Goal: Task Accomplishment & Management: Manage account settings

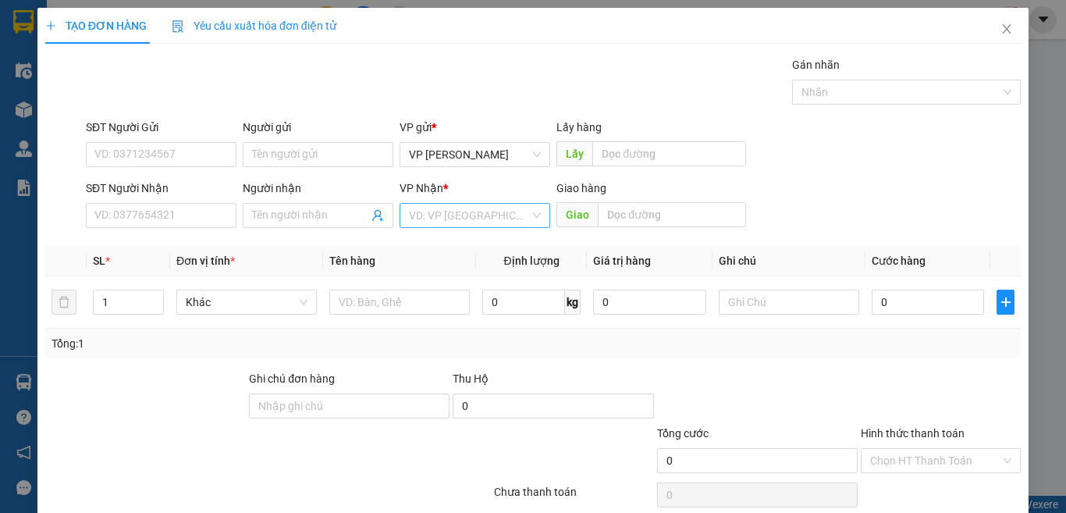
click at [493, 208] on input "search" at bounding box center [469, 215] width 121 height 23
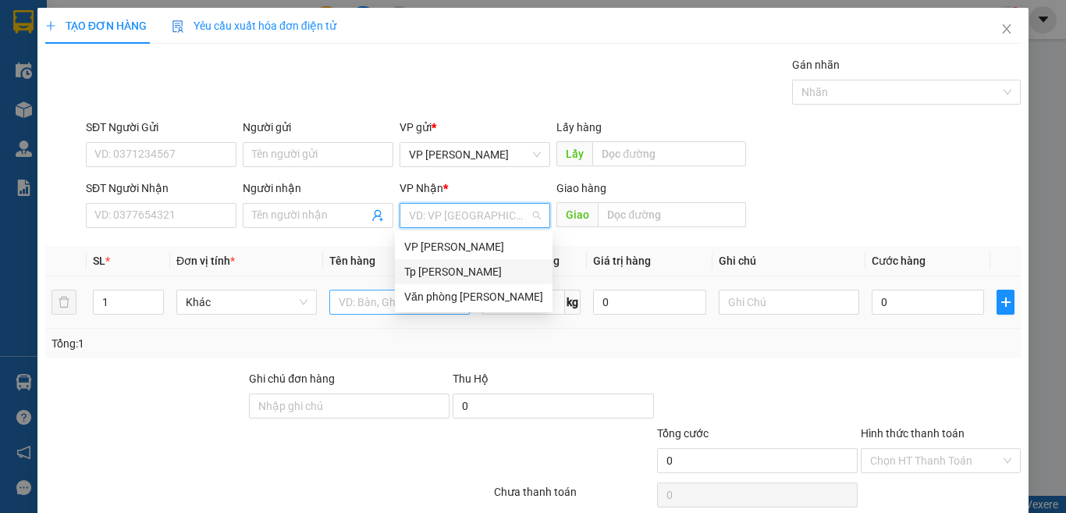
drag, startPoint x: 462, startPoint y: 272, endPoint x: 412, endPoint y: 293, distance: 54.2
click at [461, 273] on div "Tp [PERSON_NAME]" at bounding box center [473, 271] width 139 height 17
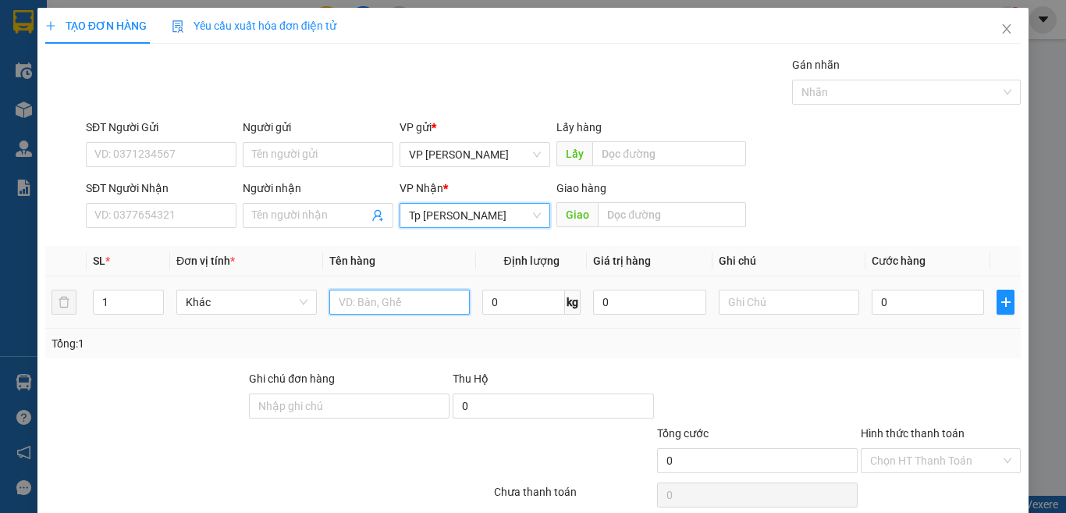
click at [362, 306] on input "text" at bounding box center [399, 301] width 140 height 25
paste input "áo"
type input "1 bi táo"
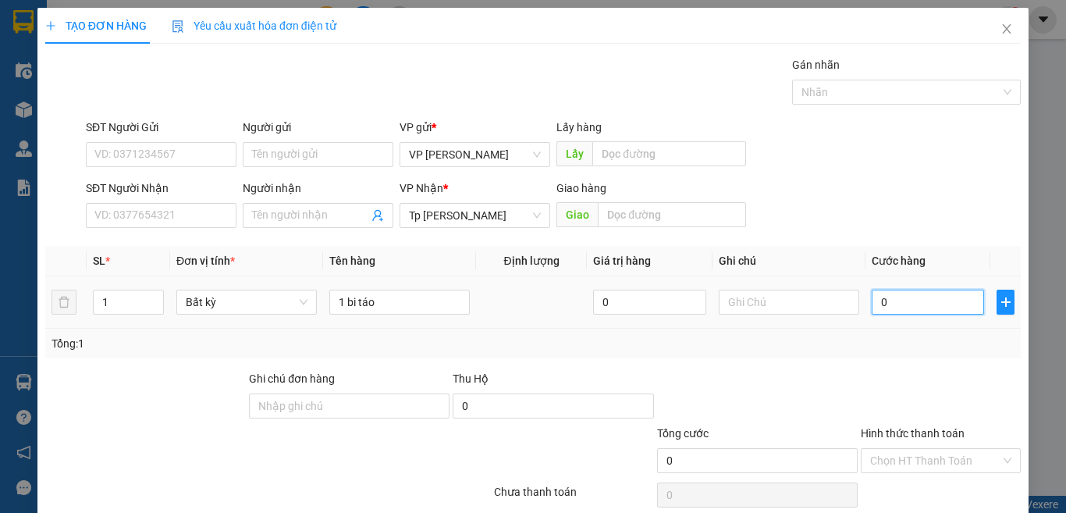
click at [913, 294] on input "0" at bounding box center [928, 301] width 112 height 25
type input "3"
type input "30"
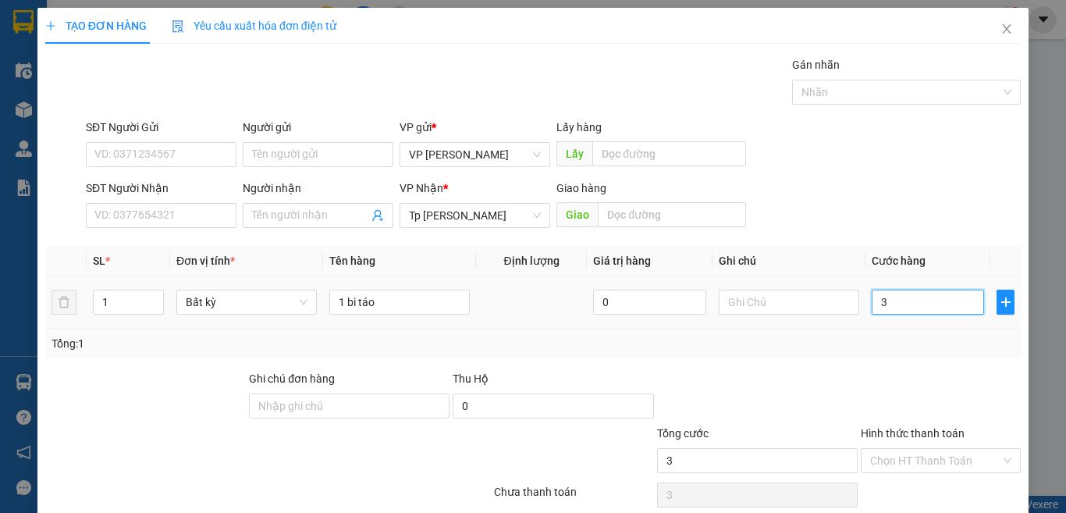
type input "30"
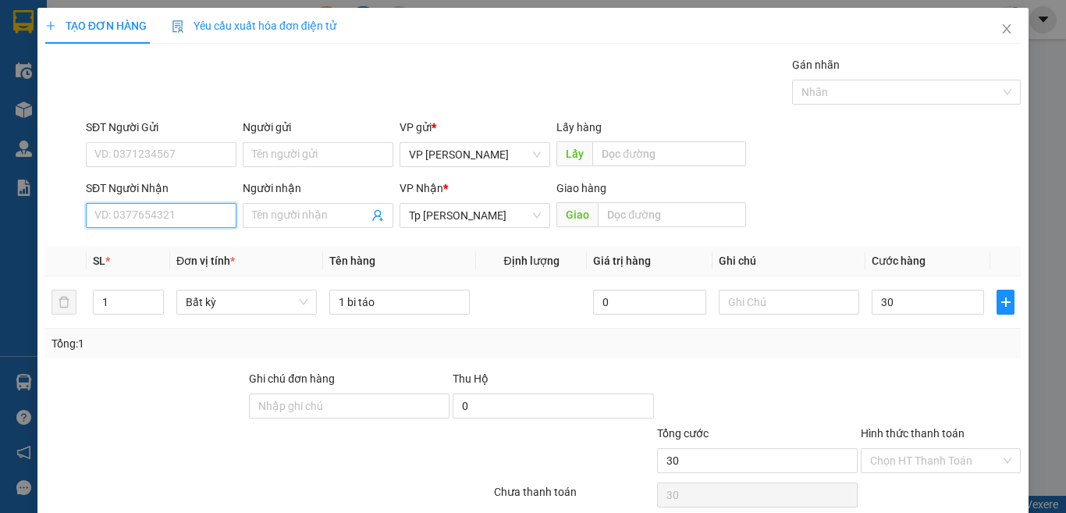
type input "30.000"
click at [150, 219] on input "SĐT Người Nhận" at bounding box center [161, 215] width 151 height 25
click at [176, 209] on input "SĐT Người Nhận" at bounding box center [161, 215] width 151 height 25
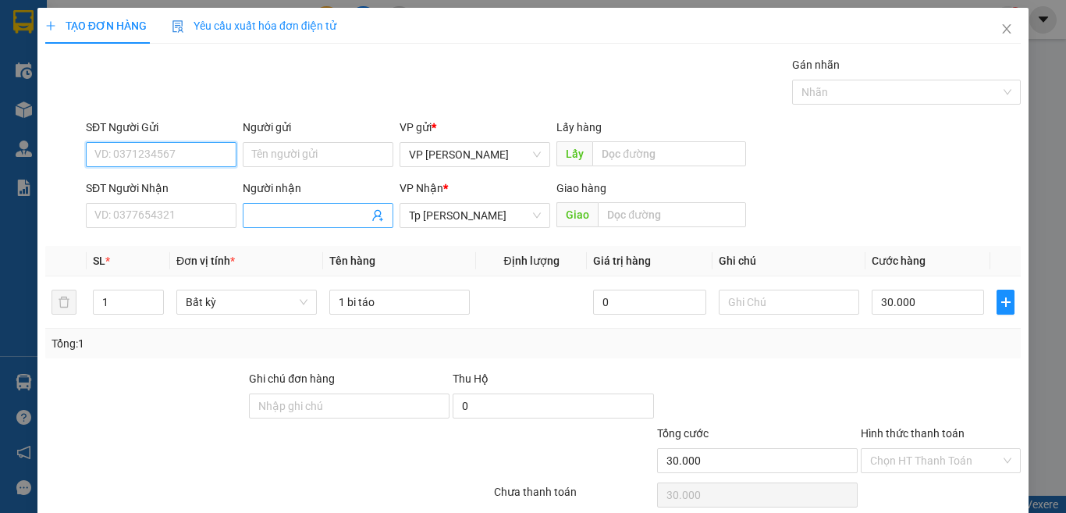
click at [119, 146] on input "SĐT Người Gửi" at bounding box center [161, 154] width 151 height 25
type input "0388115186"
click at [179, 150] on input "0388115186" at bounding box center [161, 154] width 151 height 25
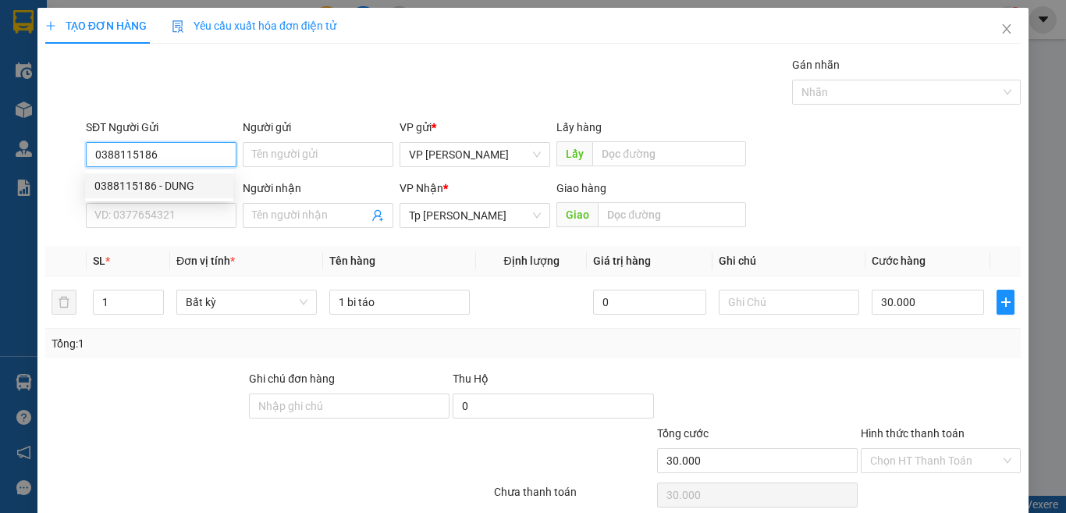
click at [179, 158] on input "0388115186" at bounding box center [161, 154] width 151 height 25
click at [181, 188] on div "0388115186 - DUNG" at bounding box center [159, 185] width 130 height 17
type input "DUNG"
type input "0388115186"
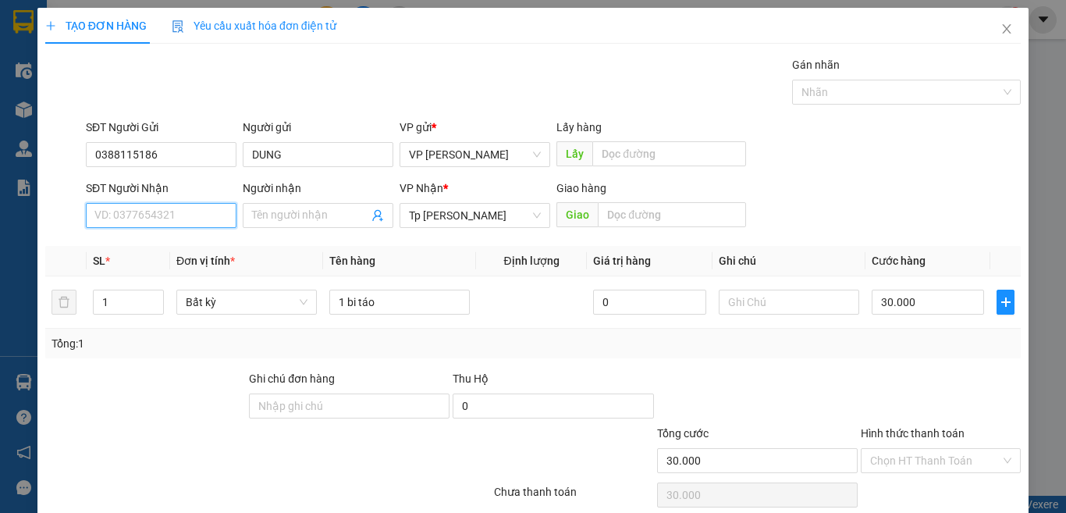
click at [197, 212] on input "SĐT Người Nhận" at bounding box center [161, 215] width 151 height 25
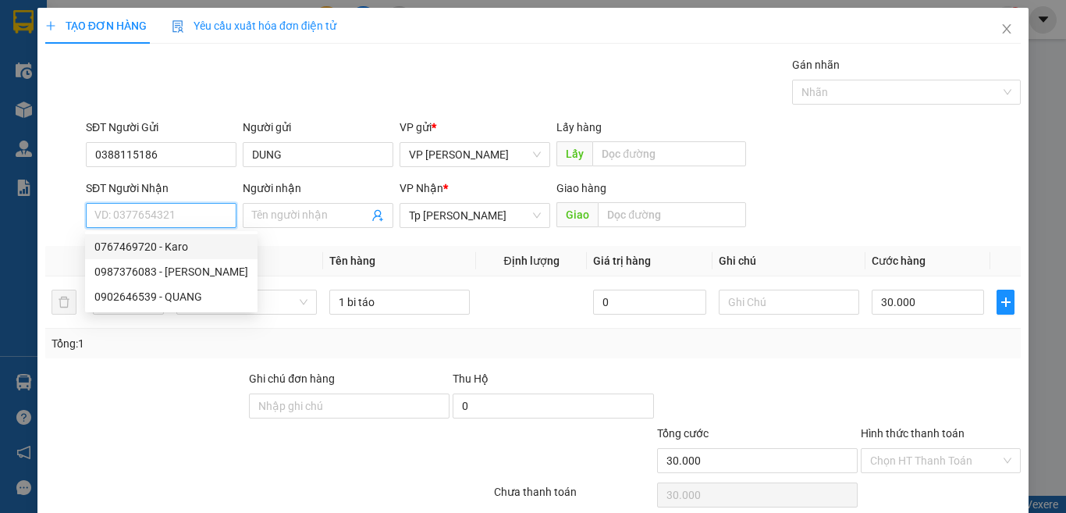
click at [190, 244] on div "0767469720 - Karo" at bounding box center [171, 246] width 154 height 17
type input "0767469720"
type input "Karo"
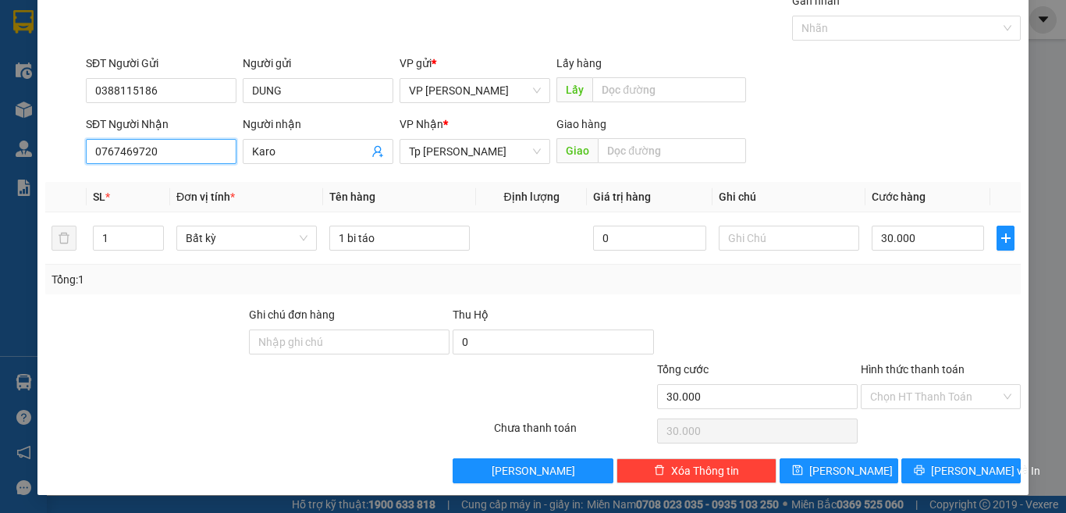
scroll to position [65, 0]
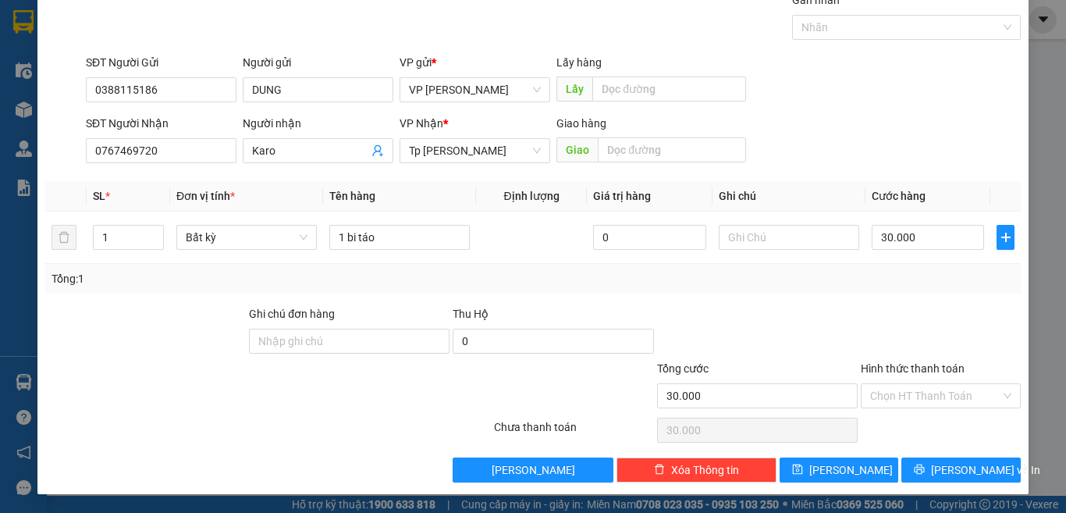
click at [893, 381] on div "Hình thức thanh toán" at bounding box center [941, 371] width 160 height 23
click at [910, 405] on input "Hình thức thanh toán" at bounding box center [935, 395] width 130 height 23
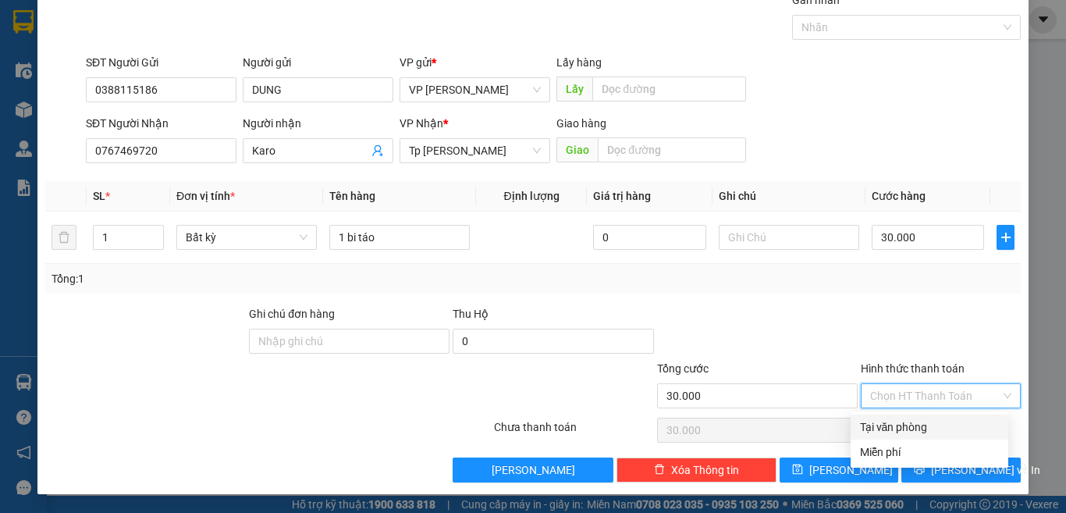
click at [911, 426] on div "Tại văn phòng" at bounding box center [929, 426] width 139 height 17
type input "0"
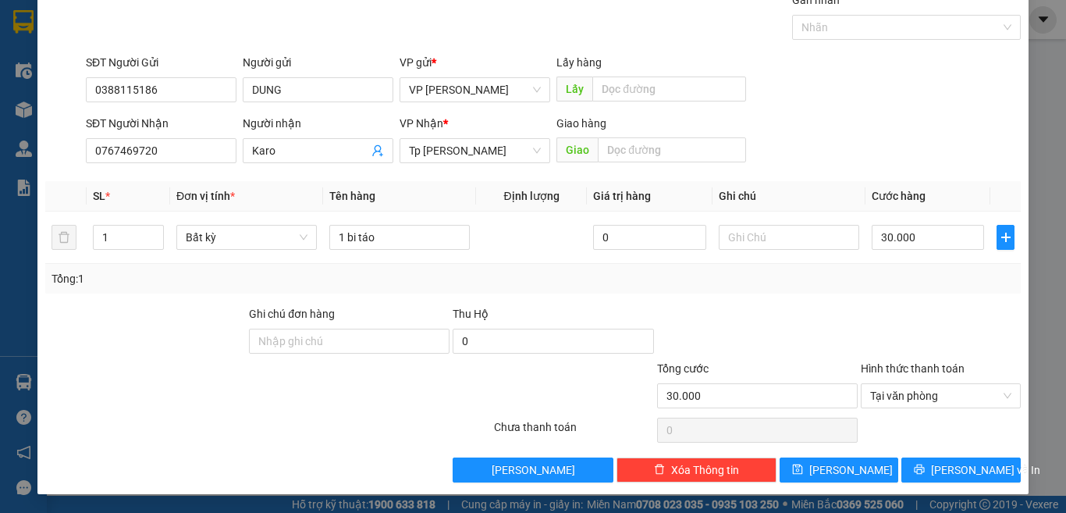
drag, startPoint x: 869, startPoint y: 318, endPoint x: 918, endPoint y: 446, distance: 137.8
click at [871, 323] on div at bounding box center [940, 332] width 163 height 55
click at [922, 470] on icon "printer" at bounding box center [919, 469] width 10 height 10
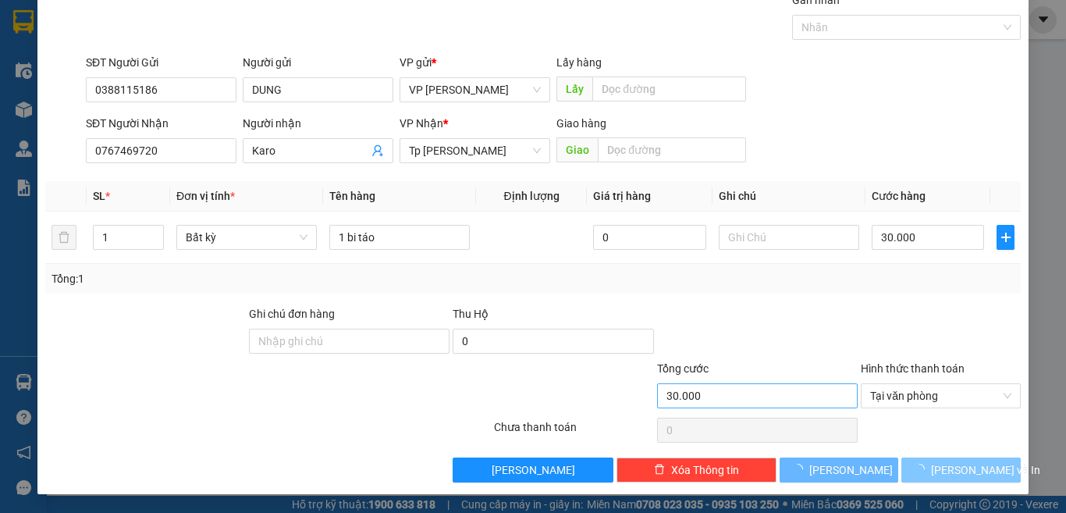
scroll to position [0, 0]
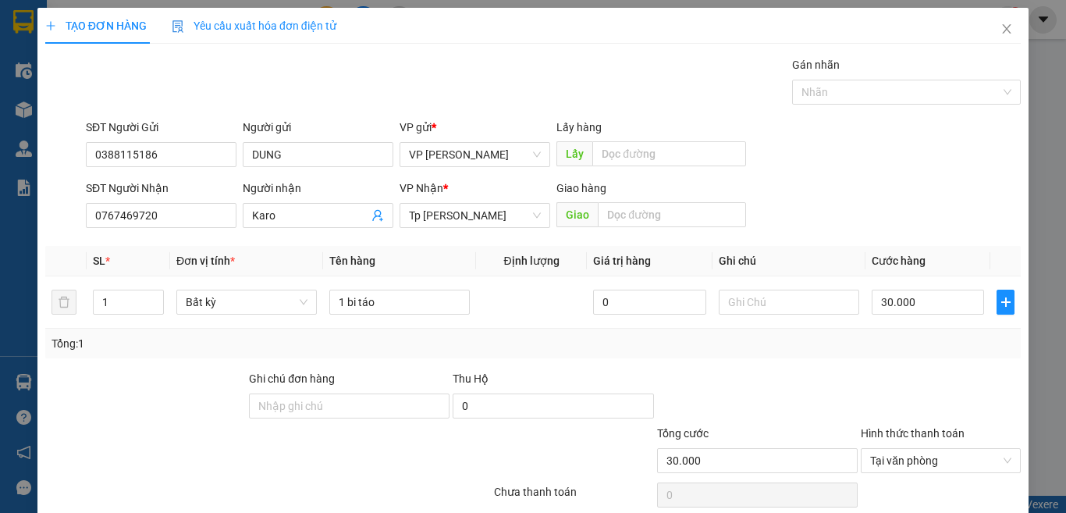
click at [533, 77] on div "Gói vận chuyển * Tiêu chuẩn Gán nhãn Nhãn" at bounding box center [553, 83] width 941 height 55
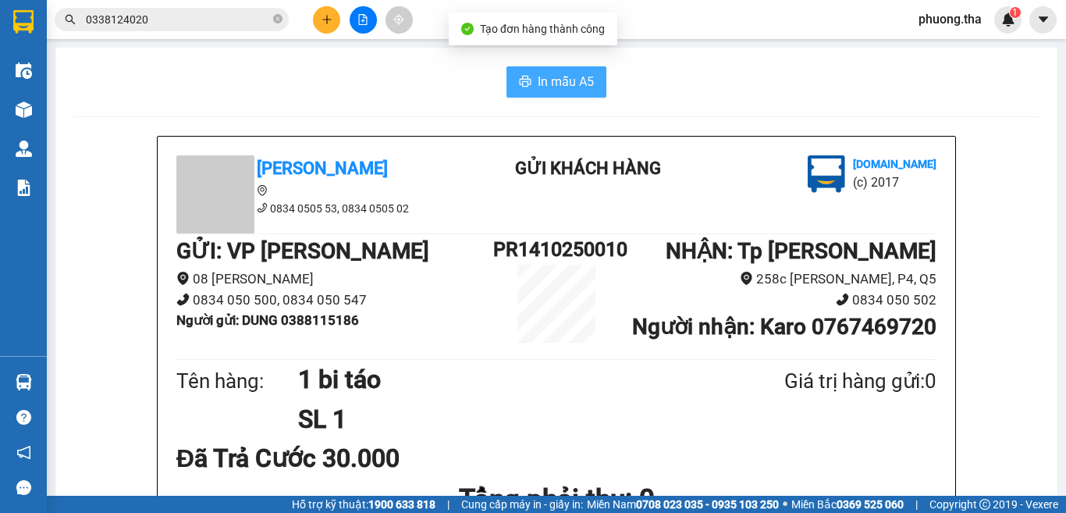
click at [547, 89] on span "In mẫu A5" at bounding box center [566, 82] width 56 height 20
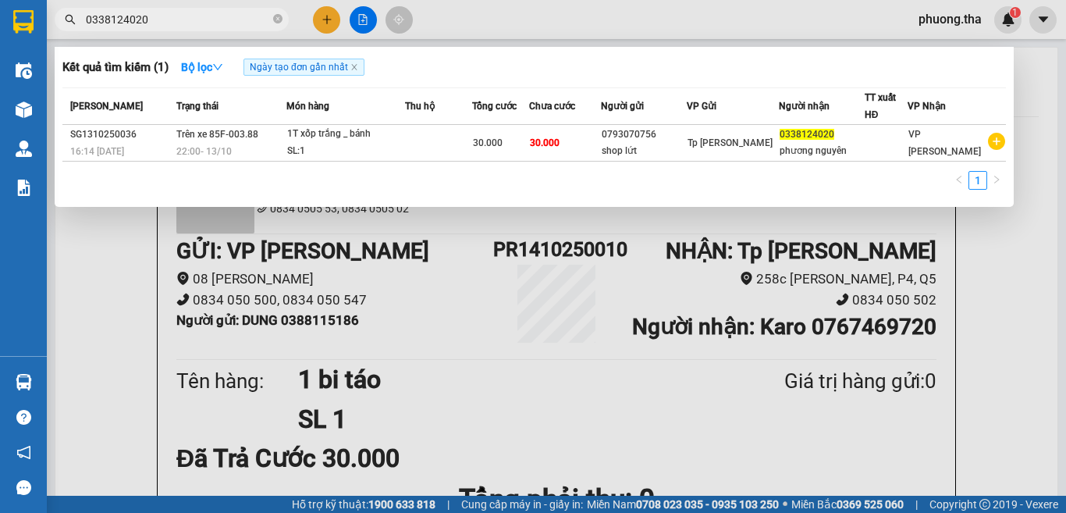
drag, startPoint x: 205, startPoint y: 18, endPoint x: 71, endPoint y: 33, distance: 135.0
click at [71, 33] on div "Kết quả tìm kiếm ( 1 ) Bộ lọc Ngày tạo đơn gần nhất Mã ĐH Trạng thái Món hàng T…" at bounding box center [152, 19] width 304 height 27
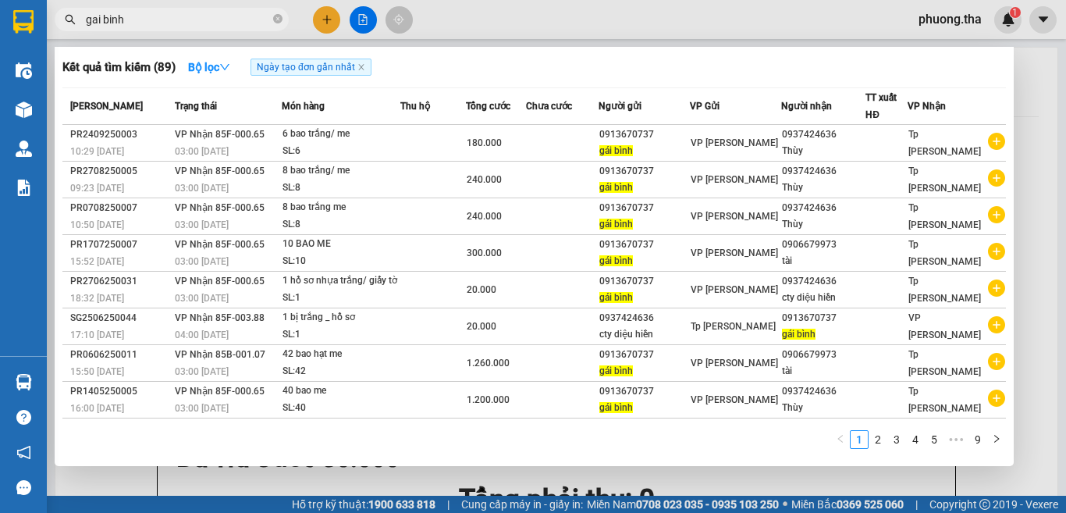
type input "gai binh"
click at [1038, 159] on div at bounding box center [533, 256] width 1066 height 513
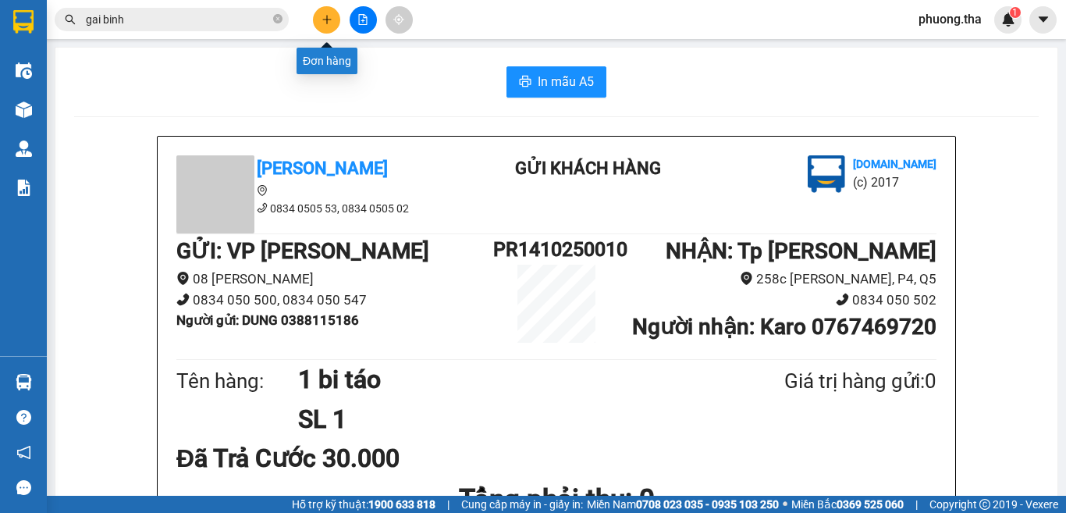
drag, startPoint x: 318, startPoint y: 20, endPoint x: 297, endPoint y: 63, distance: 47.5
click at [311, 63] on body "Kết quả tìm kiếm ( 89 ) Bộ lọc Ngày tạo đơn gần nhất Mã ĐH Trạng thái Món hàng …" at bounding box center [533, 256] width 1066 height 513
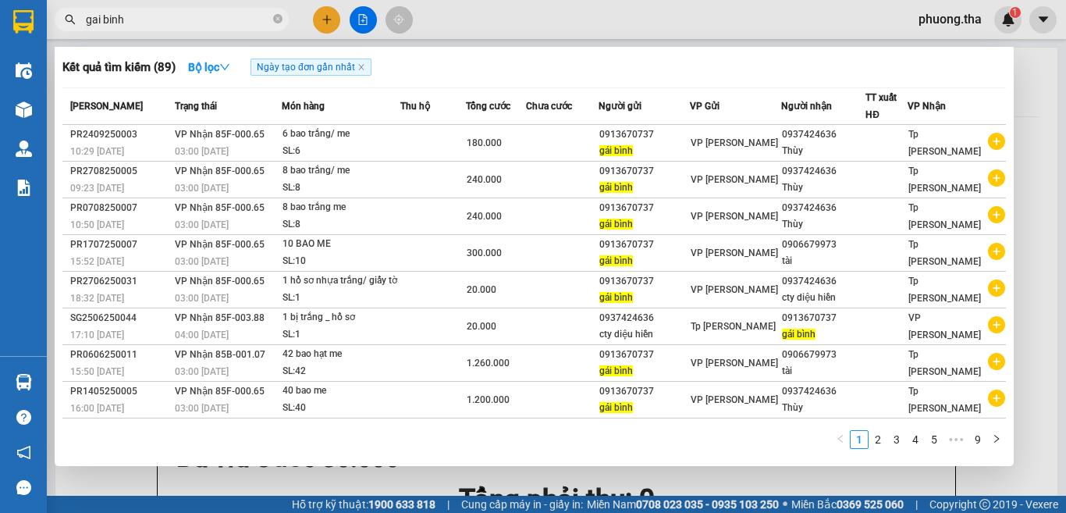
click at [190, 23] on input "gai binh" at bounding box center [178, 19] width 184 height 17
click at [323, 16] on div at bounding box center [533, 256] width 1066 height 513
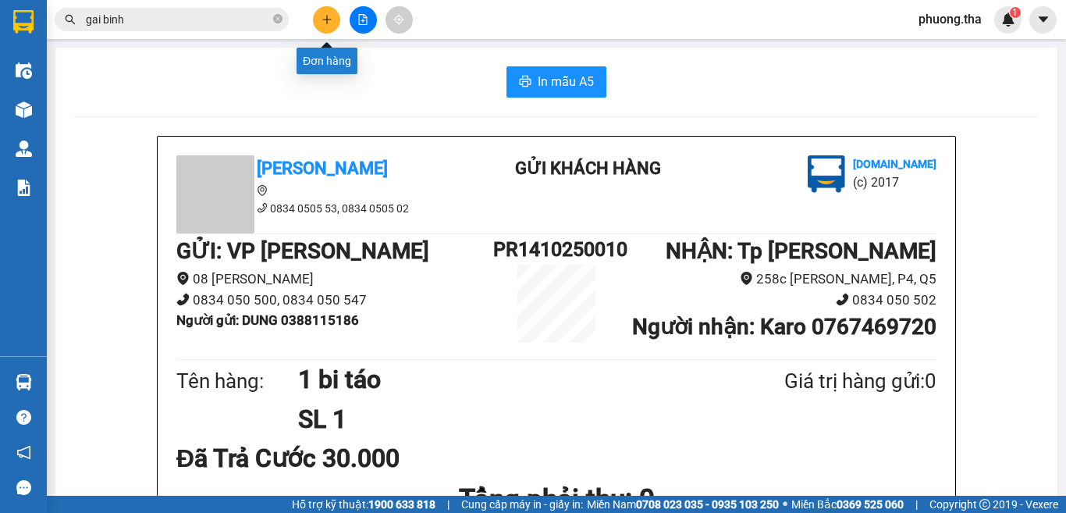
click at [322, 21] on icon "plus" at bounding box center [326, 19] width 11 height 11
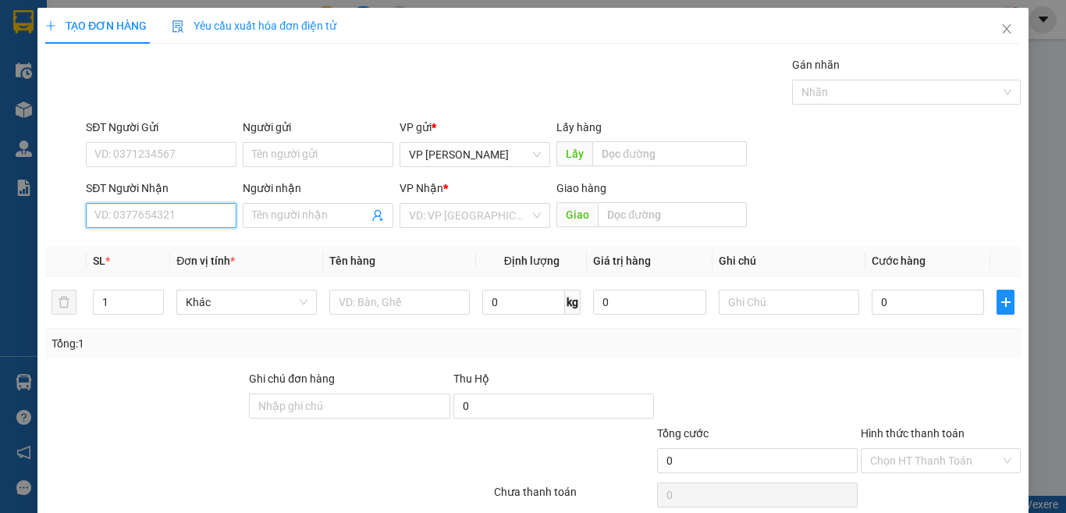
click at [186, 212] on input "SĐT Người Nhận" at bounding box center [161, 215] width 151 height 25
click at [167, 245] on div "0937424636 - Thùy" at bounding box center [159, 246] width 130 height 17
type input "0937424636"
type input "Thùy"
type input "0937424636"
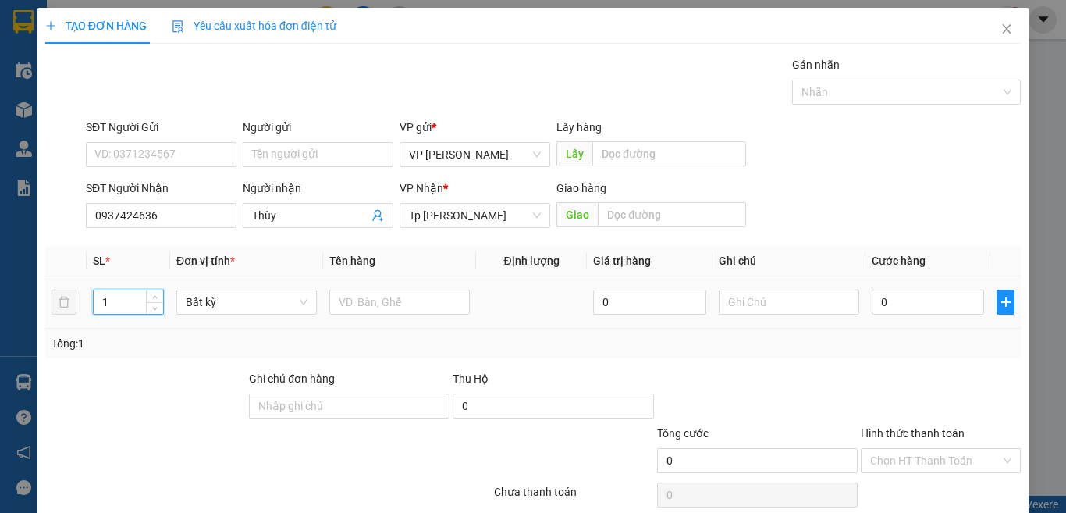
click at [62, 306] on tr "1 Bất kỳ 0 0" at bounding box center [532, 302] width 975 height 52
type input "6"
click at [363, 303] on input "text" at bounding box center [399, 301] width 140 height 25
paste input "án"
paste input "ắng"
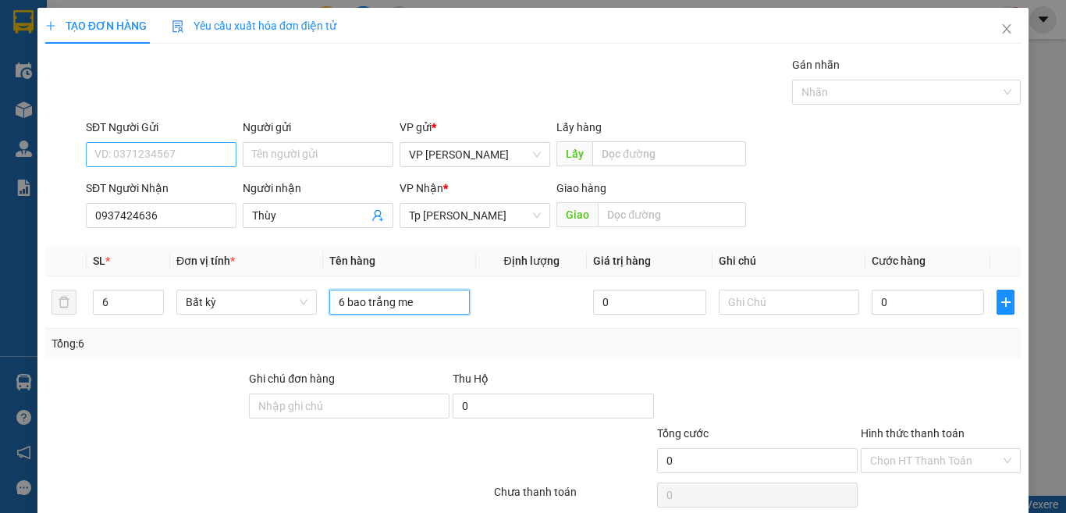
type input "6 bao trắng me"
click at [186, 156] on input "SĐT Người Gửi" at bounding box center [161, 154] width 151 height 25
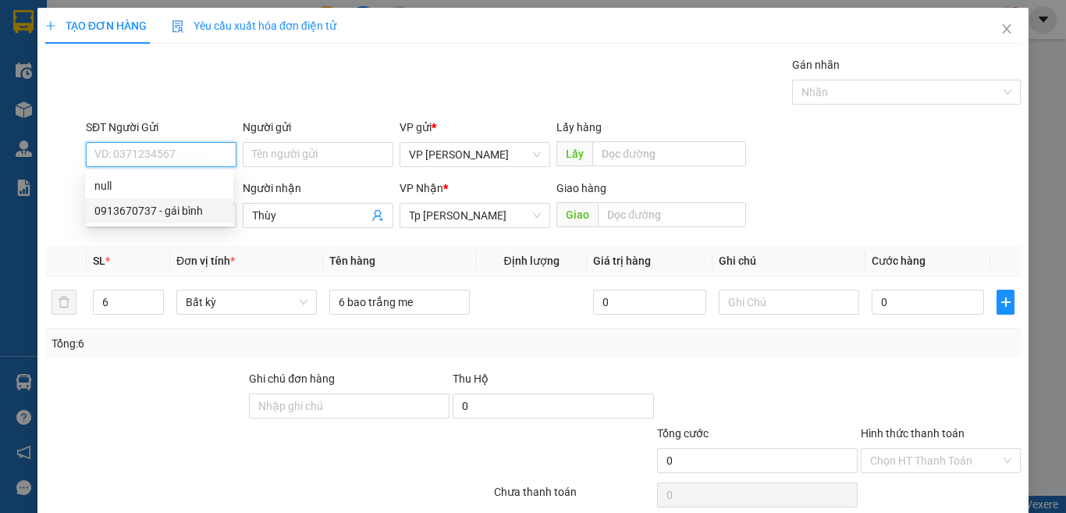
click at [181, 211] on div "0913670737 - gái bình" at bounding box center [159, 210] width 130 height 17
type input "0913670737"
type input "gái bình"
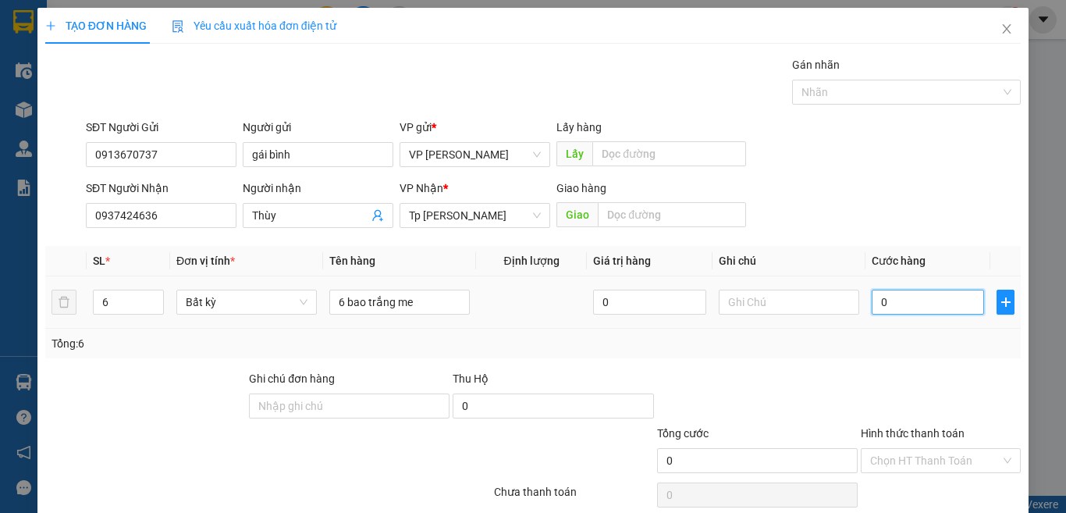
click at [875, 300] on input "0" at bounding box center [928, 301] width 112 height 25
type input "1"
type input "18"
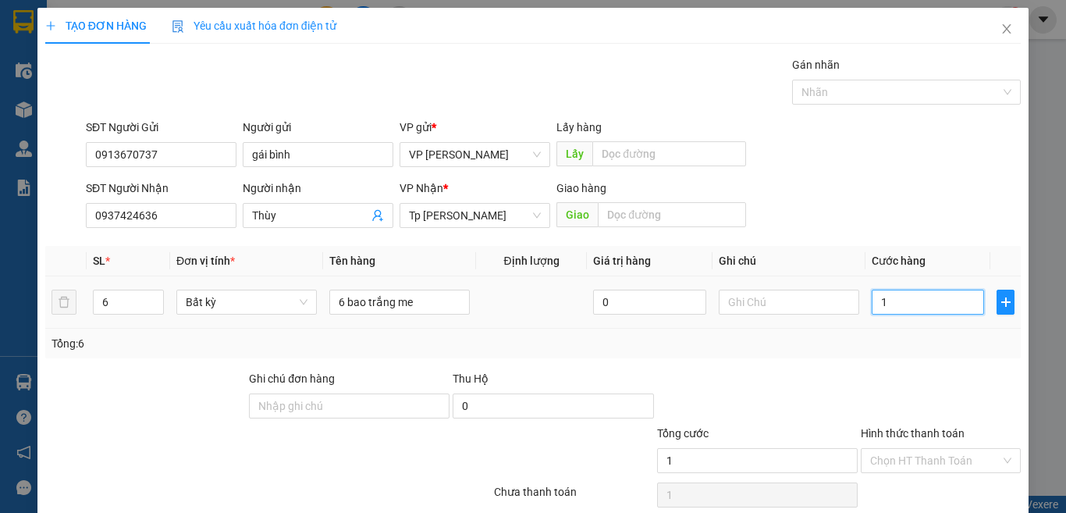
type input "18"
type input "180"
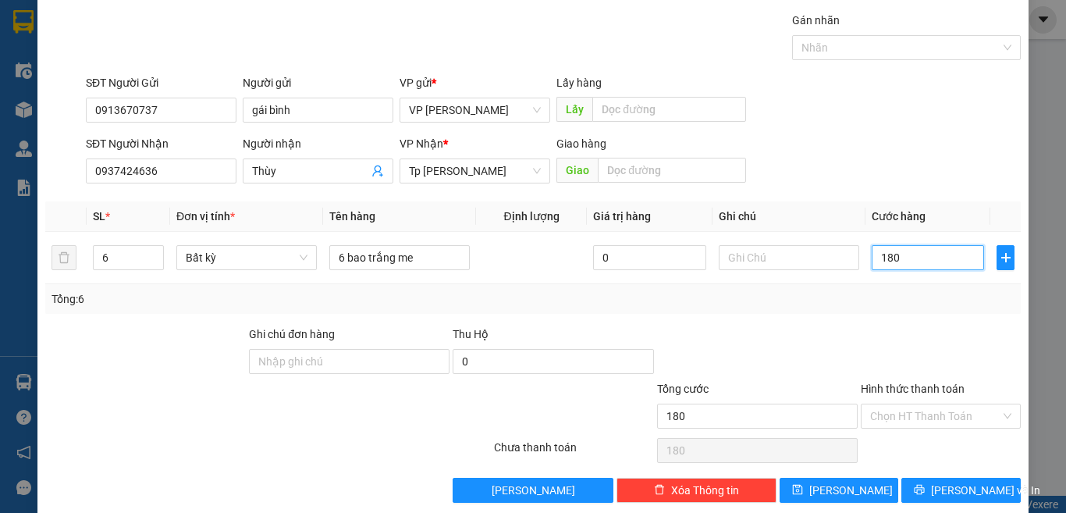
scroll to position [65, 0]
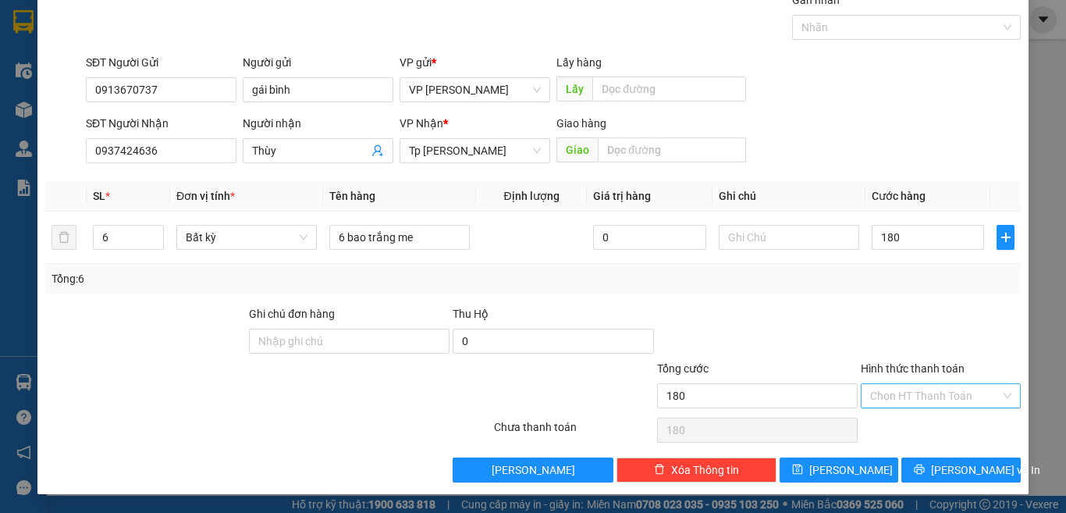
click at [939, 400] on input "Hình thức thanh toán" at bounding box center [935, 395] width 130 height 23
type input "180.000"
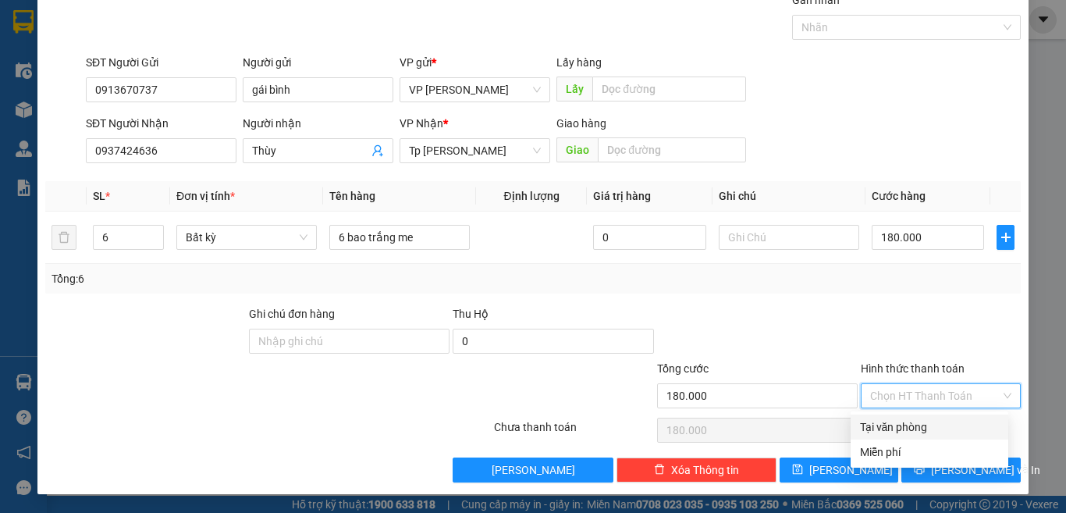
click at [926, 425] on div "Tại văn phòng" at bounding box center [929, 426] width 139 height 17
type input "0"
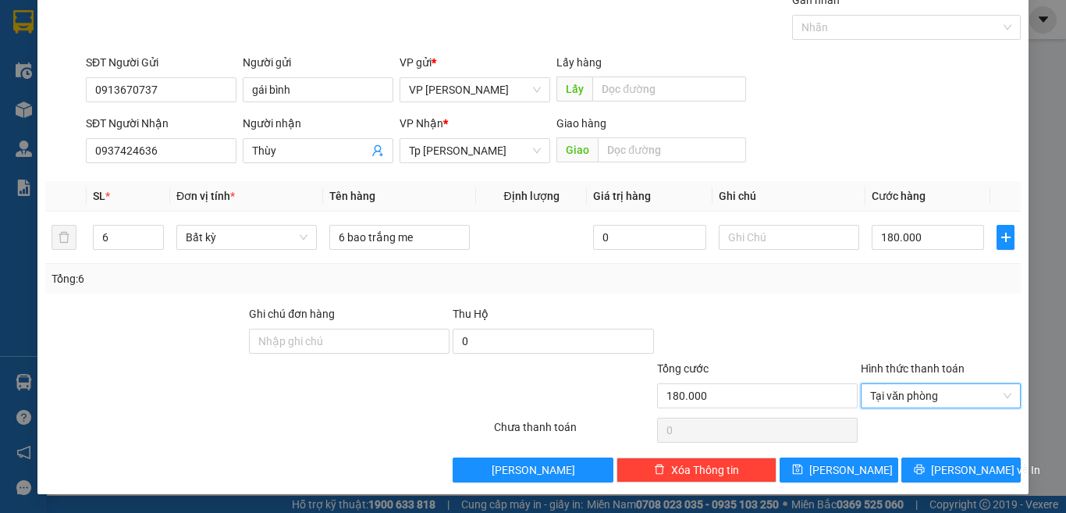
click at [887, 306] on div at bounding box center [940, 332] width 163 height 55
click at [932, 464] on button "[PERSON_NAME] và In" at bounding box center [960, 469] width 119 height 25
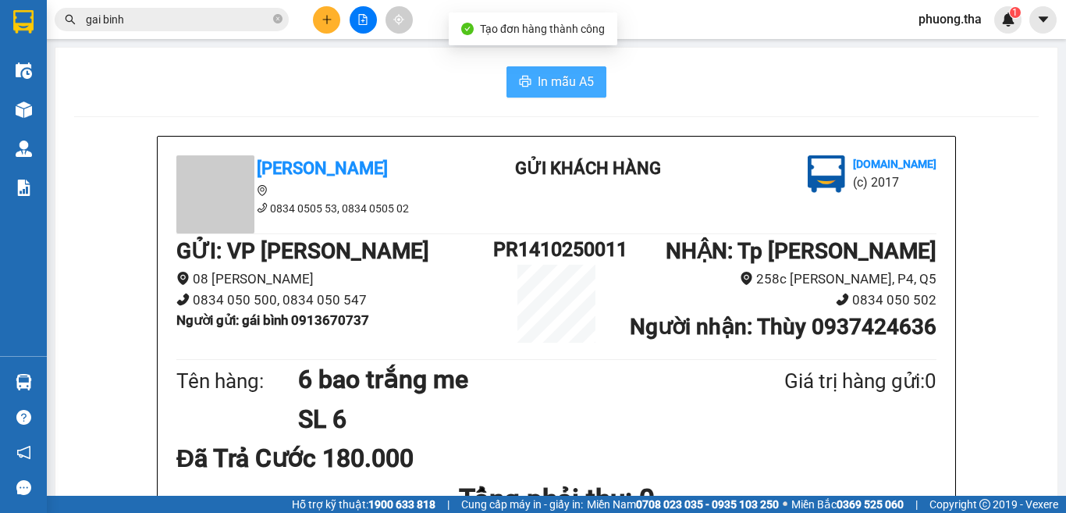
click at [541, 84] on span "In mẫu A5" at bounding box center [566, 82] width 56 height 20
click at [326, 16] on icon "plus" at bounding box center [326, 19] width 11 height 11
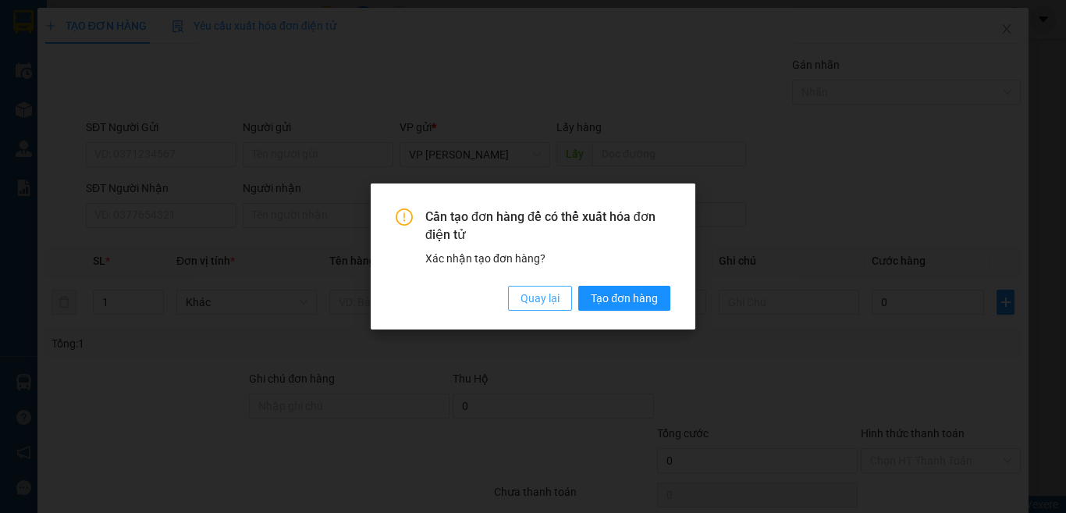
click at [548, 302] on span "Quay lại" at bounding box center [539, 297] width 39 height 17
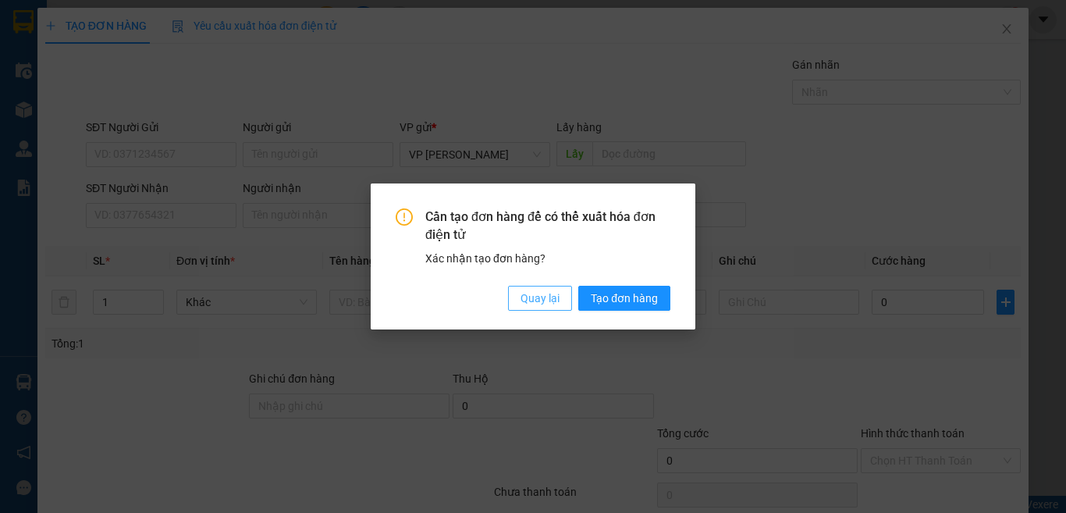
click at [547, 298] on span "Quay lại" at bounding box center [539, 297] width 39 height 17
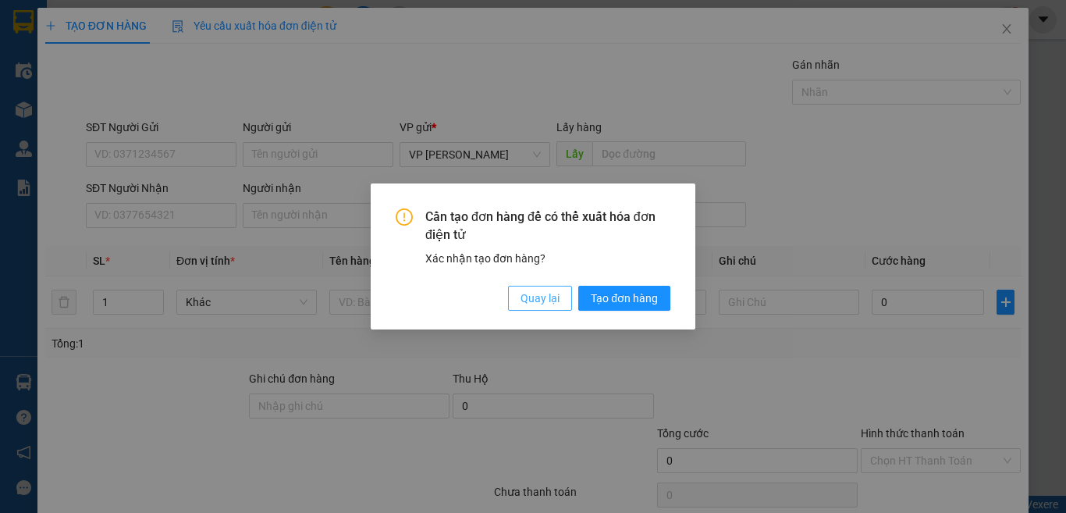
drag, startPoint x: 546, startPoint y: 302, endPoint x: 327, endPoint y: 268, distance: 221.8
click at [546, 301] on span "Quay lại" at bounding box center [539, 297] width 39 height 17
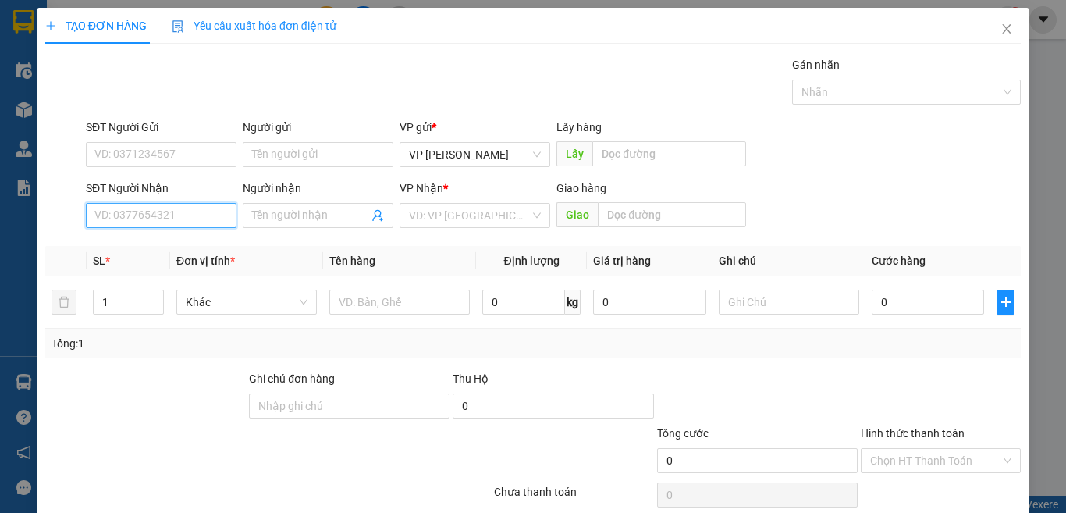
click at [179, 218] on input "SĐT Người Nhận" at bounding box center [161, 215] width 151 height 25
click at [172, 247] on div "0984841700 - [PERSON_NAME]" at bounding box center [171, 246] width 154 height 17
type input "0984841700"
type input "[PERSON_NAME]"
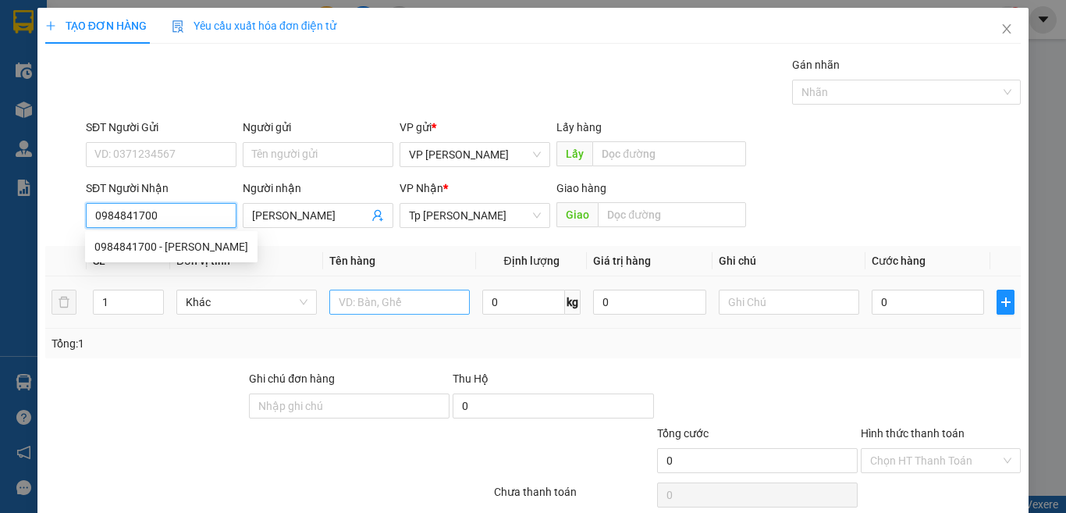
type input "0984841700"
click at [369, 303] on input "text" at bounding box center [399, 301] width 140 height 25
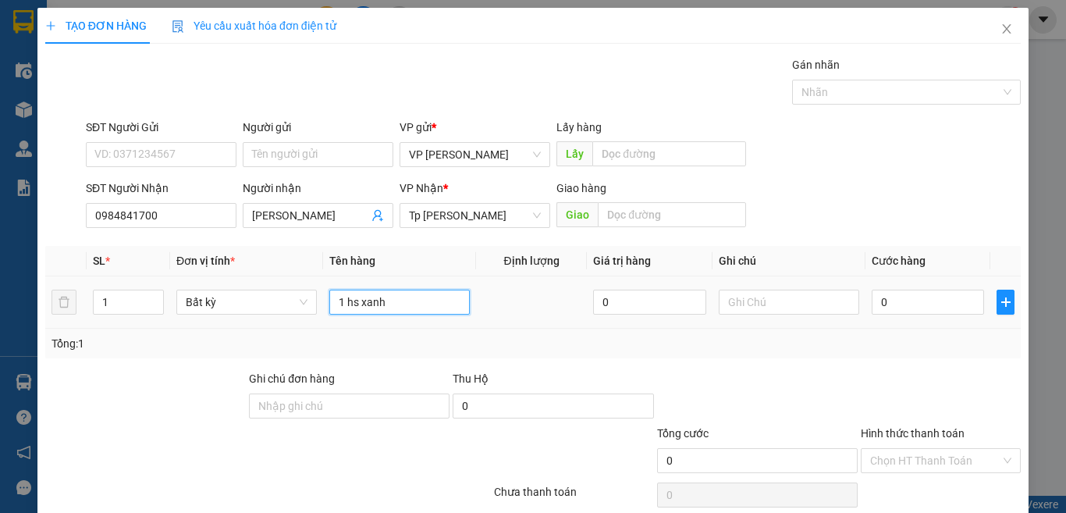
type input "1 hs xanh"
click at [914, 316] on div "0" at bounding box center [928, 301] width 112 height 31
click at [918, 310] on input "0" at bounding box center [928, 301] width 112 height 25
type input "2"
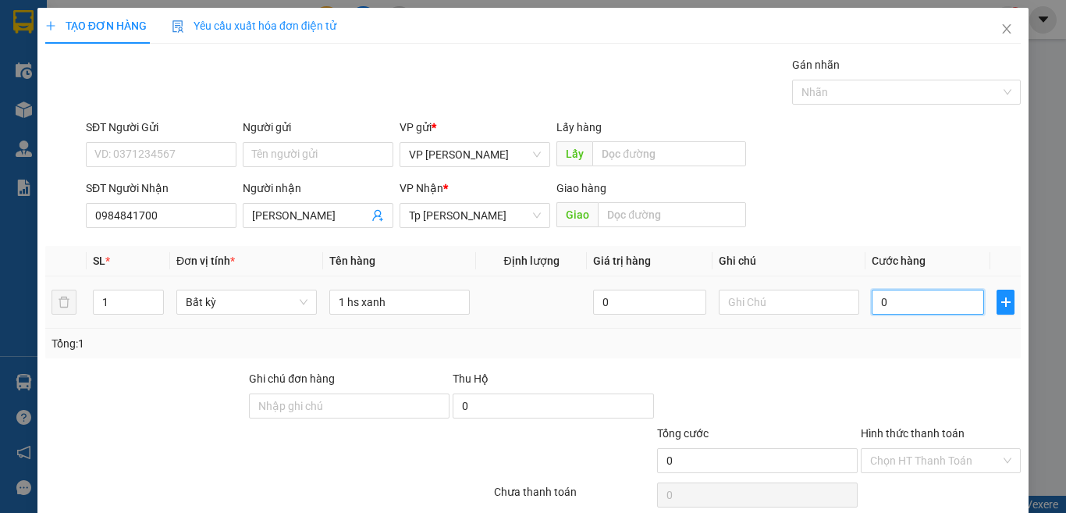
type input "2"
type input "20"
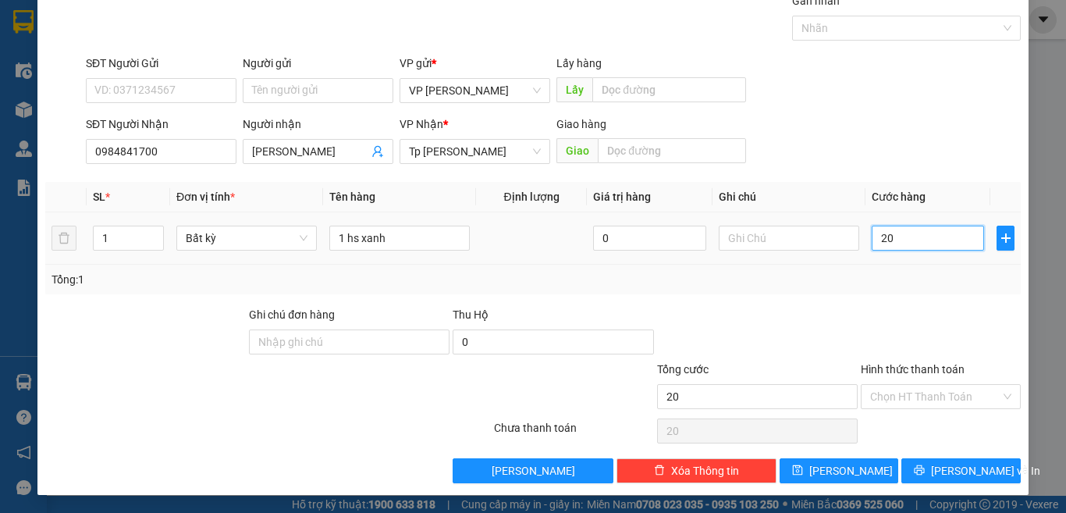
scroll to position [65, 0]
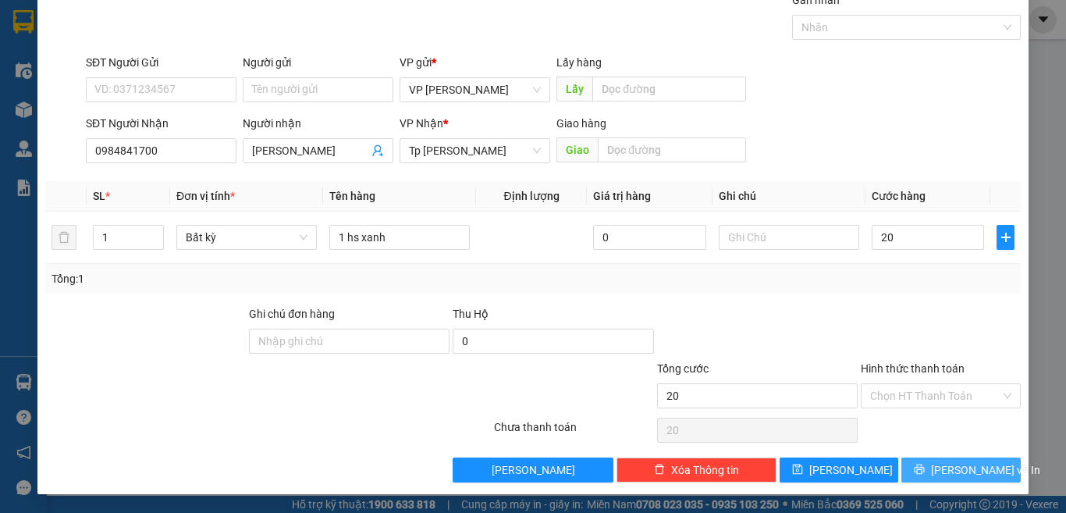
type input "20.000"
click at [949, 467] on span "[PERSON_NAME] và In" at bounding box center [985, 469] width 109 height 17
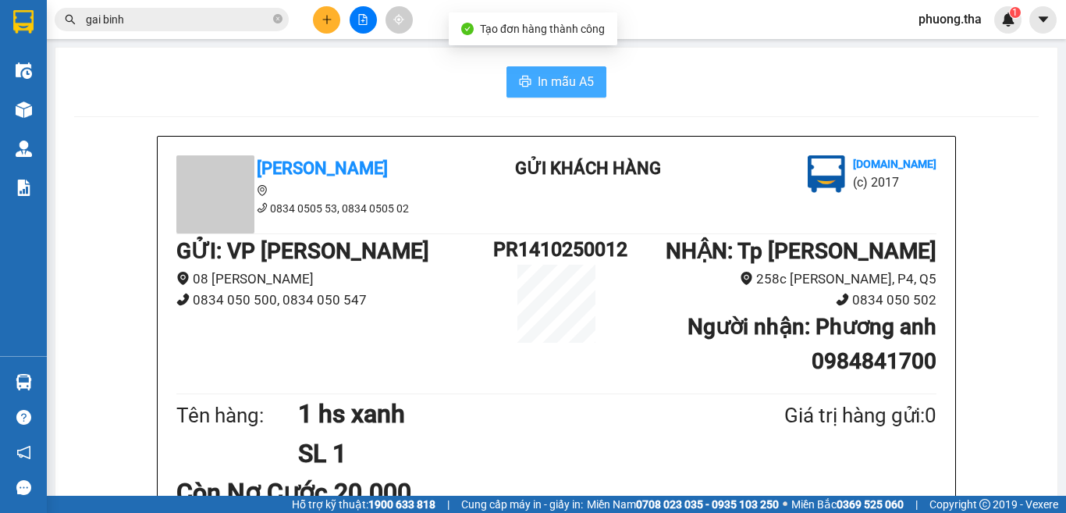
click at [572, 89] on span "In mẫu A5" at bounding box center [566, 82] width 56 height 20
click at [563, 80] on span "In mẫu A5" at bounding box center [566, 82] width 56 height 20
click at [316, 28] on button at bounding box center [326, 19] width 27 height 27
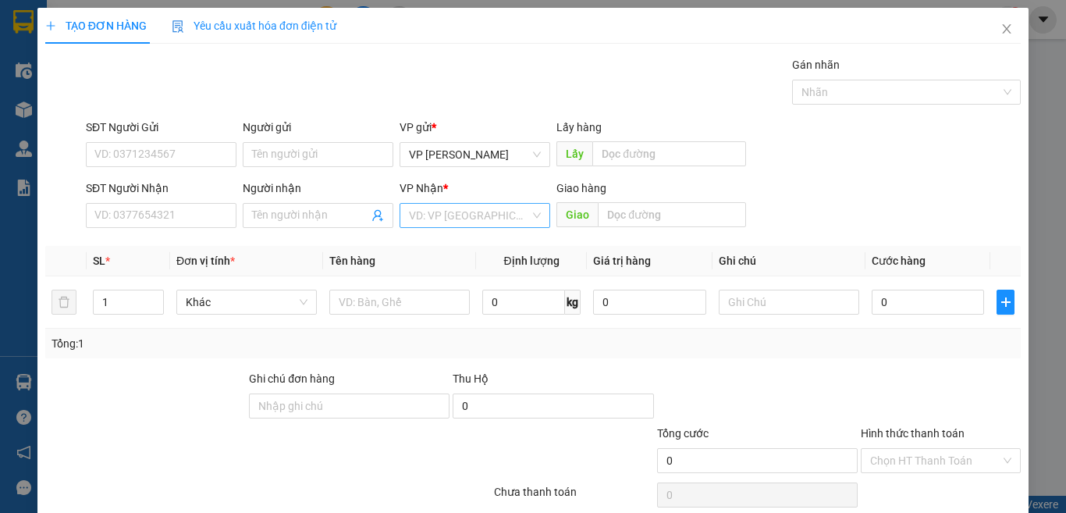
click at [438, 214] on input "search" at bounding box center [469, 215] width 121 height 23
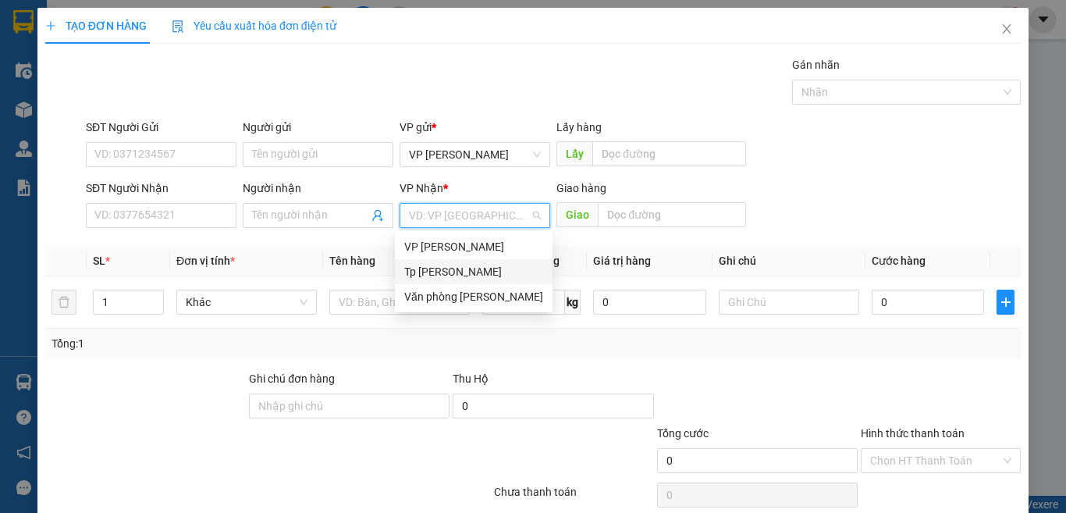
click at [448, 270] on div "Tp [PERSON_NAME]" at bounding box center [473, 271] width 139 height 17
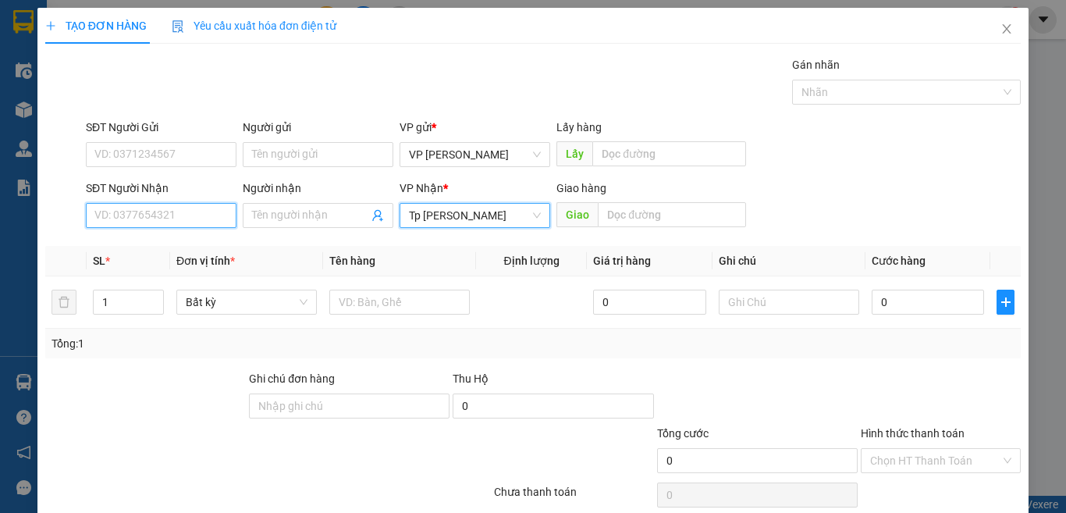
click at [190, 217] on input "SĐT Người Nhận" at bounding box center [161, 215] width 151 height 25
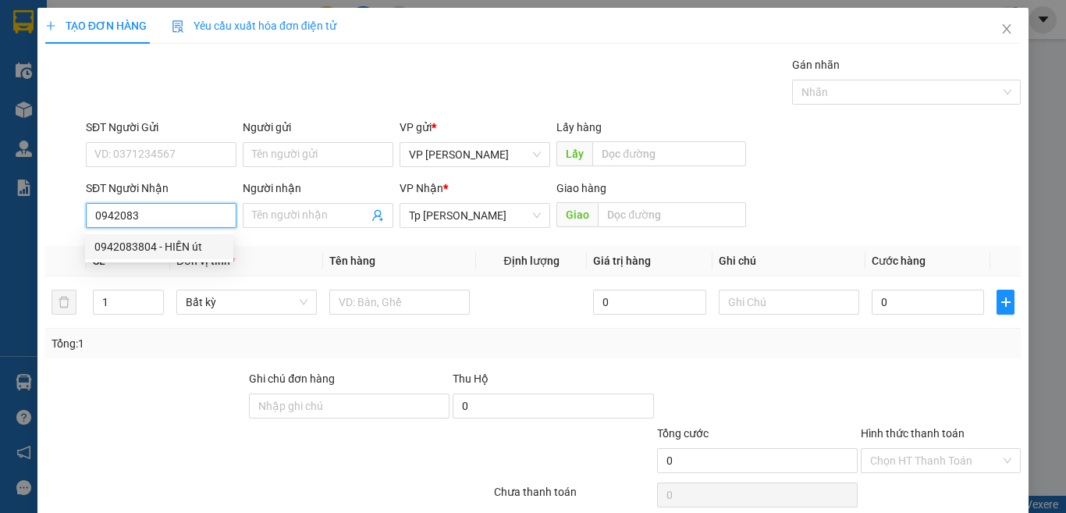
click at [201, 245] on div "0942083804 - HIỀN út" at bounding box center [159, 246] width 130 height 17
type input "0942083804"
type input "HIỀN út"
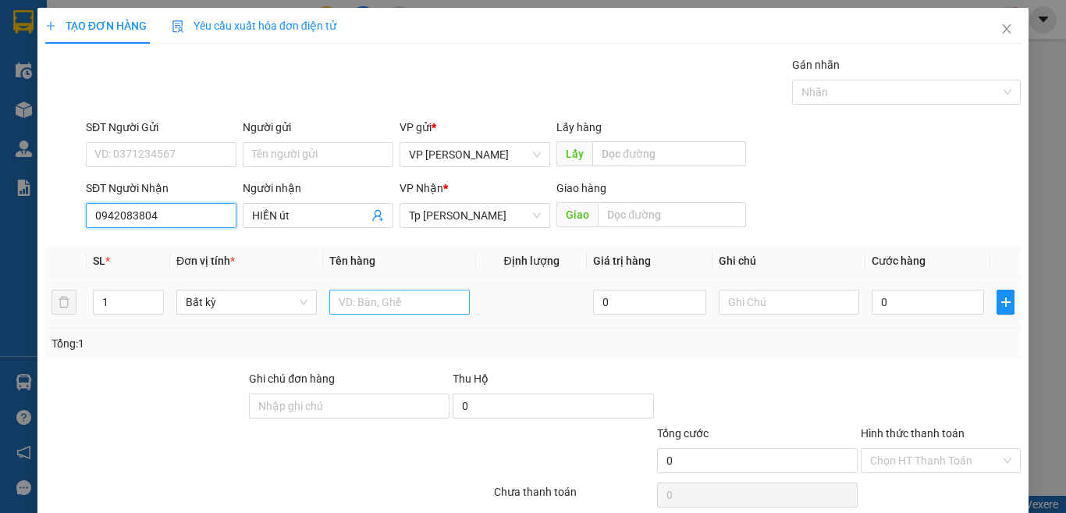
type input "0942083804"
click at [358, 307] on input "text" at bounding box center [399, 301] width 140 height 25
paste input "á"
type input "1t xám"
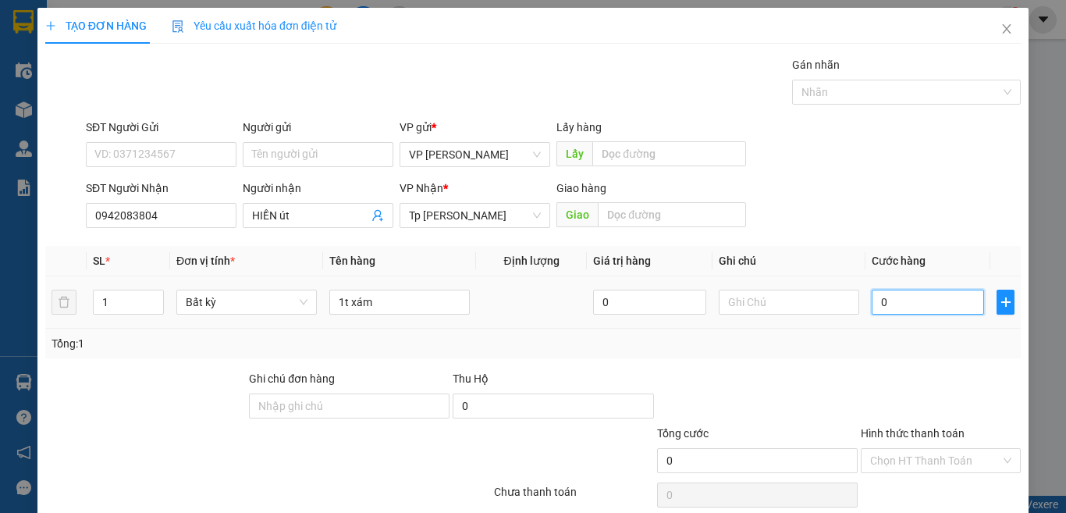
click at [895, 309] on input "0" at bounding box center [928, 301] width 112 height 25
type input "3"
type input "30"
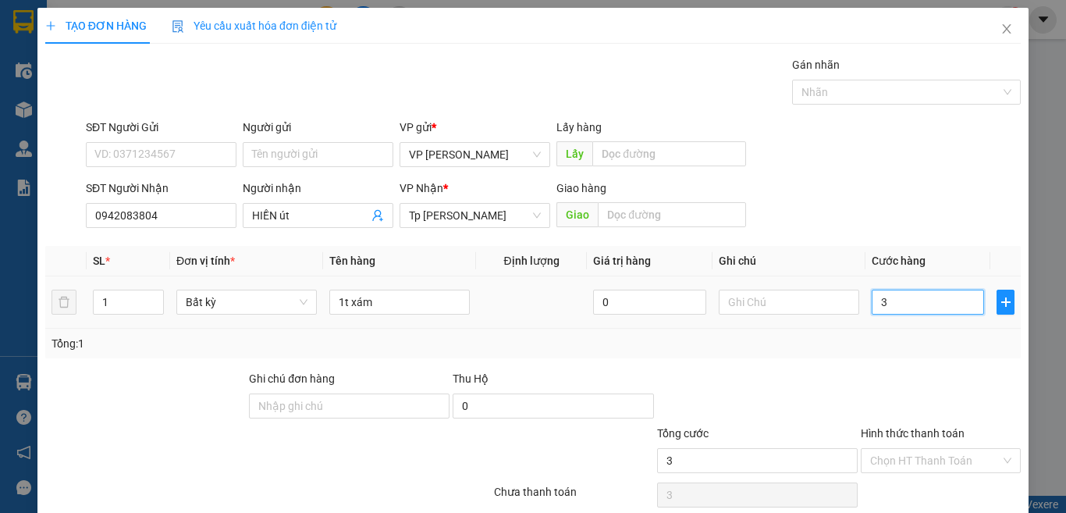
type input "30"
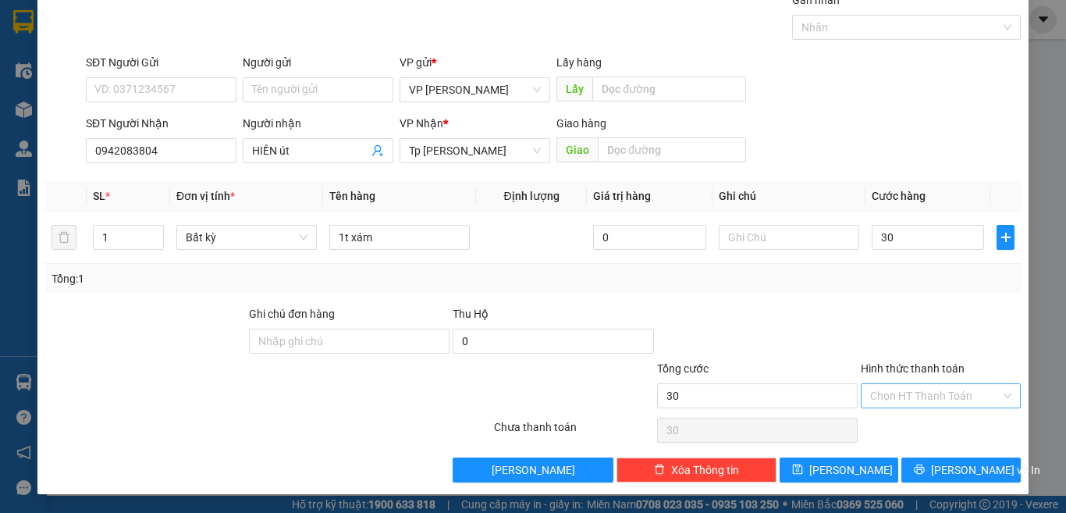
click at [911, 396] on input "Hình thức thanh toán" at bounding box center [935, 395] width 130 height 23
type input "30.000"
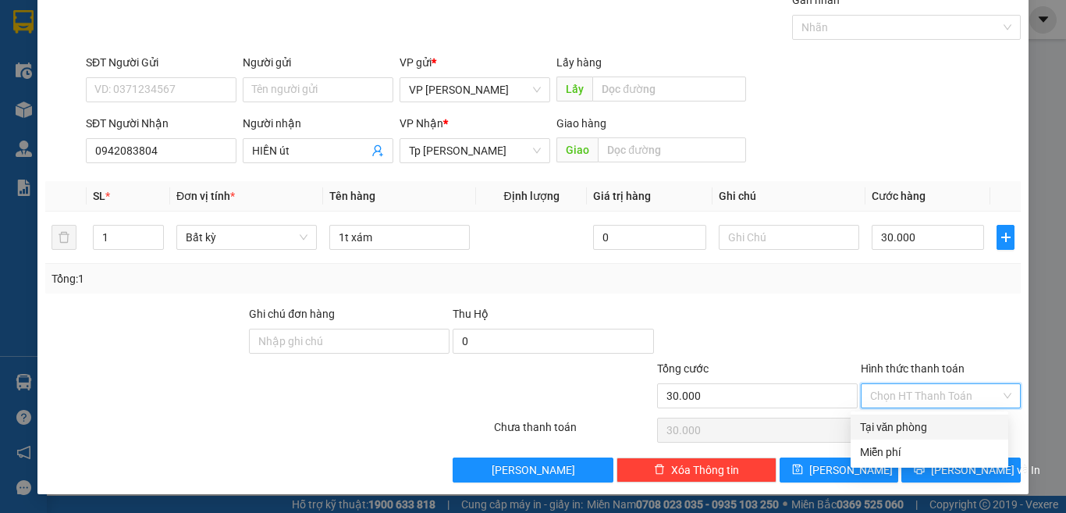
click at [904, 423] on div "Tại văn phòng" at bounding box center [929, 426] width 139 height 17
type input "0"
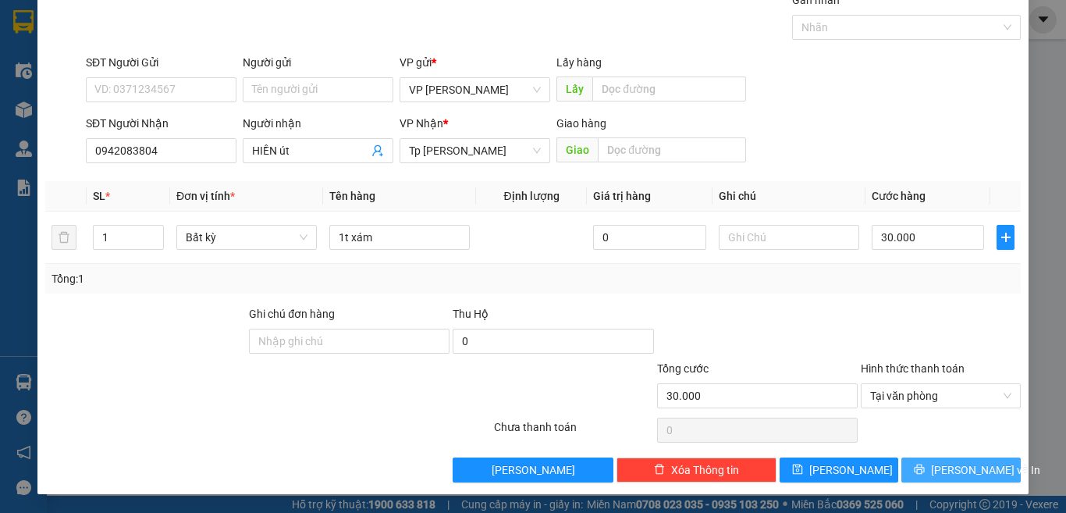
click at [925, 463] on icon "printer" at bounding box center [919, 468] width 11 height 11
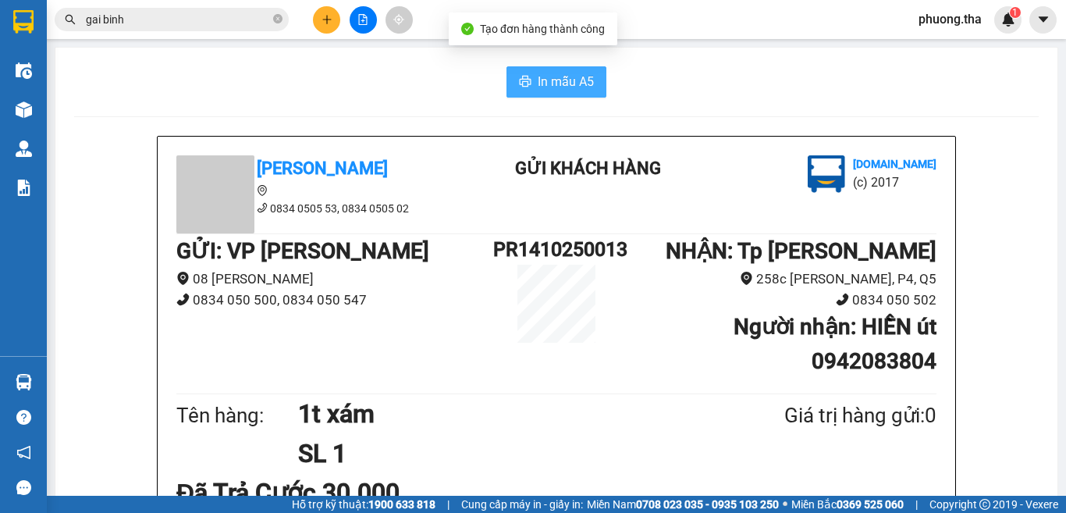
click at [506, 82] on button "In mẫu A5" at bounding box center [556, 81] width 100 height 31
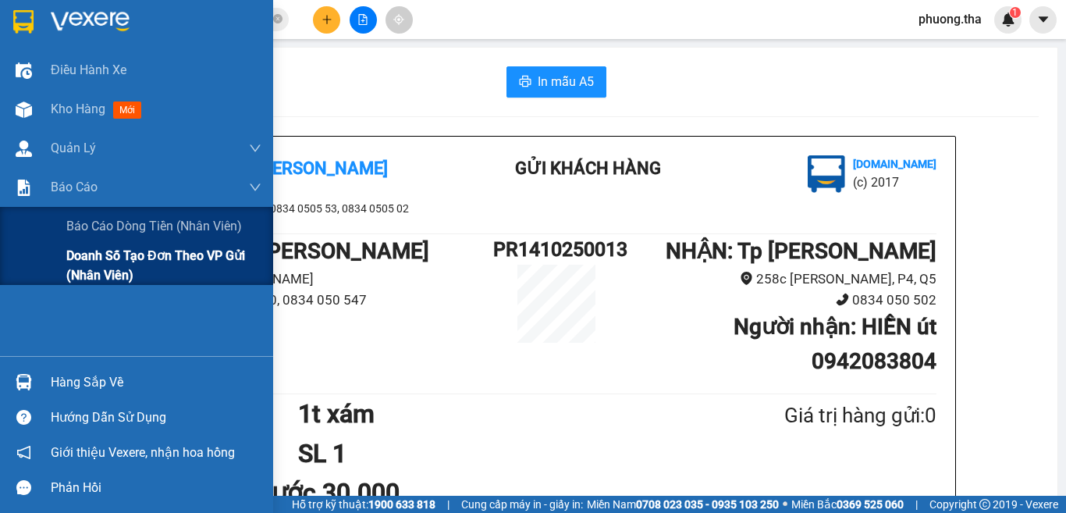
click at [62, 268] on div "Doanh số tạo đơn theo VP gửi (nhân viên)" at bounding box center [136, 265] width 273 height 39
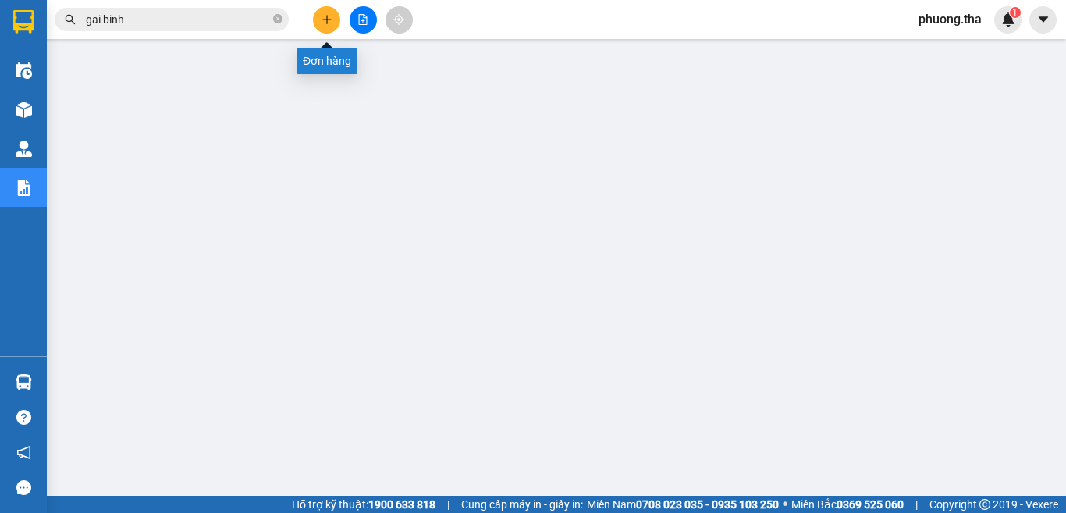
click at [330, 19] on icon "plus" at bounding box center [326, 19] width 11 height 11
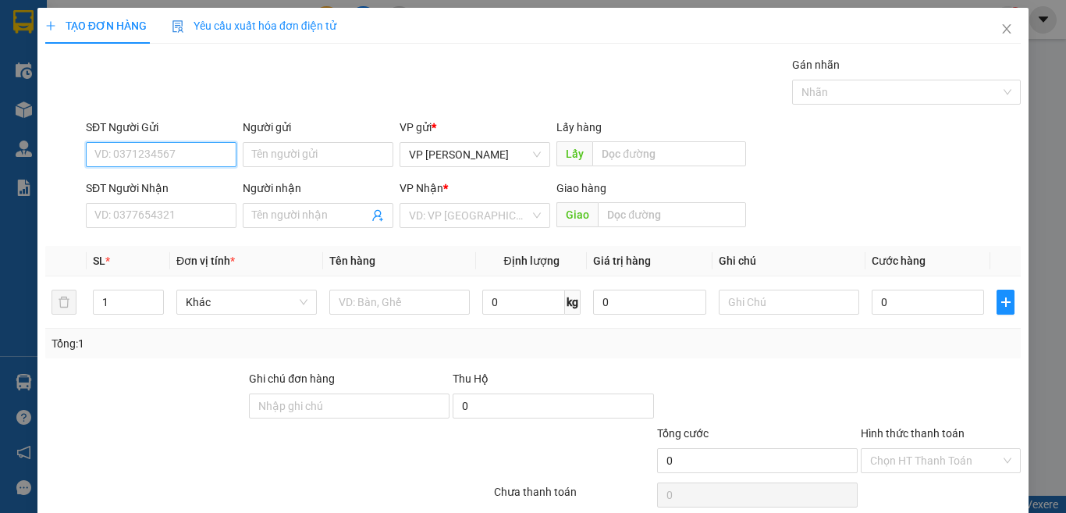
click at [208, 158] on input "SĐT Người Gửi" at bounding box center [161, 154] width 151 height 25
type input "0989817040"
click at [293, 153] on input "Người gửi" at bounding box center [318, 154] width 151 height 25
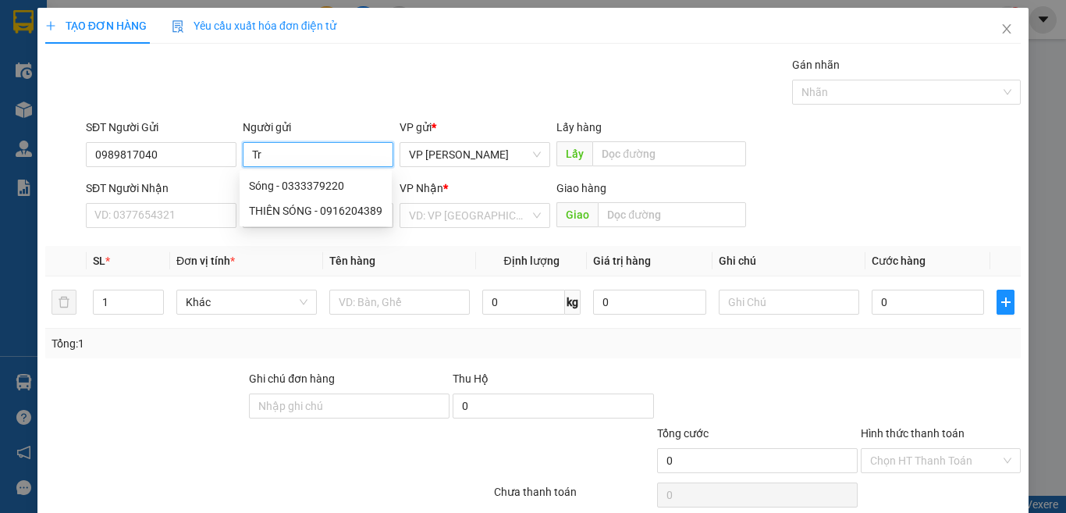
paste input "úc"
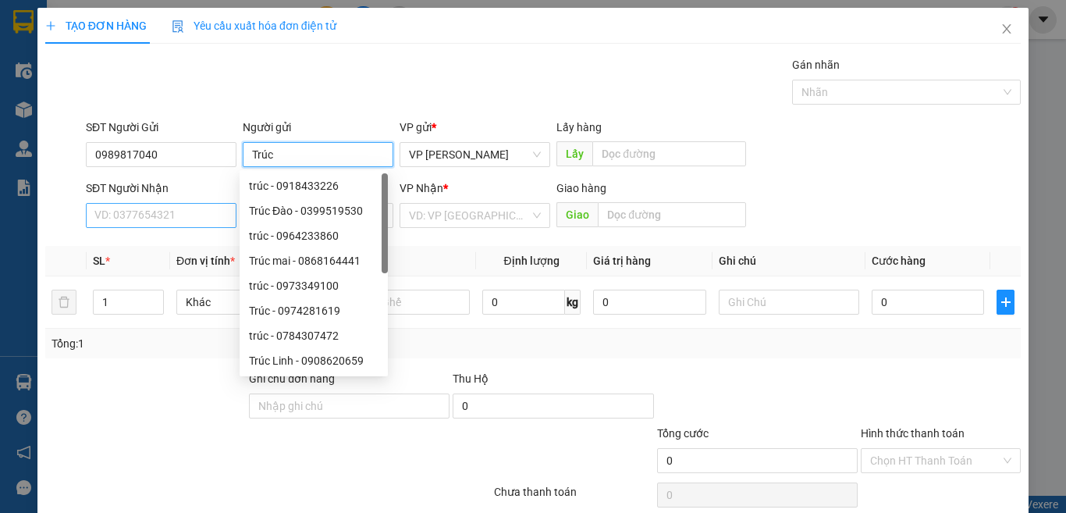
type input "Trúc"
click at [182, 213] on input "SĐT Người Nhận" at bounding box center [161, 215] width 151 height 25
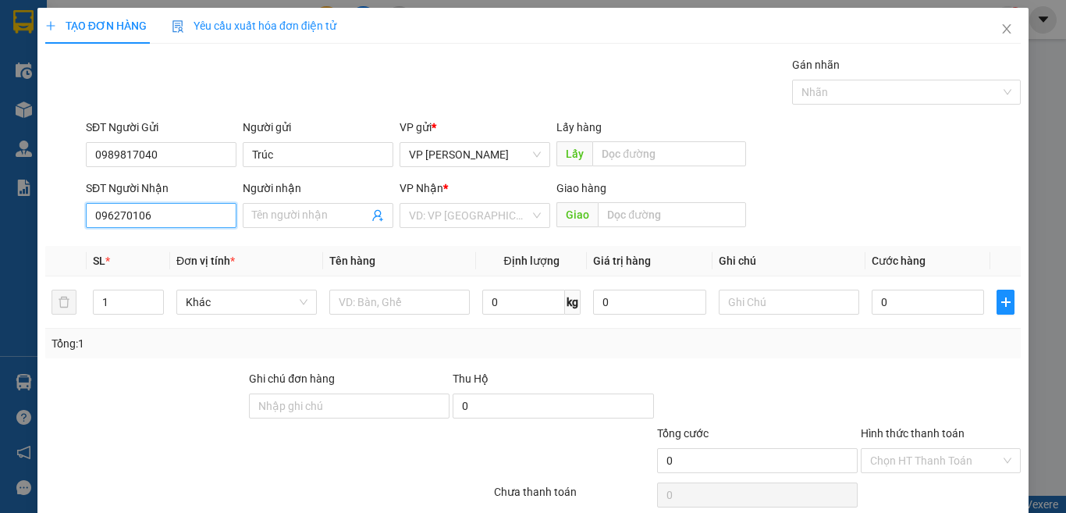
type input "0962701060"
click at [193, 215] on input "0962701060" at bounding box center [161, 215] width 151 height 25
click at [197, 247] on div "0962701060 - Khoa" at bounding box center [159, 246] width 130 height 17
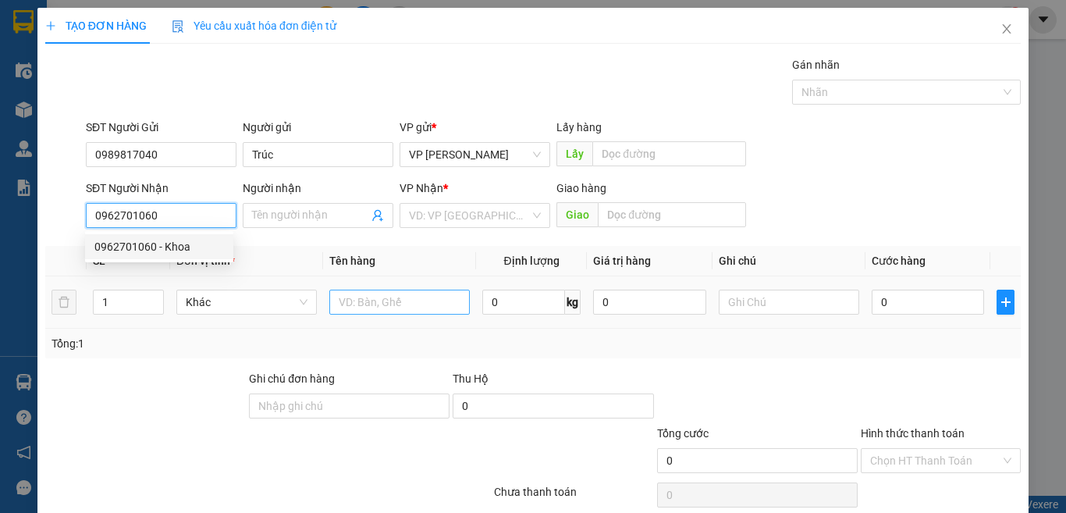
type input "Khoa"
type input "0962701060"
click at [422, 309] on input "text" at bounding box center [399, 301] width 140 height 25
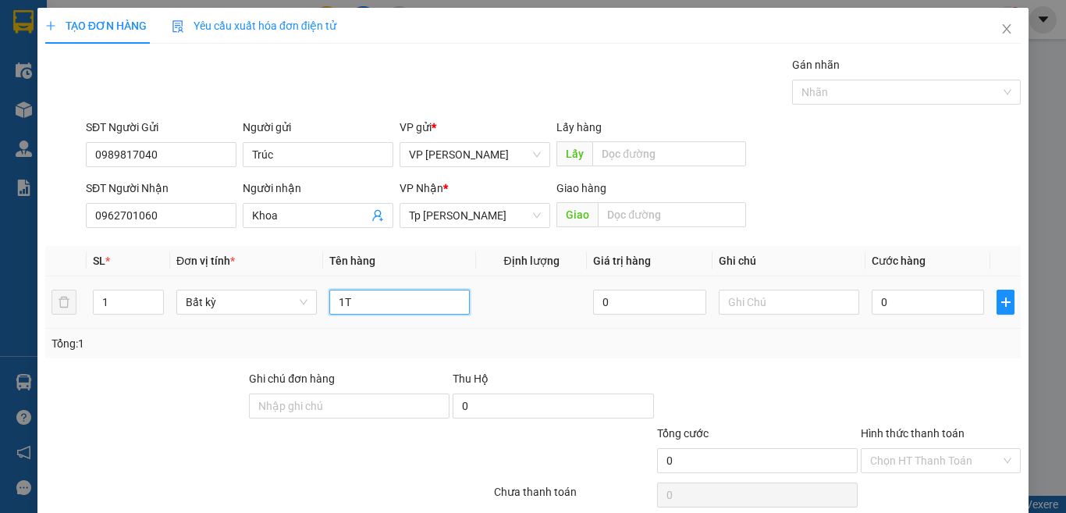
paste input "đ"
type input "1T đen"
click at [953, 307] on input "0" at bounding box center [928, 301] width 112 height 25
type input "3"
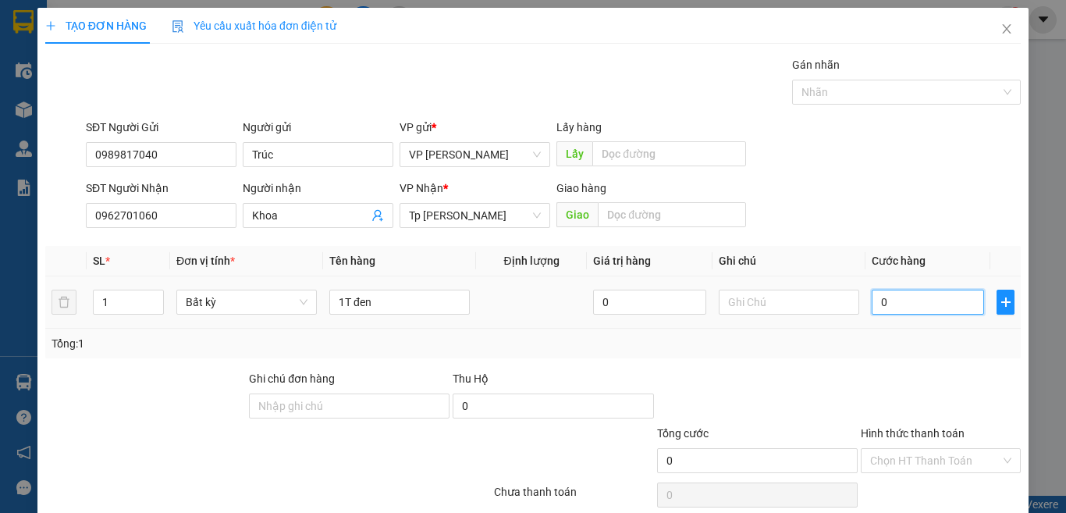
type input "3"
type input "30"
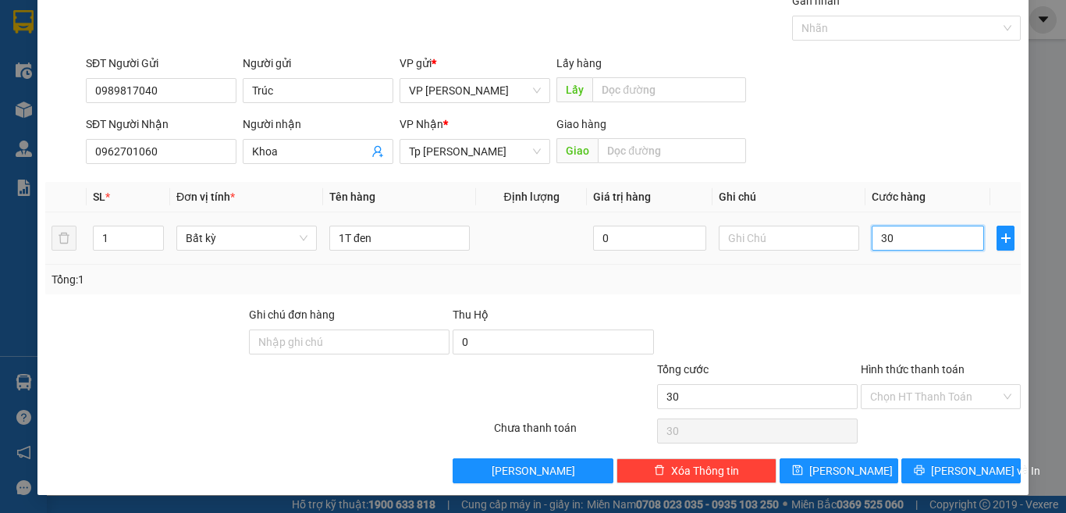
scroll to position [65, 0]
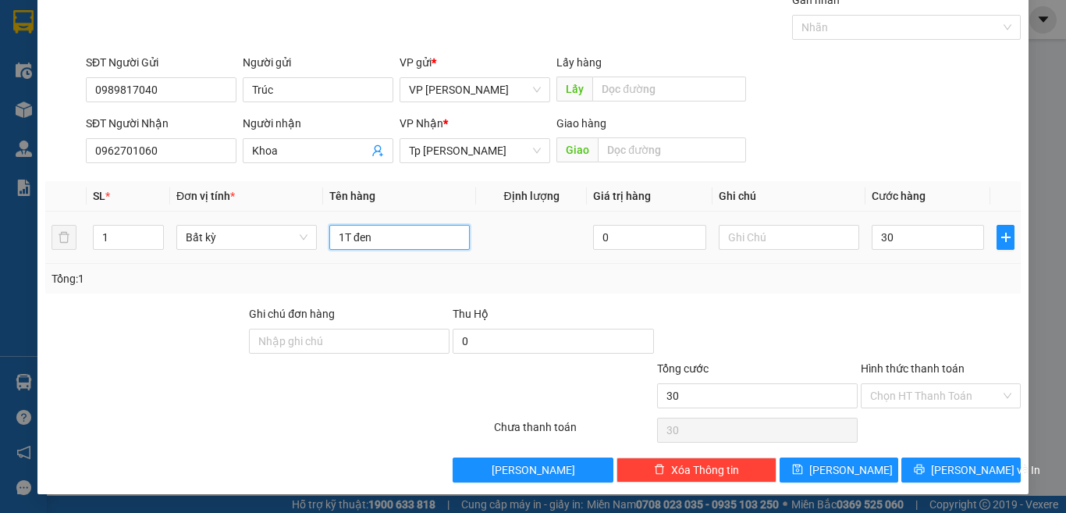
type input "30.000"
click at [454, 243] on input "1T đen" at bounding box center [399, 237] width 140 height 25
paste input "àn"
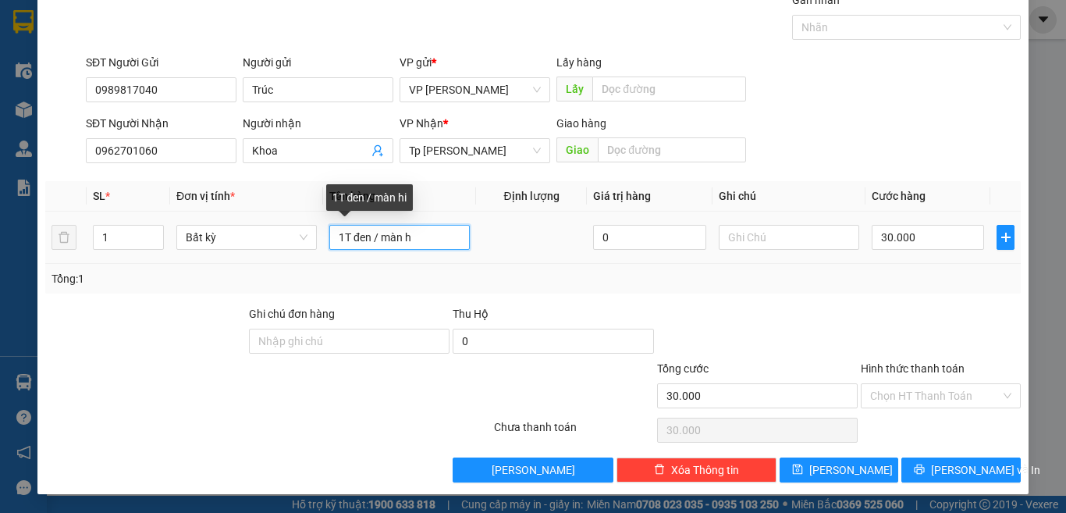
paste input "ì"
paste input "ô"
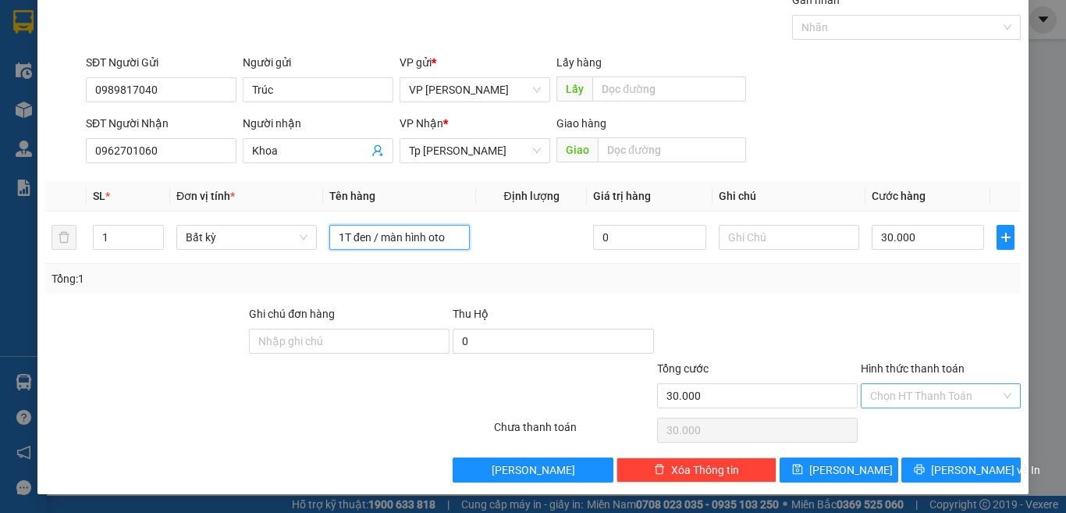
type input "1T đen / màn hình oto"
click at [900, 389] on input "Hình thức thanh toán" at bounding box center [935, 395] width 130 height 23
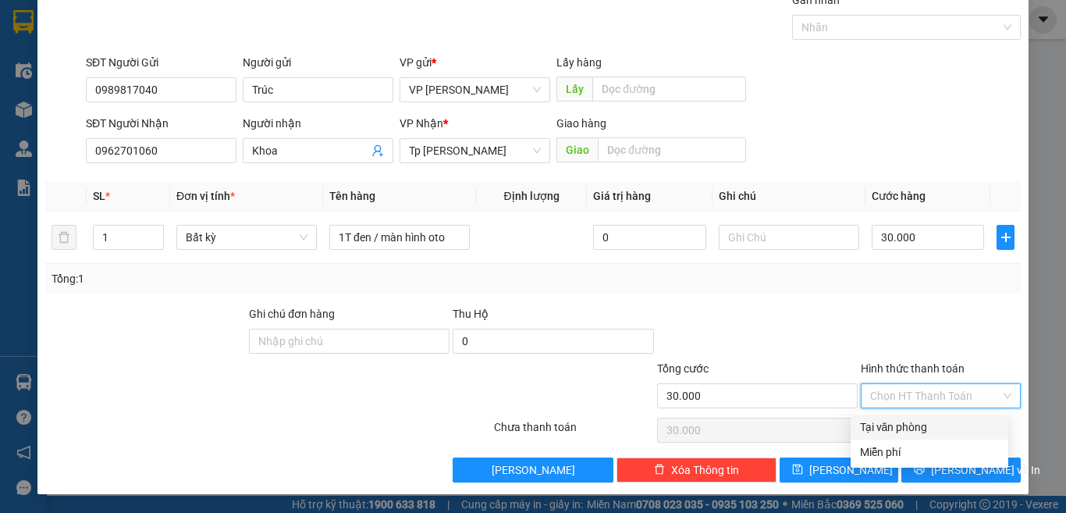
click at [897, 424] on div "Tại văn phòng" at bounding box center [929, 426] width 139 height 17
type input "0"
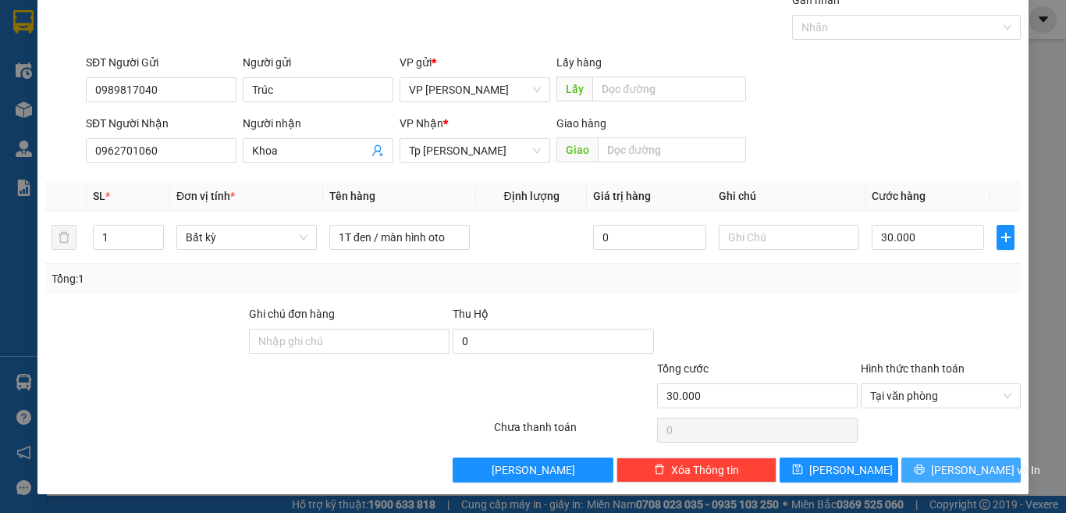
click at [915, 458] on button "[PERSON_NAME] và In" at bounding box center [960, 469] width 119 height 25
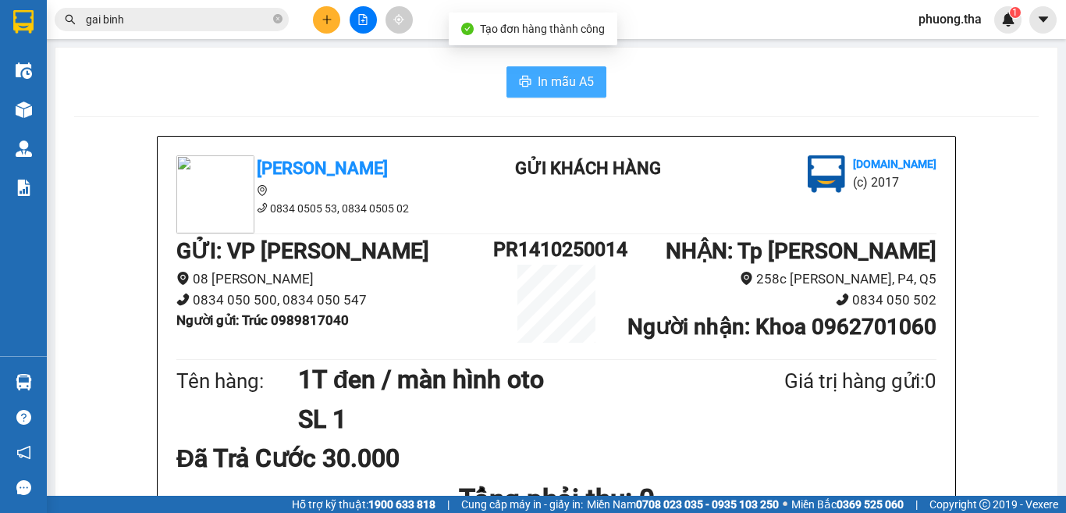
click at [519, 80] on icon "printer" at bounding box center [525, 81] width 12 height 12
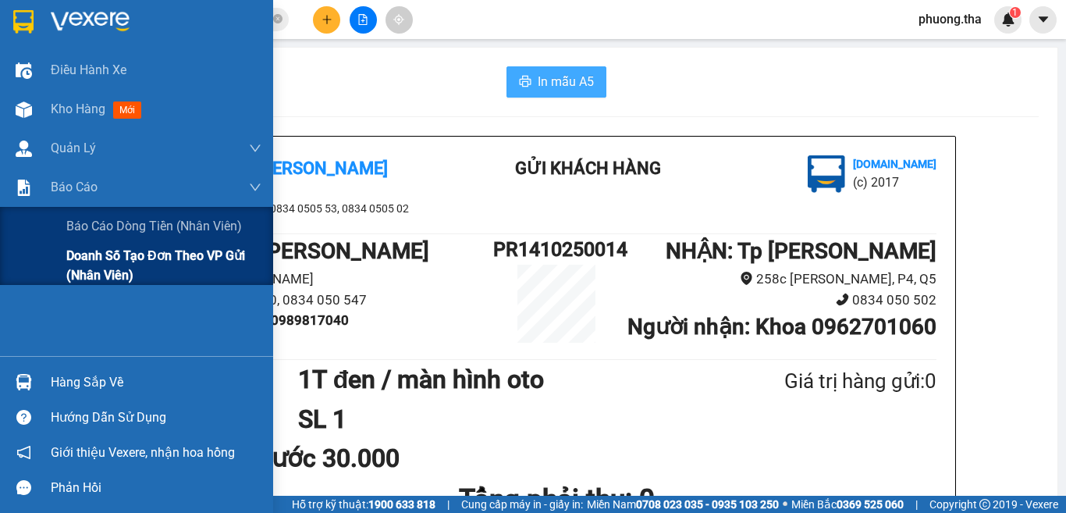
click at [55, 261] on div "Doanh số tạo đơn theo VP gửi (nhân viên)" at bounding box center [136, 265] width 273 height 39
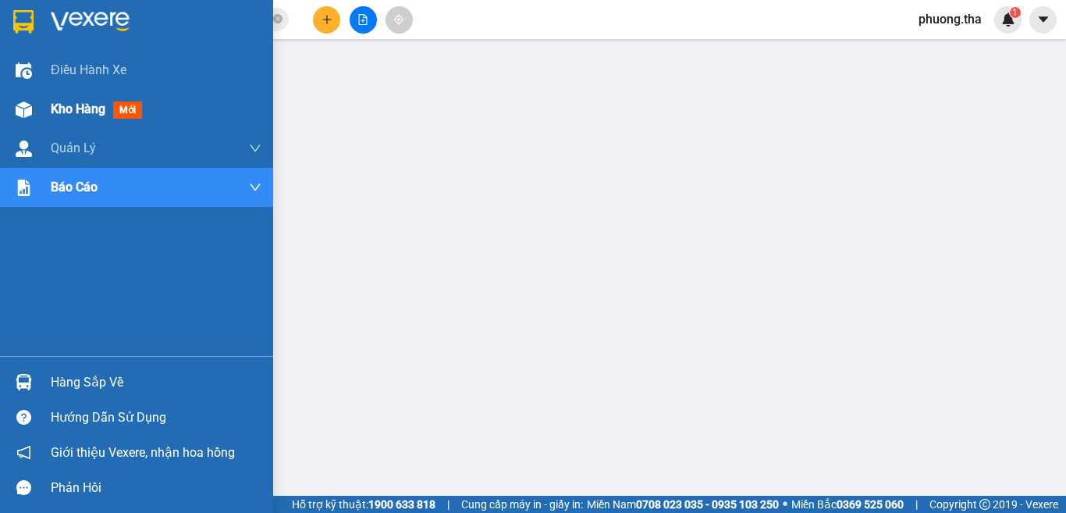
click at [36, 108] on div at bounding box center [23, 109] width 27 height 27
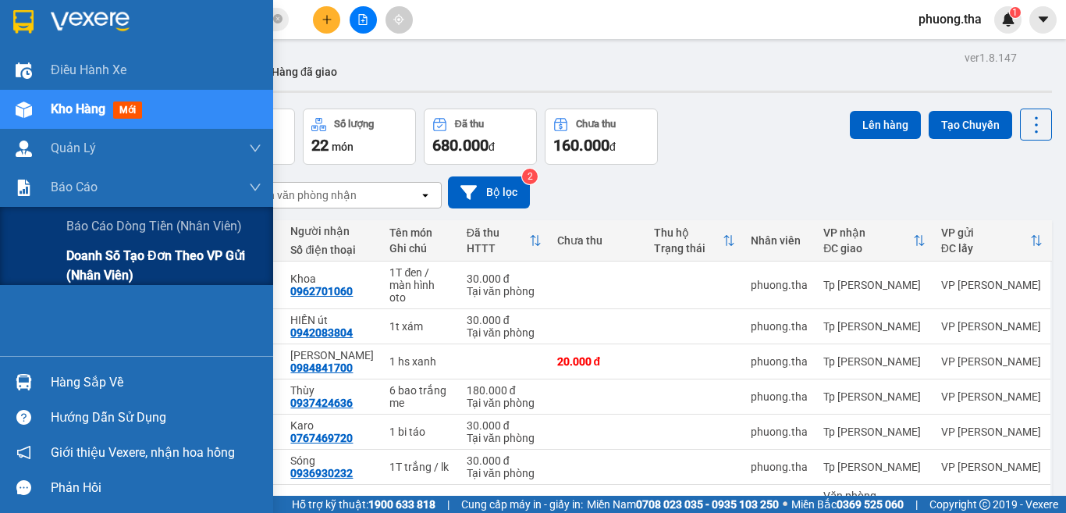
click at [84, 262] on span "Doanh số tạo đơn theo VP gửi (nhân viên)" at bounding box center [163, 265] width 195 height 39
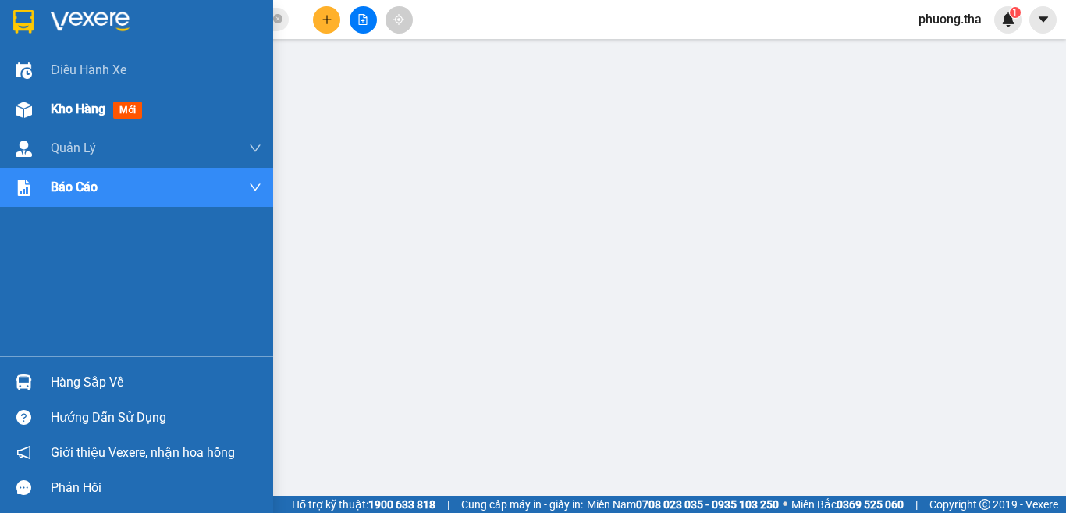
click at [62, 99] on div "Kho hàng mới" at bounding box center [100, 109] width 98 height 20
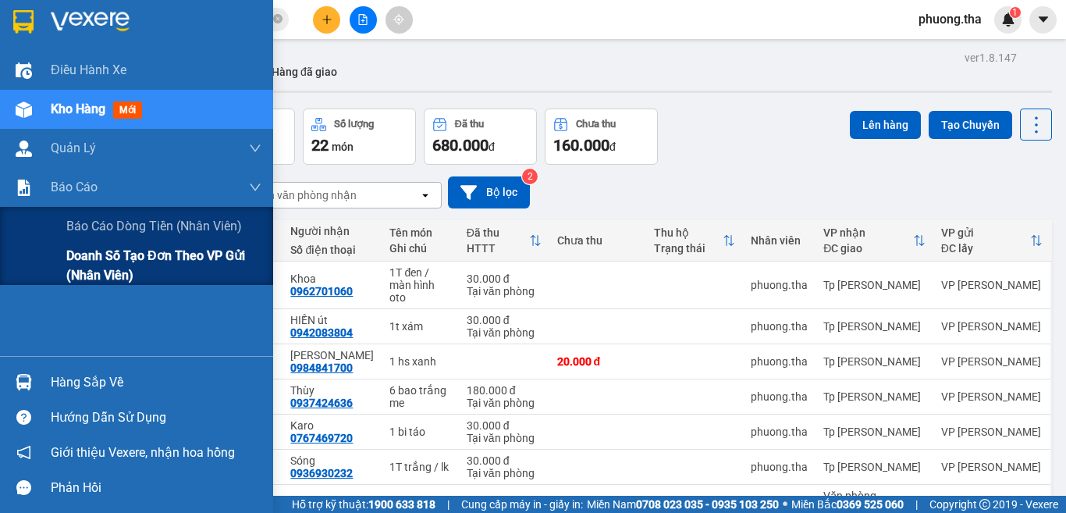
click at [98, 265] on span "Doanh số tạo đơn theo VP gửi (nhân viên)" at bounding box center [163, 265] width 195 height 39
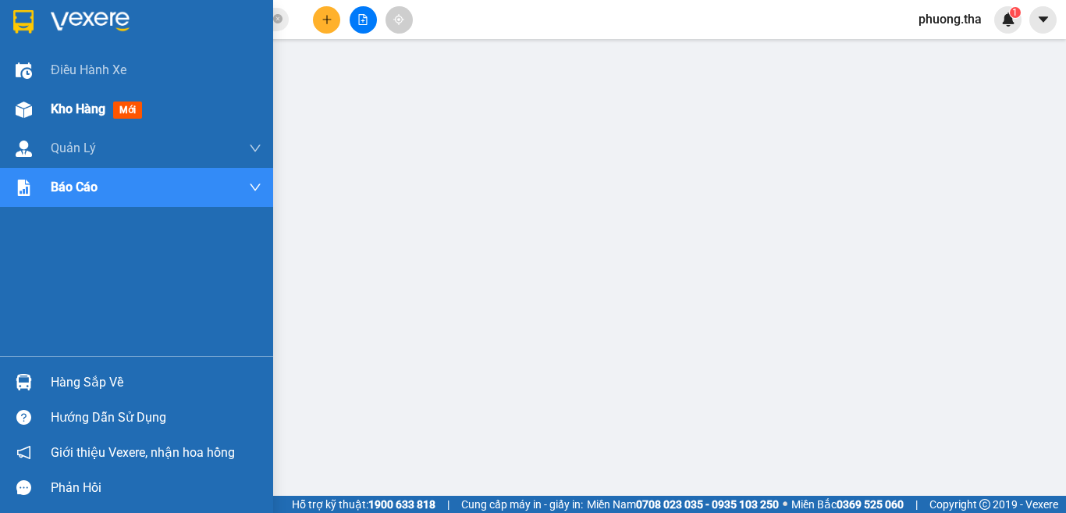
click at [50, 103] on div "Kho hàng mới" at bounding box center [136, 109] width 273 height 39
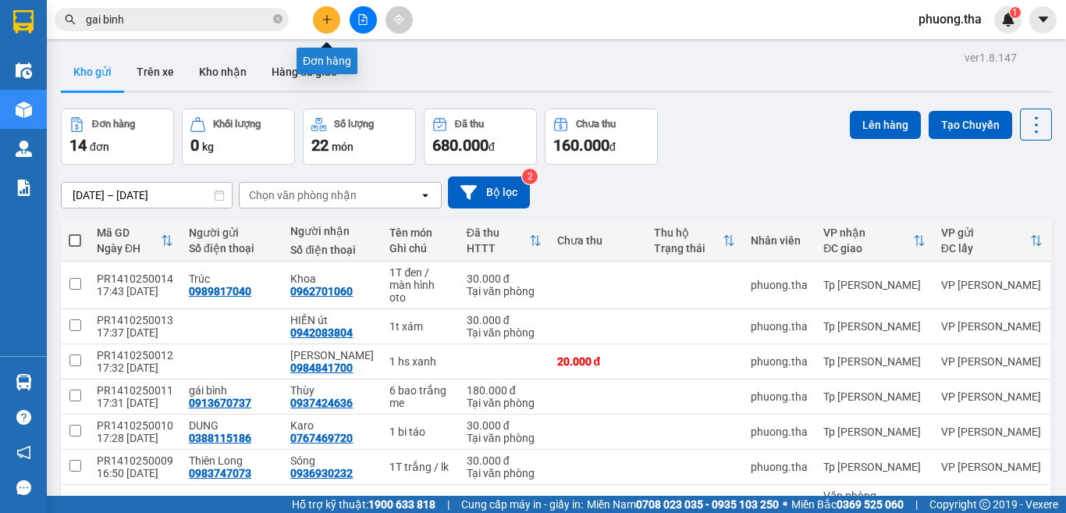
click at [307, 13] on div at bounding box center [362, 19] width 117 height 27
click at [326, 17] on icon "plus" at bounding box center [326, 19] width 11 height 11
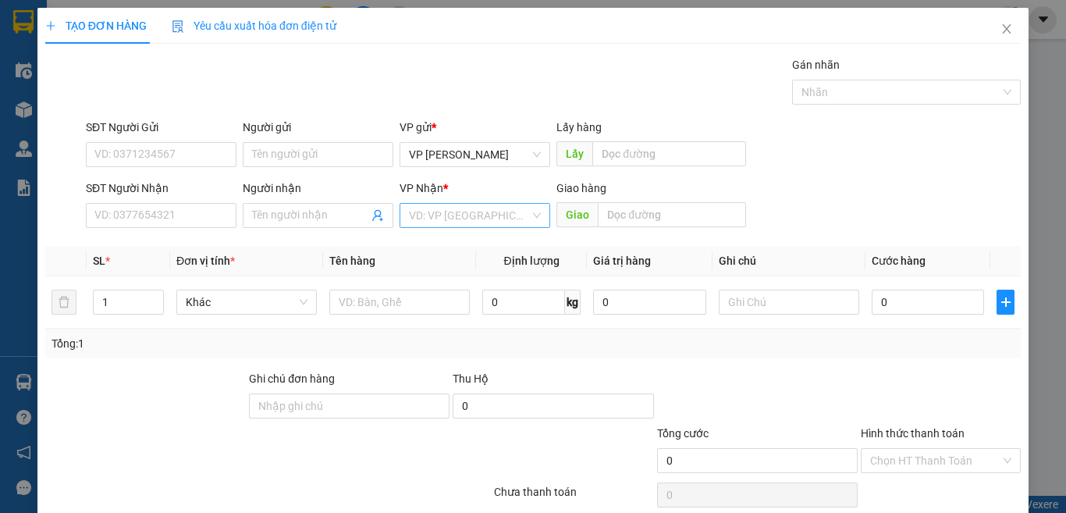
click at [454, 208] on input "search" at bounding box center [469, 215] width 121 height 23
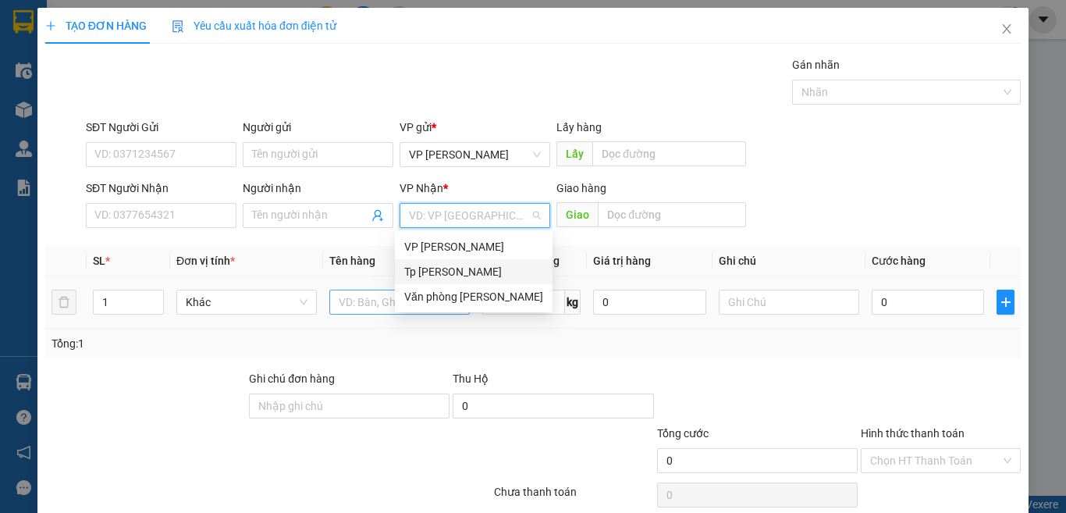
drag, startPoint x: 428, startPoint y: 268, endPoint x: 417, endPoint y: 295, distance: 29.1
click at [426, 268] on div "Tp [PERSON_NAME]" at bounding box center [473, 271] width 139 height 17
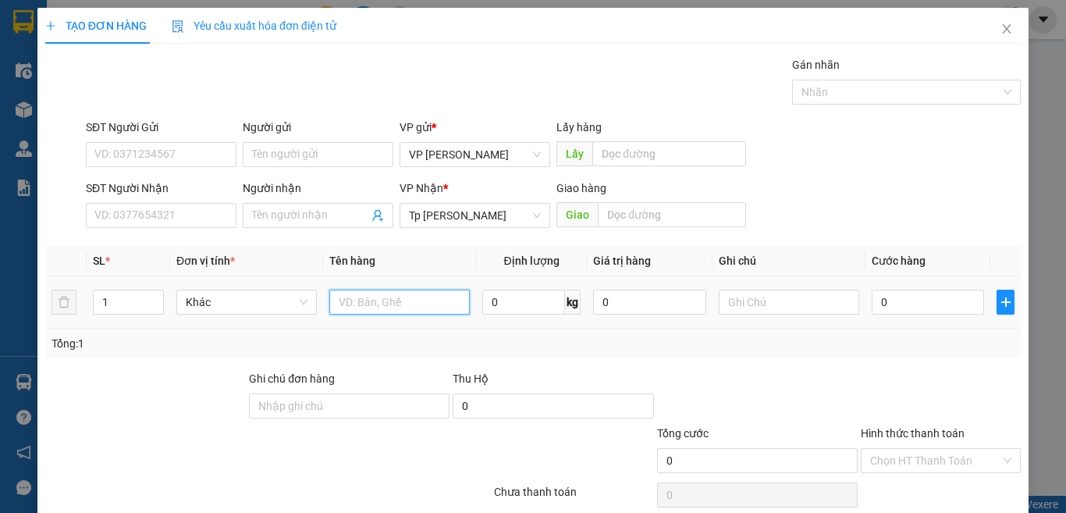
click at [384, 297] on input "text" at bounding box center [399, 301] width 140 height 25
paste input "óp"
paste input "ốp"
paste input "àng"
paste input "đ"
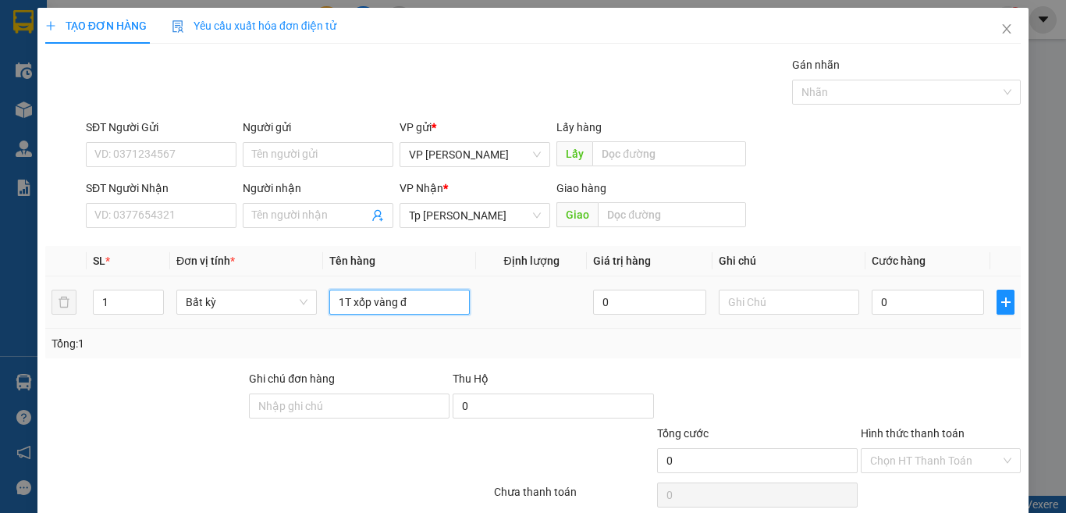
paste input "ò"
paste input "ồ"
paste input "ă"
type input "1T xốp vàng đồ ăn"
click at [878, 305] on input "0" at bounding box center [928, 301] width 112 height 25
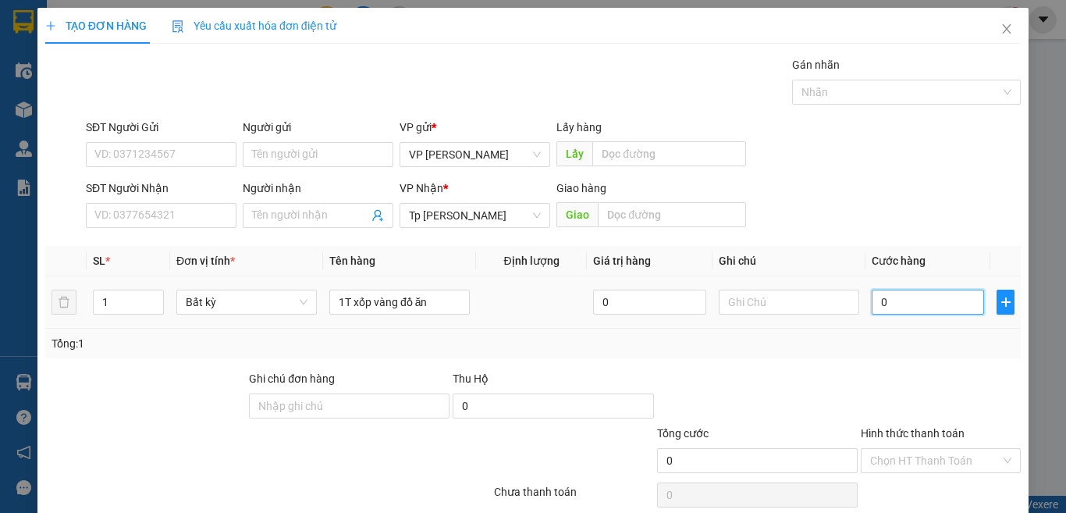
type input "3"
type input "30"
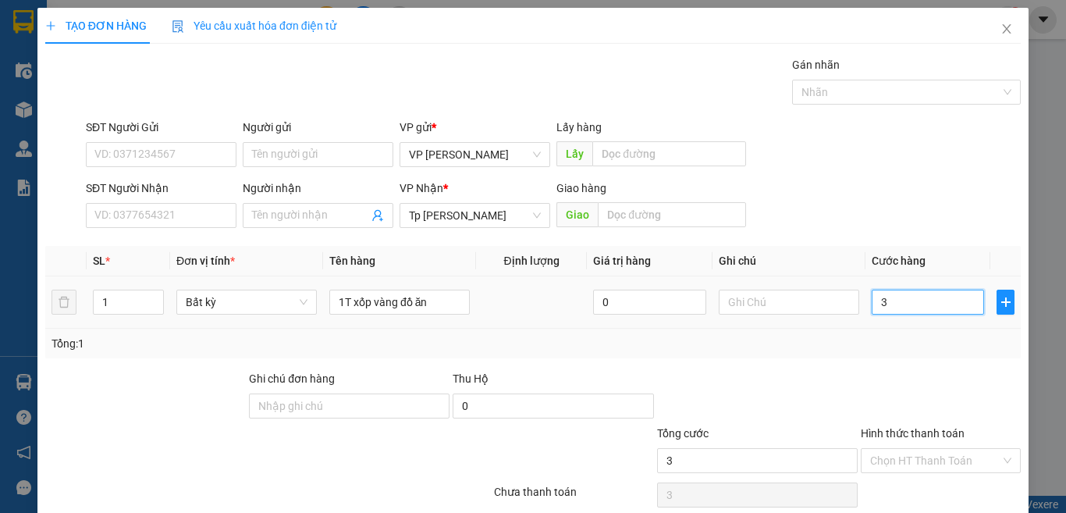
type input "30"
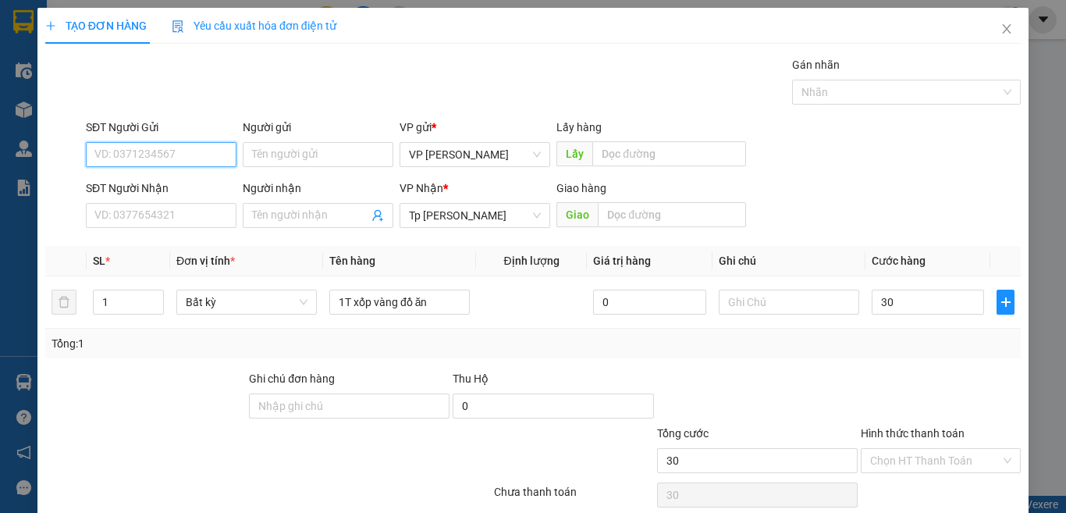
type input "30.000"
click at [190, 147] on input "SĐT Người Gửi" at bounding box center [161, 154] width 151 height 25
type input "0967720404"
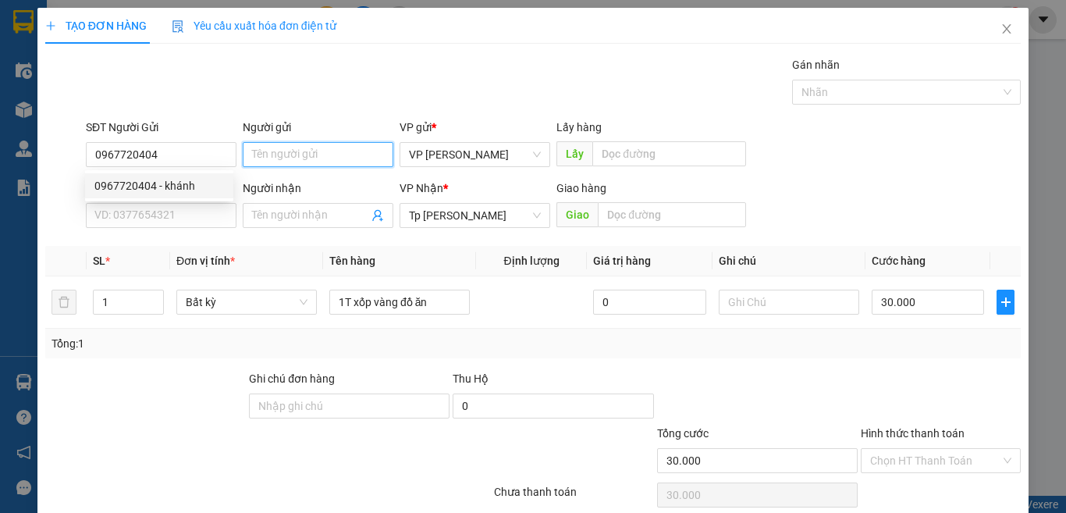
type input "khánh"
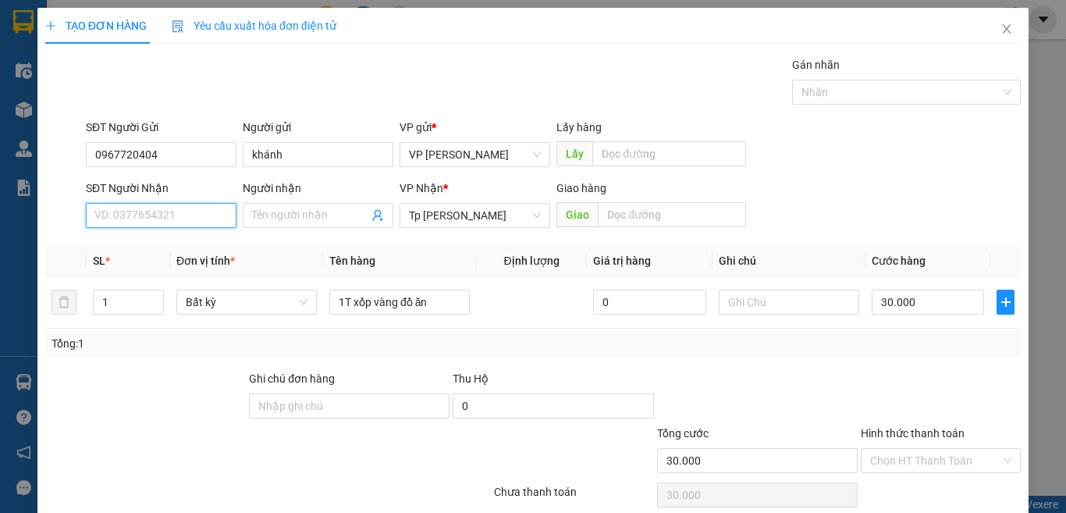
click at [198, 212] on input "SĐT Người Nhận" at bounding box center [161, 215] width 151 height 25
click at [183, 250] on div "0937512392 - thảo" at bounding box center [159, 246] width 130 height 17
type input "0937512392"
type input "thảo"
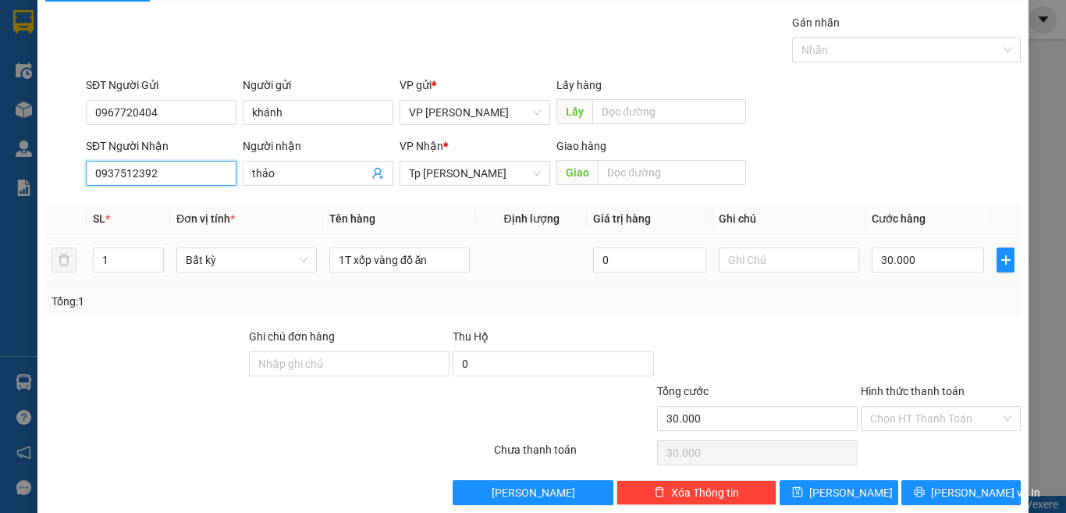
scroll to position [65, 0]
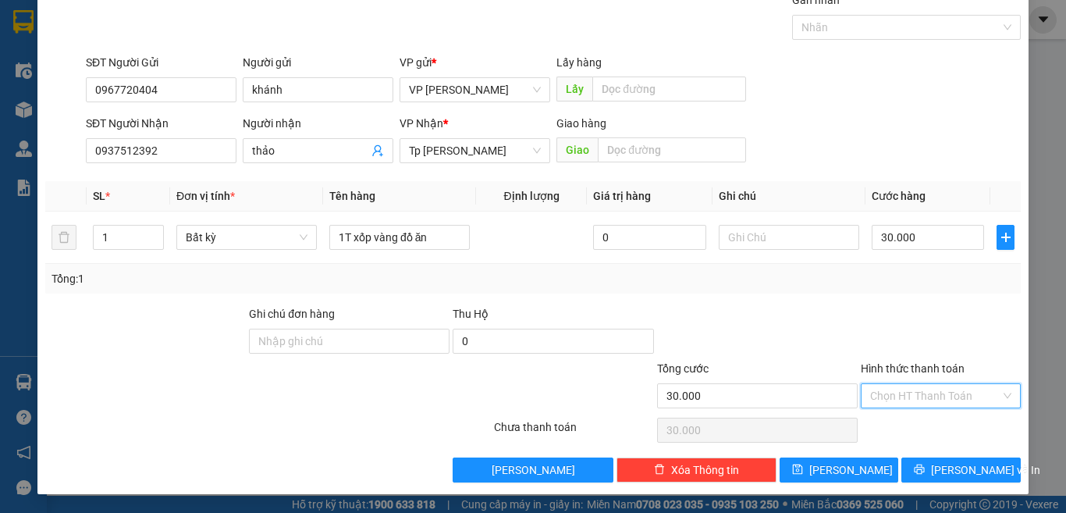
drag, startPoint x: 928, startPoint y: 387, endPoint x: 911, endPoint y: 411, distance: 30.1
click at [928, 388] on input "Hình thức thanh toán" at bounding box center [935, 395] width 130 height 23
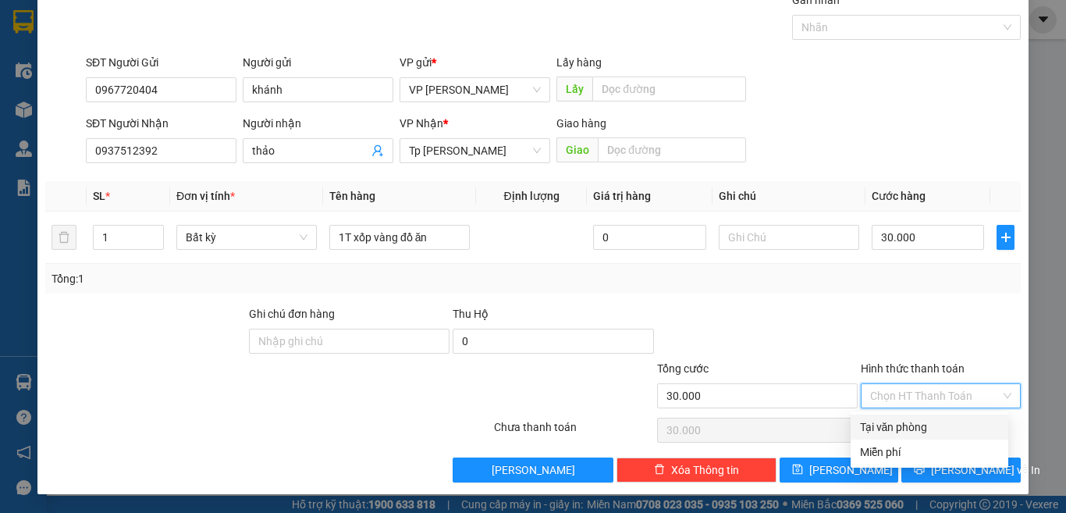
click at [904, 421] on div "Tại văn phòng" at bounding box center [929, 426] width 139 height 17
type input "0"
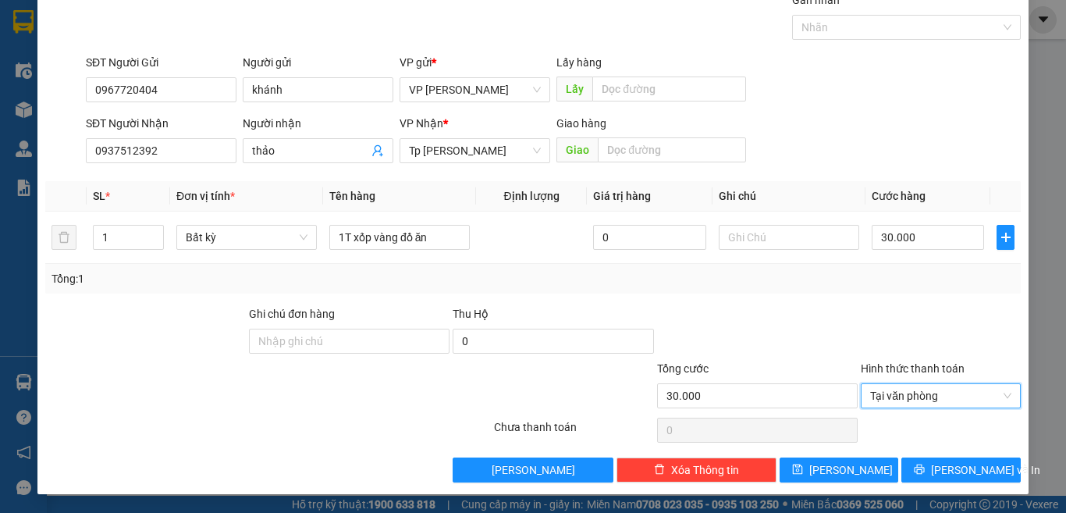
drag, startPoint x: 758, startPoint y: 345, endPoint x: 745, endPoint y: 341, distance: 13.8
click at [753, 343] on div at bounding box center [757, 332] width 204 height 55
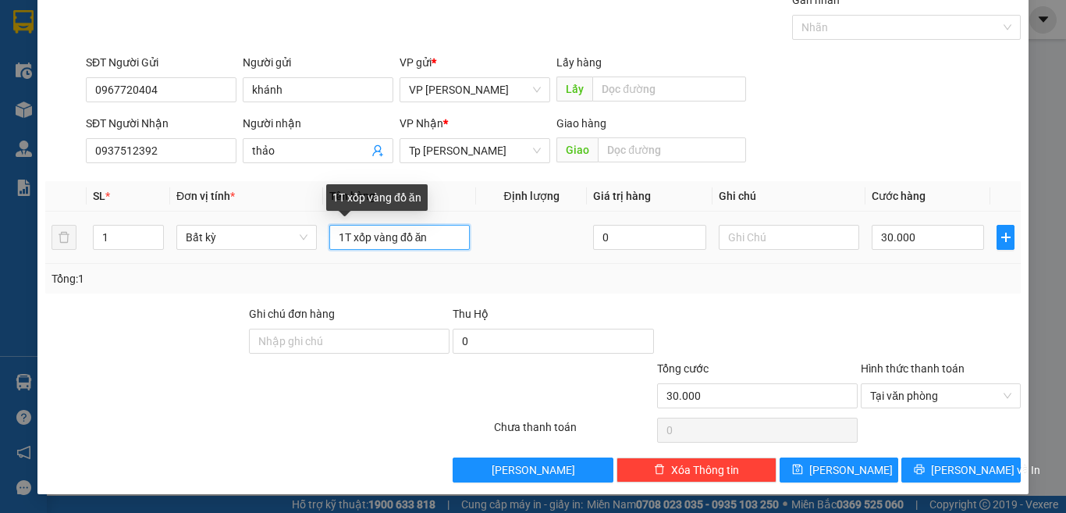
click at [458, 233] on input "1T xốp vàng đồ ăn" at bounding box center [399, 237] width 140 height 25
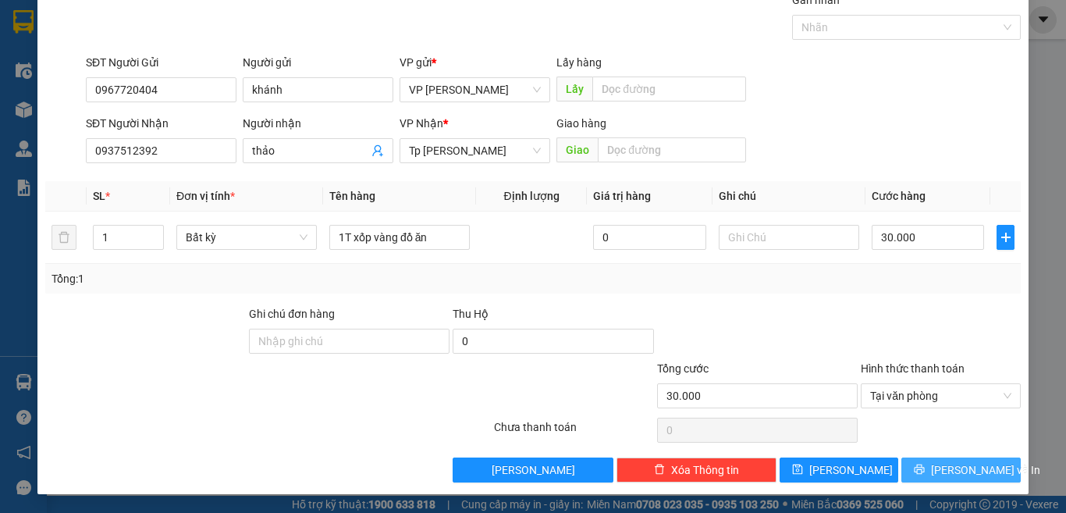
click at [921, 463] on button "[PERSON_NAME] và In" at bounding box center [960, 469] width 119 height 25
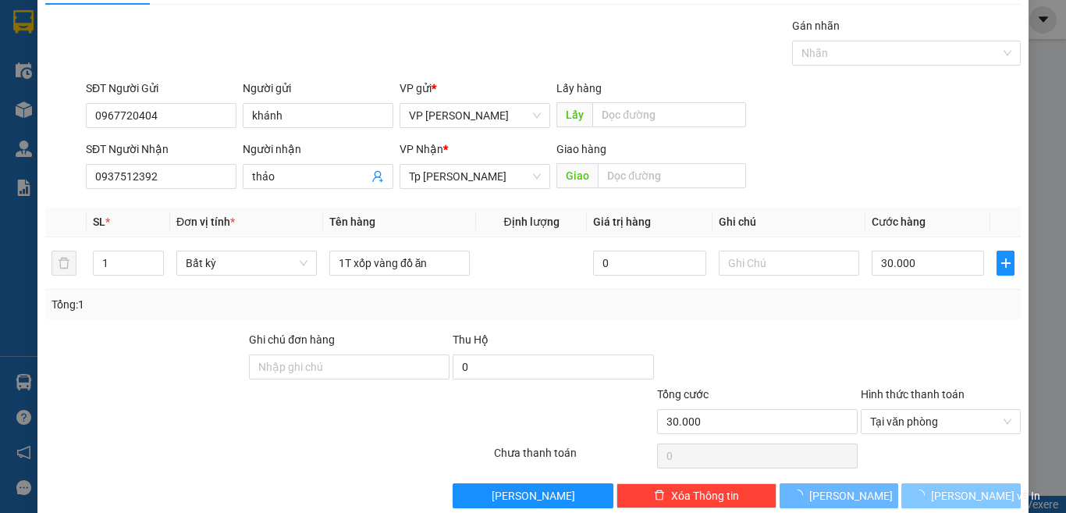
scroll to position [0, 0]
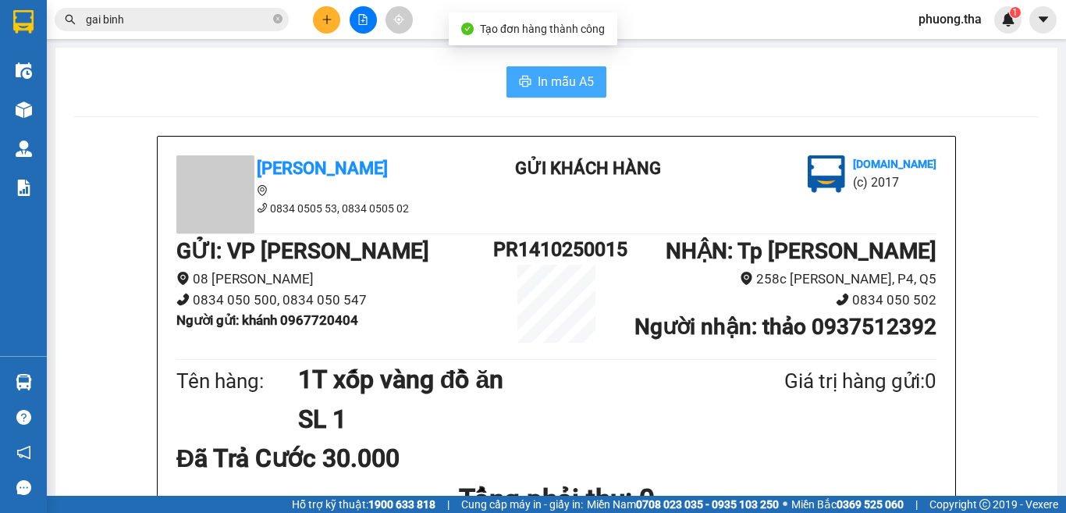
click at [514, 74] on button "In mẫu A5" at bounding box center [556, 81] width 100 height 31
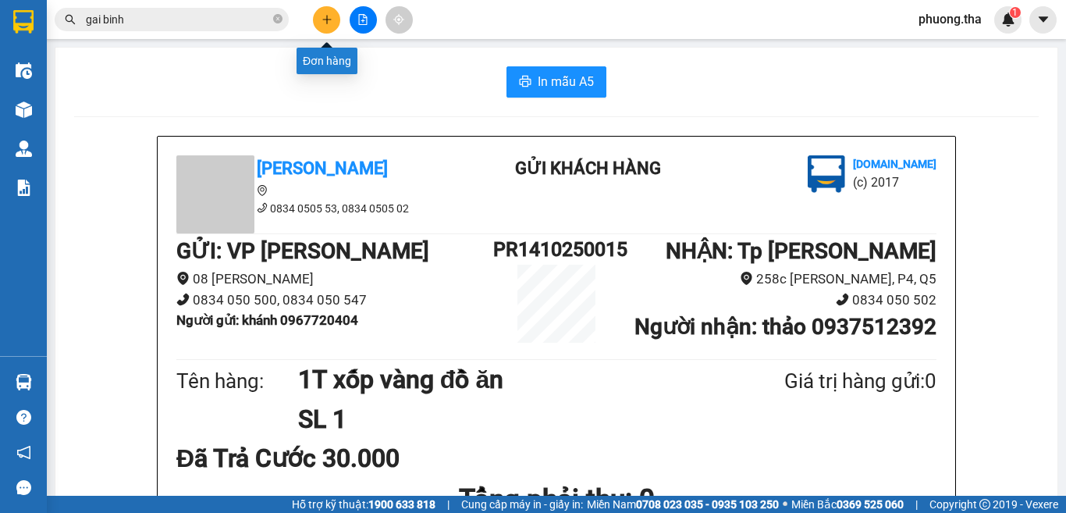
click at [328, 22] on icon "plus" at bounding box center [326, 19] width 11 height 11
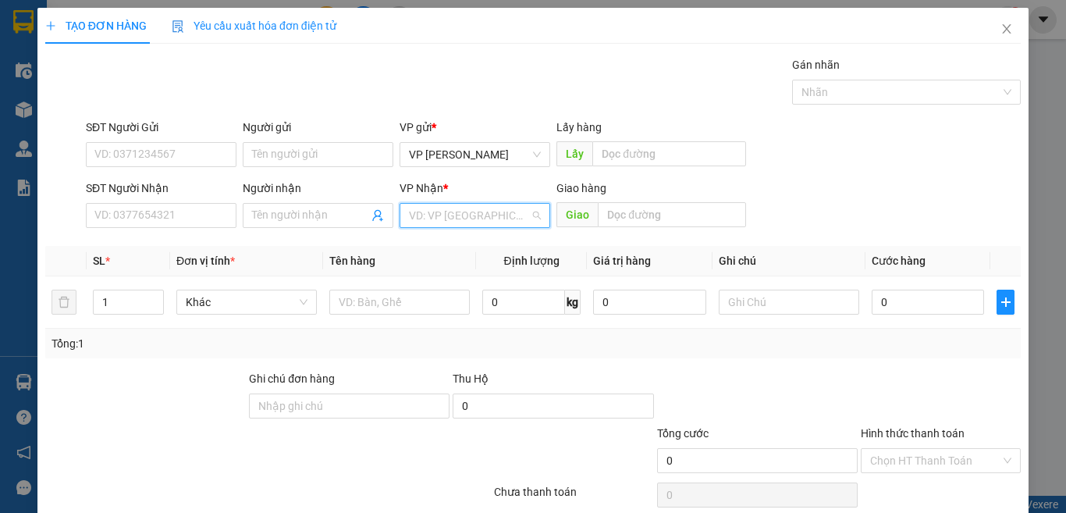
click at [439, 215] on input "search" at bounding box center [469, 215] width 121 height 23
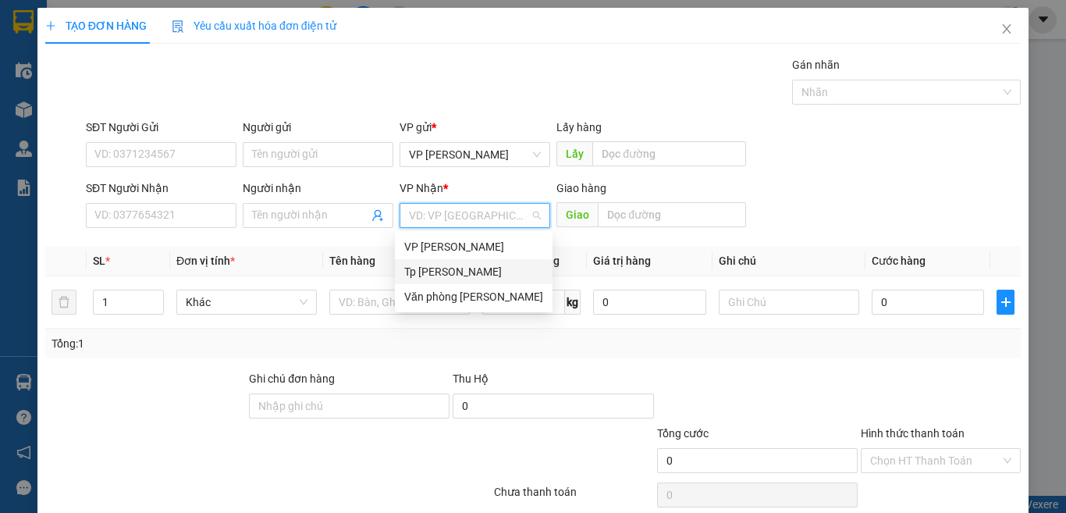
click at [442, 275] on div "Tp [PERSON_NAME]" at bounding box center [473, 271] width 139 height 17
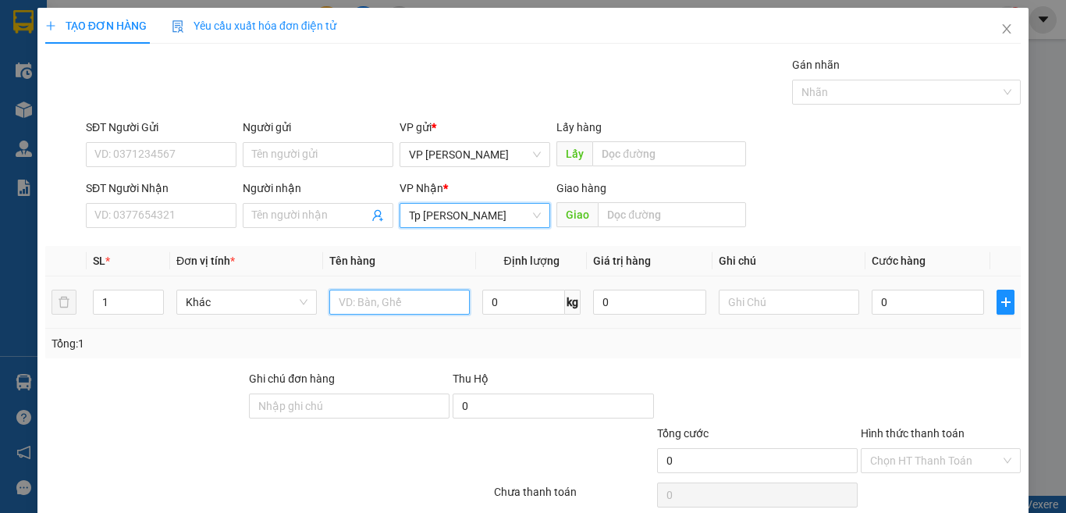
click at [371, 306] on input "text" at bounding box center [399, 301] width 140 height 25
paste input "ục"
paste input "ám"
type input "1 cục xám"
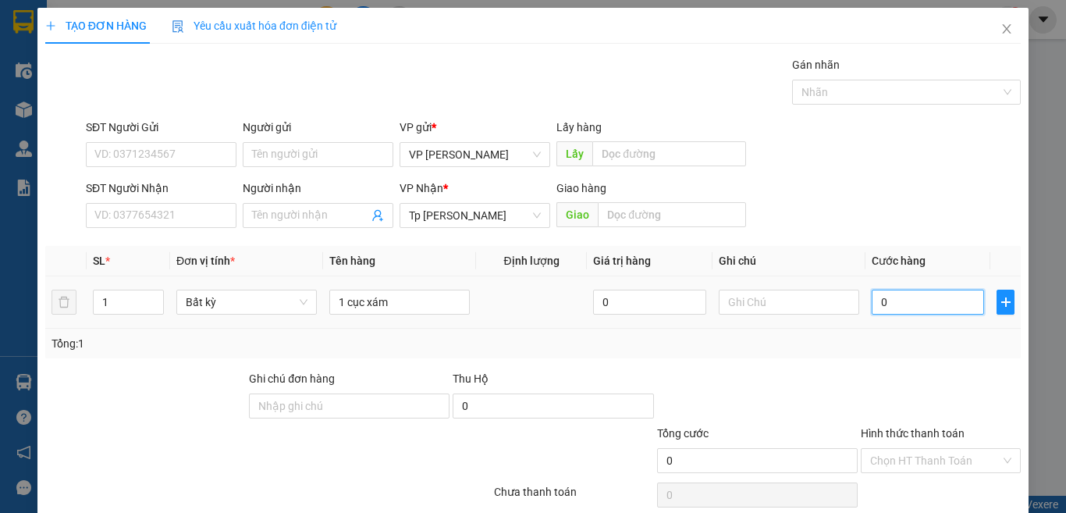
click at [901, 298] on input "0" at bounding box center [928, 301] width 112 height 25
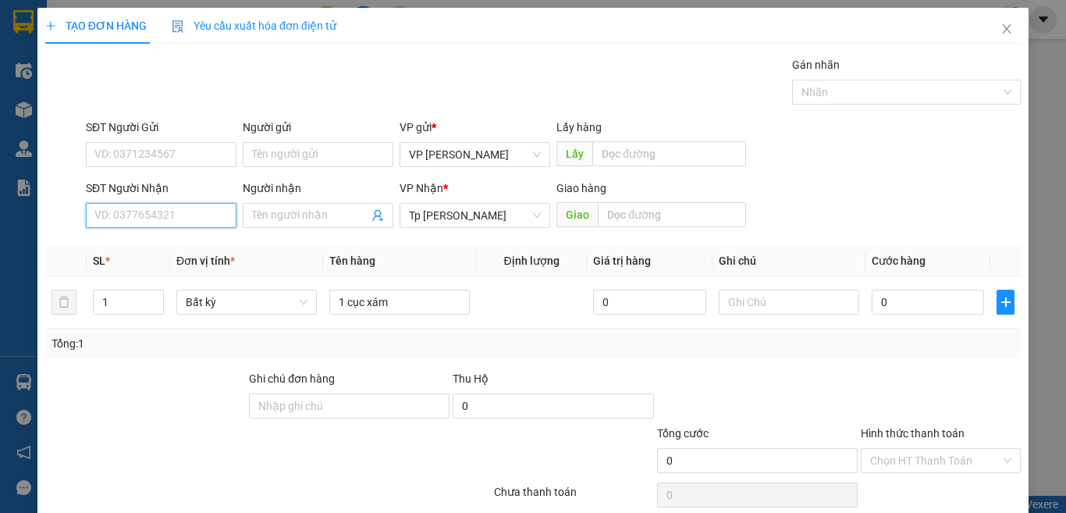
click at [172, 215] on input "SĐT Người Nhận" at bounding box center [161, 215] width 151 height 25
type input "0913899149"
click at [186, 206] on input "0913899149" at bounding box center [161, 215] width 151 height 25
click at [173, 239] on div "0913899149 - thành" at bounding box center [159, 246] width 130 height 17
type input "thành"
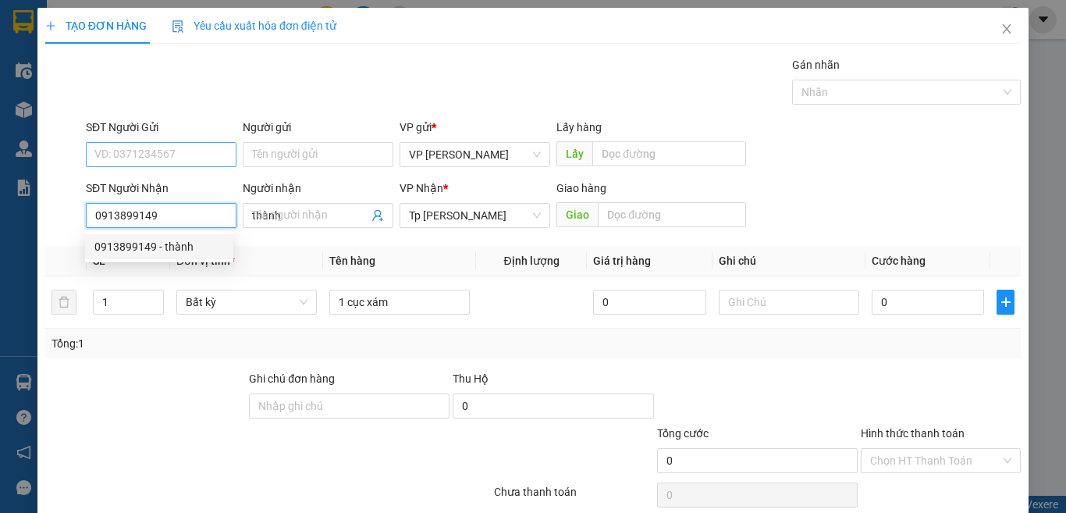
type input "0913899149"
click at [175, 147] on input "SĐT Người Gửi" at bounding box center [161, 154] width 151 height 25
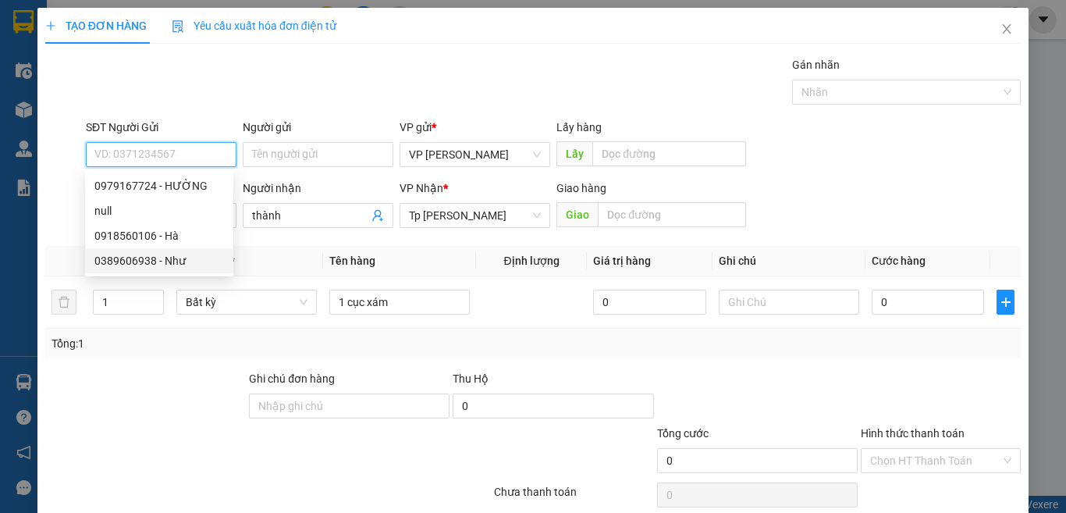
click at [162, 259] on div "0389606938 - Như" at bounding box center [159, 260] width 130 height 17
type input "0389606938"
type input "Như"
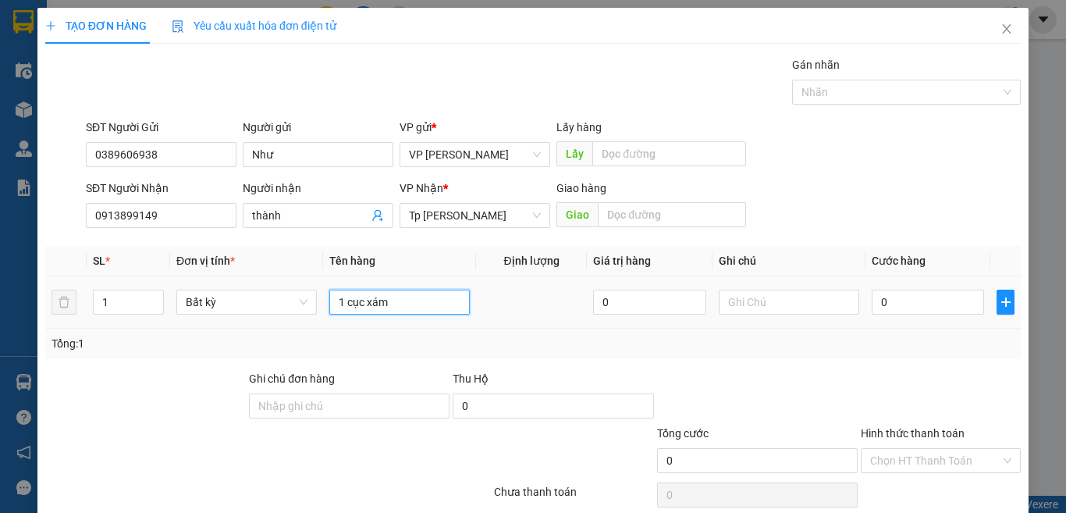
click at [438, 302] on input "1 cục xám" at bounding box center [399, 301] width 140 height 25
paste input "ê"
paste input "ế"
paste input "ư"
paste input "ự"
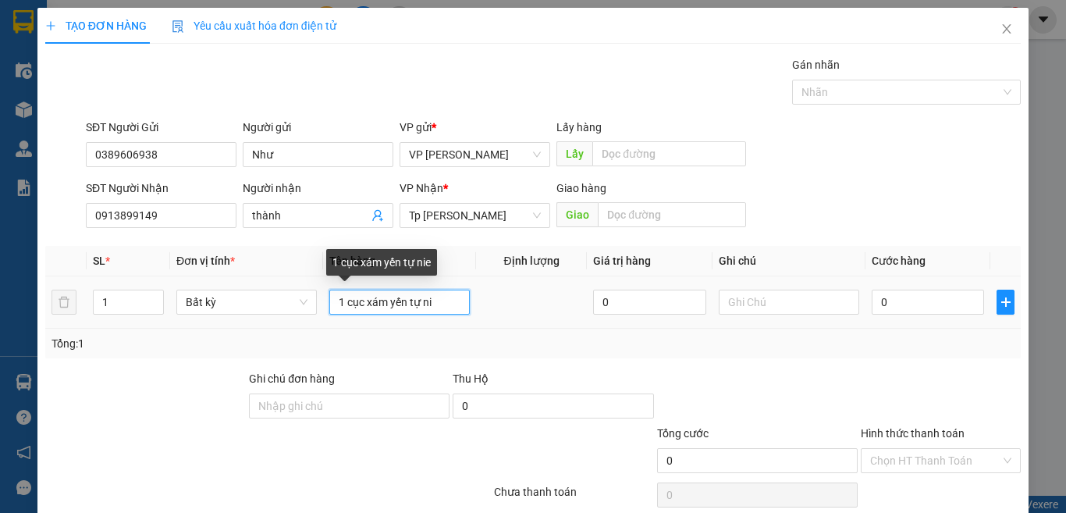
paste input "ê"
type input "1 cục xám yến tự niêm phong"
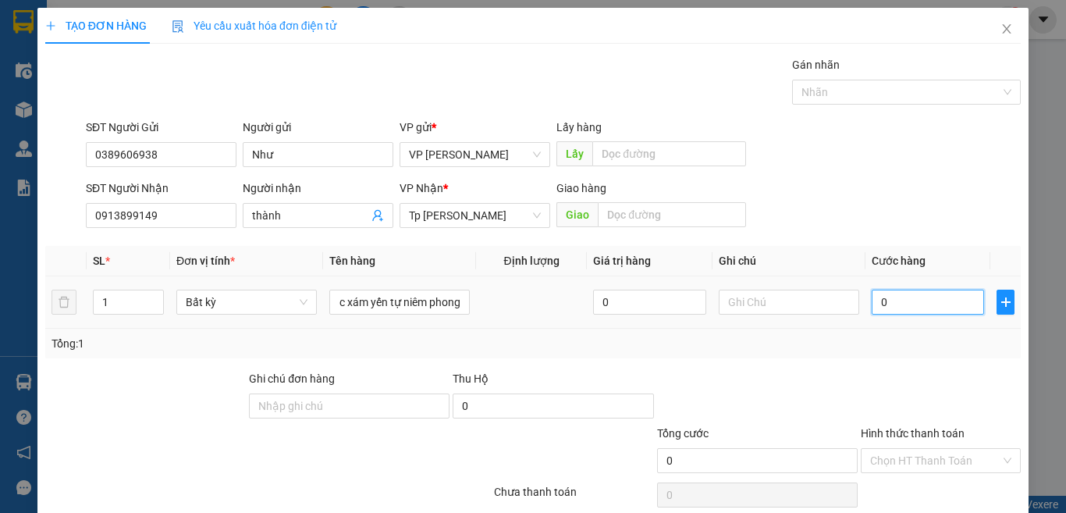
click at [918, 306] on input "0" at bounding box center [928, 301] width 112 height 25
type input "4"
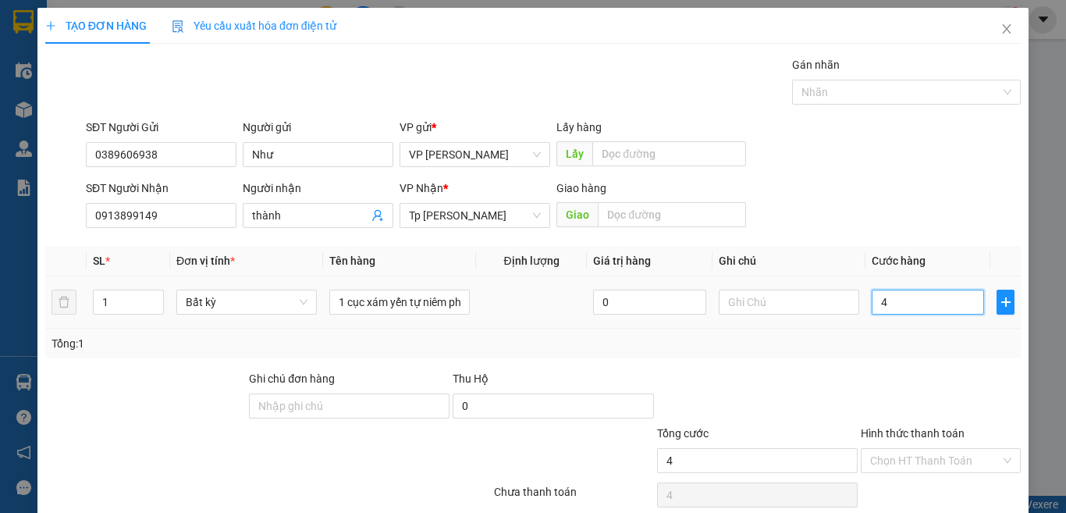
type input "40"
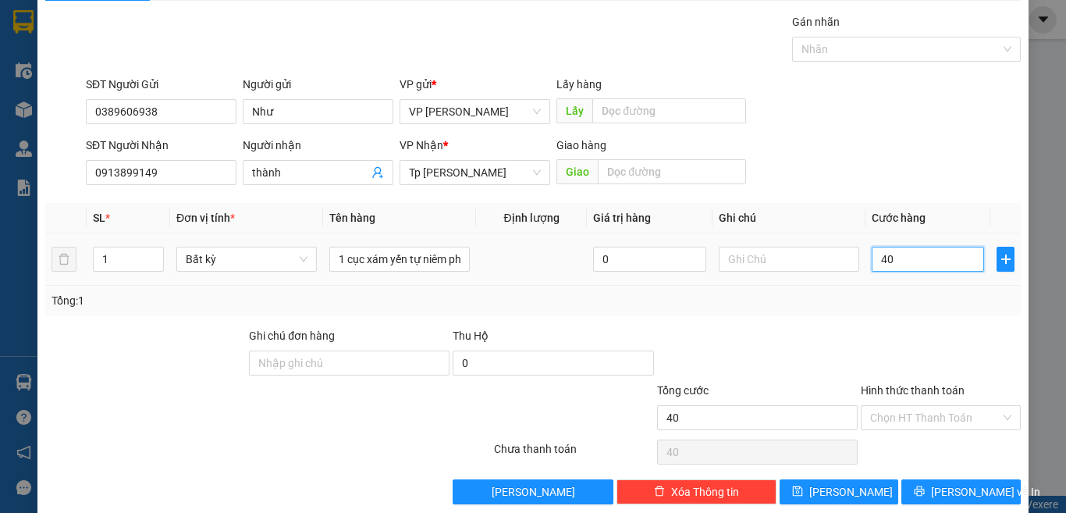
scroll to position [65, 0]
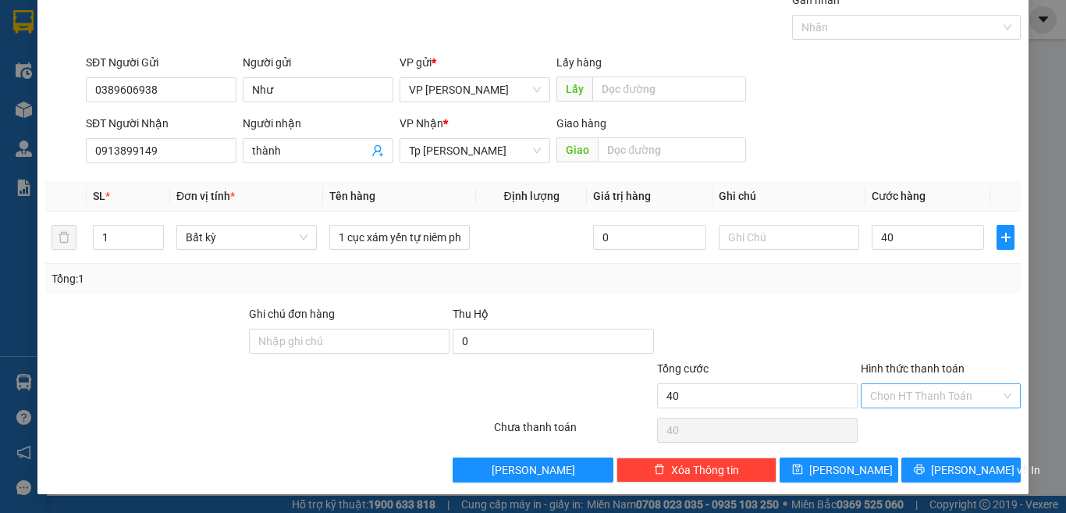
click at [913, 393] on input "Hình thức thanh toán" at bounding box center [935, 395] width 130 height 23
type input "40.000"
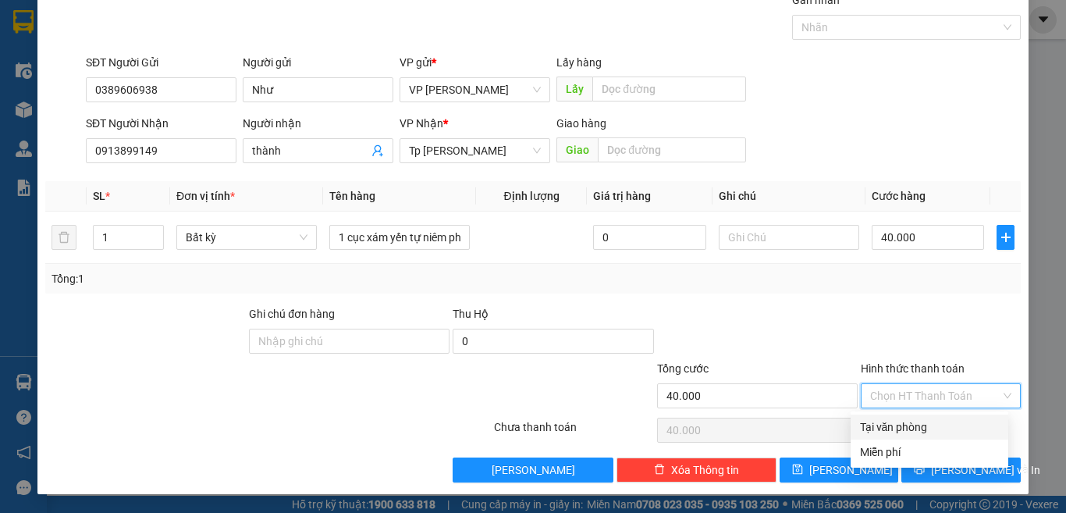
click at [924, 423] on div "Tại văn phòng" at bounding box center [929, 426] width 139 height 17
type input "0"
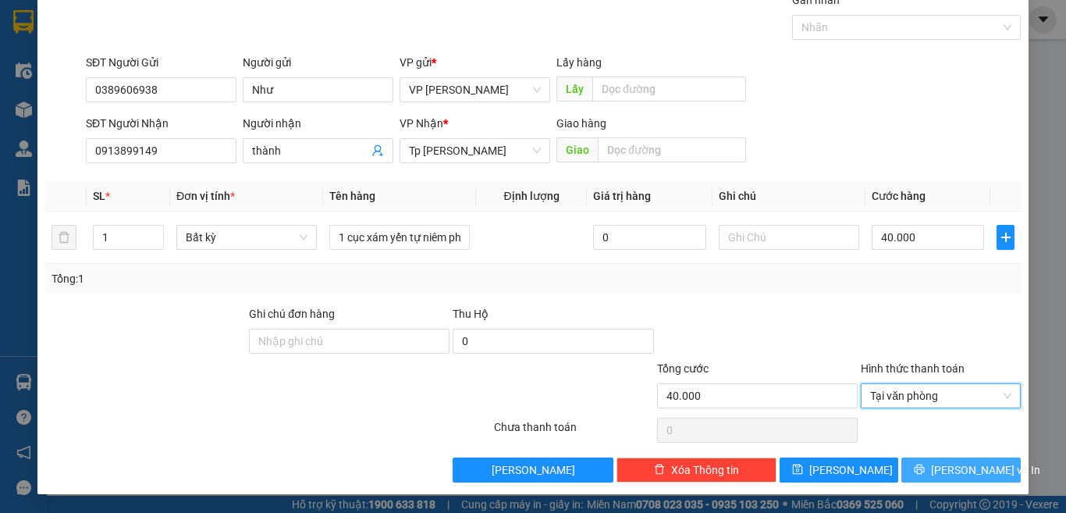
click at [939, 470] on span "[PERSON_NAME] và In" at bounding box center [985, 469] width 109 height 17
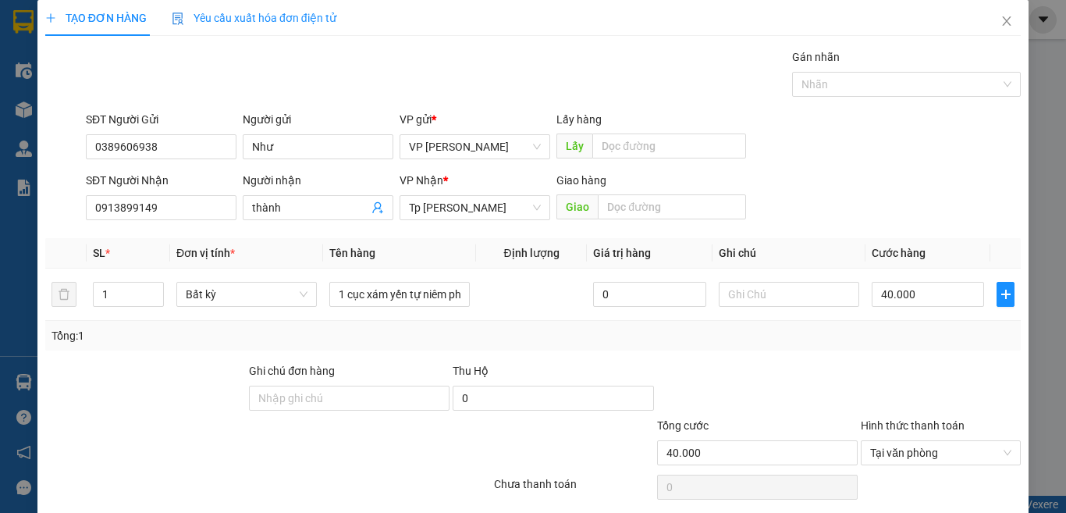
scroll to position [0, 0]
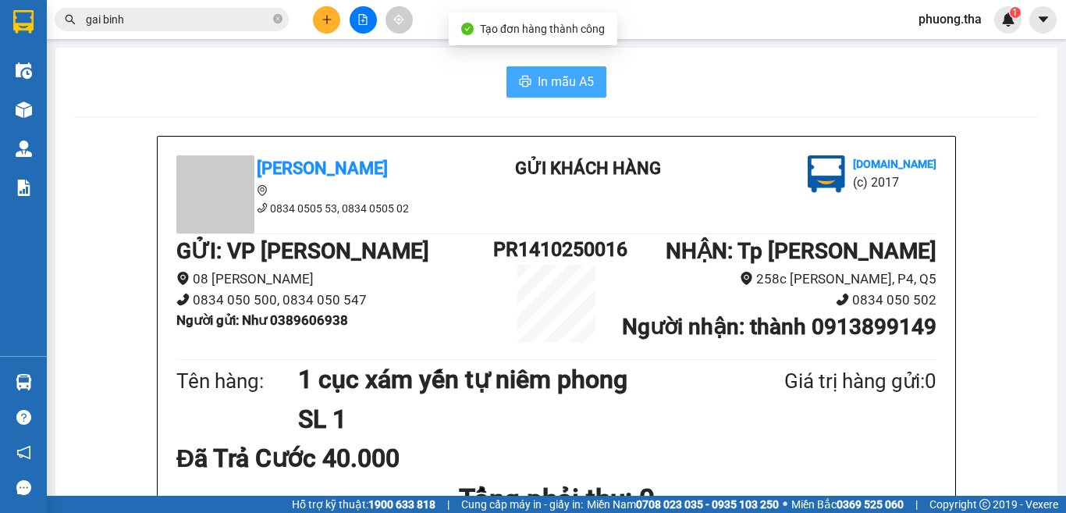
click at [556, 80] on span "In mẫu A5" at bounding box center [566, 82] width 56 height 20
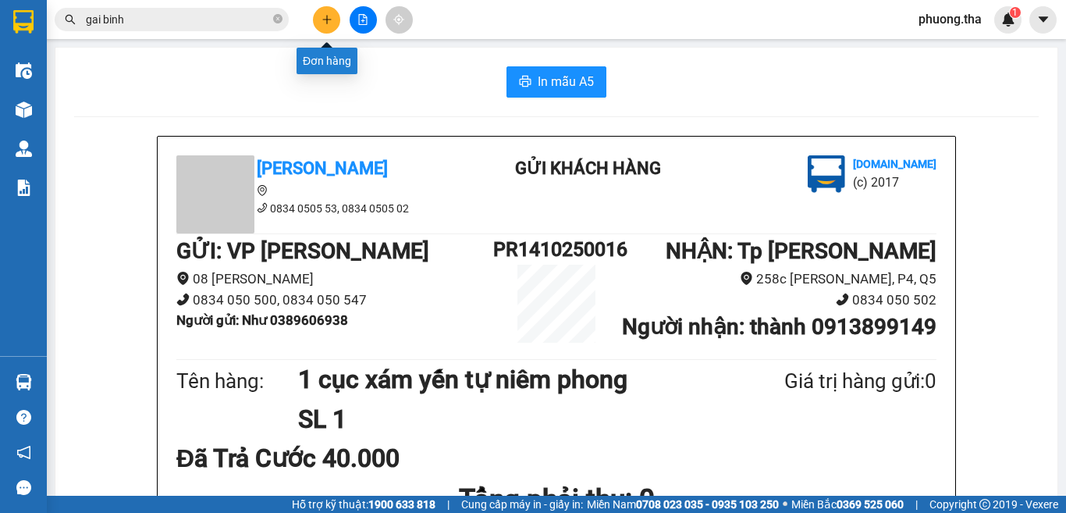
click at [328, 16] on icon "plus" at bounding box center [326, 19] width 11 height 11
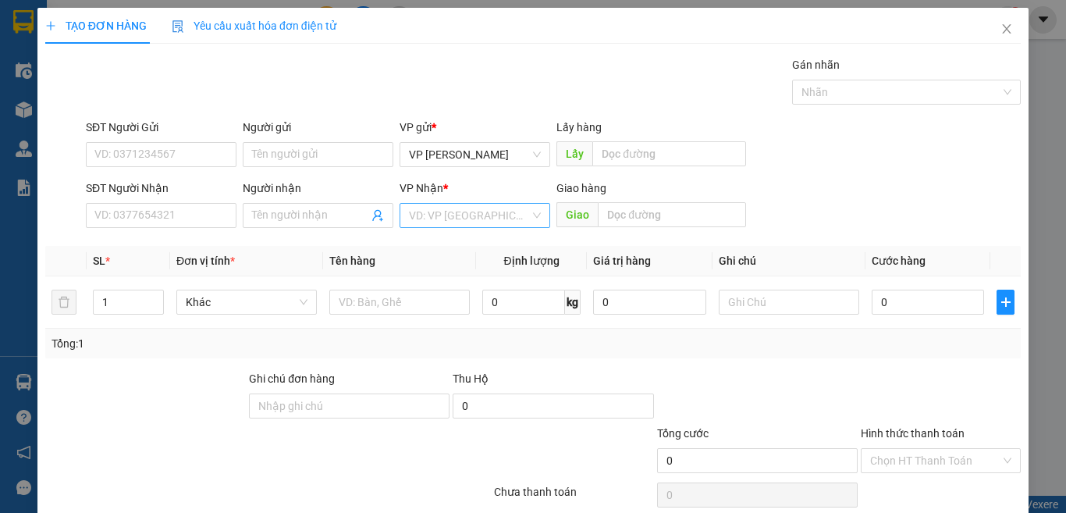
click at [428, 210] on input "search" at bounding box center [469, 215] width 121 height 23
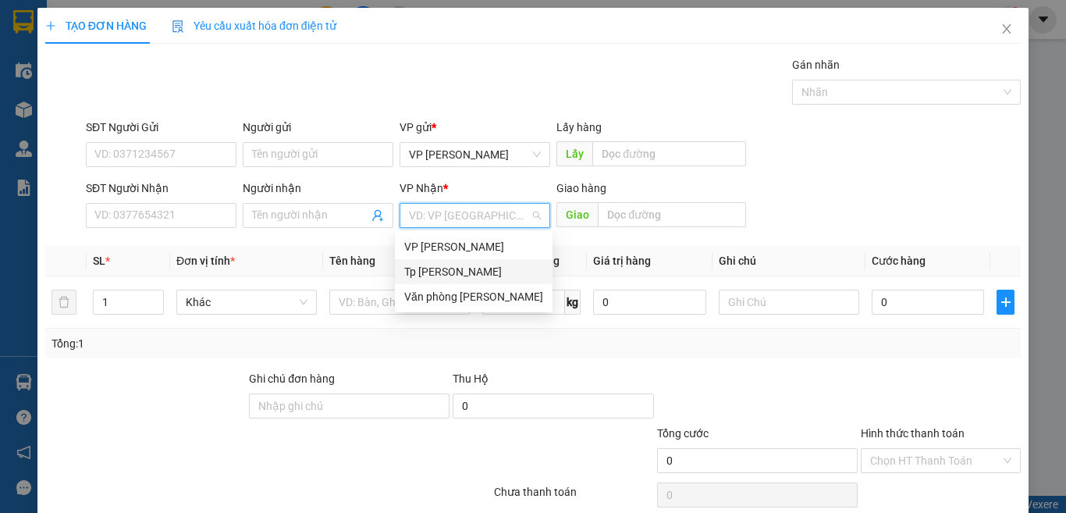
click at [432, 270] on div "Tp [PERSON_NAME]" at bounding box center [473, 271] width 139 height 17
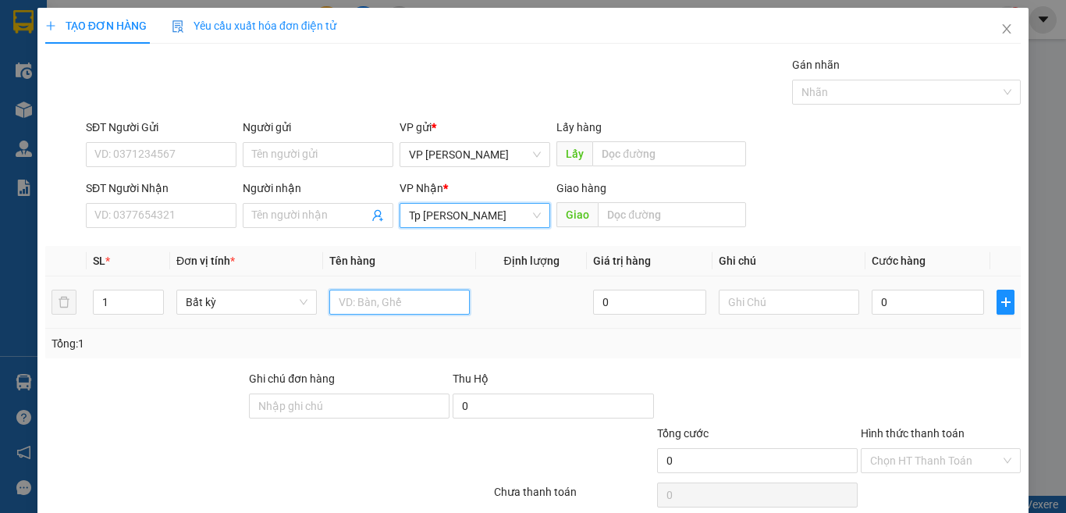
click at [424, 296] on input "text" at bounding box center [399, 301] width 140 height 25
paste input "óp"
paste input "ốp"
paste input "àn"
paste input "án"
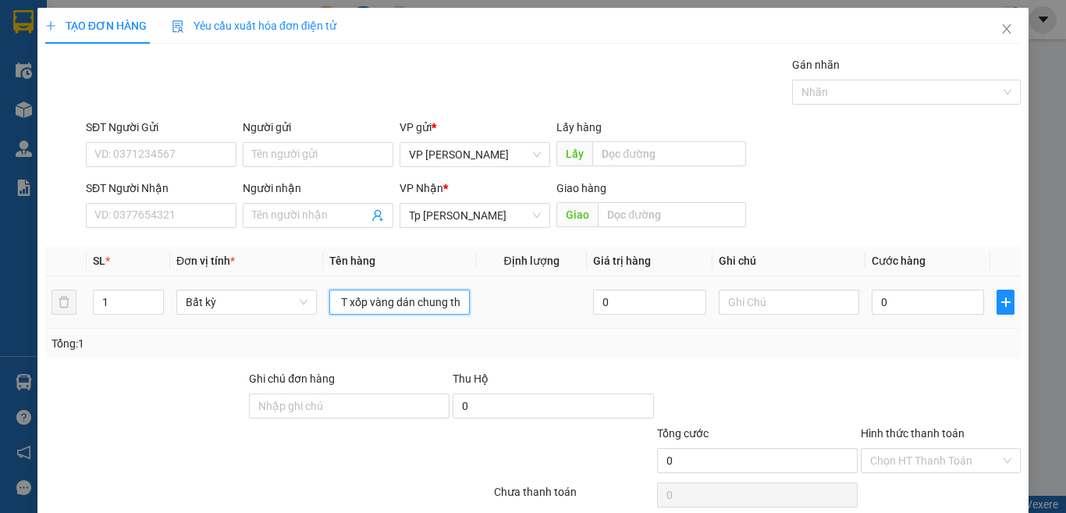
paste input "ù"
paste input "án"
paste input "ắng"
type input "1T xốp vàng dán chung thùng trắng"
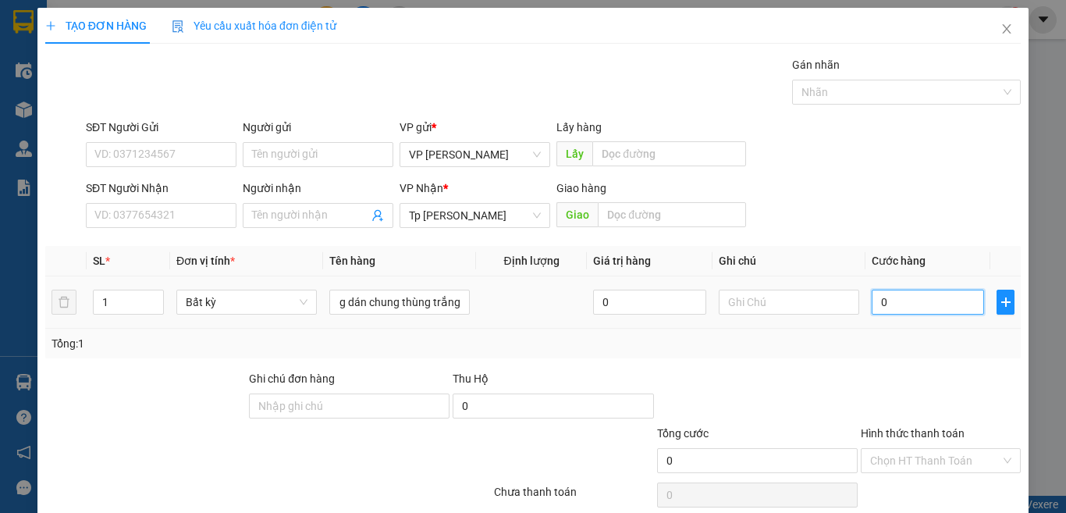
click at [917, 303] on input "0" at bounding box center [928, 301] width 112 height 25
type input "4"
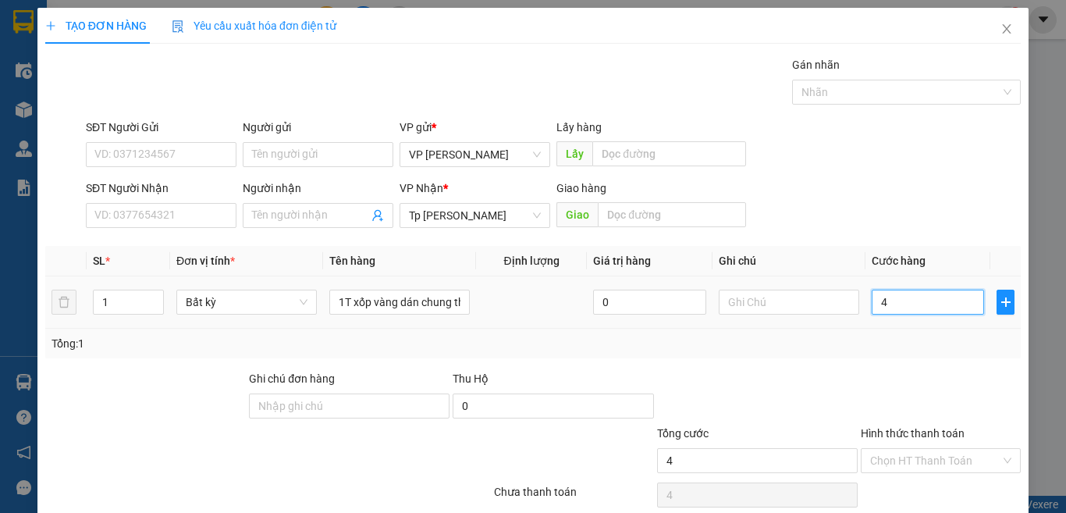
type input "40"
type input "40.000"
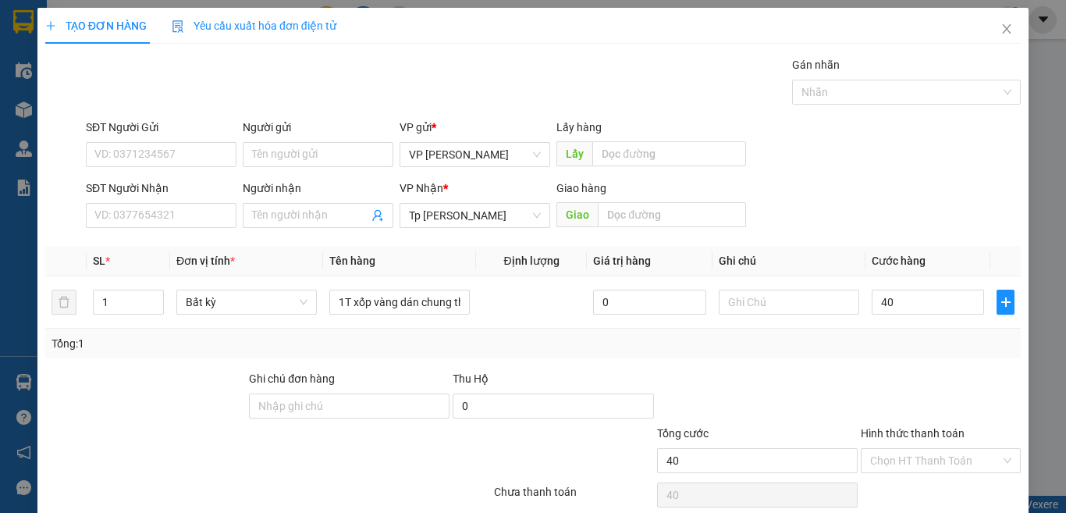
type input "40.000"
click at [160, 211] on input "SĐT Người Nhận" at bounding box center [161, 215] width 151 height 25
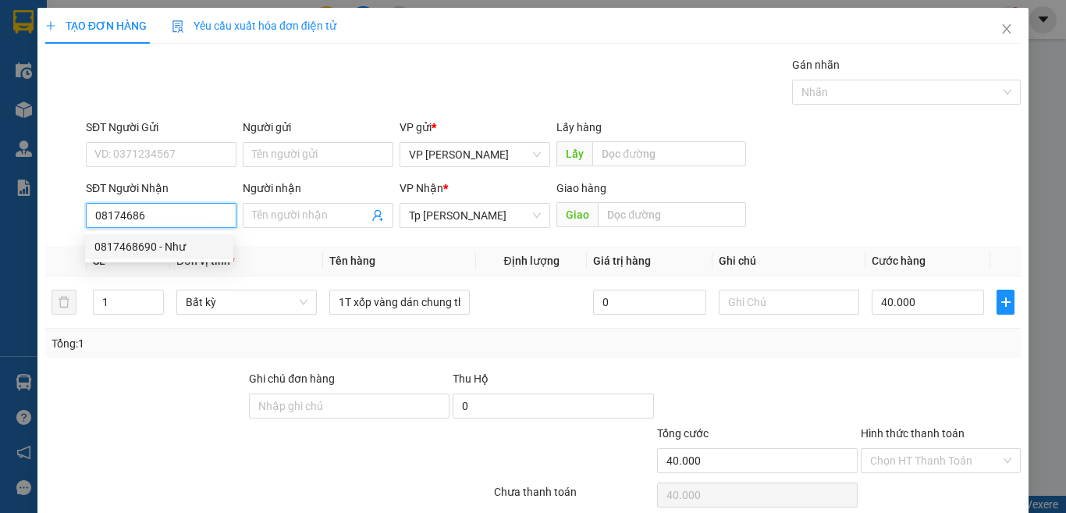
click at [147, 250] on div "0817468690 - Như" at bounding box center [159, 246] width 130 height 17
type input "0817468690"
type input "Như"
type input "0817468690"
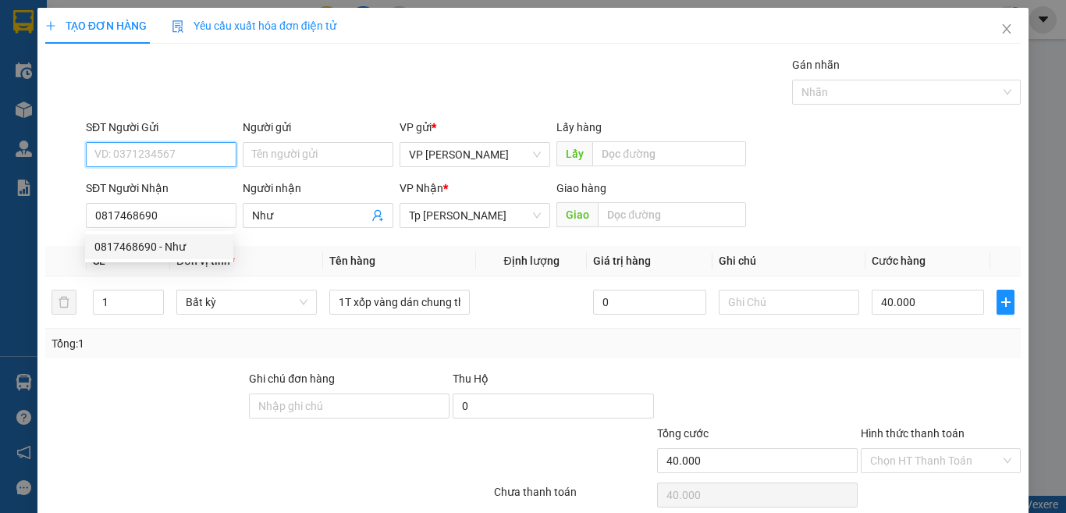
click at [174, 158] on input "SĐT Người Gửi" at bounding box center [161, 154] width 151 height 25
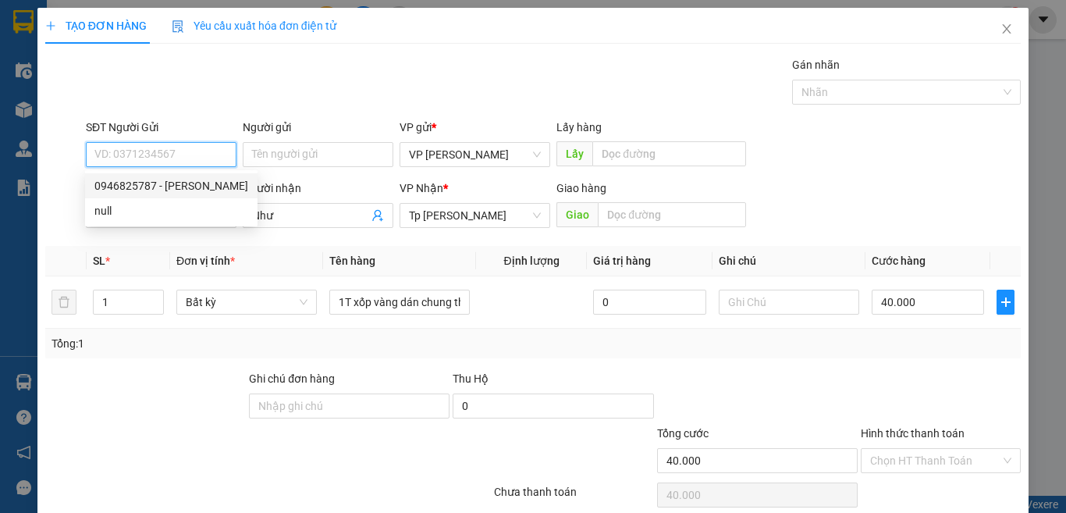
click at [179, 191] on div "0946825787 - [PERSON_NAME]" at bounding box center [171, 185] width 154 height 17
type input "0946825787"
type input "LÊ"
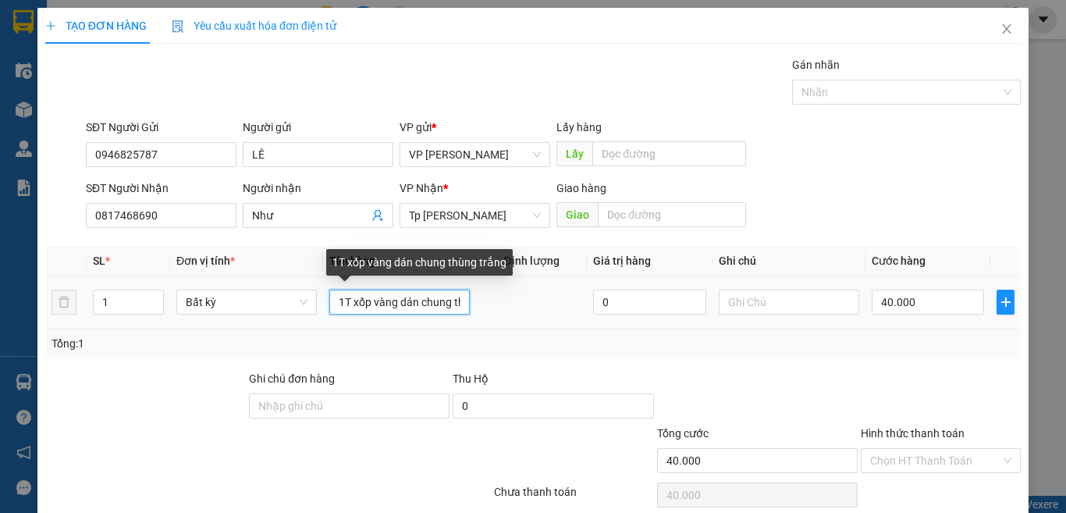
scroll to position [0, 54]
drag, startPoint x: 399, startPoint y: 303, endPoint x: 470, endPoint y: 307, distance: 71.1
click at [470, 307] on tr "1 Bất kỳ 1T xốp vàng dán chung thùng trắng 0 40.000" at bounding box center [532, 302] width 975 height 52
click at [461, 304] on input "1T xốp vàng dán chung thùng trắng" at bounding box center [399, 301] width 140 height 25
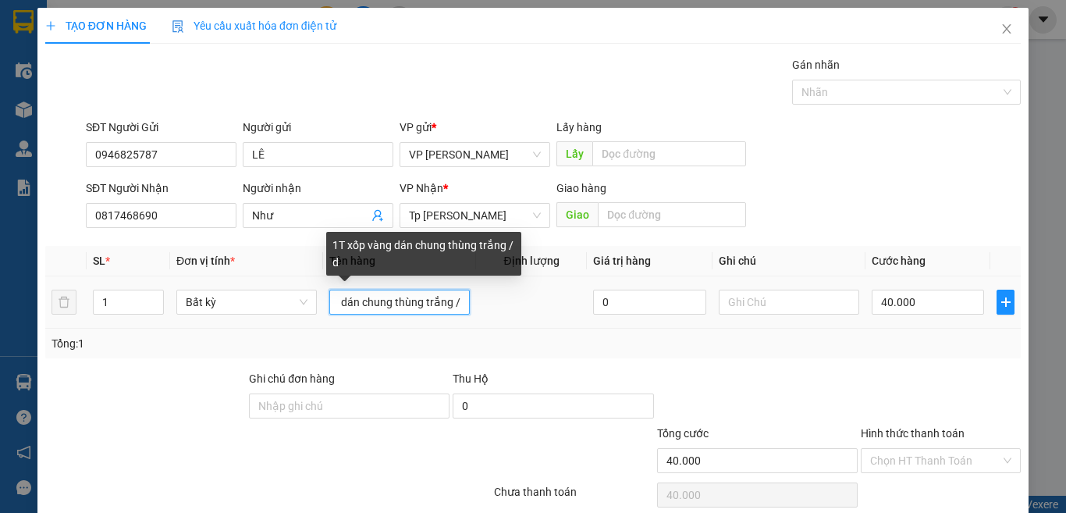
paste input "đ"
paste input "ò"
paste input "ồ"
paste input "ă"
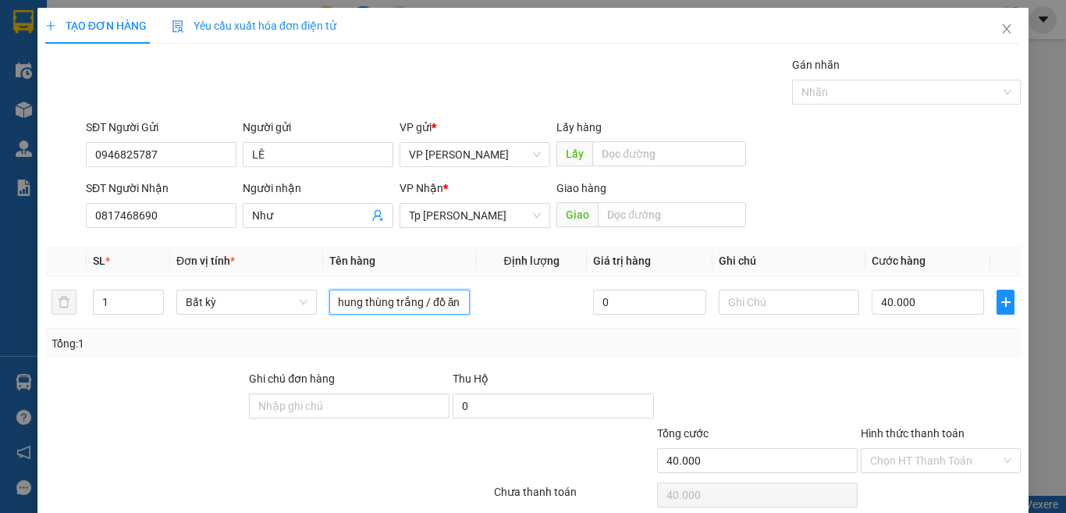
type input "1T xốp vàng dán chung thùng trắng / đồ ăn"
click at [495, 375] on div "Thu Hộ" at bounding box center [553, 378] width 201 height 17
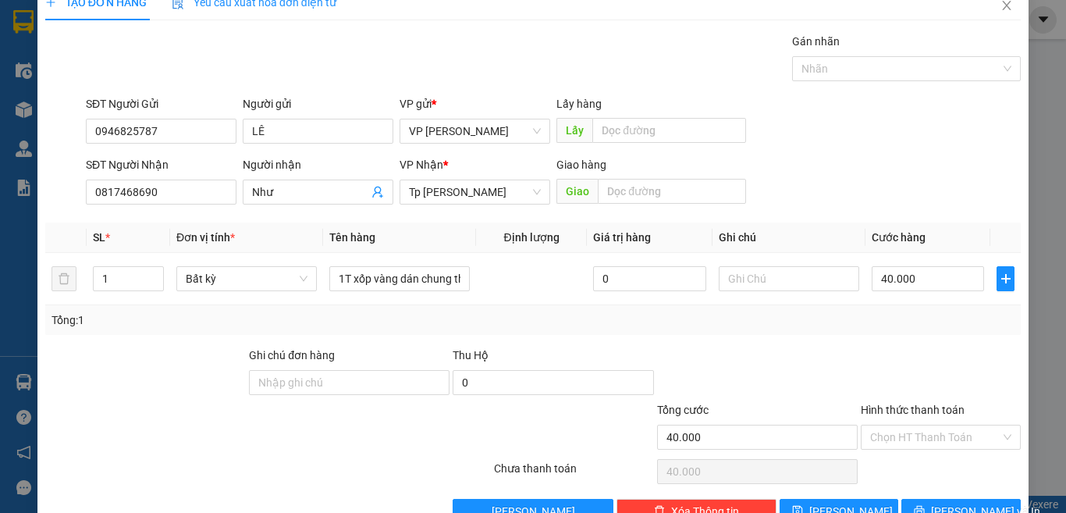
scroll to position [65, 0]
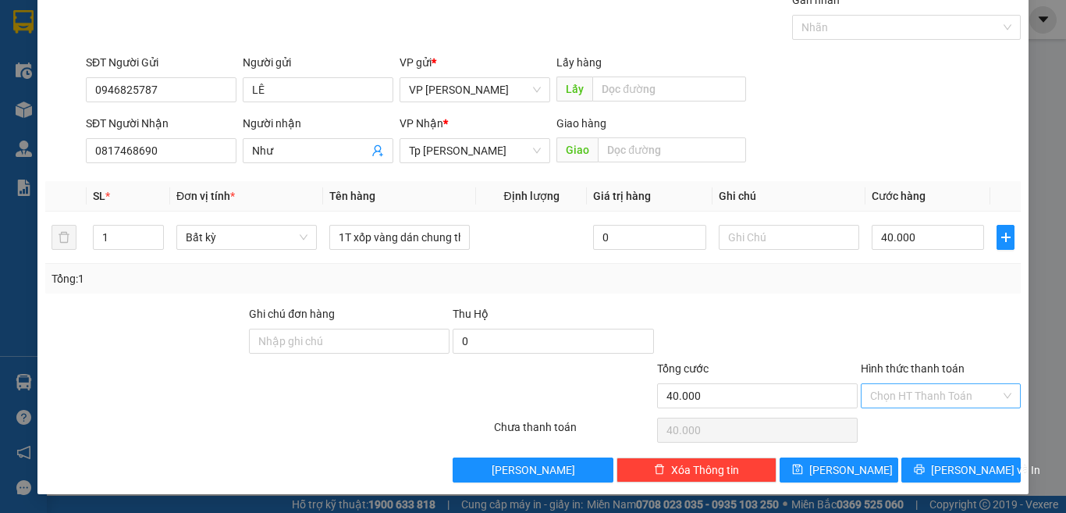
click at [944, 394] on input "Hình thức thanh toán" at bounding box center [935, 395] width 130 height 23
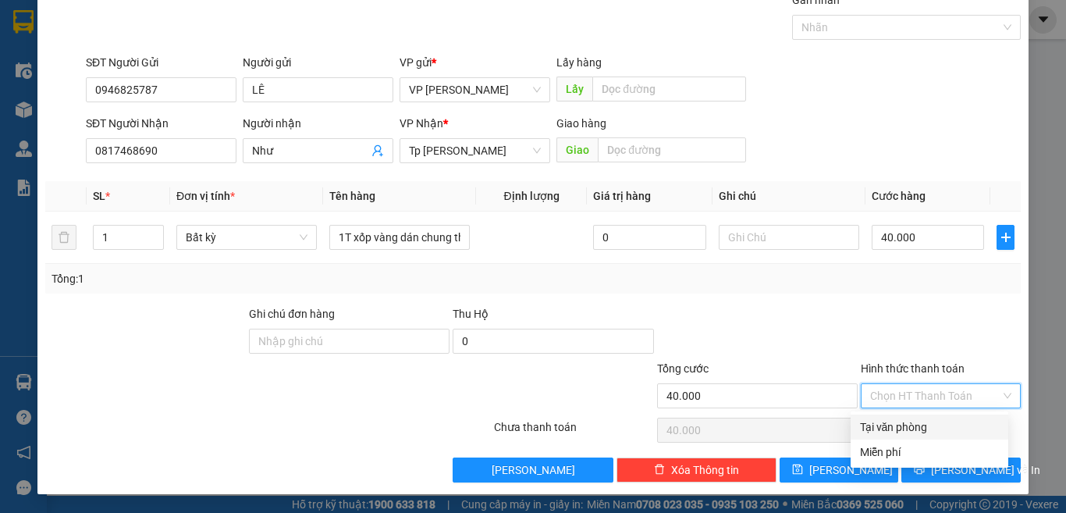
click at [898, 425] on div "Tại văn phòng" at bounding box center [929, 426] width 139 height 17
type input "0"
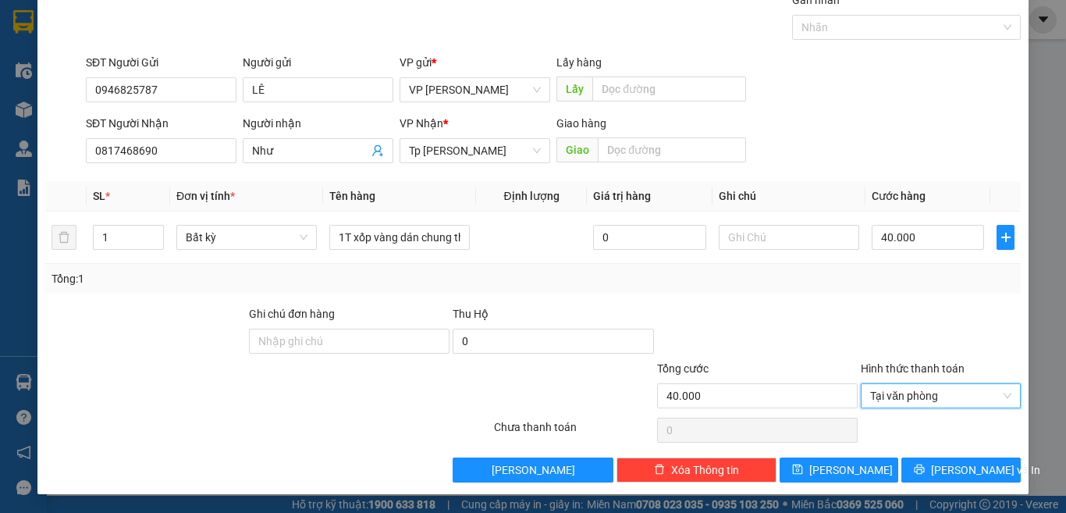
click at [856, 304] on div "Transit Pickup Surcharge Ids Transit Deliver Surcharge Ids Transit Deliver Surc…" at bounding box center [532, 236] width 975 height 491
click at [911, 463] on button "[PERSON_NAME] và In" at bounding box center [960, 469] width 119 height 25
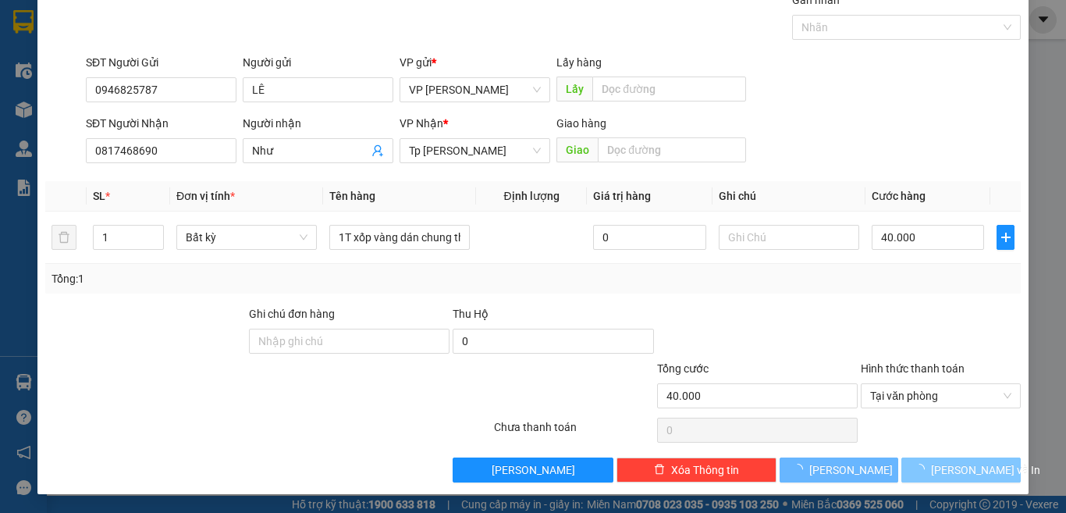
scroll to position [18, 0]
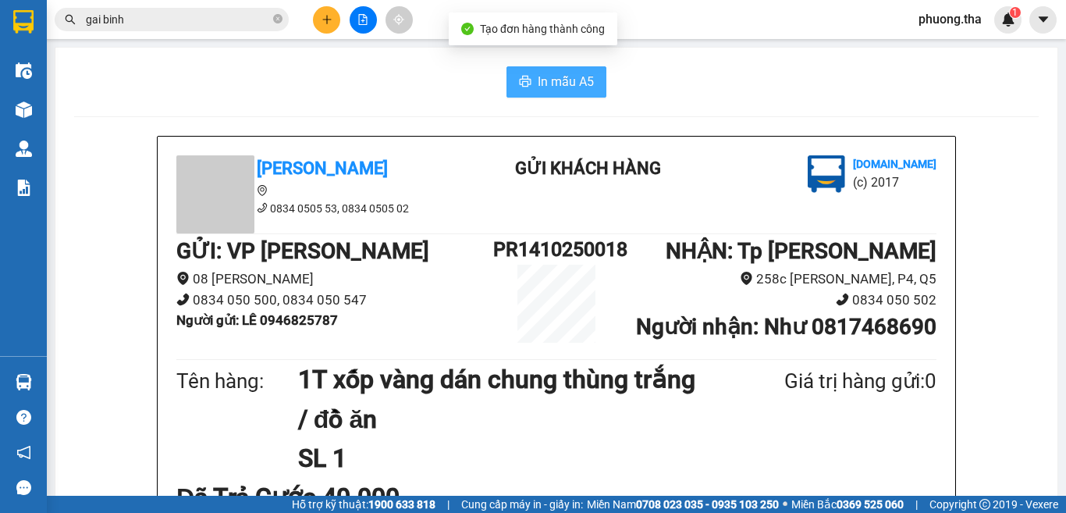
click at [506, 89] on button "In mẫu A5" at bounding box center [556, 81] width 100 height 31
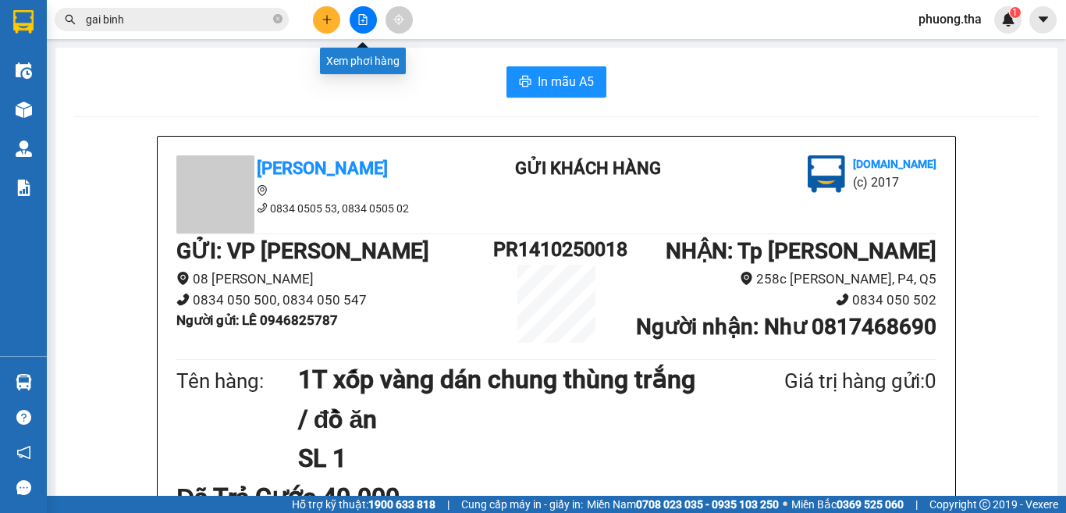
click at [321, 9] on button at bounding box center [326, 19] width 27 height 27
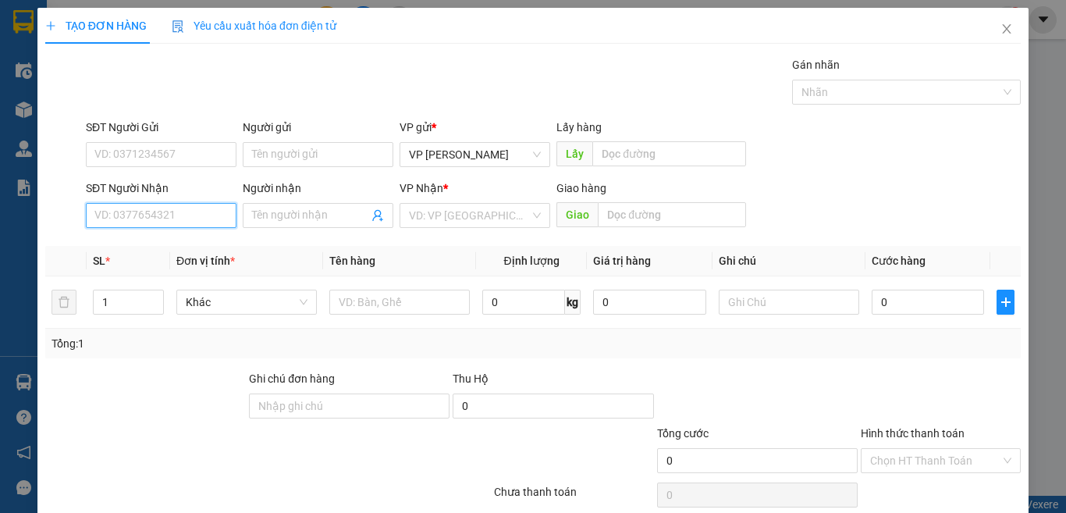
click at [181, 211] on input "SĐT Người Nhận" at bounding box center [161, 215] width 151 height 25
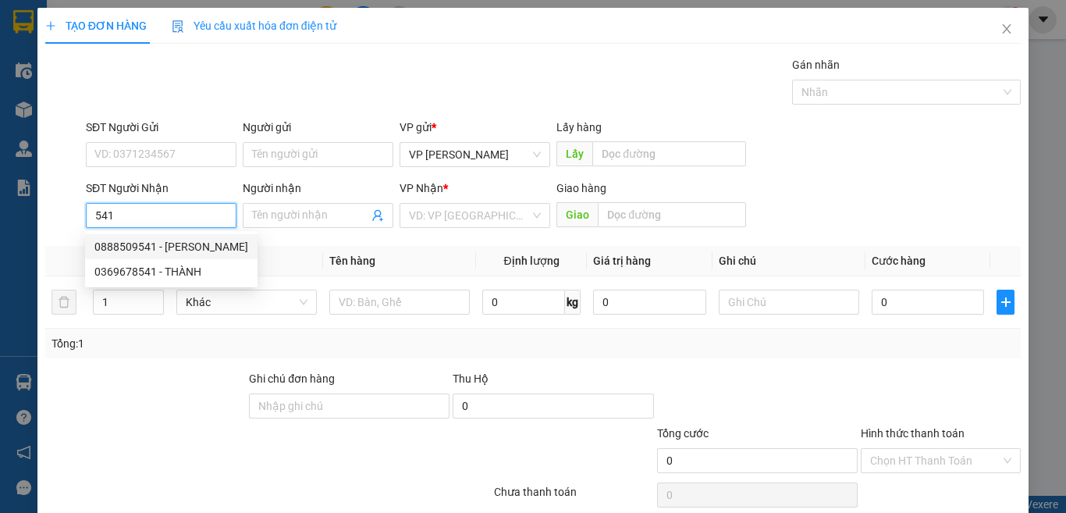
click at [152, 220] on input "541" at bounding box center [161, 215] width 151 height 25
click at [172, 250] on div "0888509541 - [PERSON_NAME]" at bounding box center [171, 246] width 154 height 17
type input "0888509541"
type input "[PERSON_NAME]"
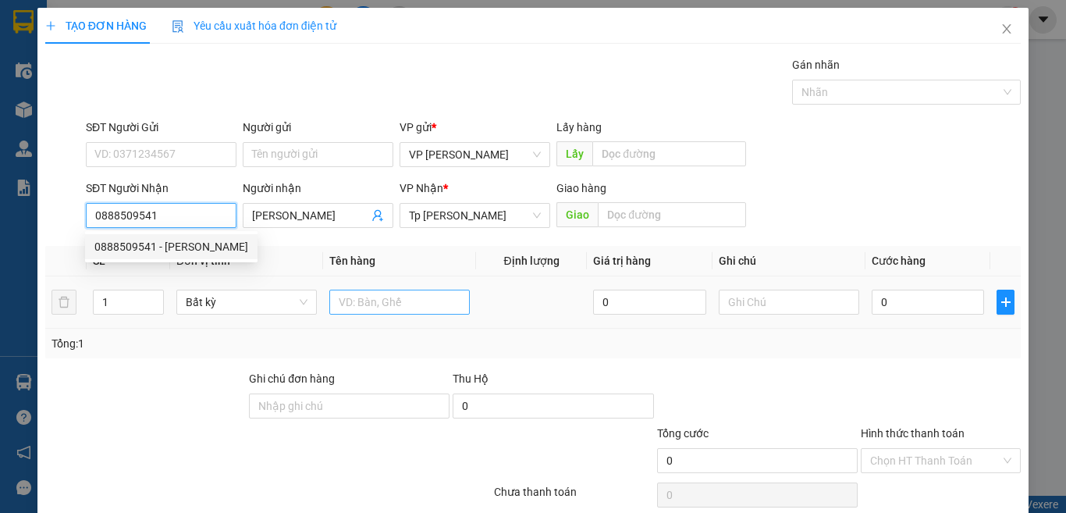
type input "0888509541"
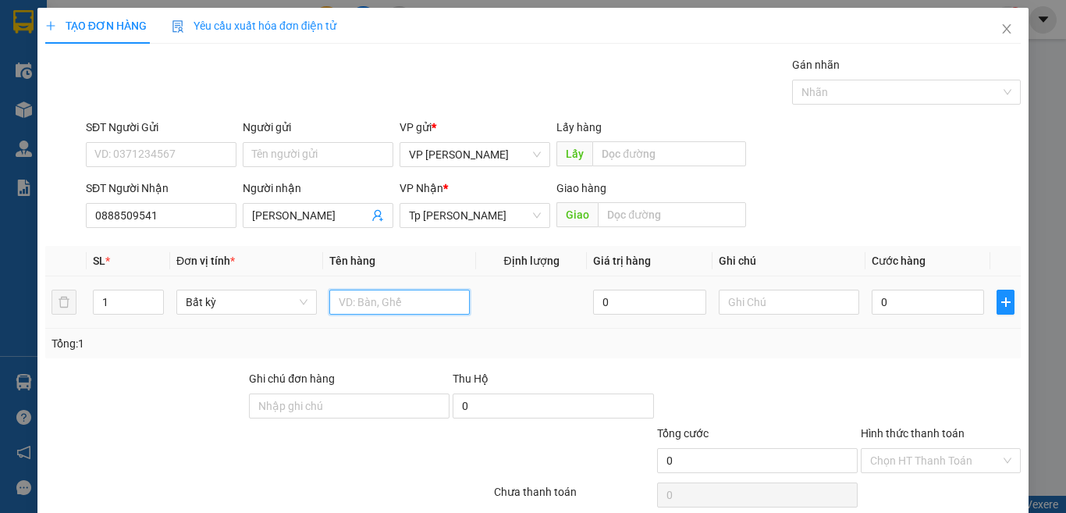
click at [359, 293] on input "text" at bounding box center [399, 301] width 140 height 25
paste input "óp"
paste input "ốp"
paste input "án"
paste input "ắng"
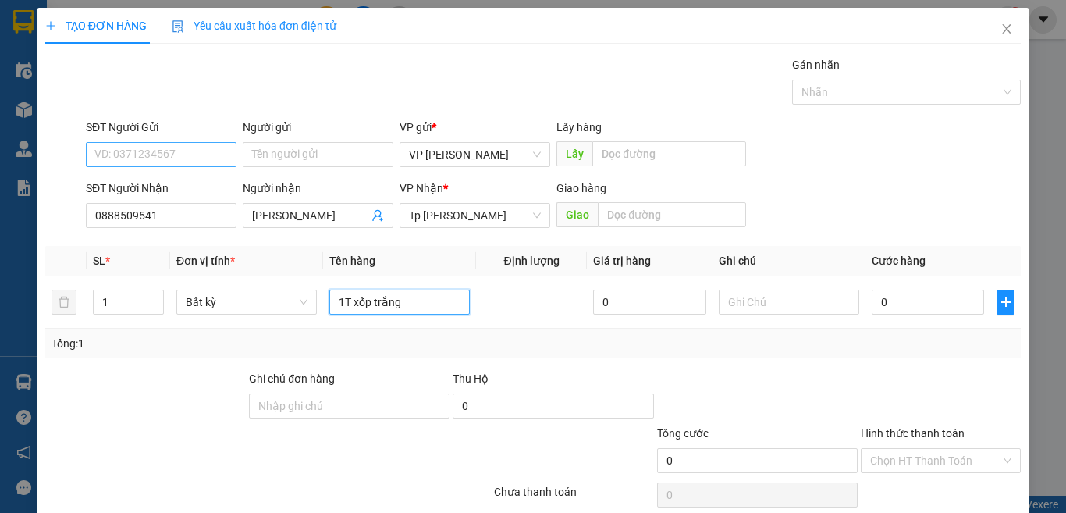
type input "1T xốp trắng"
click at [172, 146] on input "SĐT Người Gửi" at bounding box center [161, 154] width 151 height 25
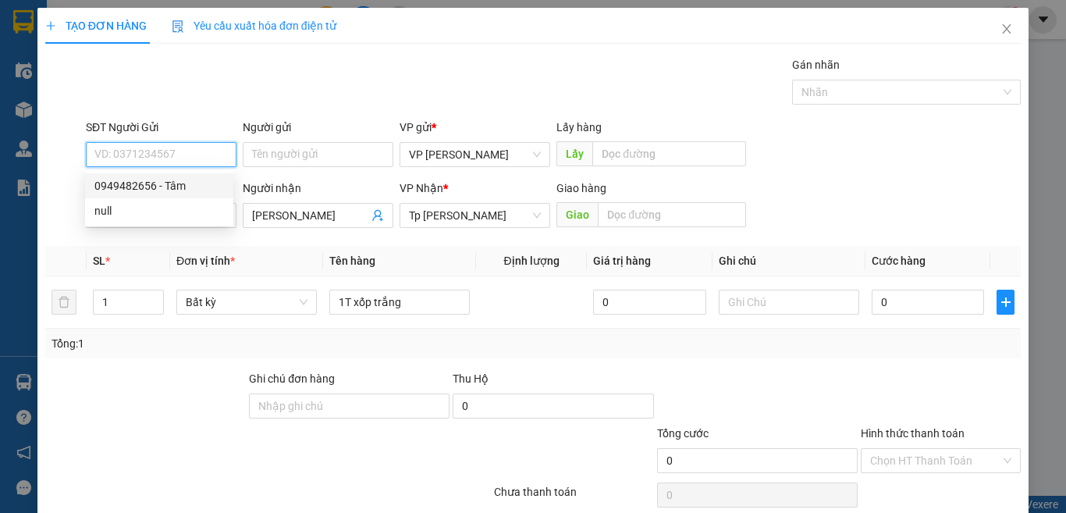
click at [182, 180] on div "0949482656 - Tâm" at bounding box center [159, 185] width 130 height 17
type input "0949482656"
type input "Tâm"
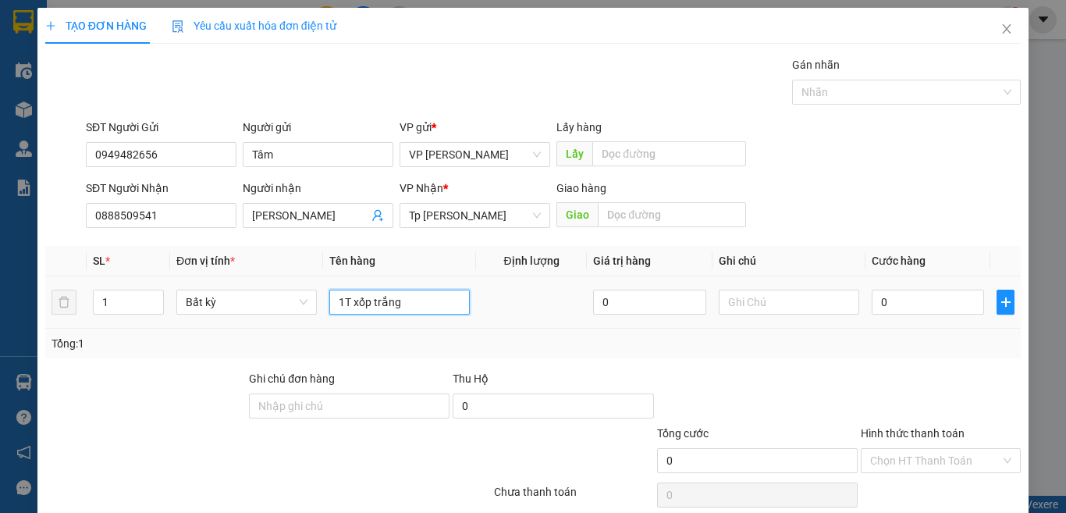
click at [423, 304] on input "1T xốp trắng" at bounding box center [399, 301] width 140 height 25
paste input "áp"
paste input "ắp"
paste input "àn"
type input "1T xốp trắng nắp vàng"
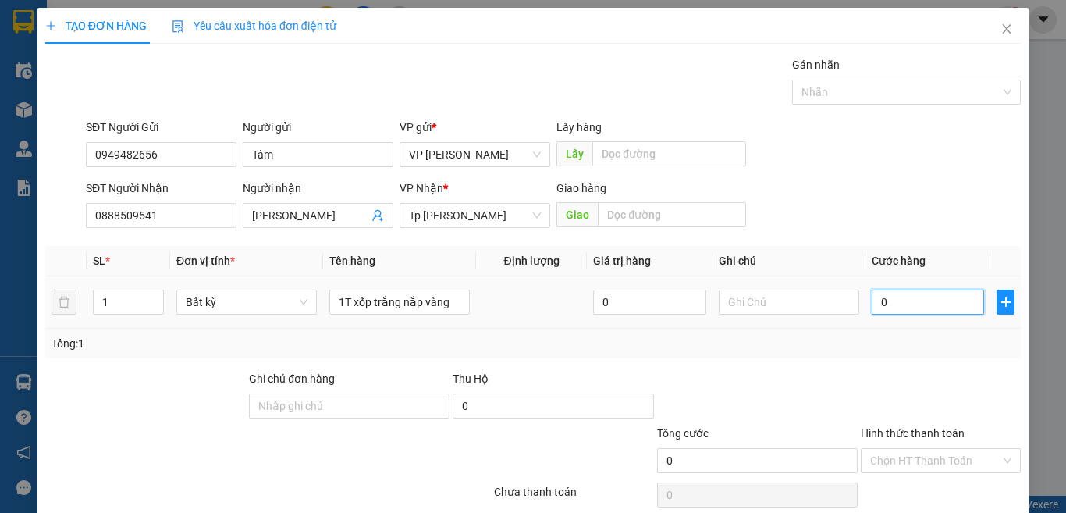
click at [939, 300] on input "0" at bounding box center [928, 301] width 112 height 25
type input "3"
type input "30"
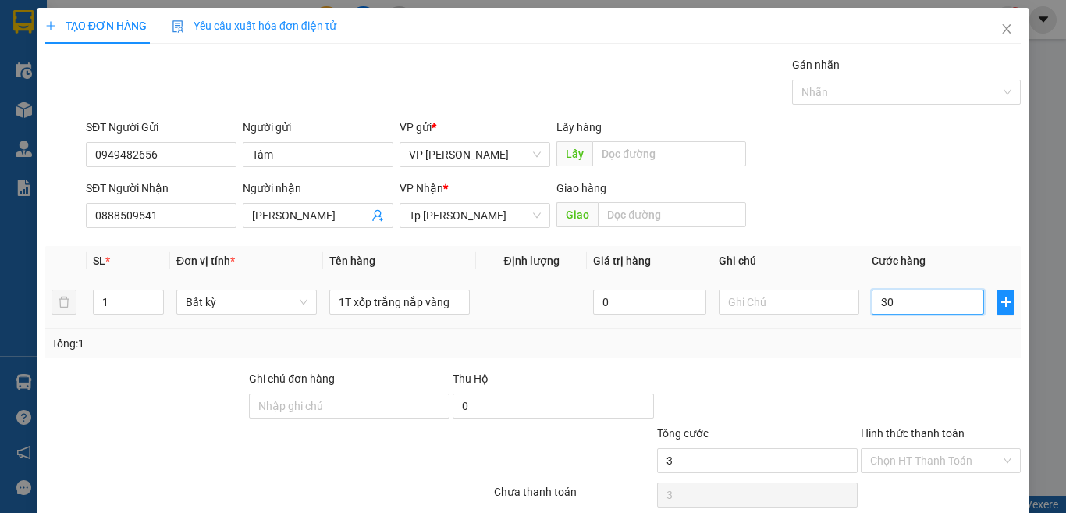
type input "30"
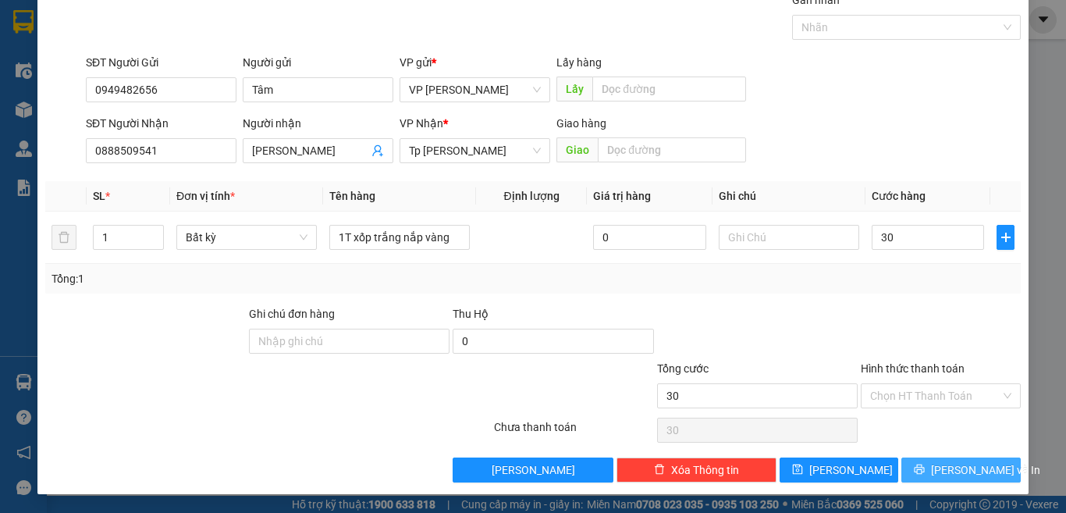
type input "30.000"
click at [934, 461] on button "[PERSON_NAME] và In" at bounding box center [960, 469] width 119 height 25
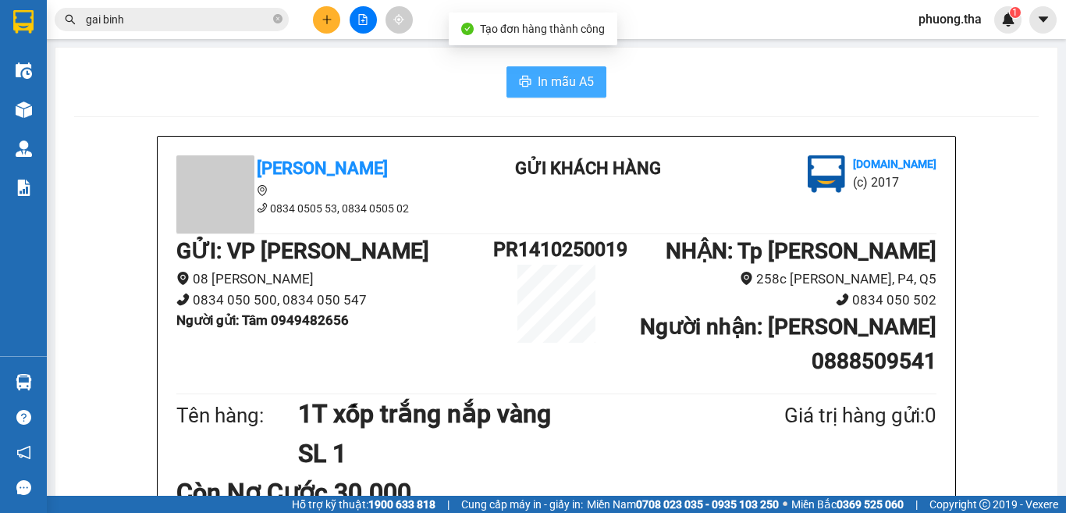
click at [538, 80] on span "In mẫu A5" at bounding box center [566, 82] width 56 height 20
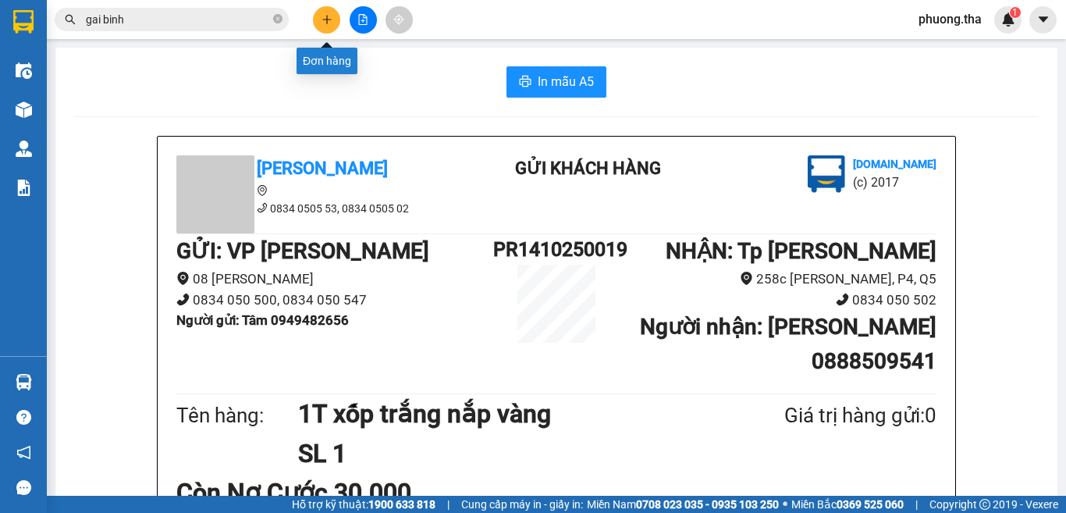
click at [321, 18] on icon "plus" at bounding box center [326, 19] width 11 height 11
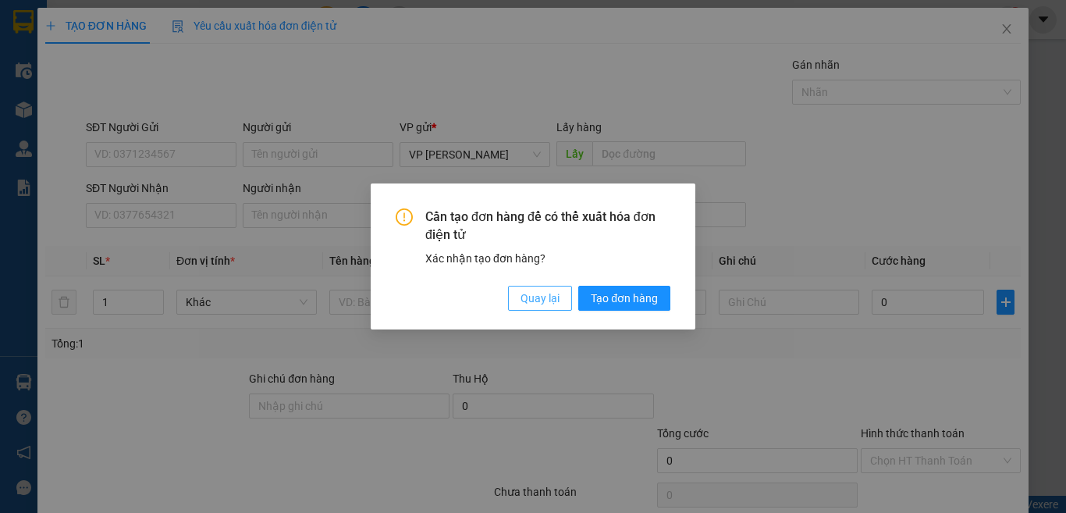
click at [529, 290] on span "Quay lại" at bounding box center [539, 297] width 39 height 17
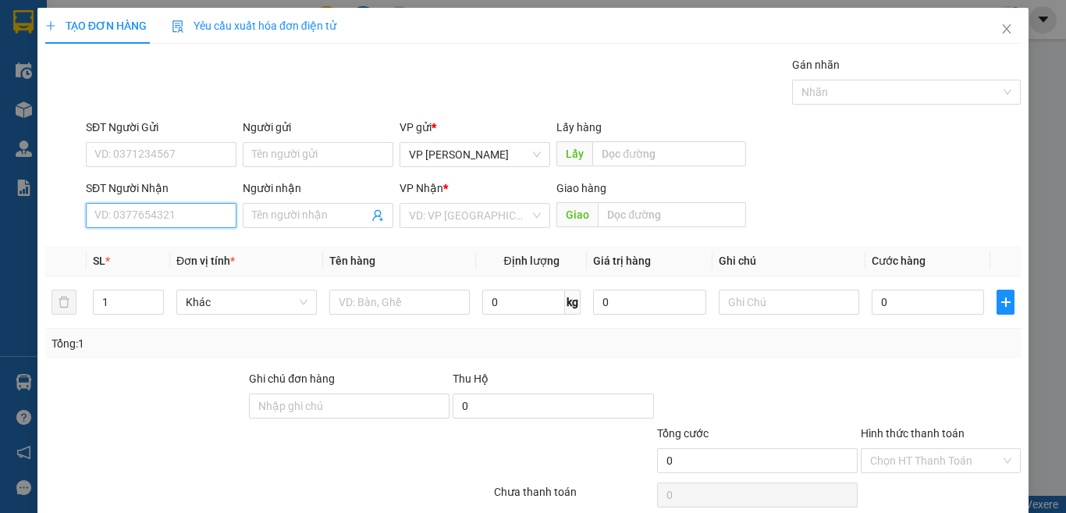
click at [207, 219] on input "SĐT Người Nhận" at bounding box center [161, 215] width 151 height 25
type input "0773136933"
click at [189, 253] on div "0773136933 - Nhung" at bounding box center [159, 246] width 130 height 17
type input "Nhung"
type input "0773136933"
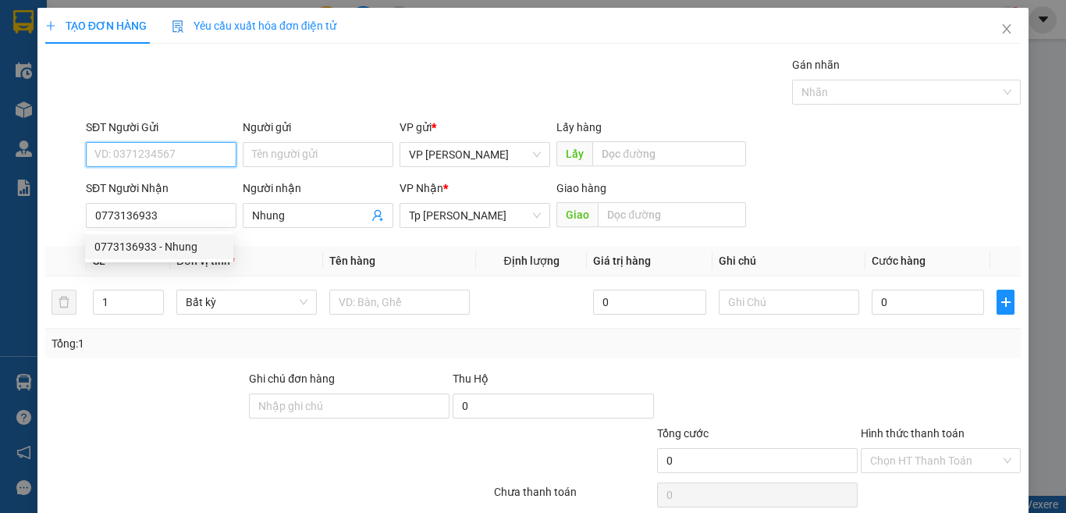
click at [190, 149] on input "SĐT Người Gửi" at bounding box center [161, 154] width 151 height 25
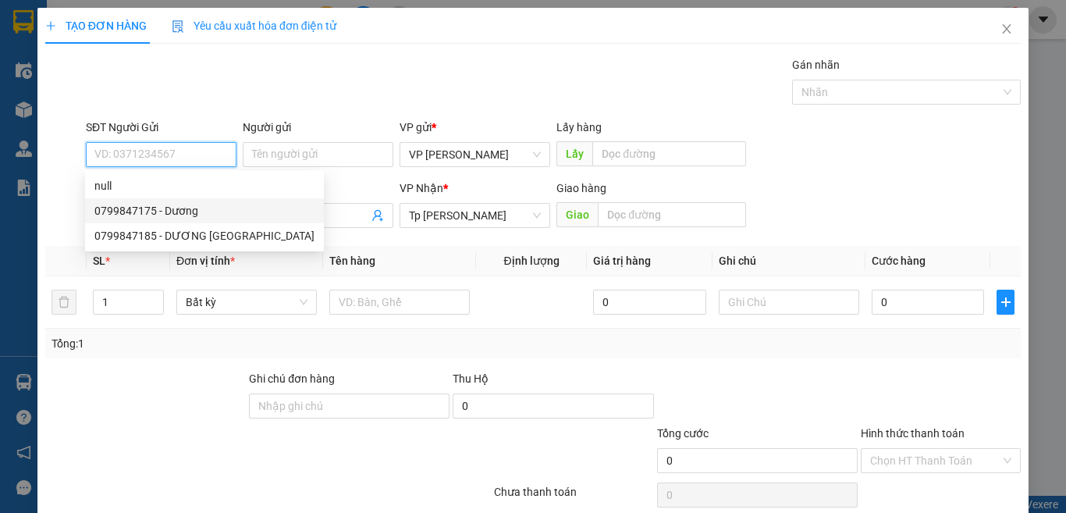
drag, startPoint x: 172, startPoint y: 206, endPoint x: 229, endPoint y: 233, distance: 63.2
click at [172, 206] on div "0799847175 - Dương" at bounding box center [204, 210] width 220 height 17
type input "0799847175"
type input "Dương"
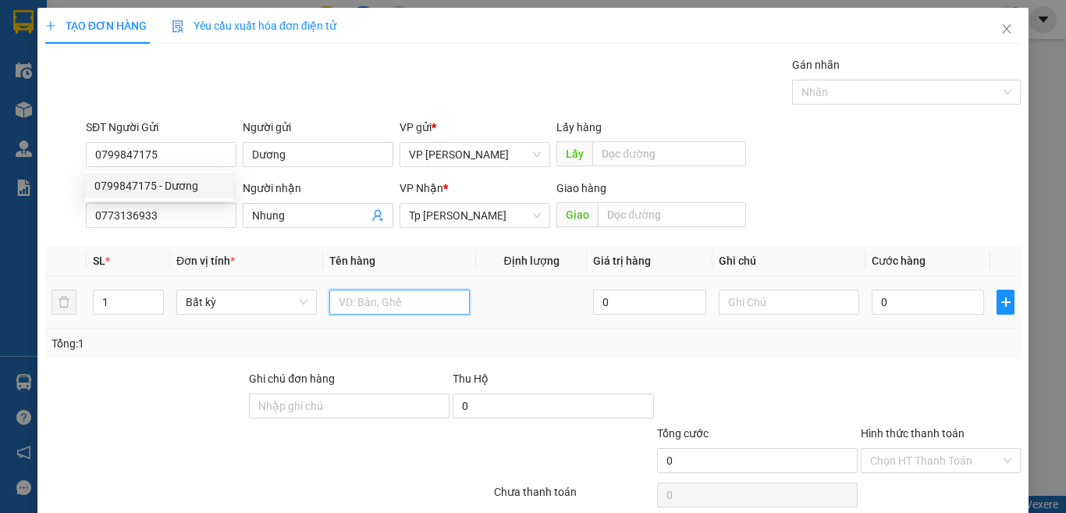
click at [350, 295] on input "text" at bounding box center [399, 301] width 140 height 25
paste input "ói"
paste input "đ"
paste input "ỏ"
paste input "đ"
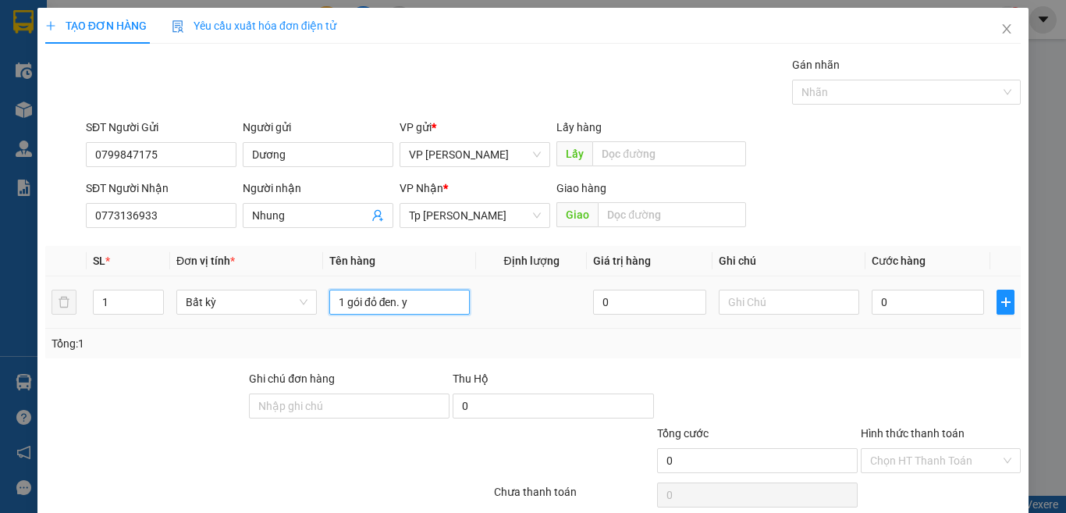
paste input "ê"
paste input "ế"
paste input "ư"
paste input "ự"
paste input "ê"
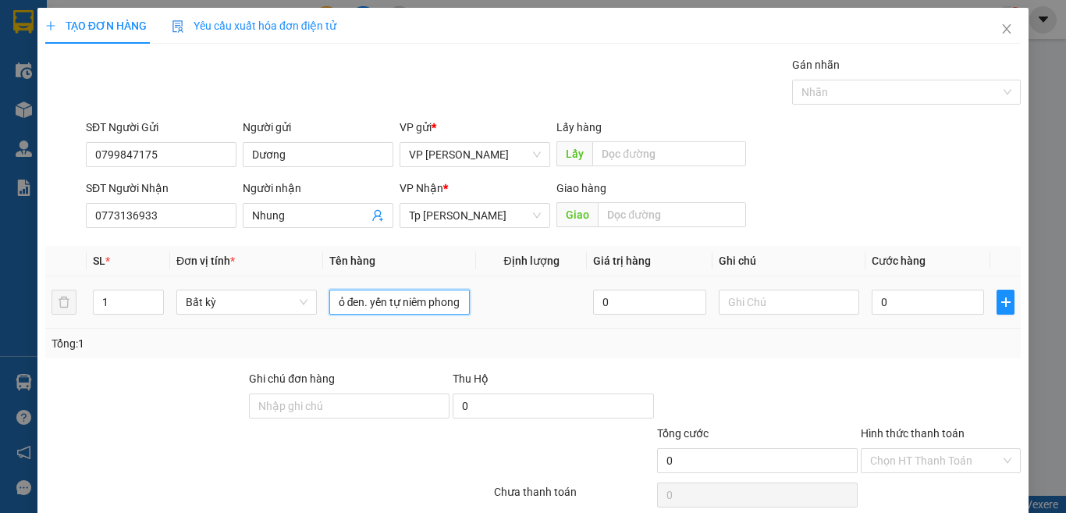
scroll to position [0, 39]
type input "1 gói đỏ đen. yến tự niêm phong"
click at [893, 300] on input "0" at bounding box center [928, 301] width 112 height 25
type input "3"
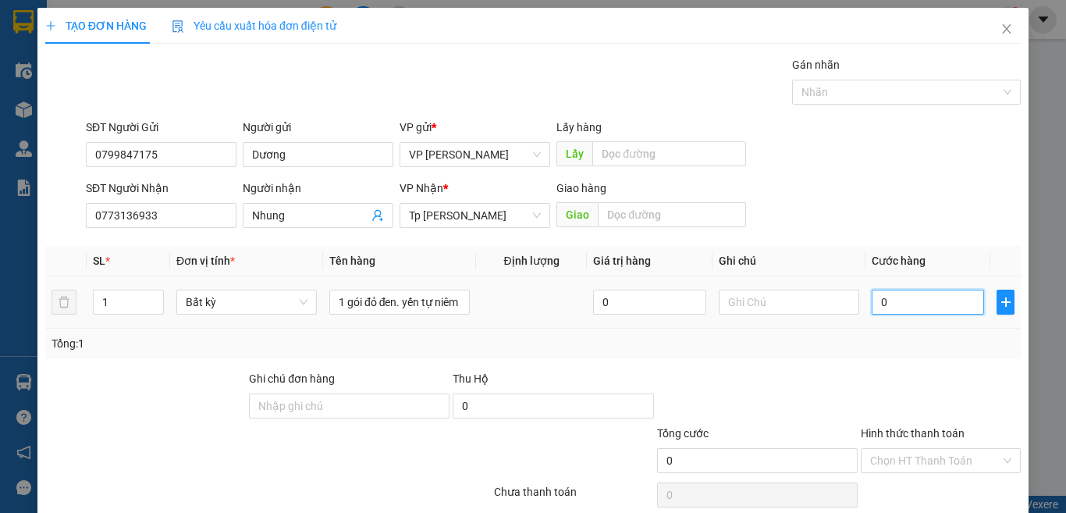
type input "3"
type input "30"
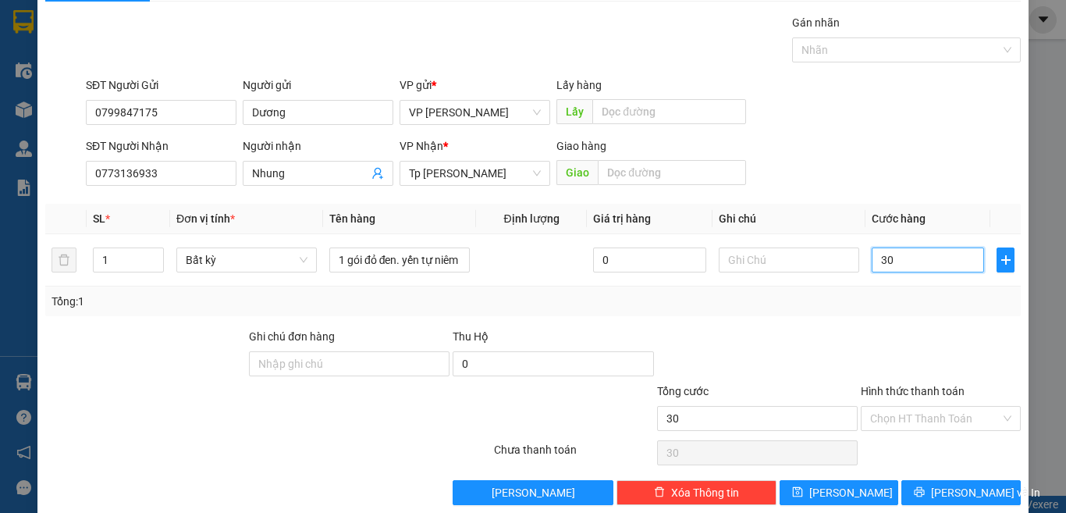
scroll to position [65, 0]
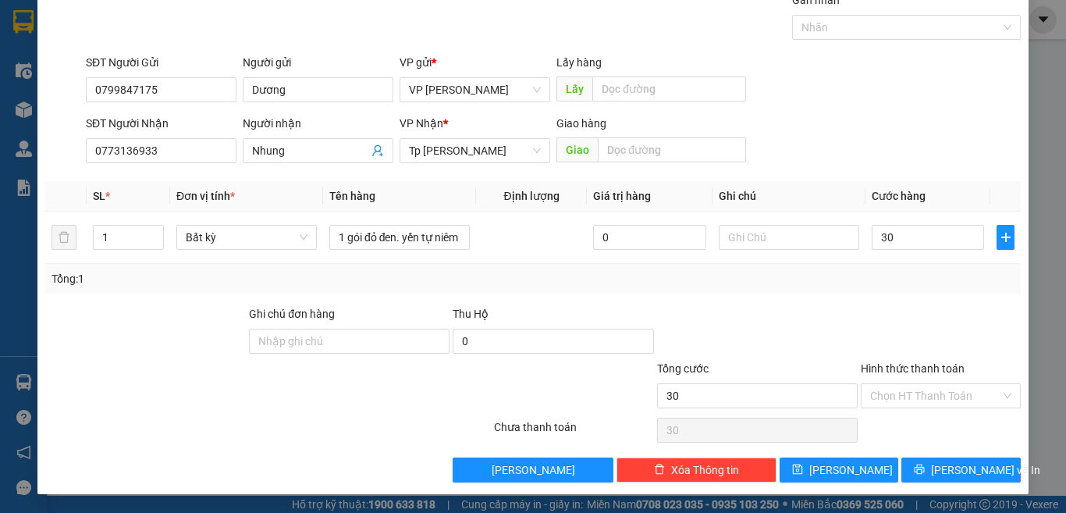
type input "30.000"
click at [890, 372] on label "Hình thức thanh toán" at bounding box center [913, 368] width 104 height 12
click at [890, 384] on input "Hình thức thanh toán" at bounding box center [935, 395] width 130 height 23
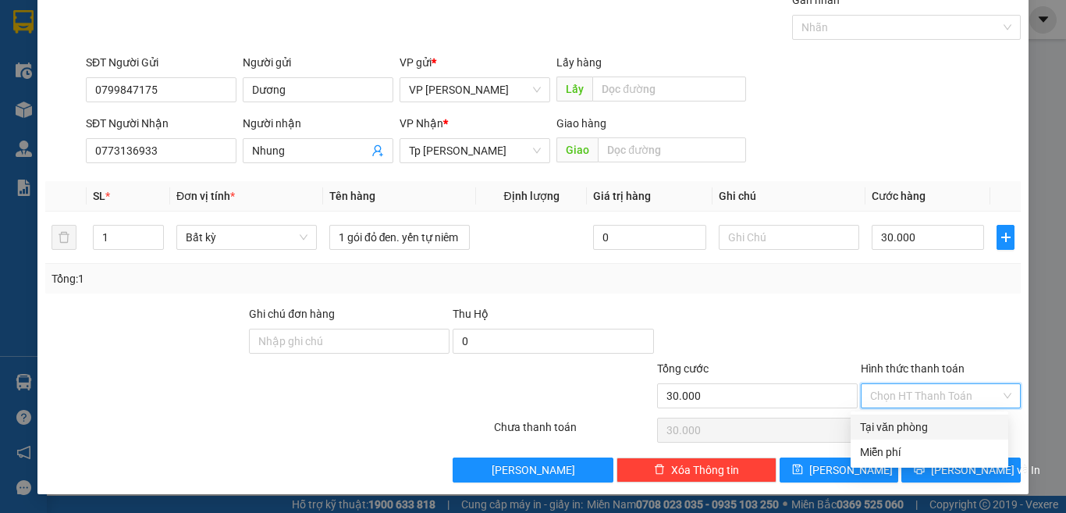
click at [899, 391] on input "Hình thức thanh toán" at bounding box center [935, 395] width 130 height 23
click at [894, 432] on div "Tại văn phòng" at bounding box center [929, 426] width 139 height 17
type input "0"
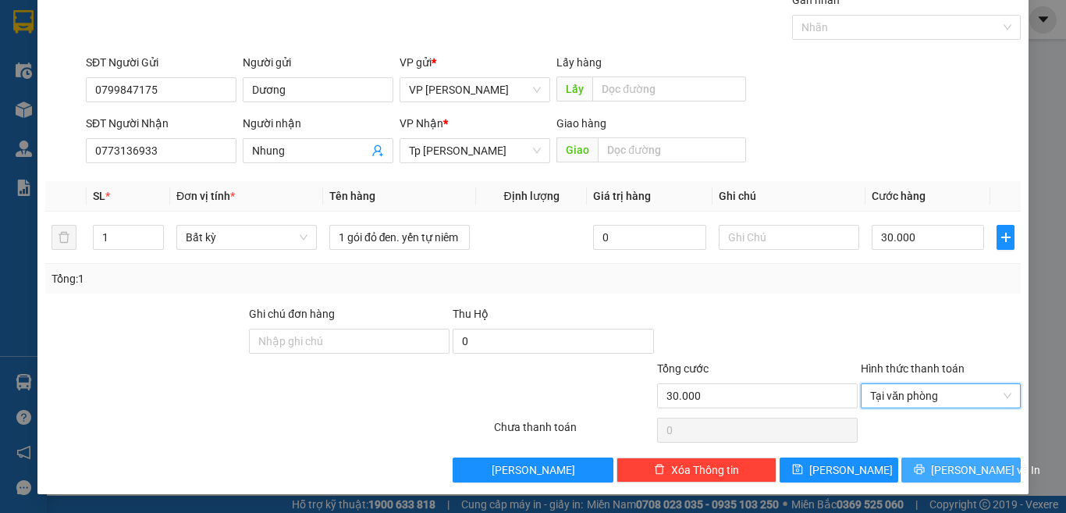
click at [914, 463] on button "[PERSON_NAME] và In" at bounding box center [960, 469] width 119 height 25
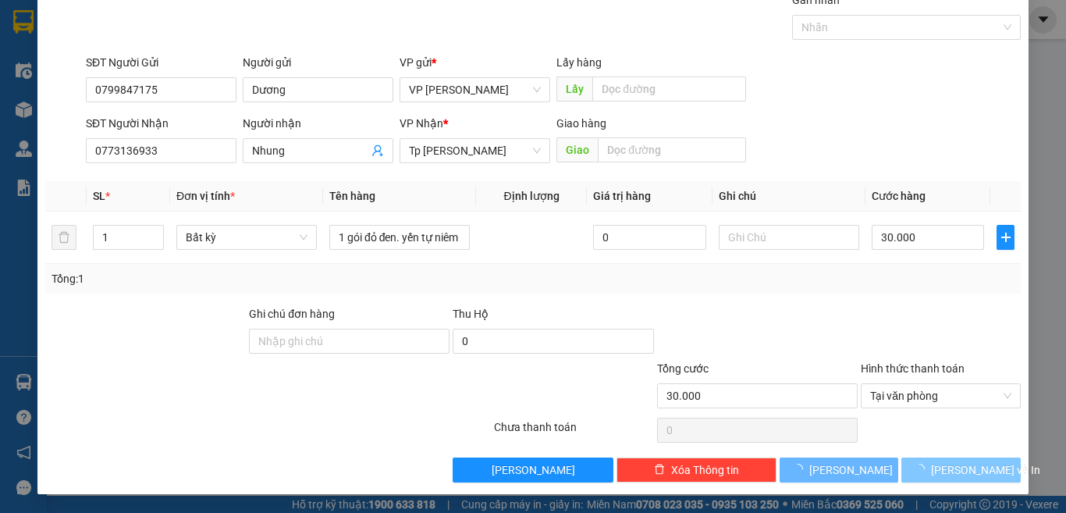
scroll to position [21, 0]
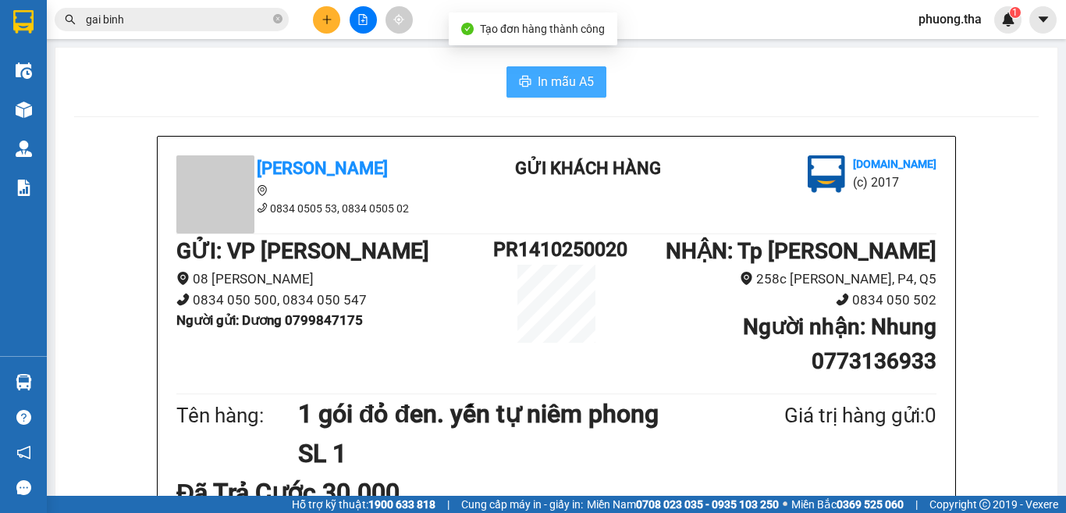
click at [542, 69] on button "In mẫu A5" at bounding box center [556, 81] width 100 height 31
click at [321, 19] on icon "plus" at bounding box center [326, 19] width 11 height 11
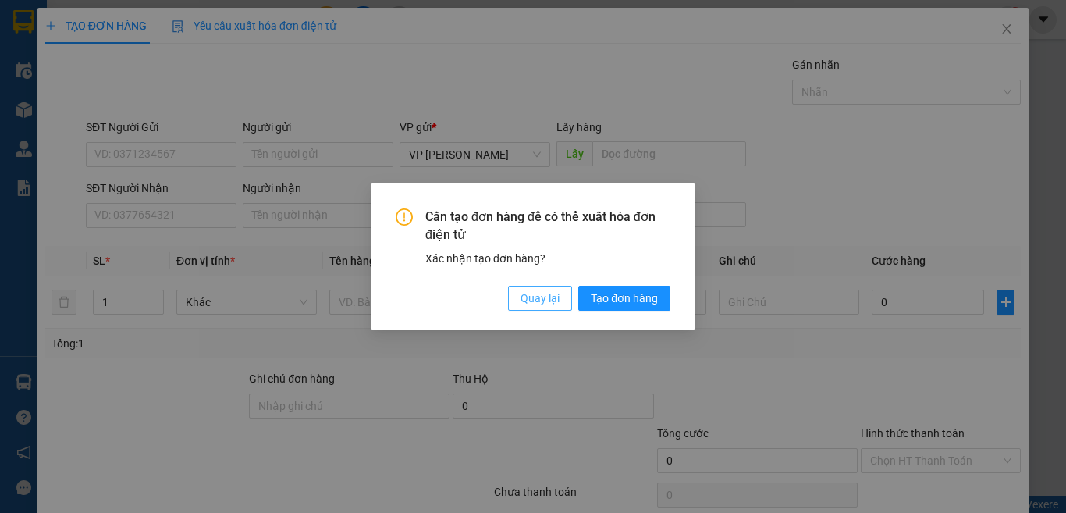
click at [523, 302] on span "Quay lại" at bounding box center [539, 297] width 39 height 17
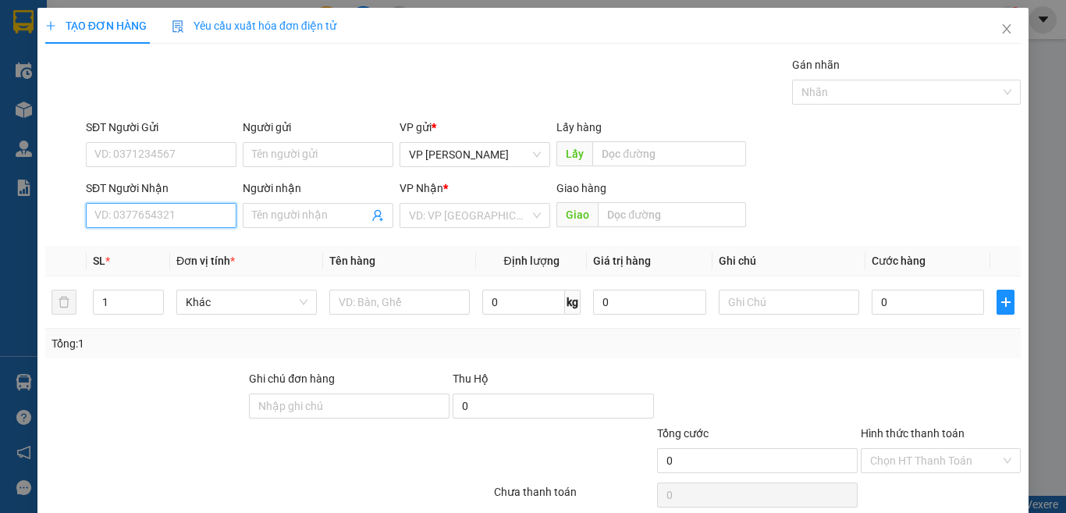
click at [204, 220] on input "SĐT Người Nhận" at bounding box center [161, 215] width 151 height 25
click at [166, 214] on input "4670" at bounding box center [161, 215] width 151 height 25
click at [167, 245] on div "0889264670 - [PERSON_NAME]" at bounding box center [171, 246] width 154 height 17
type input "0889264670"
type input "[PERSON_NAME]"
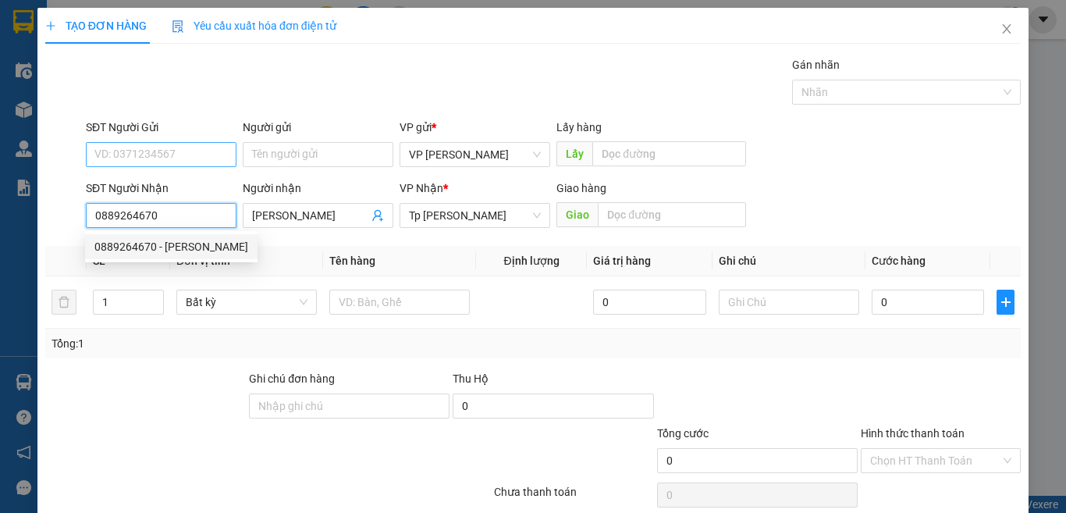
type input "0889264670"
click at [154, 156] on input "SĐT Người Gửi" at bounding box center [161, 154] width 151 height 25
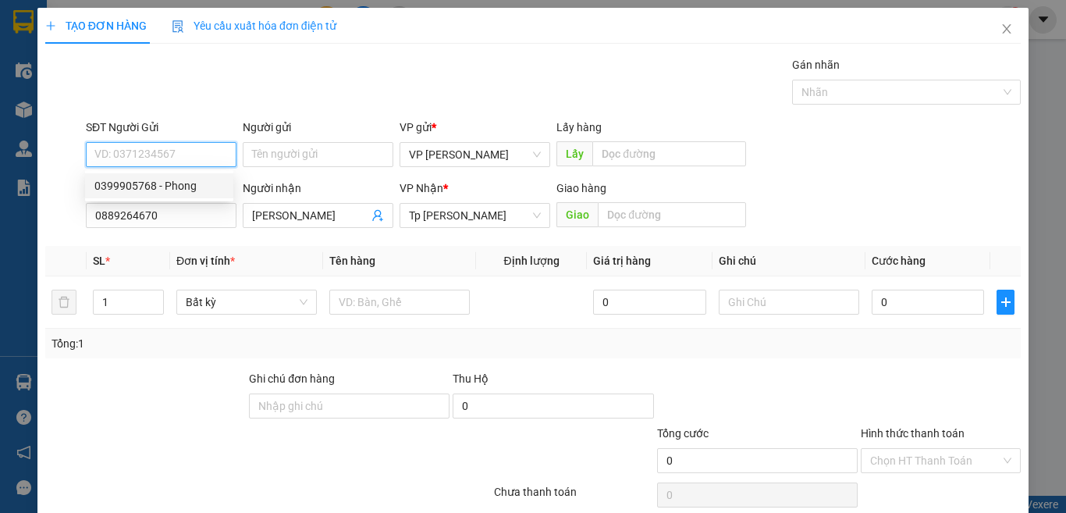
click at [176, 180] on div "0399905768 - Phong" at bounding box center [159, 185] width 130 height 17
type input "0399905768"
type input "Phong"
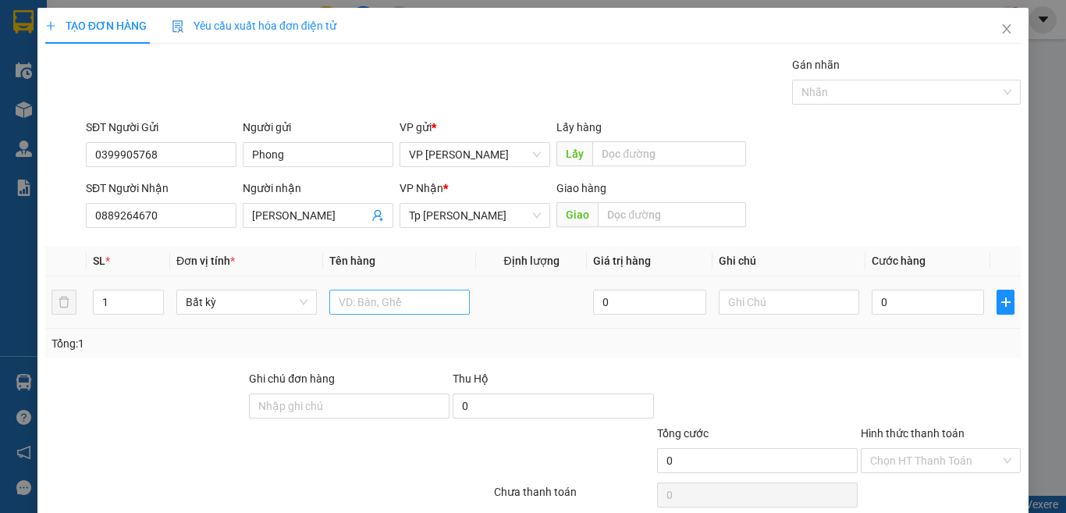
drag, startPoint x: 364, startPoint y: 318, endPoint x: 353, endPoint y: 304, distance: 18.3
click at [360, 314] on td at bounding box center [399, 302] width 153 height 52
click at [353, 304] on input "text" at bounding box center [399, 301] width 140 height 25
paste input "ôp"
paste input "ộp"
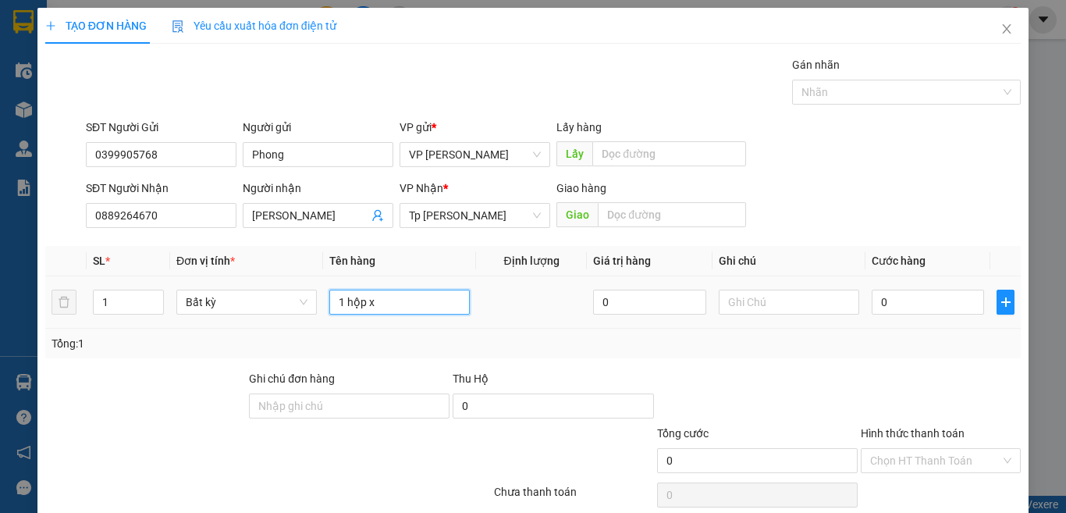
paste input "ám"
paste input "ái"
paste input "ây"
type input "1 hộp xanh trái cây"
click at [881, 293] on input "0" at bounding box center [928, 301] width 112 height 25
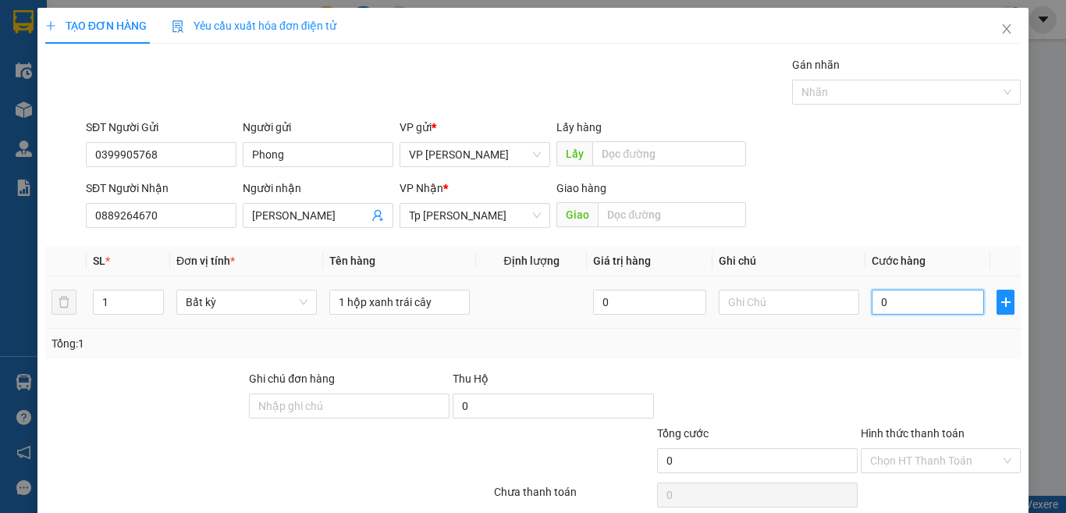
type input "2"
type input "20"
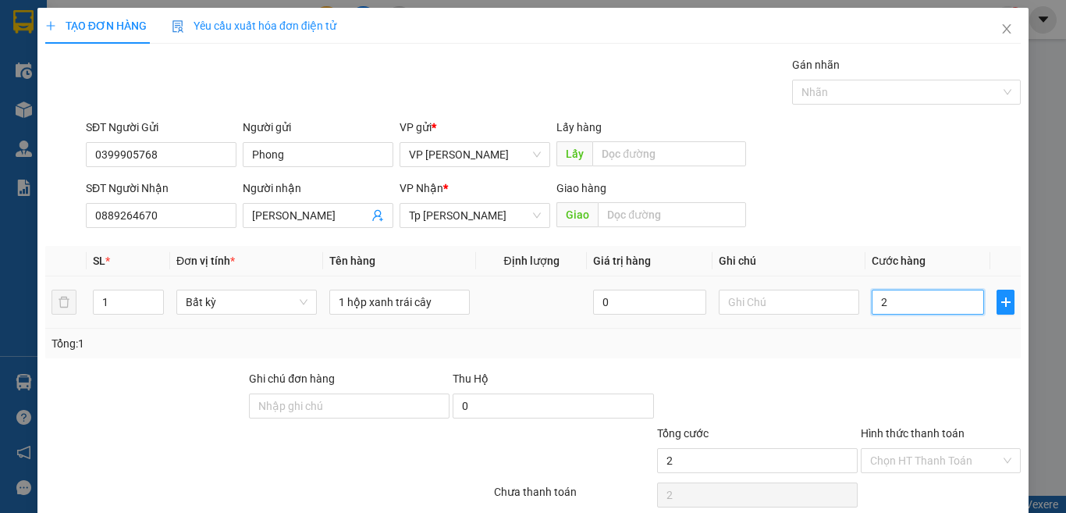
type input "20"
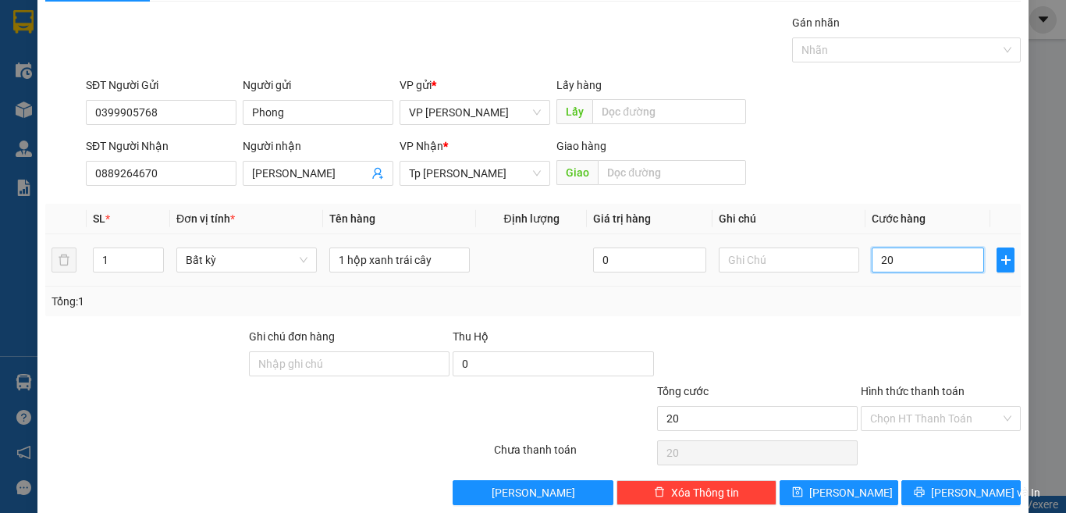
scroll to position [65, 0]
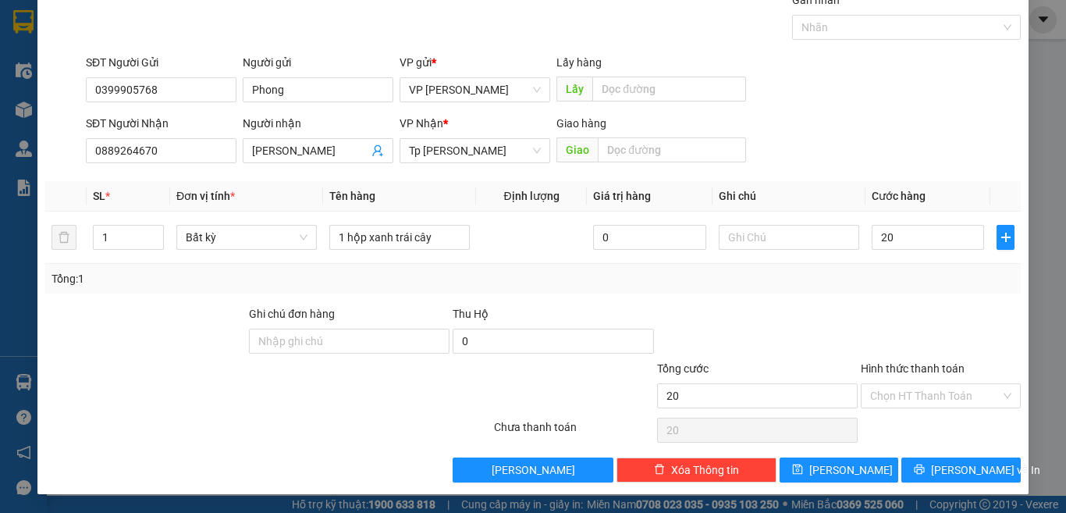
type input "20.000"
drag, startPoint x: 896, startPoint y: 380, endPoint x: 891, endPoint y: 395, distance: 15.5
click at [896, 382] on div "Hình thức thanh toán" at bounding box center [941, 371] width 160 height 23
click at [891, 395] on input "Hình thức thanh toán" at bounding box center [935, 395] width 130 height 23
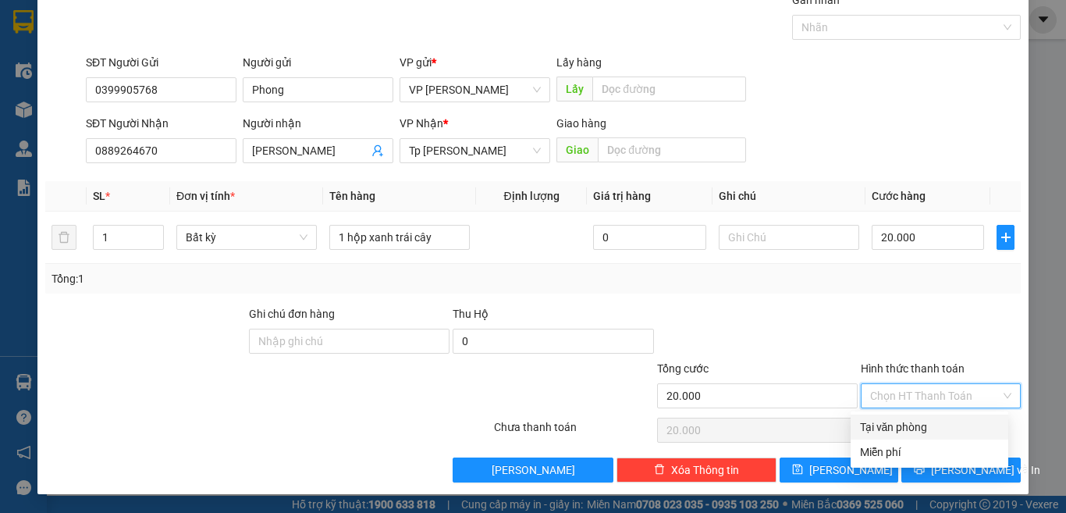
click at [885, 430] on div "Tại văn phòng" at bounding box center [929, 426] width 139 height 17
type input "0"
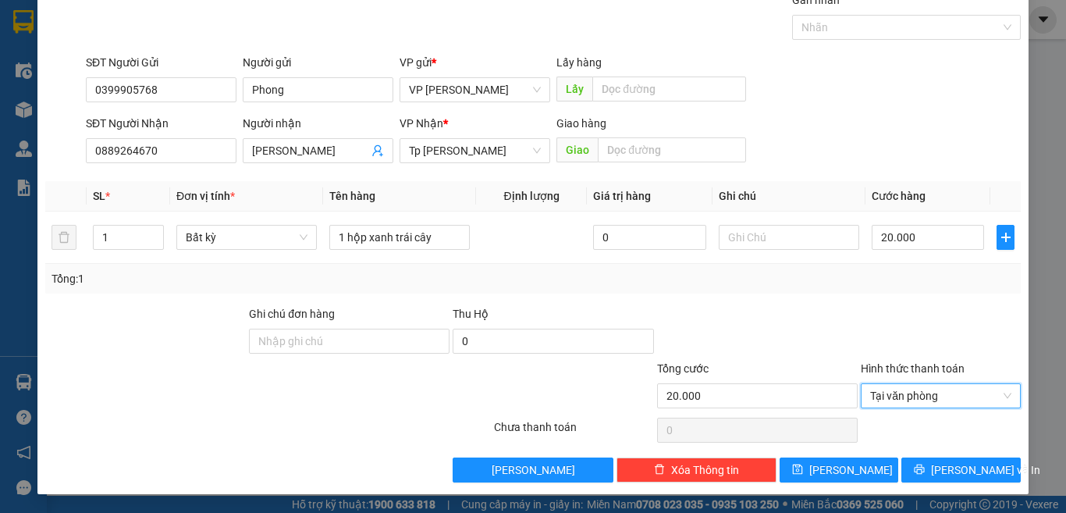
drag, startPoint x: 856, startPoint y: 321, endPoint x: 876, endPoint y: 354, distance: 39.2
click at [859, 320] on div at bounding box center [940, 332] width 163 height 55
click at [906, 467] on button "[PERSON_NAME] và In" at bounding box center [960, 469] width 119 height 25
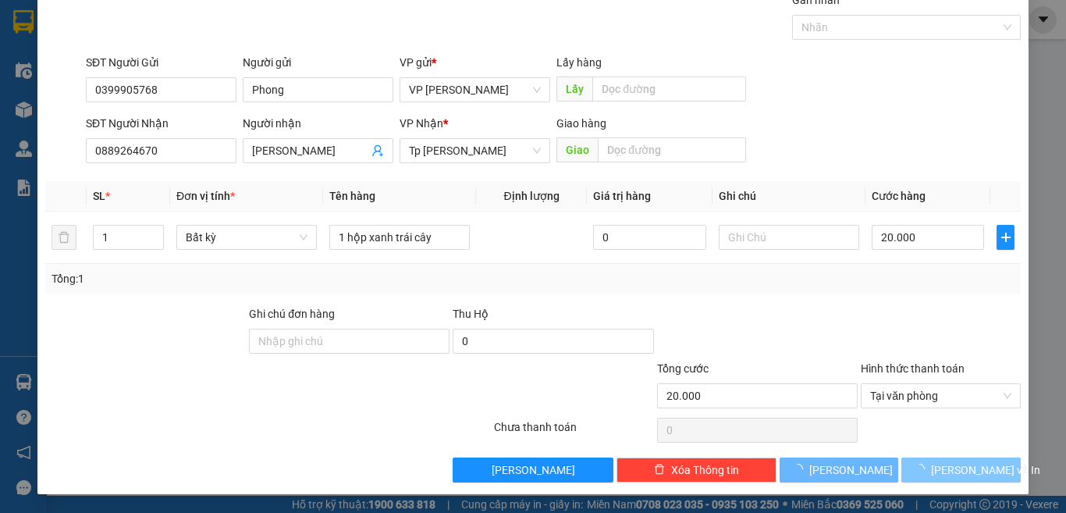
scroll to position [12, 0]
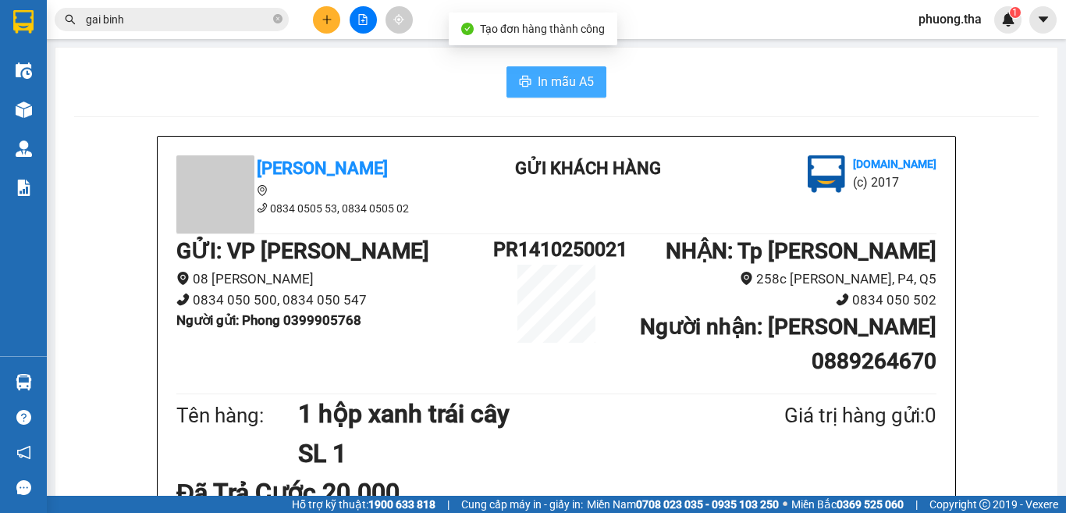
click at [524, 76] on icon "printer" at bounding box center [525, 81] width 12 height 12
click at [313, 16] on button at bounding box center [326, 19] width 27 height 27
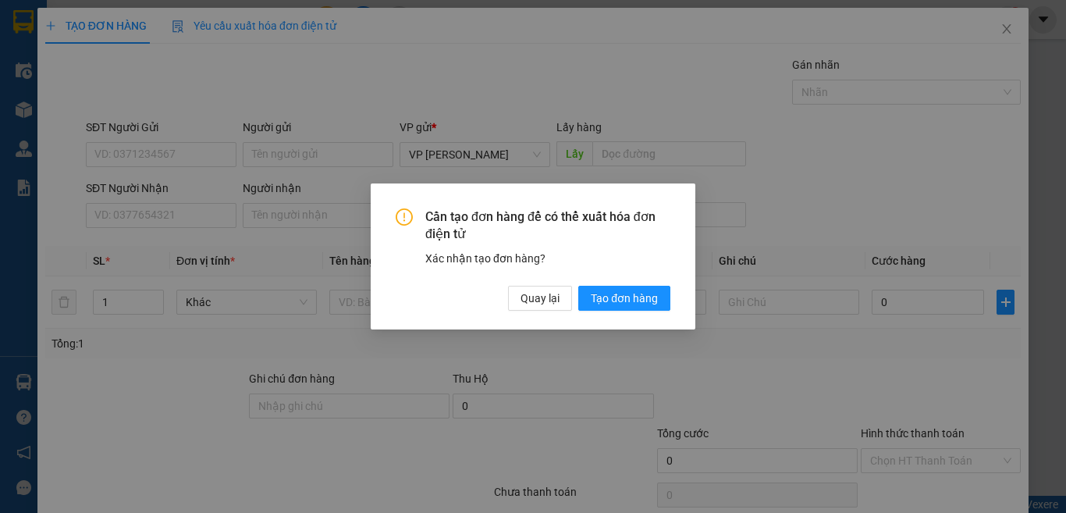
click at [186, 211] on div "Cần tạo đơn hàng để có thể xuất hóa đơn điện tử Xác nhận tạo đơn hàng? Quay lại…" at bounding box center [533, 256] width 1066 height 513
click at [513, 298] on button "Quay lại" at bounding box center [540, 298] width 64 height 25
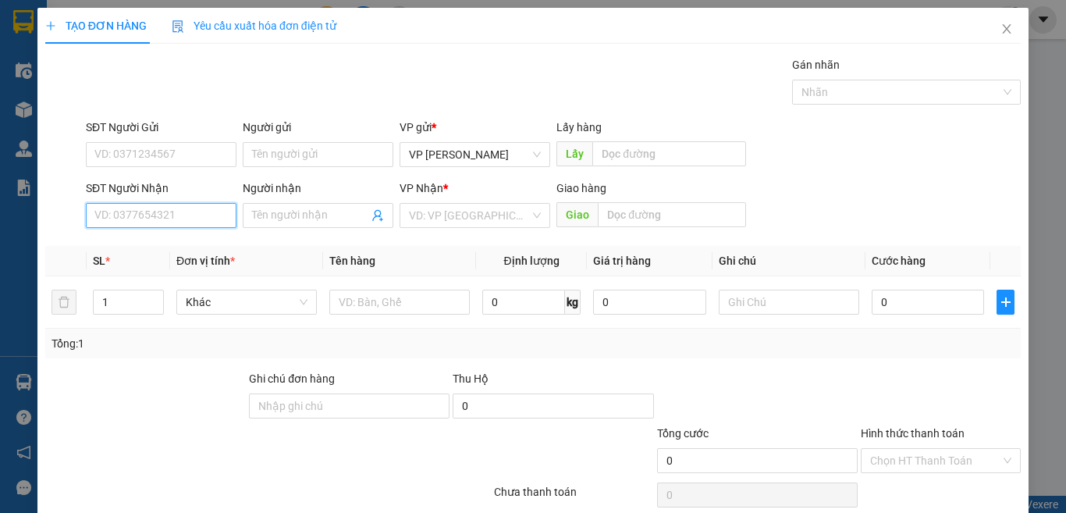
click at [181, 208] on input "SĐT Người Nhận" at bounding box center [161, 215] width 151 height 25
click at [171, 217] on input "091856066" at bounding box center [161, 215] width 151 height 25
click at [160, 247] on div "0918560666 - Ni" at bounding box center [159, 246] width 130 height 17
type input "0918560666"
type input "Ni"
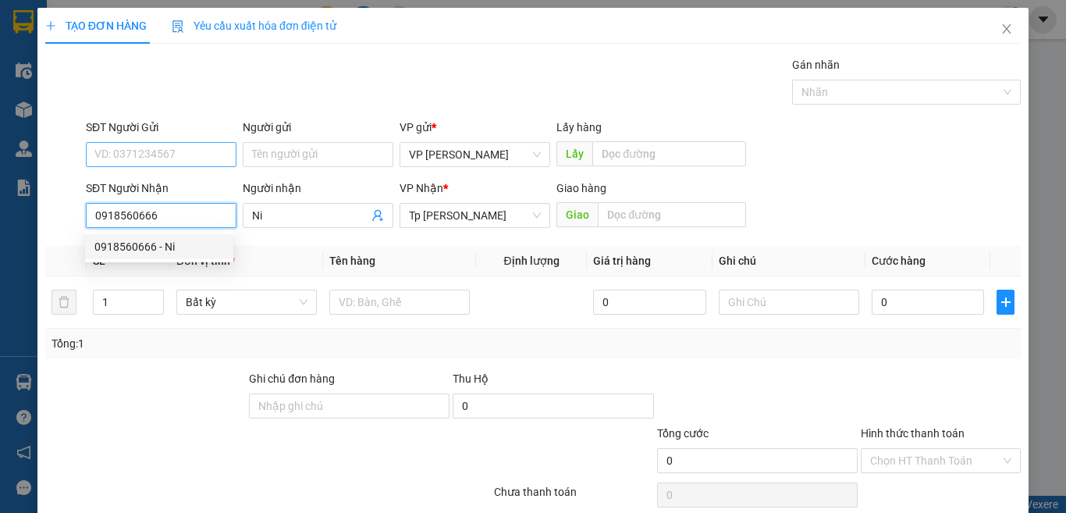
type input "0918560666"
click at [178, 150] on input "SĐT Người Gửi" at bounding box center [161, 154] width 151 height 25
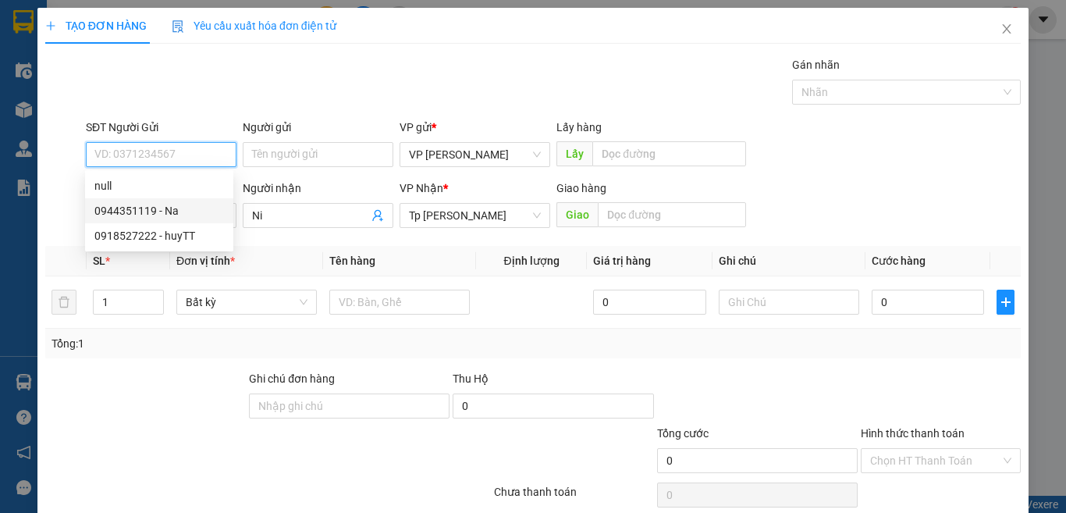
click at [170, 201] on div "0944351119 - Na" at bounding box center [159, 210] width 148 height 25
type input "0944351119"
type input "Na"
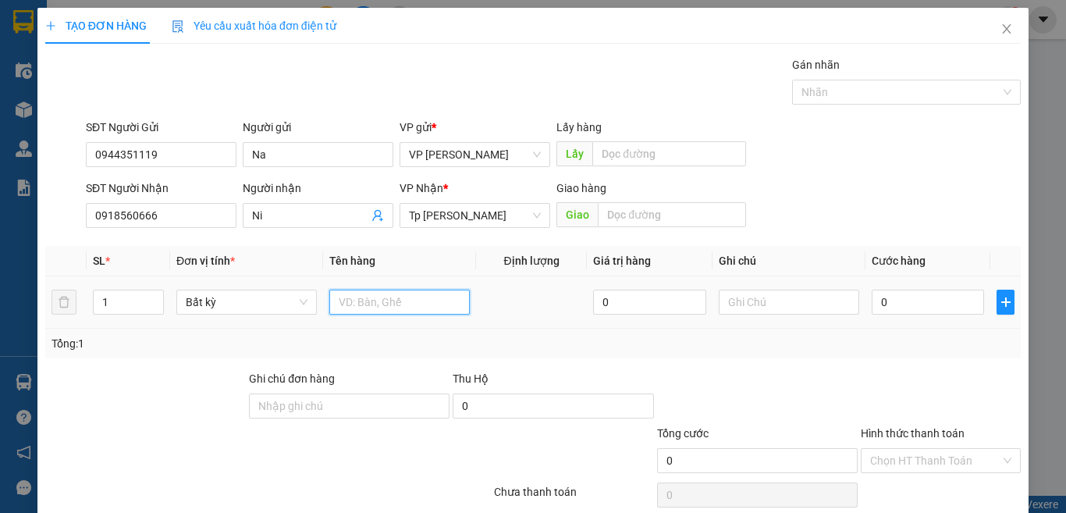
click at [392, 295] on input "text" at bounding box center [399, 301] width 140 height 25
paste input "ói"
paste input "án"
paste input "ắng"
type input "1 gói trắng QA"
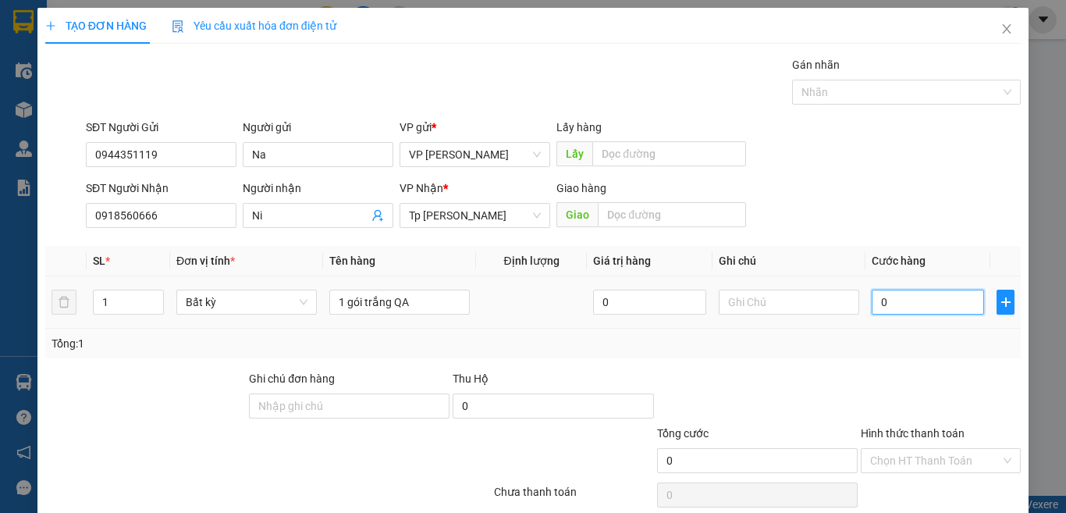
click at [892, 296] on input "0" at bounding box center [928, 301] width 112 height 25
type input "2"
type input "20"
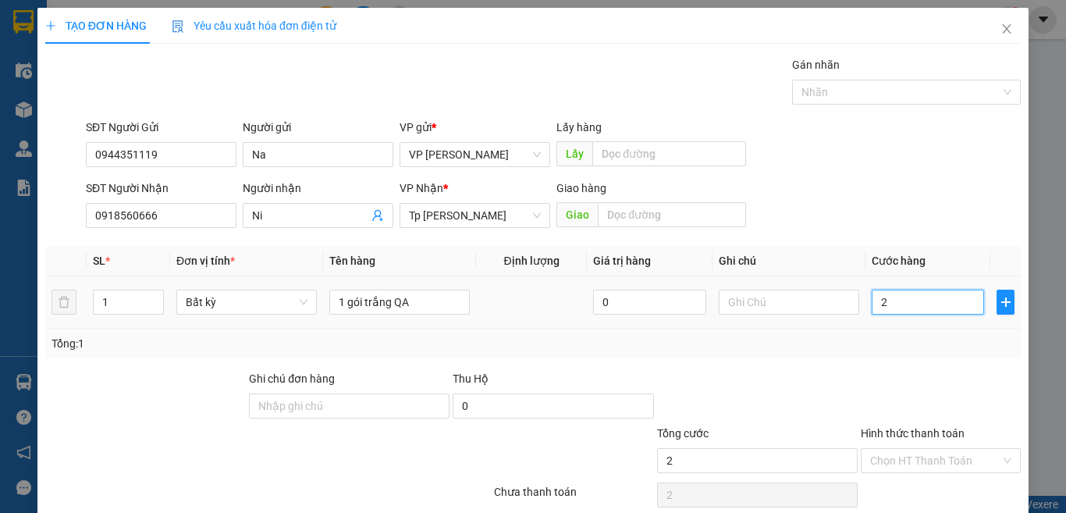
type input "20"
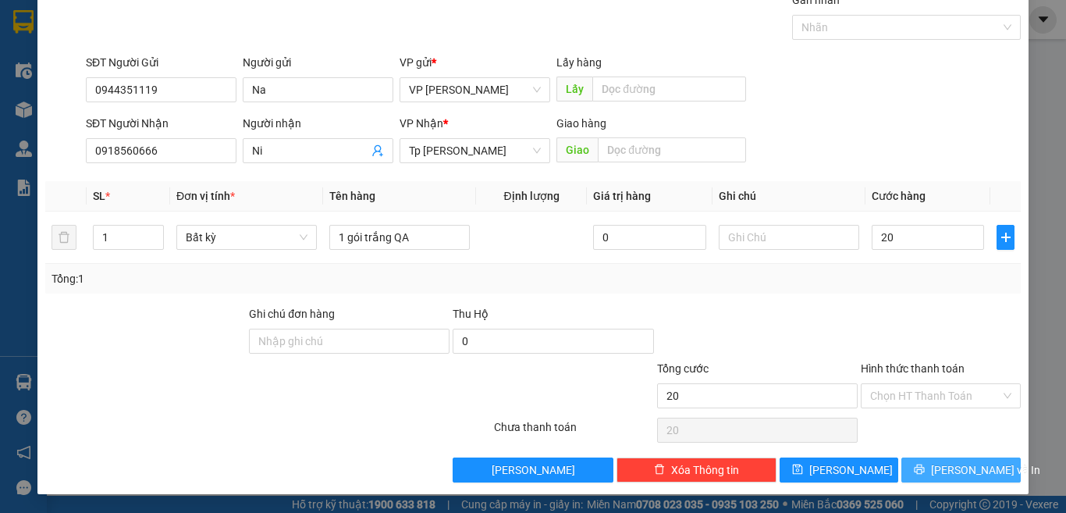
click at [935, 472] on span "[PERSON_NAME] và In" at bounding box center [985, 469] width 109 height 17
type input "20.000"
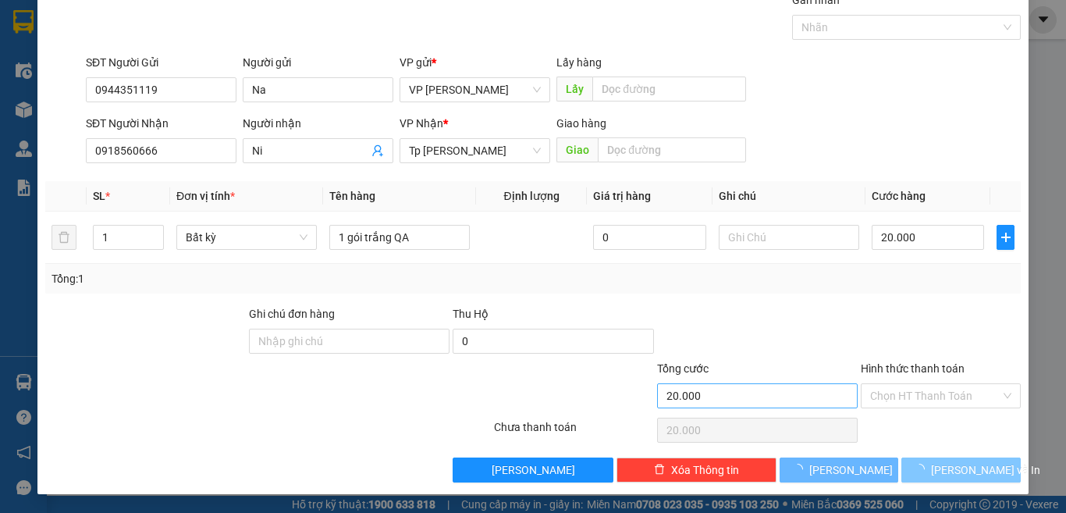
scroll to position [23, 0]
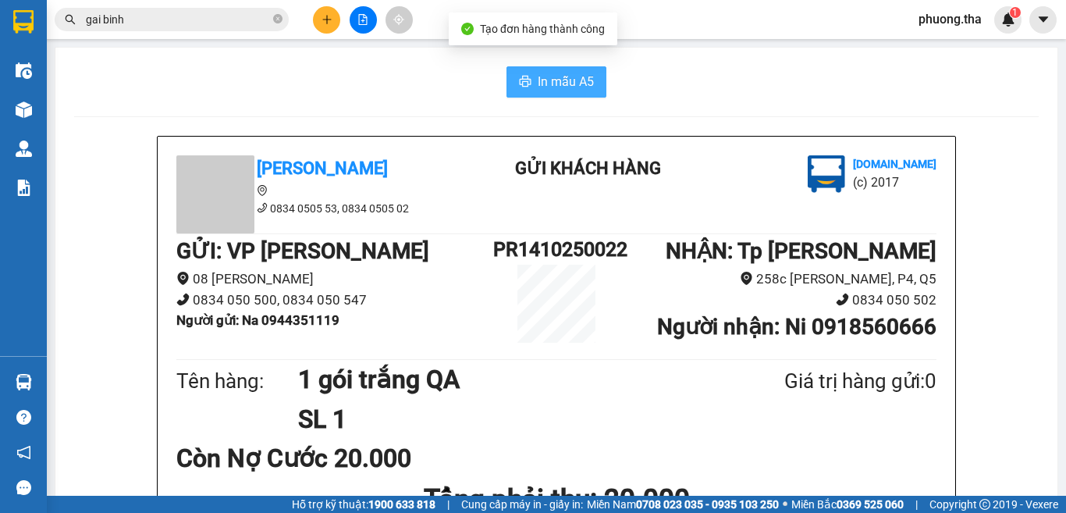
click at [551, 94] on button "In mẫu A5" at bounding box center [556, 81] width 100 height 31
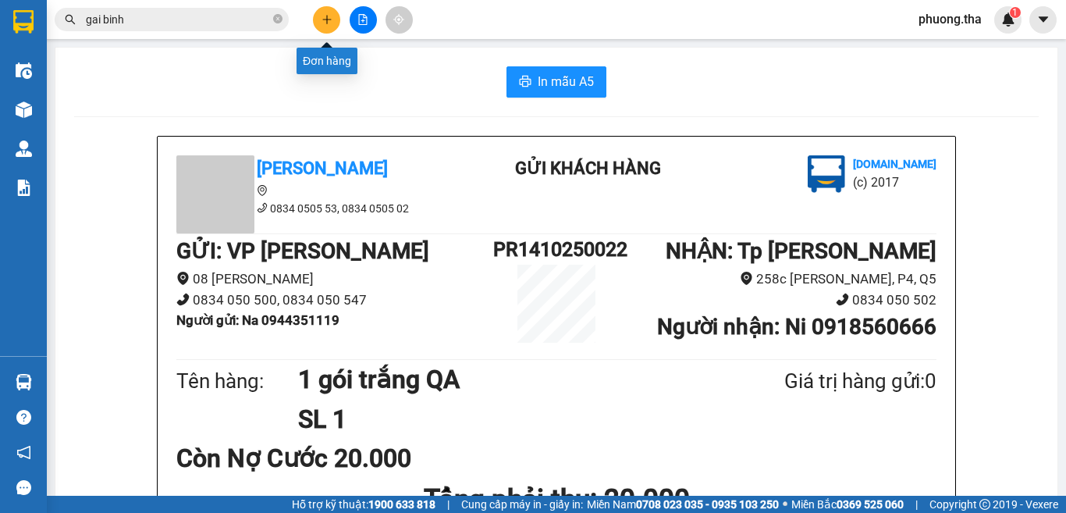
click at [332, 15] on button at bounding box center [326, 19] width 27 height 27
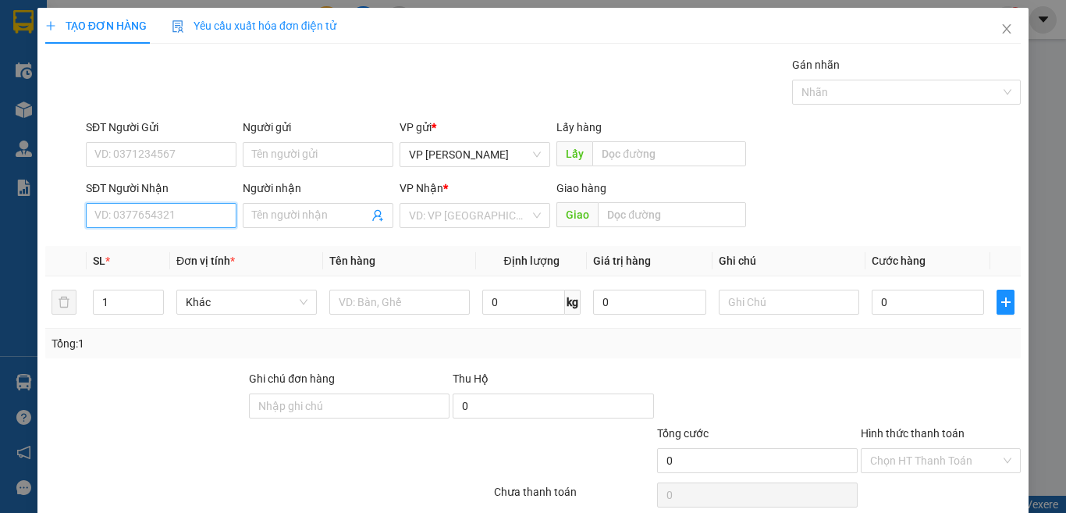
click at [209, 221] on input "SĐT Người Nhận" at bounding box center [161, 215] width 151 height 25
click at [209, 221] on input "693" at bounding box center [161, 215] width 151 height 25
click at [198, 242] on div "0933455693 - Hằng" at bounding box center [159, 246] width 130 height 17
type input "0933455693"
type input "Hằng"
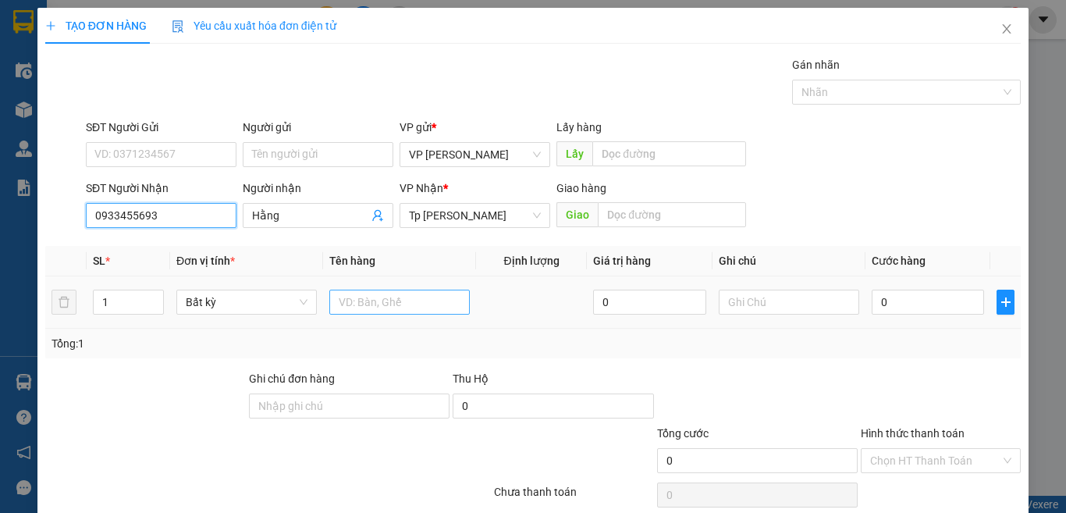
type input "0933455693"
click at [353, 295] on input "text" at bounding box center [399, 301] width 140 height 25
paste input "ám"
paste input "án"
paste input "ún"
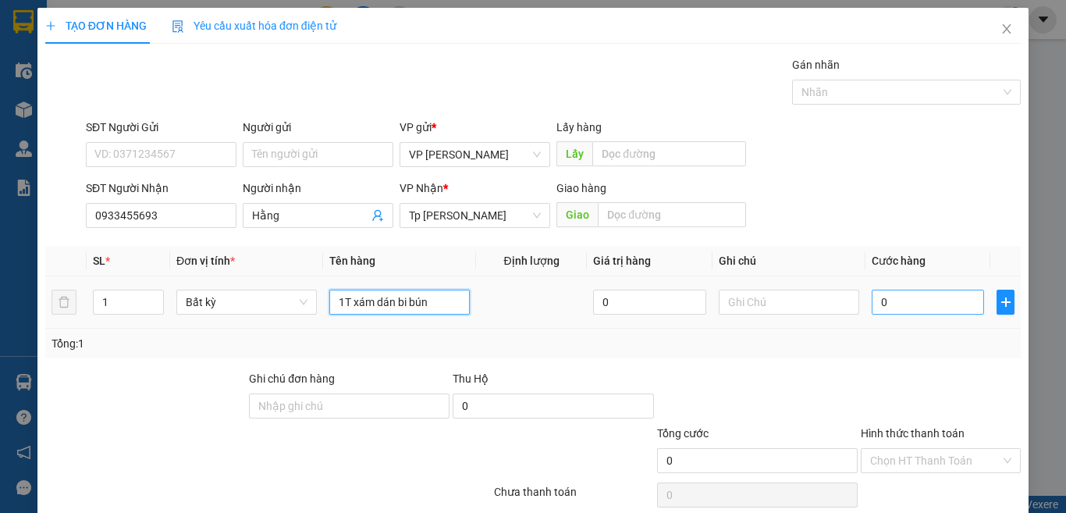
type input "1T xám dán bi bún"
click at [888, 311] on input "0" at bounding box center [928, 301] width 112 height 25
type input "4"
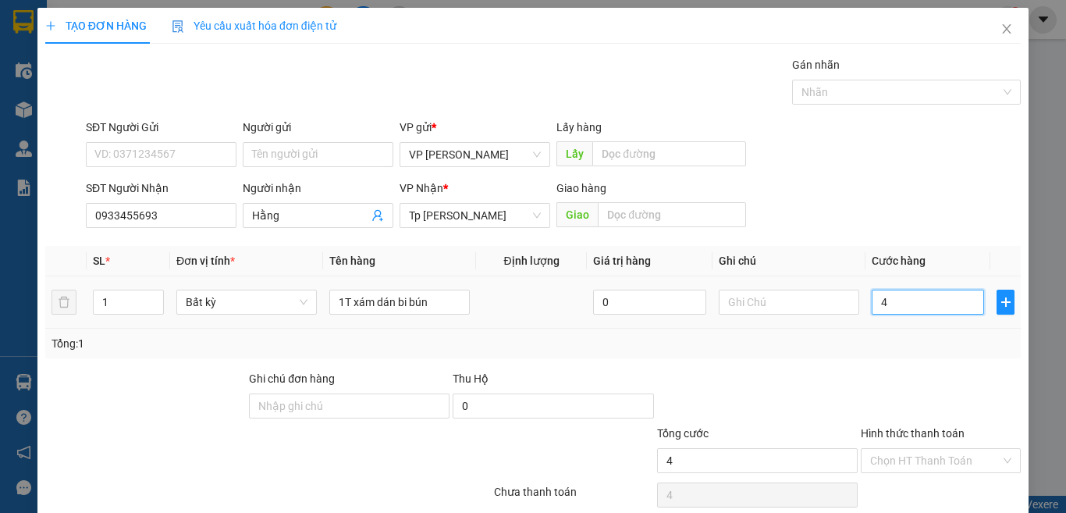
type input "40"
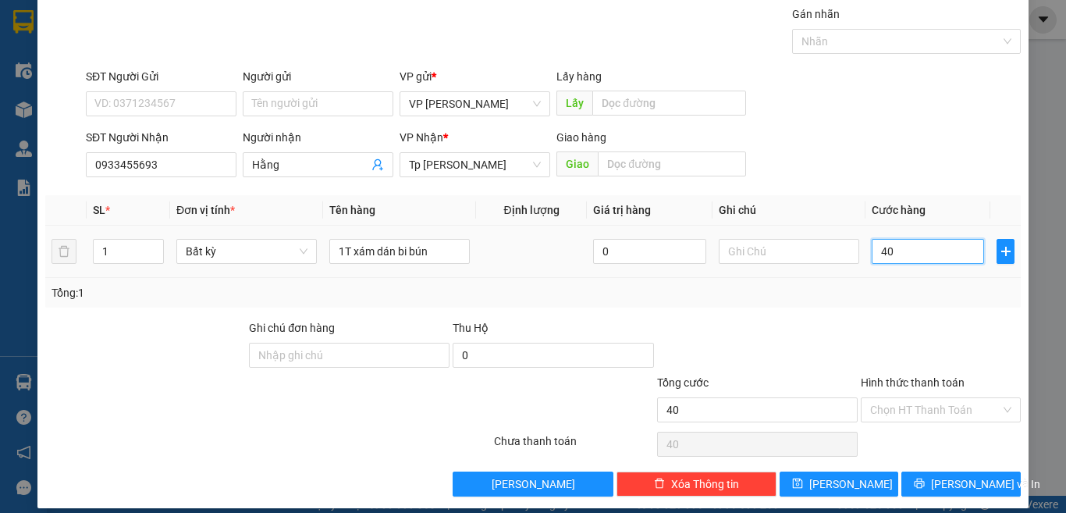
scroll to position [65, 0]
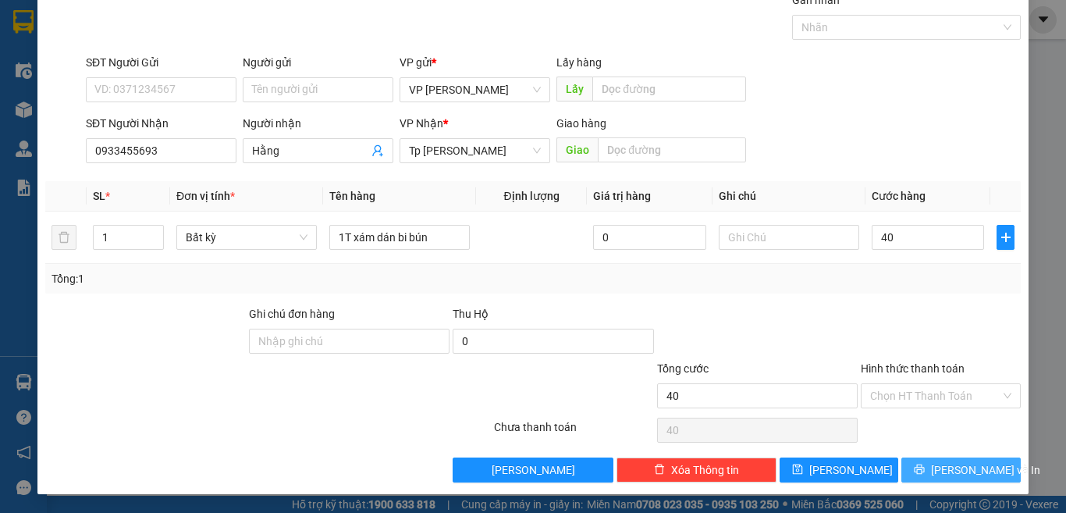
type input "40.000"
click at [925, 463] on button "[PERSON_NAME] và In" at bounding box center [960, 469] width 119 height 25
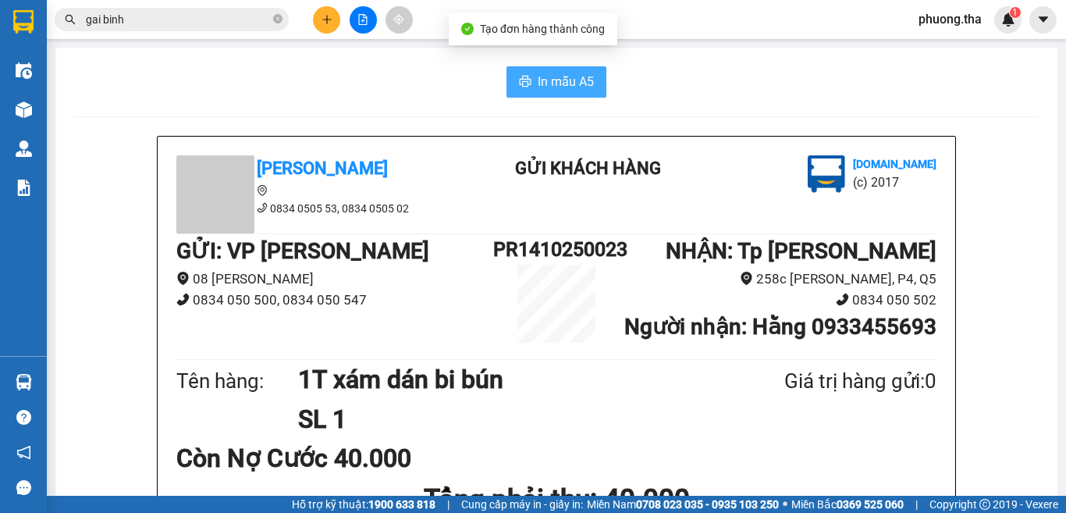
click at [577, 83] on span "In mẫu A5" at bounding box center [566, 82] width 56 height 20
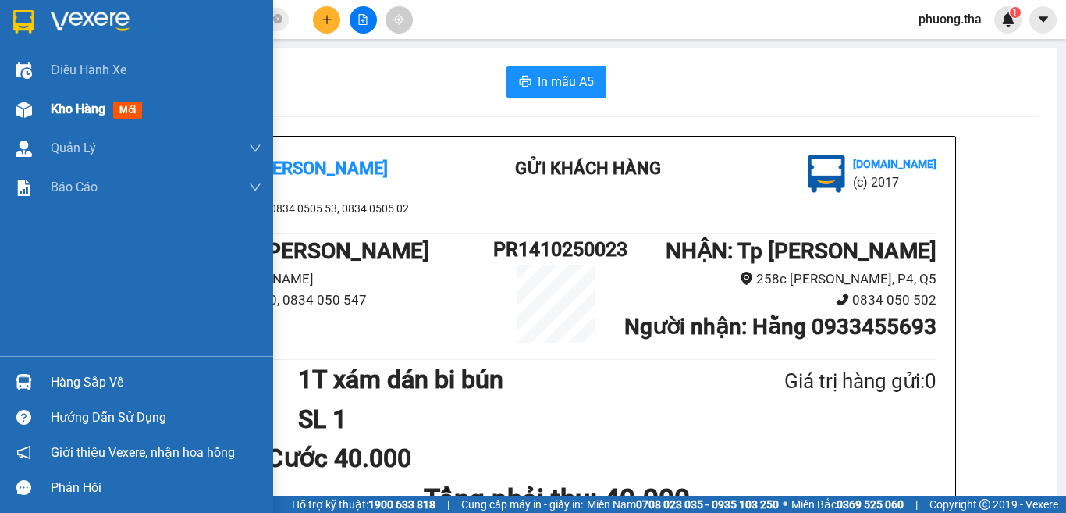
click at [31, 111] on img at bounding box center [24, 109] width 16 height 16
click at [34, 111] on div at bounding box center [23, 109] width 27 height 27
click at [37, 108] on div "Kho hàng mới" at bounding box center [136, 109] width 273 height 39
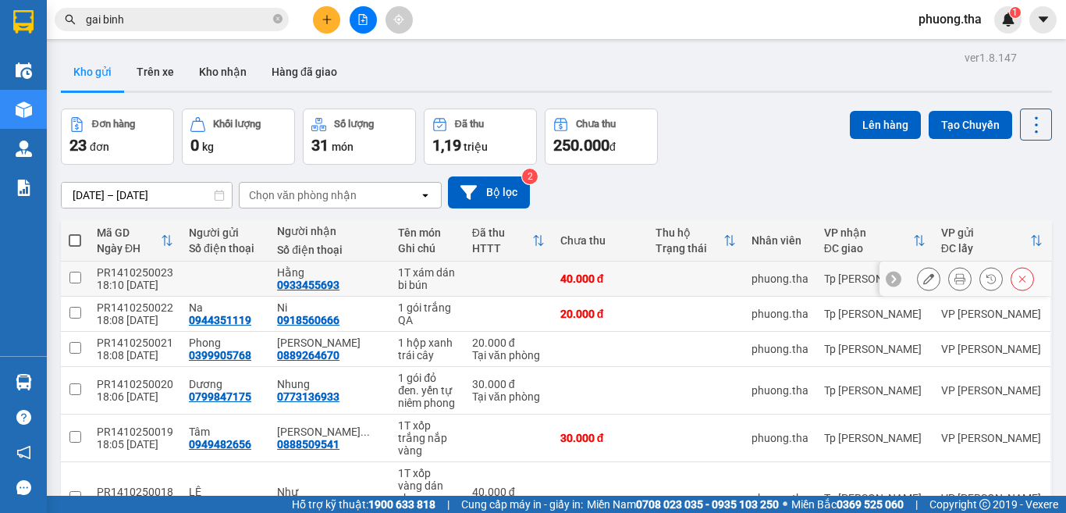
click at [923, 278] on icon at bounding box center [928, 278] width 11 height 11
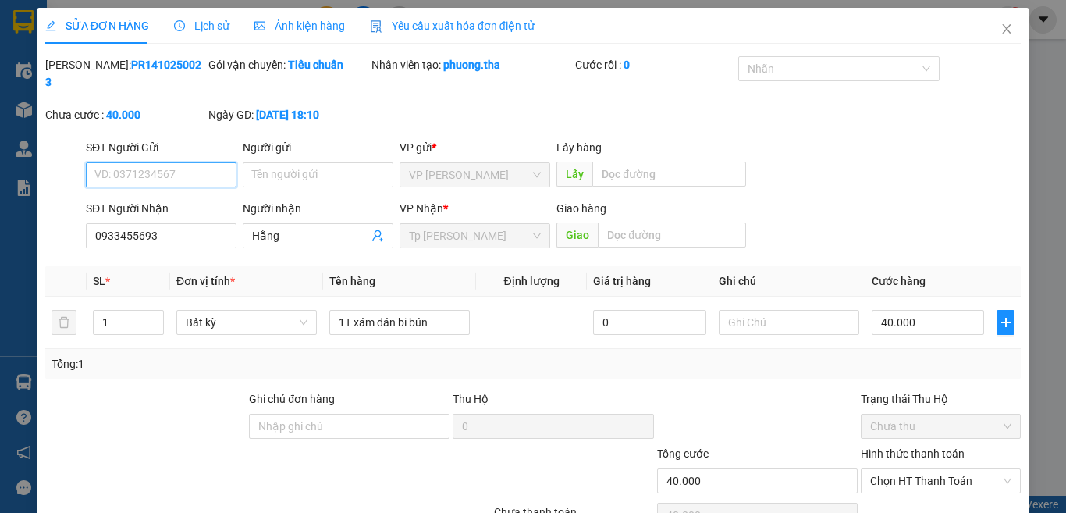
scroll to position [60, 0]
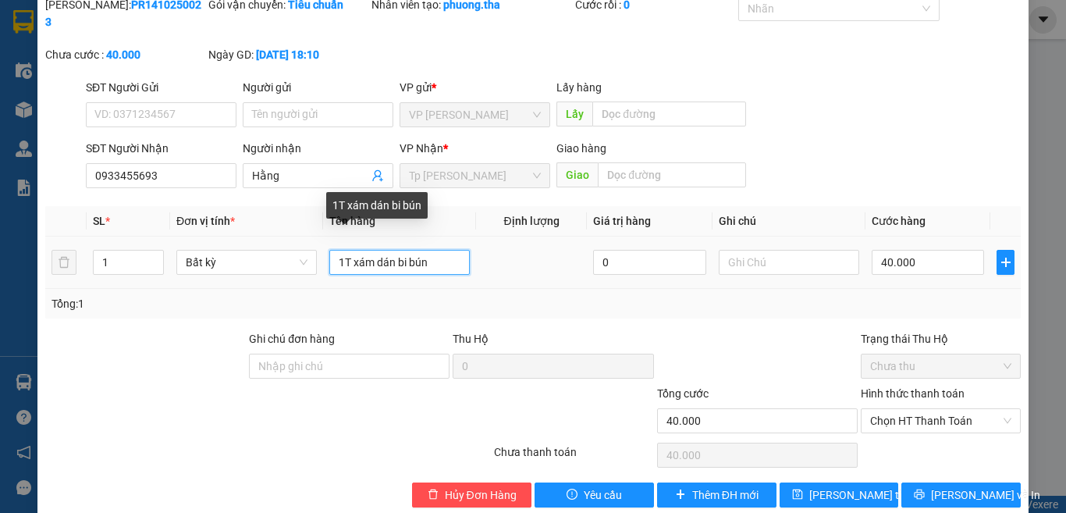
click at [370, 250] on input "1T xám dán bi bún" at bounding box center [399, 262] width 140 height 25
paste input "ốp"
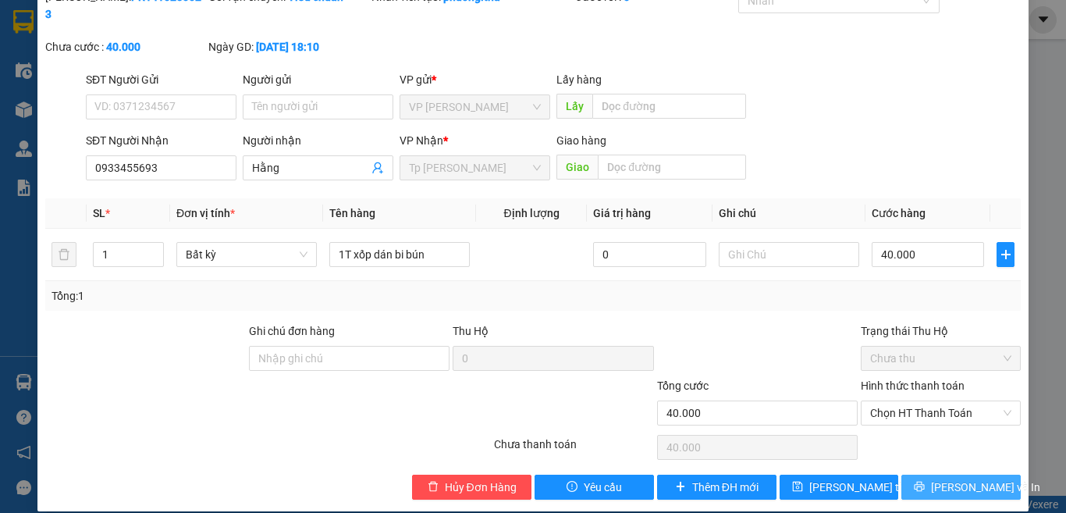
click at [932, 474] on button "[PERSON_NAME] và In" at bounding box center [960, 486] width 119 height 25
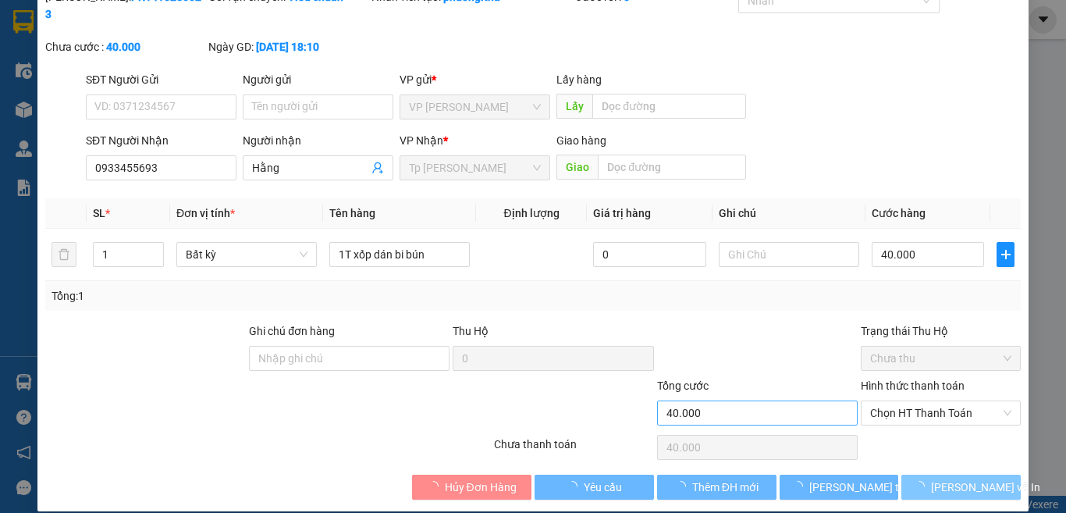
scroll to position [15, 0]
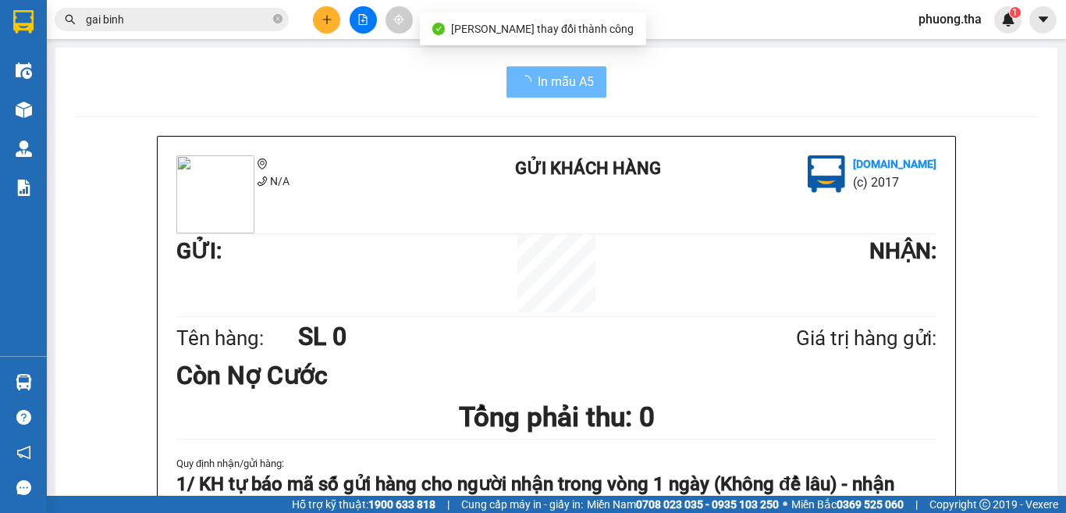
click at [538, 116] on div at bounding box center [556, 116] width 964 height 1
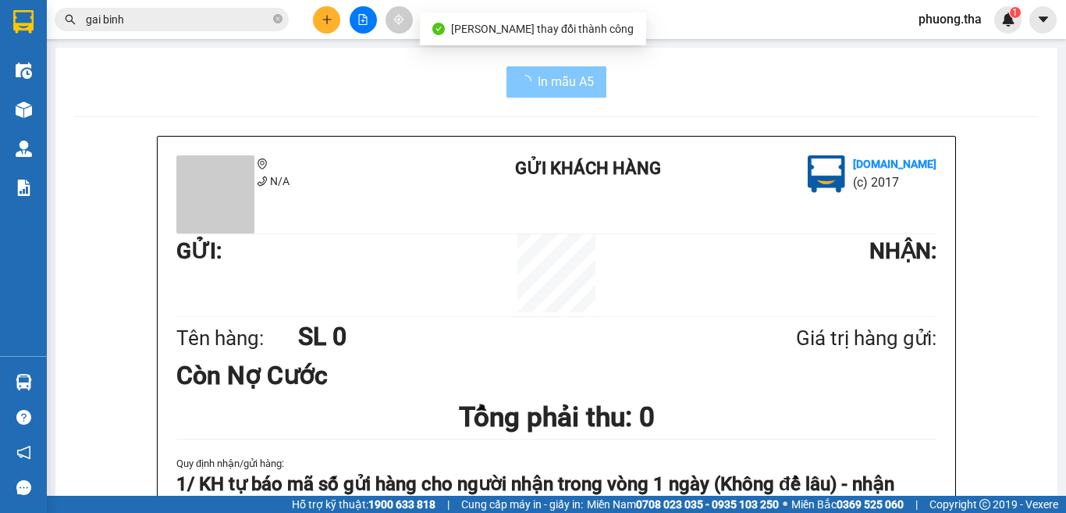
click at [541, 86] on span "In mẫu A5" at bounding box center [566, 82] width 56 height 20
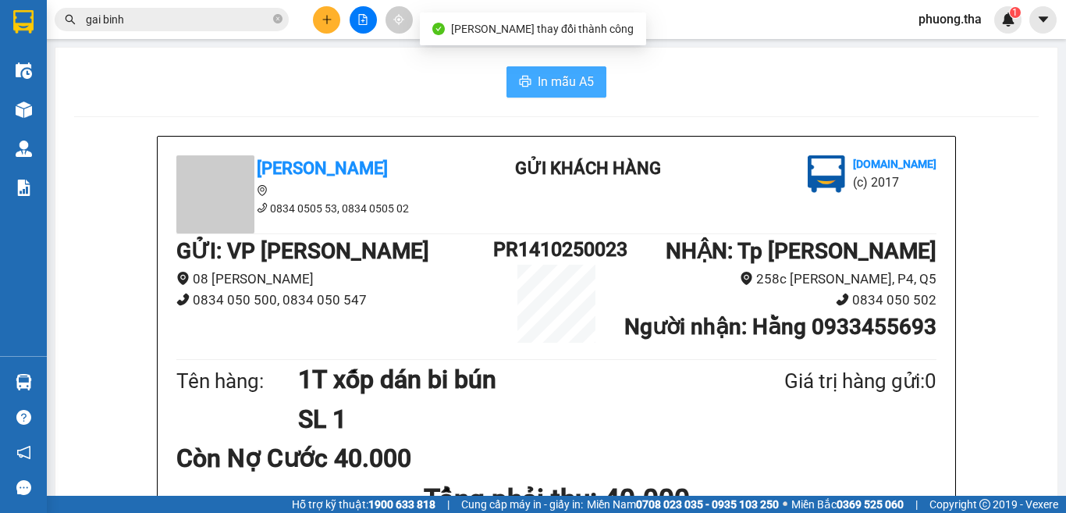
click at [541, 86] on span "In mẫu A5" at bounding box center [566, 82] width 56 height 20
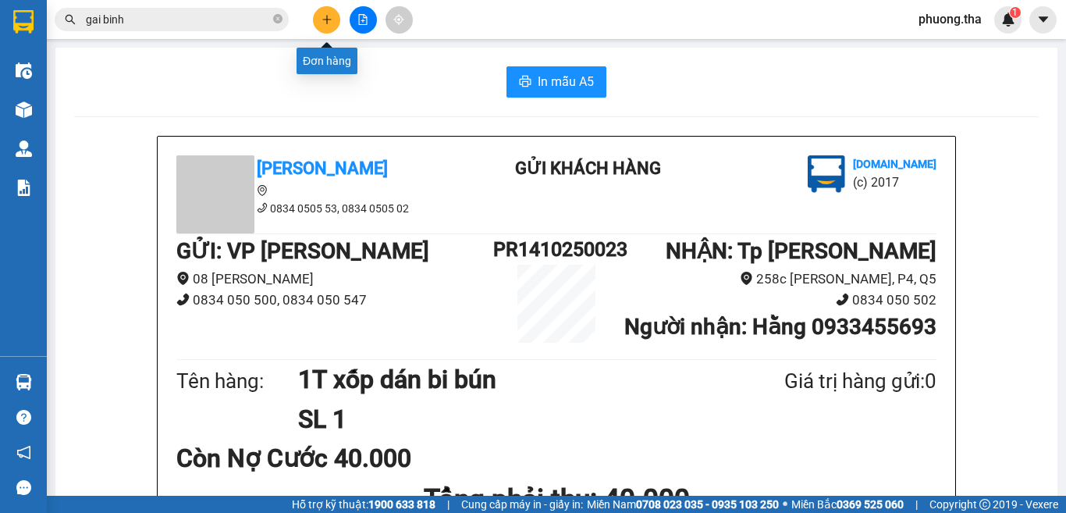
click at [325, 19] on icon "plus" at bounding box center [326, 19] width 11 height 11
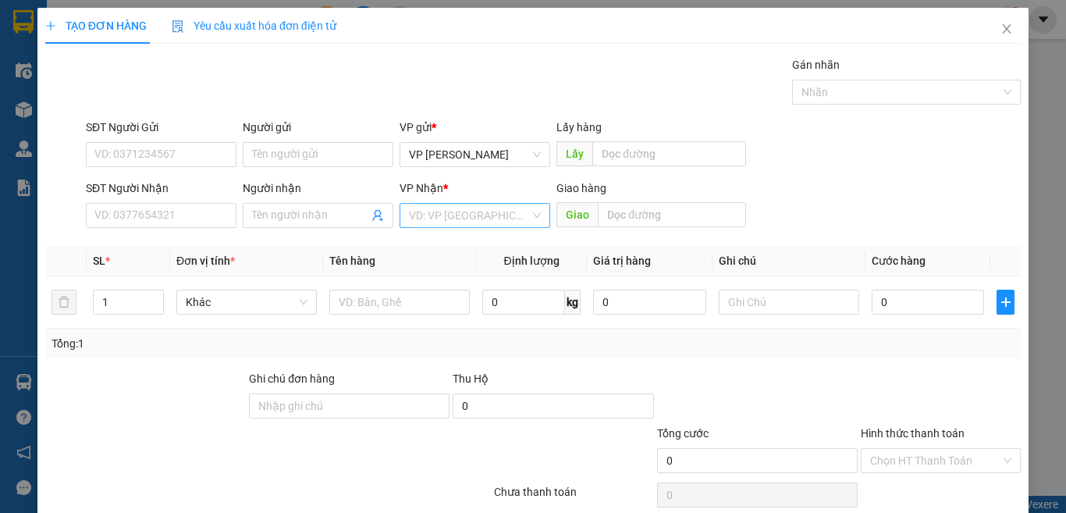
click at [434, 212] on input "search" at bounding box center [469, 215] width 121 height 23
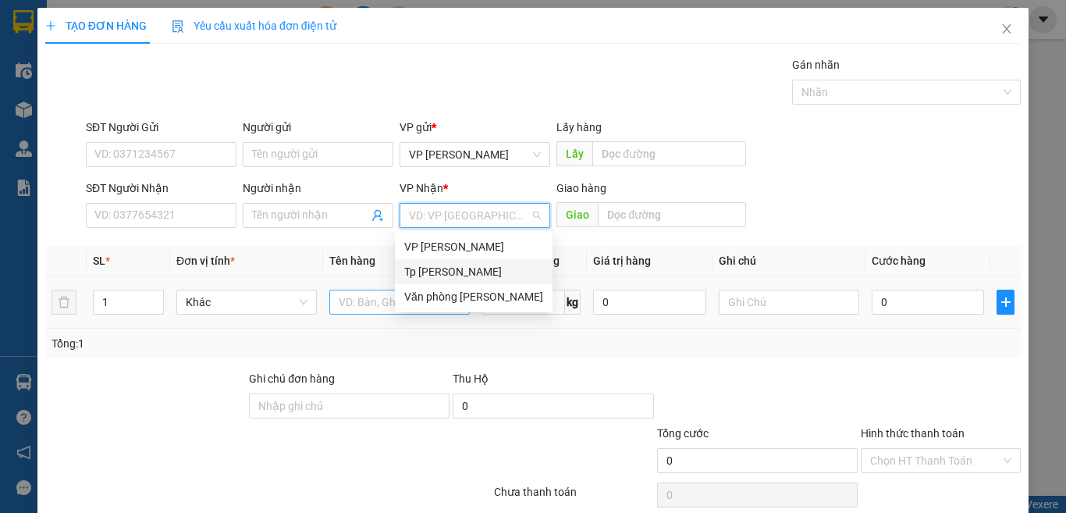
drag, startPoint x: 431, startPoint y: 271, endPoint x: 373, endPoint y: 293, distance: 62.0
click at [429, 273] on div "Tp [PERSON_NAME]" at bounding box center [473, 271] width 139 height 17
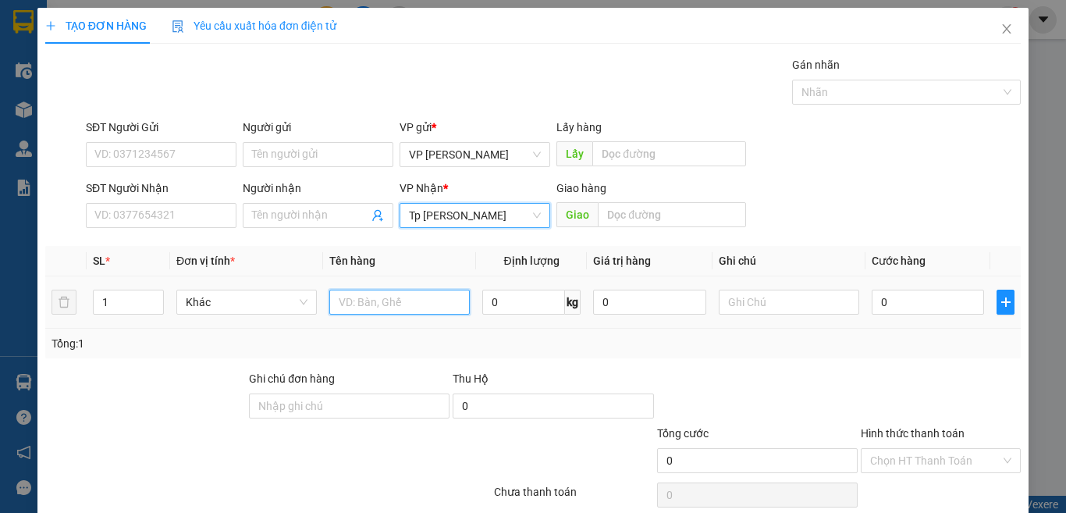
click at [367, 294] on input "text" at bounding box center [399, 301] width 140 height 25
paste input "óp"
paste input "ốp"
paste input "án"
paste input "ắng"
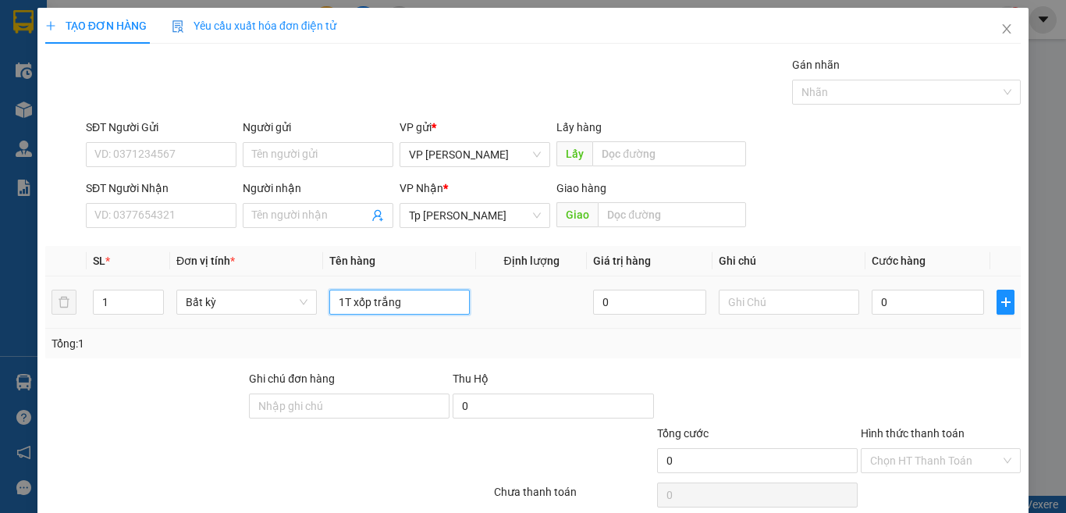
paste input "đ"
paste input "ò"
paste input "ồ"
paste input "ă"
click at [925, 300] on input "0" at bounding box center [928, 301] width 112 height 25
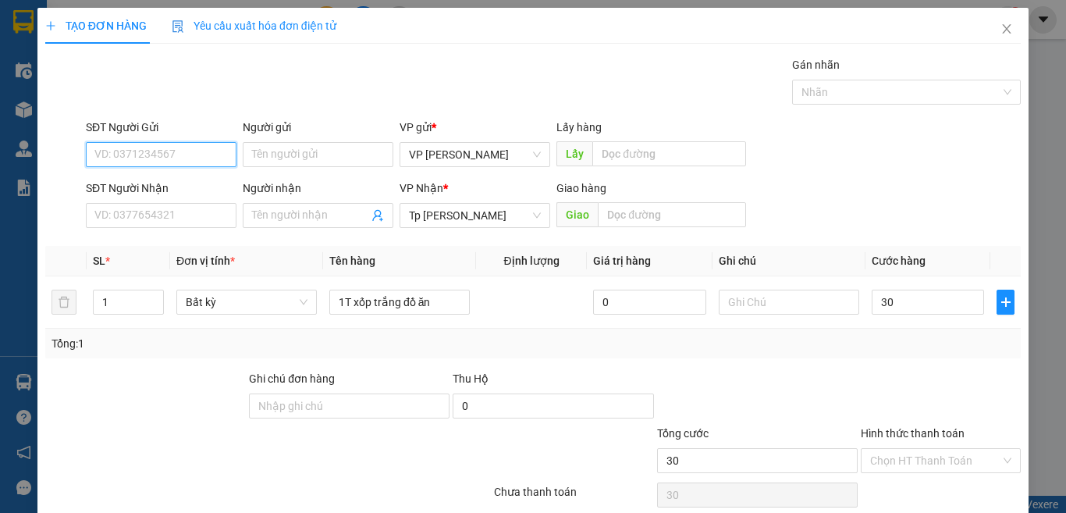
click at [182, 158] on input "SĐT Người Gửi" at bounding box center [161, 154] width 151 height 25
click at [133, 174] on div "0937870951 - Mẹ [PERSON_NAME]" at bounding box center [180, 185] width 190 height 25
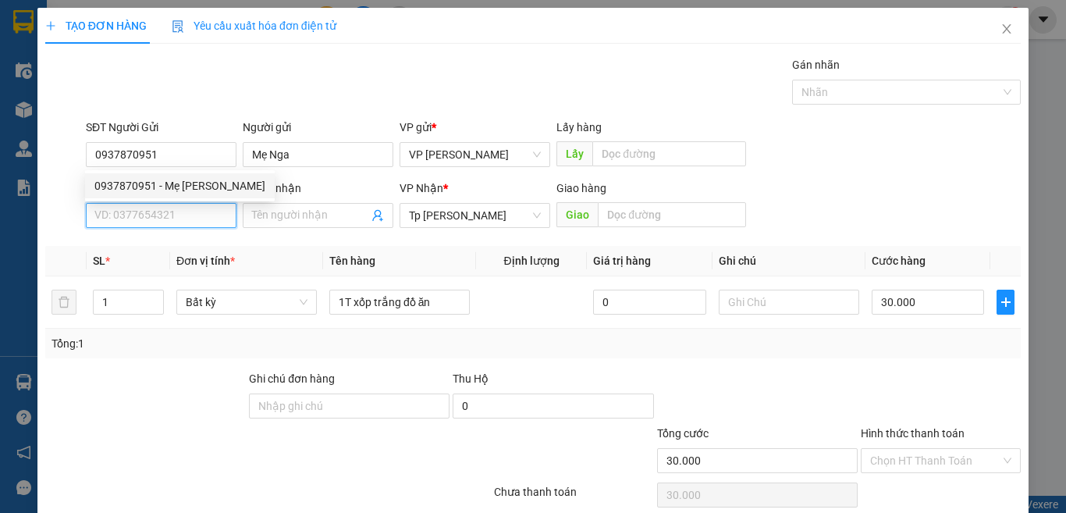
click at [154, 213] on input "SĐT Người Nhận" at bounding box center [161, 215] width 151 height 25
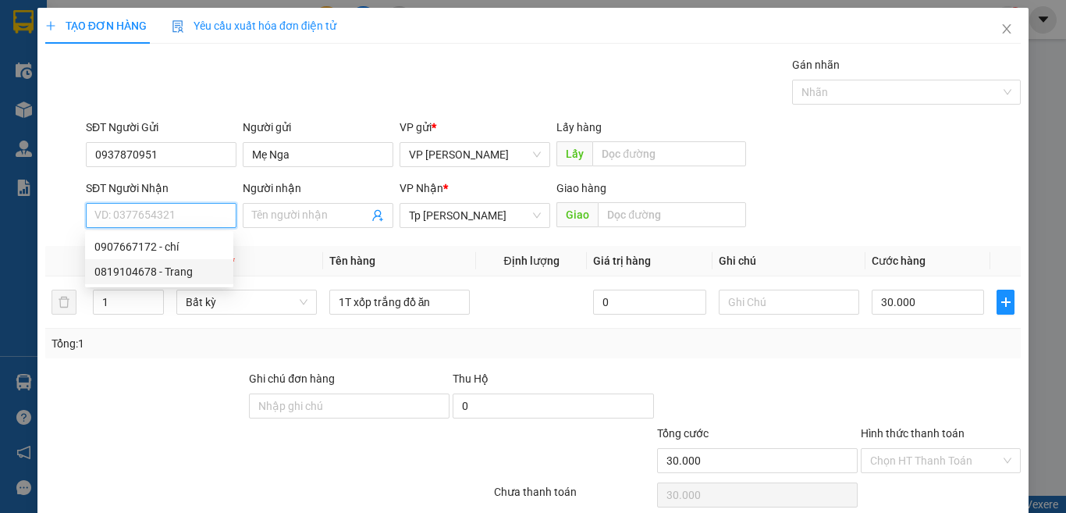
click at [186, 274] on div "0819104678 - Trang" at bounding box center [159, 271] width 130 height 17
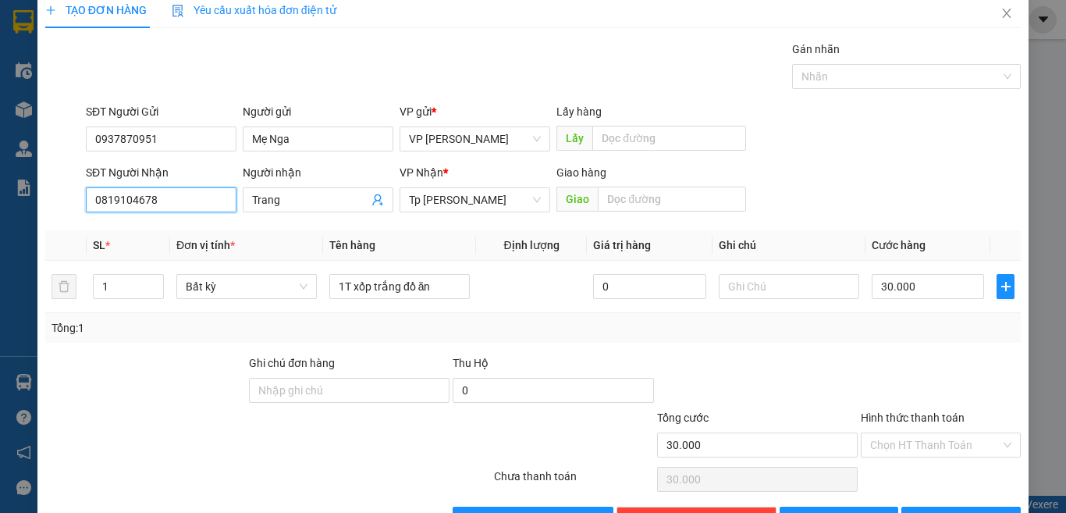
scroll to position [65, 0]
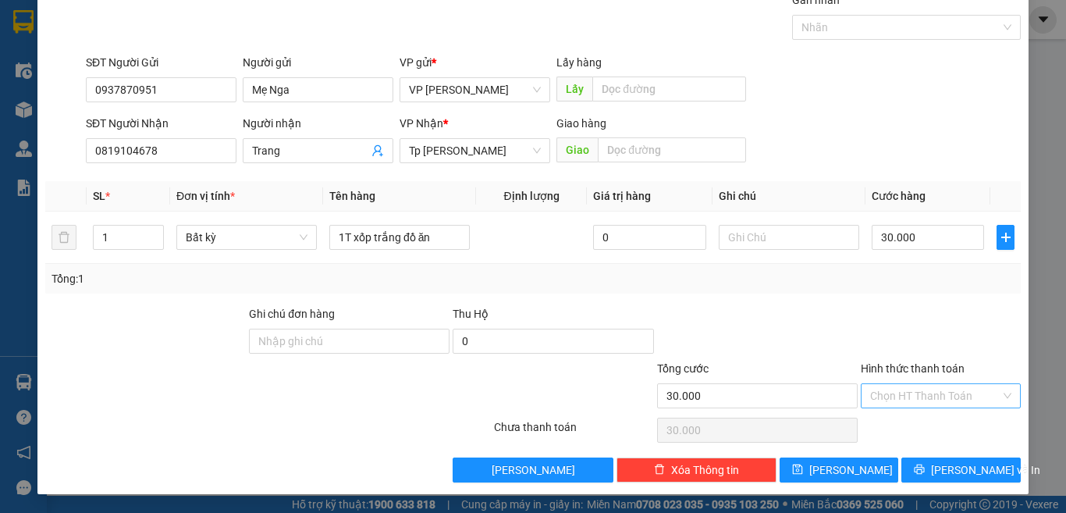
click at [908, 396] on input "Hình thức thanh toán" at bounding box center [935, 395] width 130 height 23
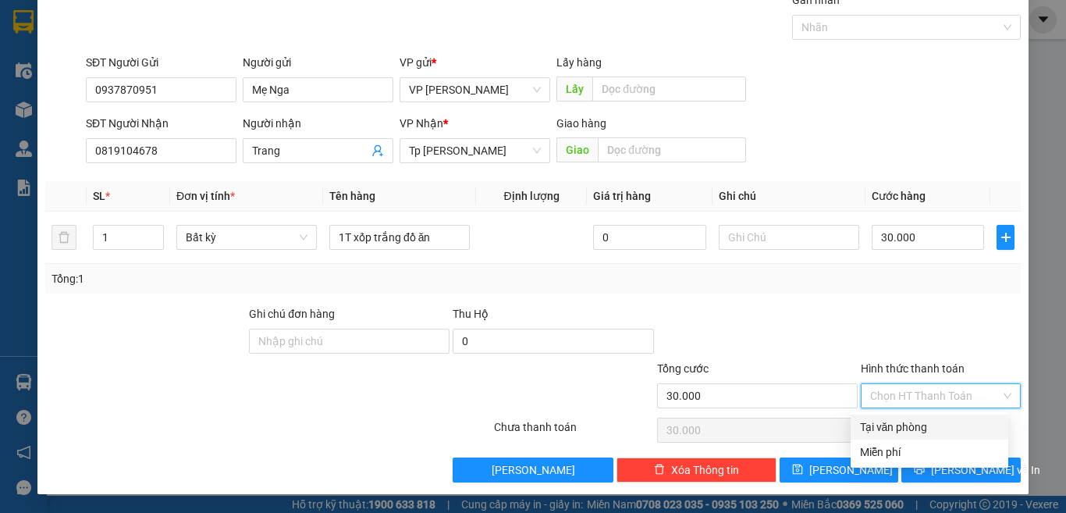
click at [904, 428] on div "Tại văn phòng" at bounding box center [929, 426] width 139 height 17
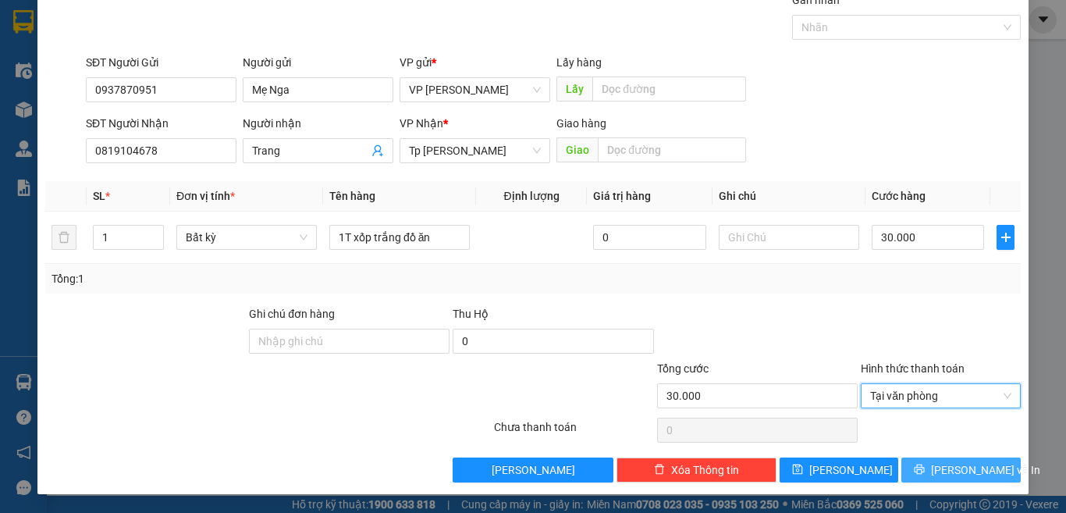
click at [916, 471] on button "[PERSON_NAME] và In" at bounding box center [960, 469] width 119 height 25
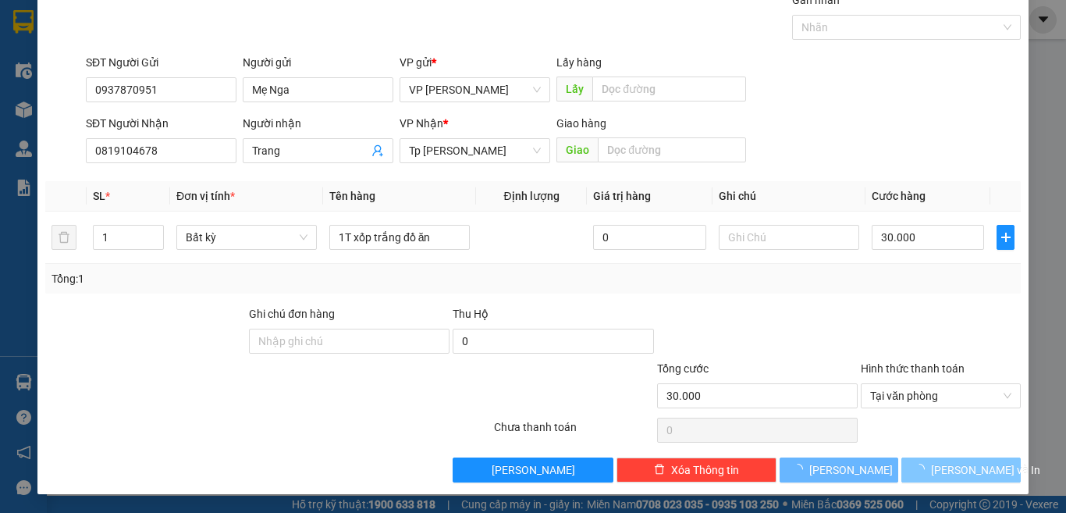
scroll to position [11, 0]
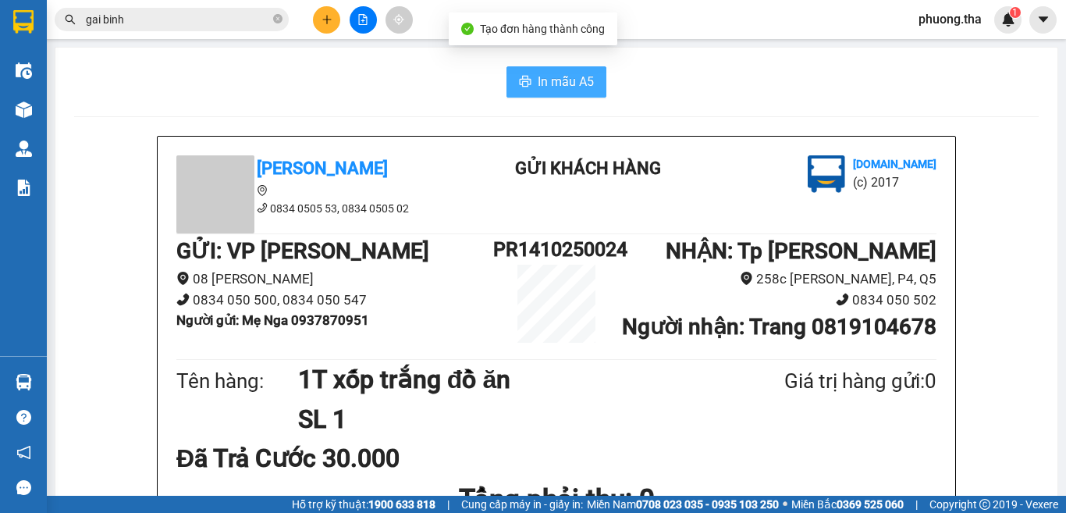
click at [541, 79] on span "In mẫu A5" at bounding box center [566, 82] width 56 height 20
click at [322, 16] on icon "plus" at bounding box center [326, 19] width 11 height 11
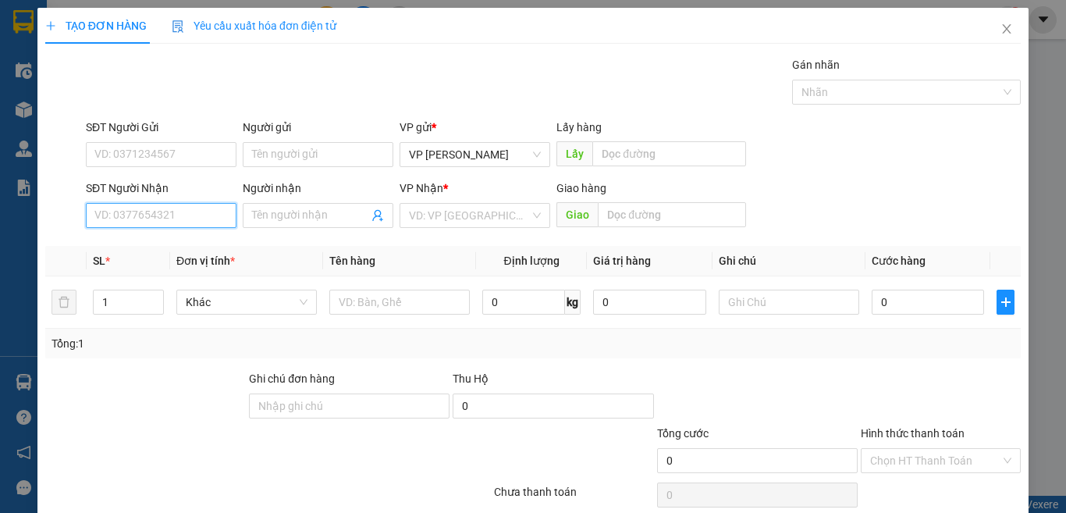
click at [204, 214] on input "SĐT Người Nhận" at bounding box center [161, 215] width 151 height 25
click at [204, 215] on input "982" at bounding box center [161, 215] width 151 height 25
click at [202, 258] on div "0931226982 - lab PT" at bounding box center [159, 246] width 148 height 25
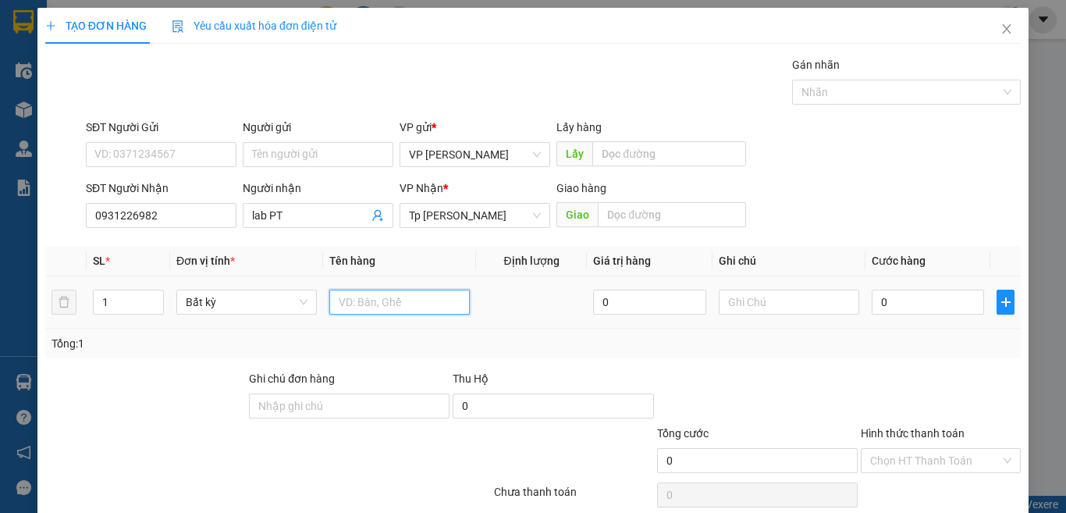
click at [385, 297] on input "text" at bounding box center [399, 301] width 140 height 25
paste input "ôp"
paste input "ộp"
paste input "ám"
click at [936, 315] on div "0" at bounding box center [928, 301] width 112 height 31
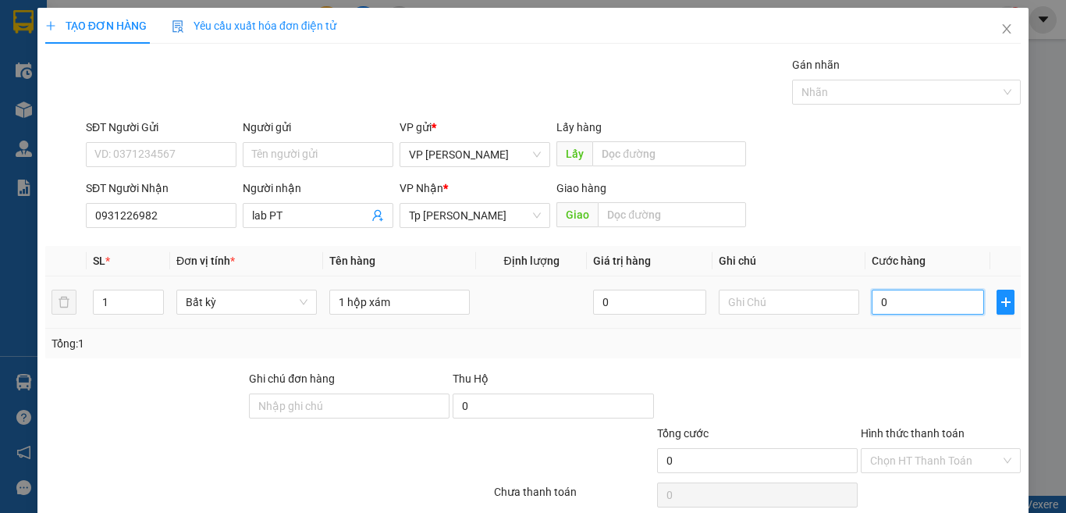
click at [935, 310] on input "0" at bounding box center [928, 301] width 112 height 25
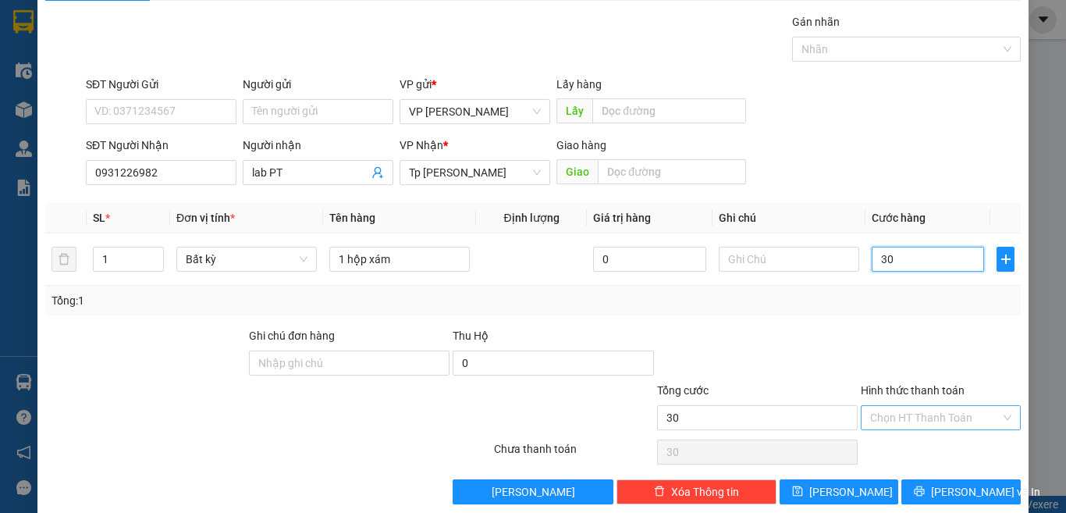
scroll to position [65, 0]
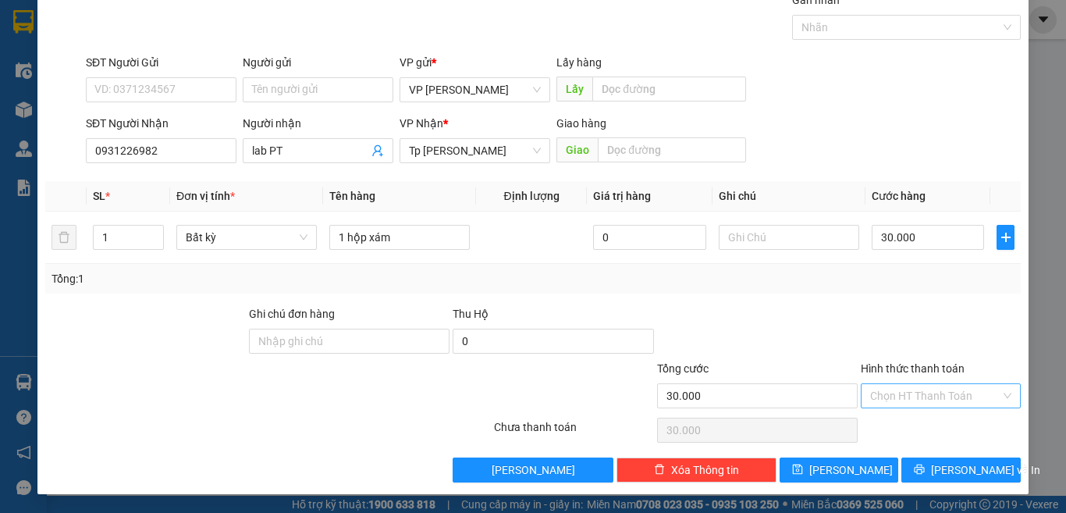
drag, startPoint x: 911, startPoint y: 391, endPoint x: 902, endPoint y: 399, distance: 11.6
click at [910, 391] on input "Hình thức thanh toán" at bounding box center [935, 395] width 130 height 23
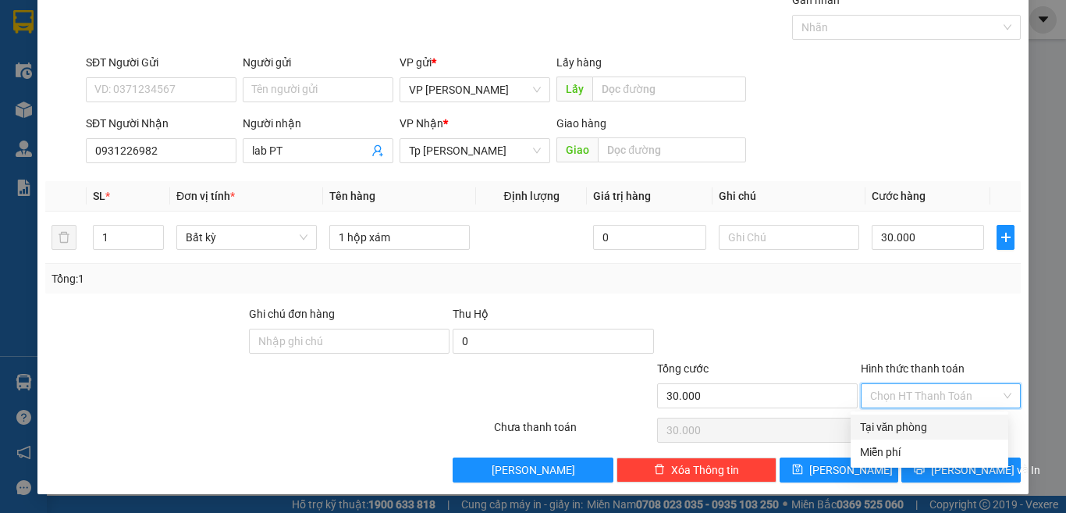
click at [900, 425] on div "Tại văn phòng" at bounding box center [929, 426] width 139 height 17
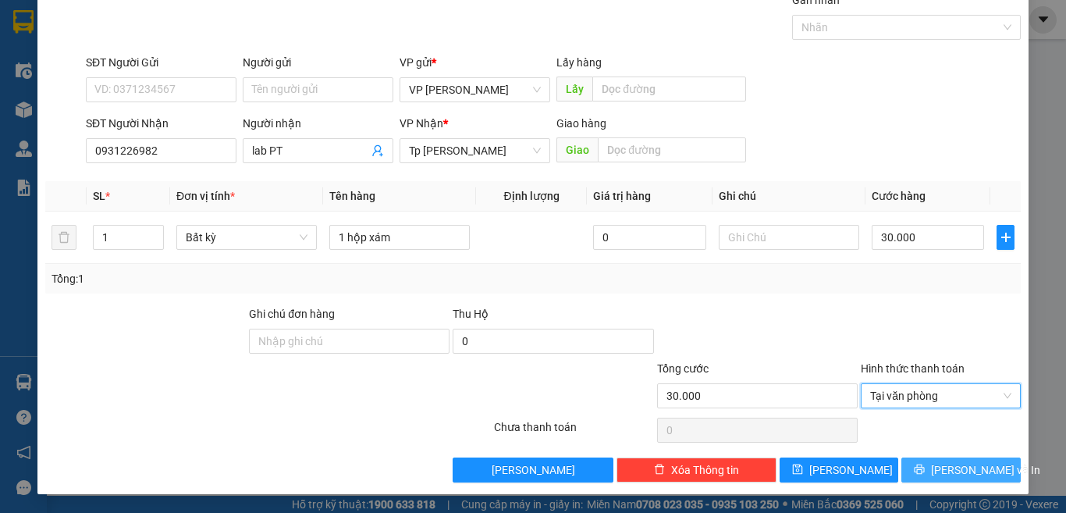
click at [931, 473] on button "[PERSON_NAME] và In" at bounding box center [960, 469] width 119 height 25
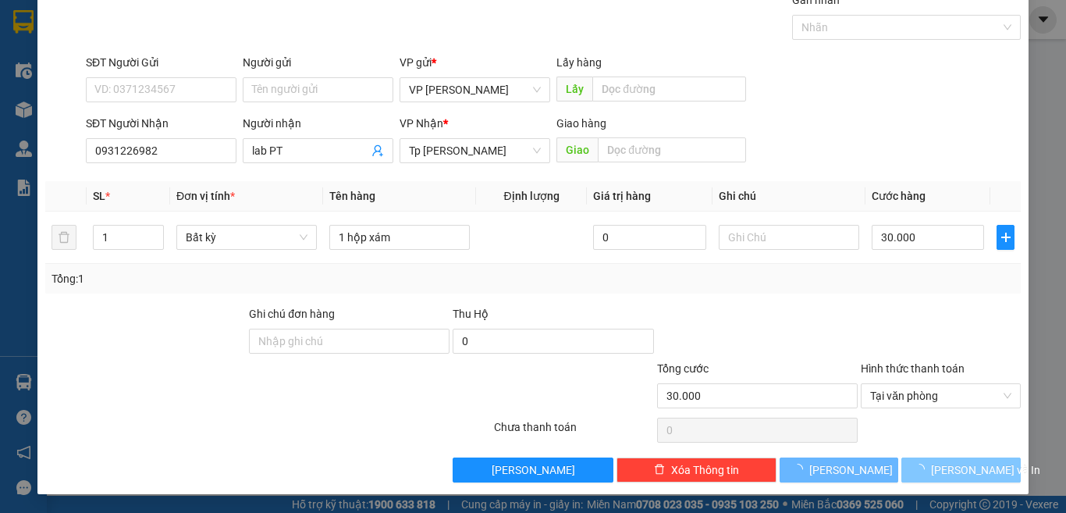
scroll to position [15, 0]
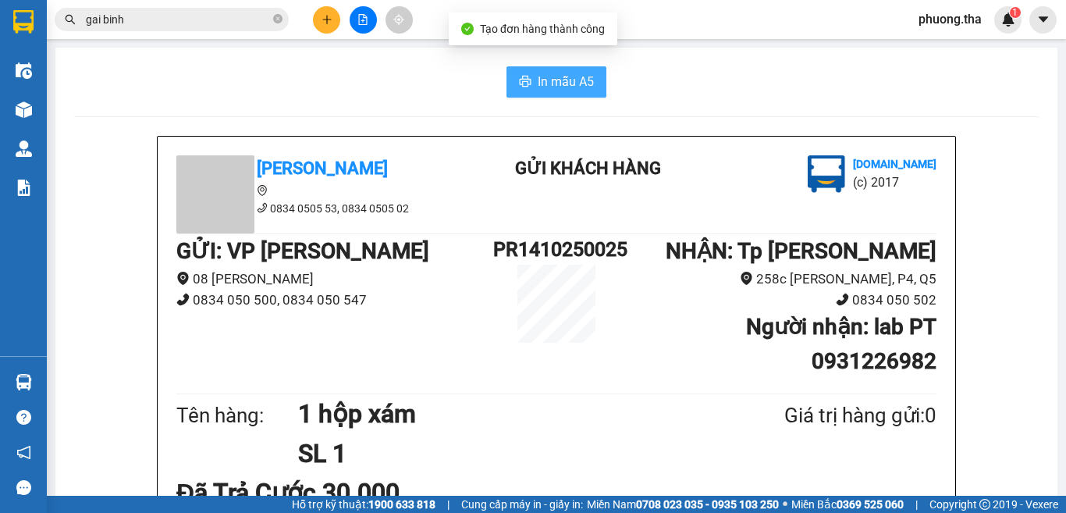
click at [545, 83] on span "In mẫu A5" at bounding box center [566, 82] width 56 height 20
click at [311, 21] on div at bounding box center [362, 19] width 117 height 27
click at [314, 20] on button at bounding box center [326, 19] width 27 height 27
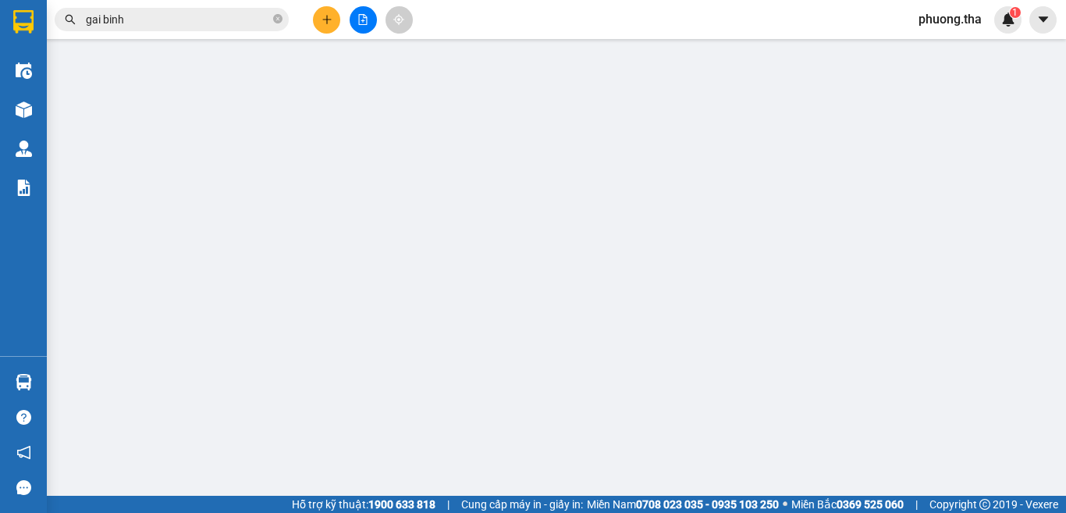
click at [317, 20] on span "Yêu cầu xuất hóa đơn điện tử" at bounding box center [254, 26] width 165 height 12
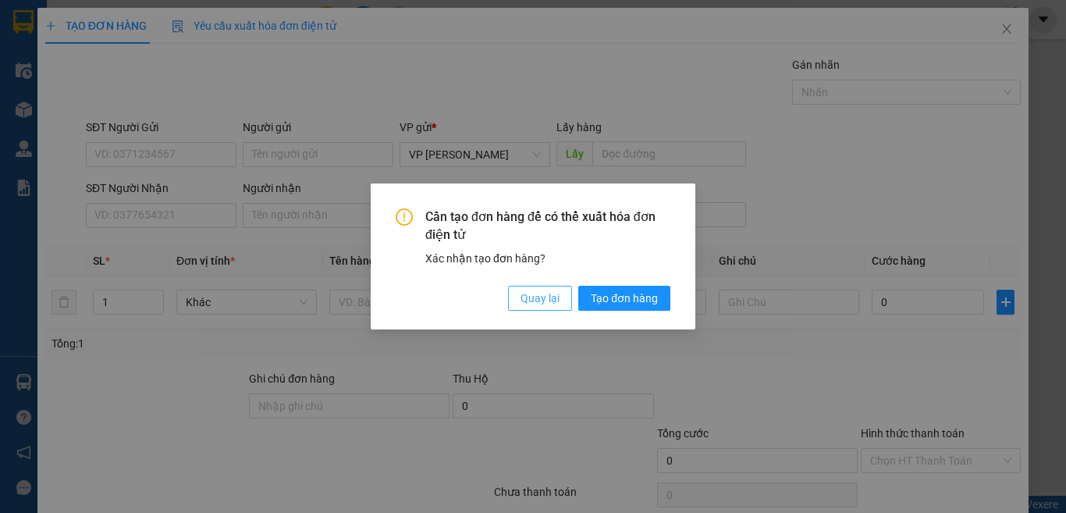
click at [531, 300] on span "Quay lại" at bounding box center [539, 297] width 39 height 17
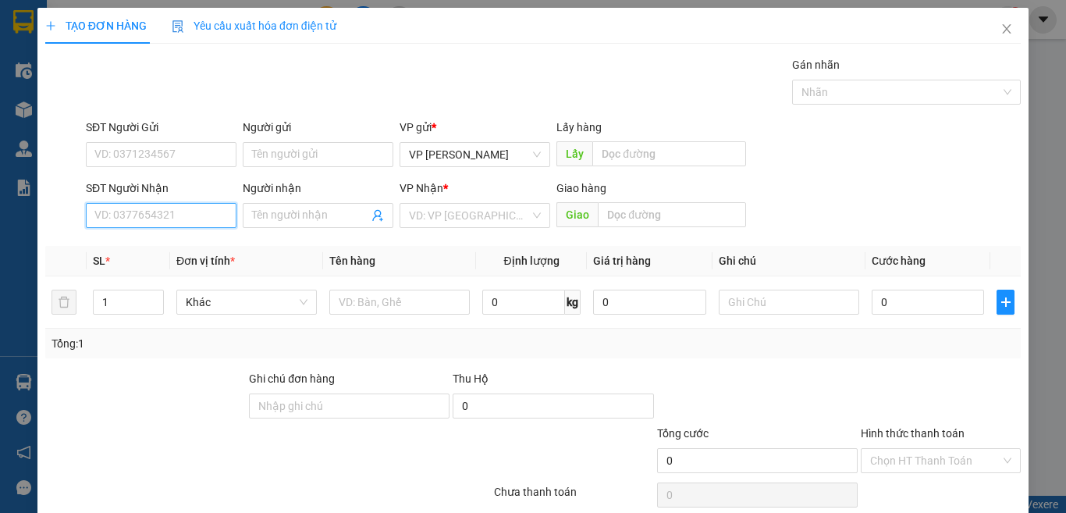
click at [190, 208] on input "SĐT Người Nhận" at bounding box center [161, 215] width 151 height 25
drag, startPoint x: 183, startPoint y: 249, endPoint x: 256, endPoint y: 271, distance: 76.5
click at [182, 249] on div "0835555445 - Cty VCad" at bounding box center [159, 246] width 130 height 17
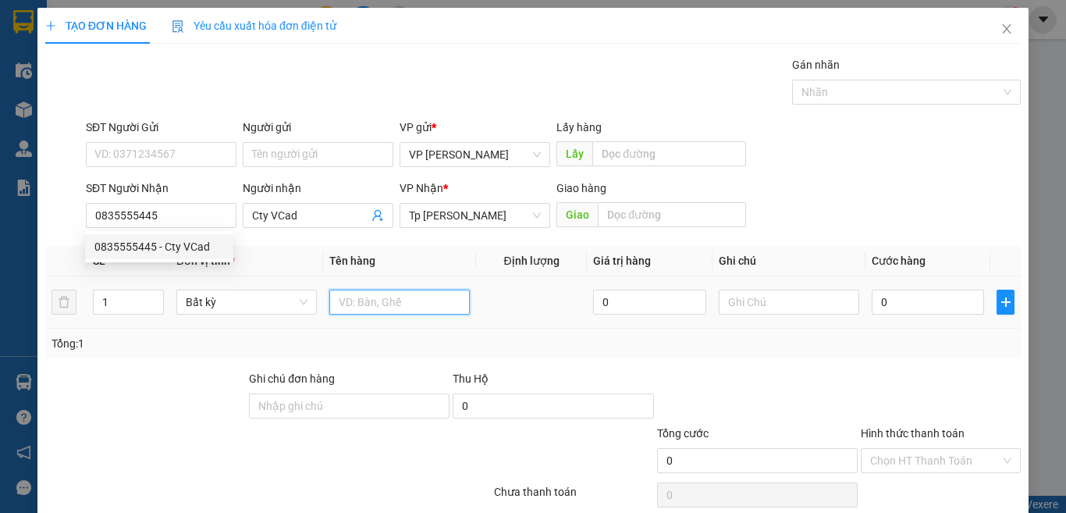
click at [366, 297] on input "text" at bounding box center [399, 301] width 140 height 25
paste input "ôp"
paste input "ộp"
drag, startPoint x: 386, startPoint y: 302, endPoint x: 364, endPoint y: 308, distance: 23.5
click at [364, 308] on input "1 hộpxam1" at bounding box center [399, 301] width 140 height 25
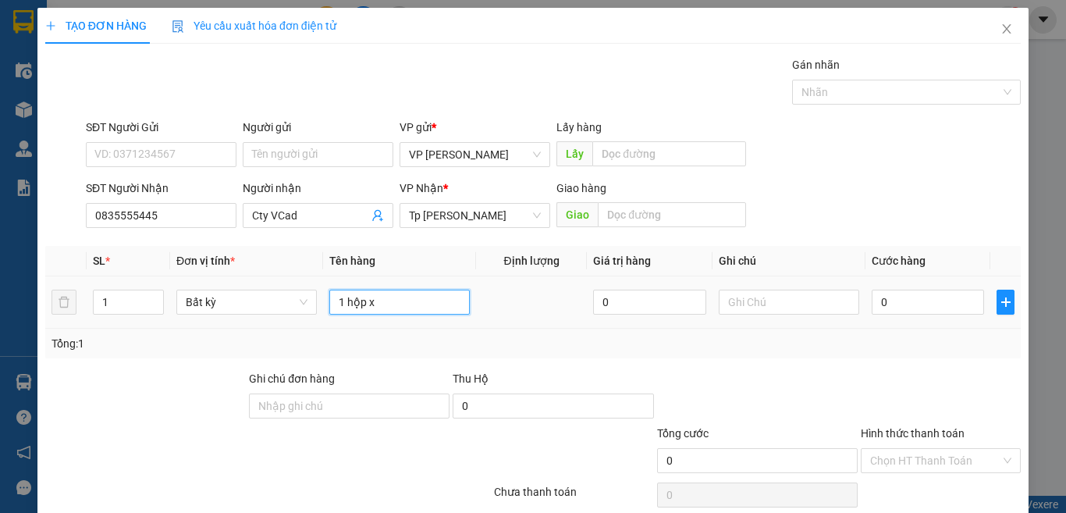
paste input "á"
click at [906, 288] on div "0" at bounding box center [928, 301] width 112 height 31
click at [906, 299] on input "0" at bounding box center [928, 301] width 112 height 25
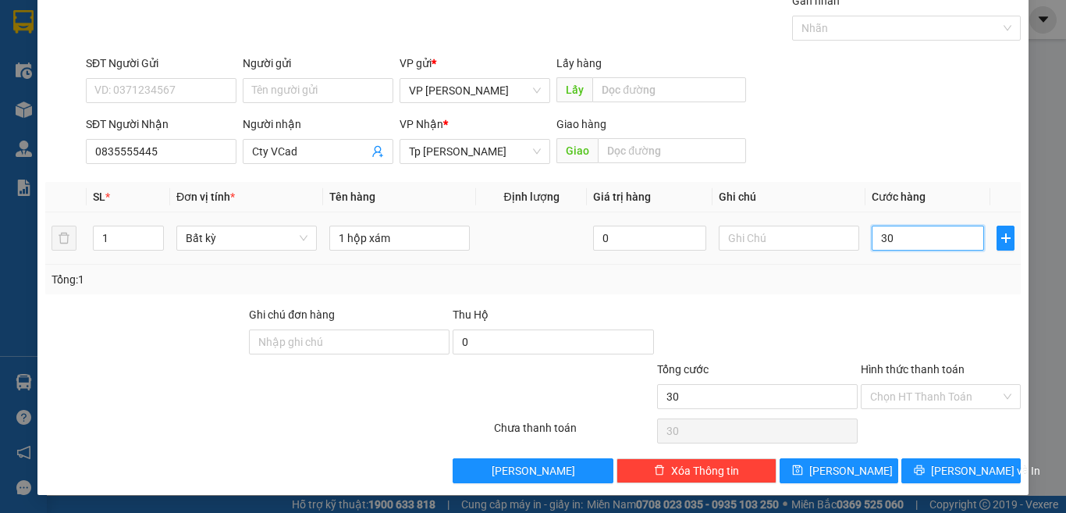
scroll to position [65, 0]
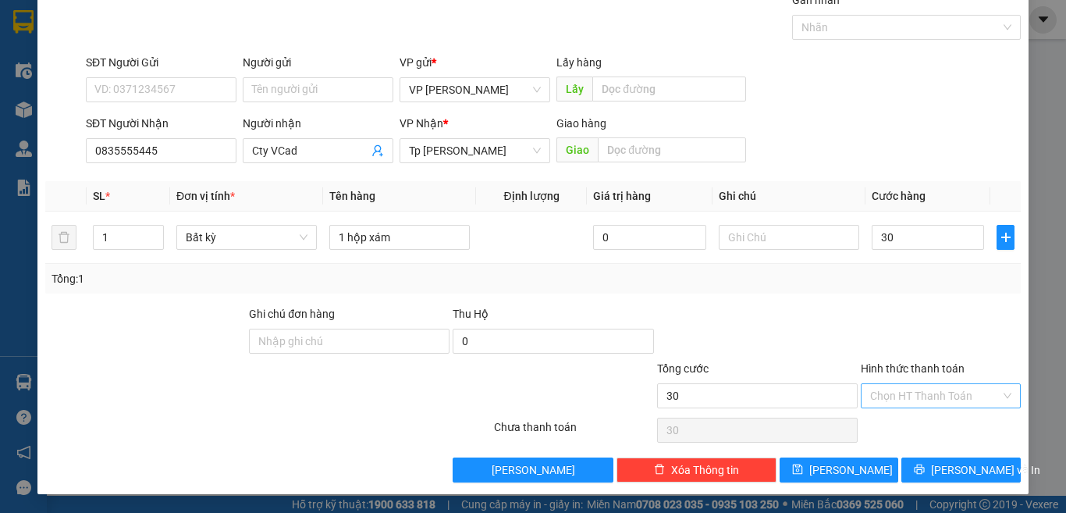
click at [924, 394] on input "Hình thức thanh toán" at bounding box center [935, 395] width 130 height 23
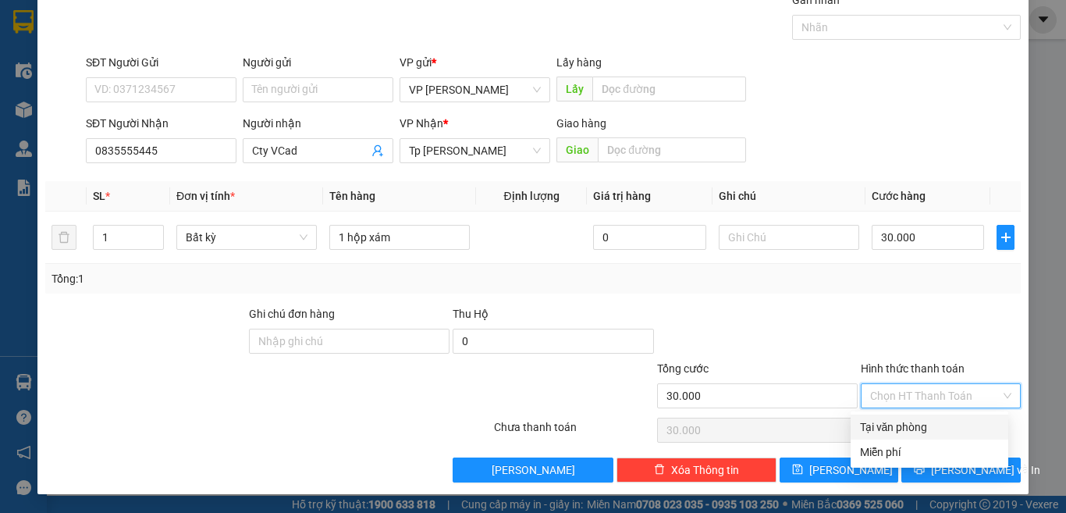
click at [912, 418] on div "Tại văn phòng" at bounding box center [929, 426] width 139 height 17
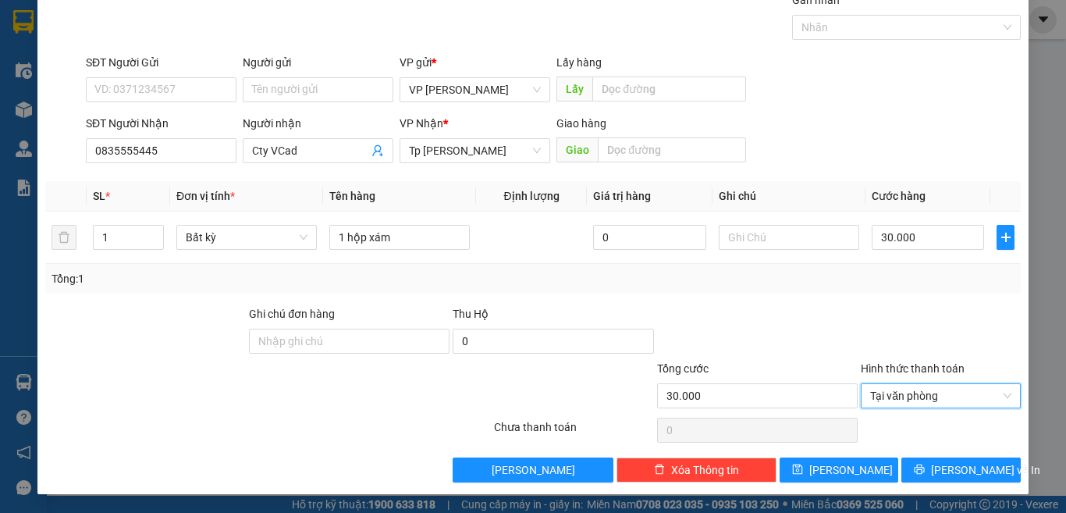
click at [889, 339] on div at bounding box center [940, 332] width 163 height 55
click at [936, 470] on span "[PERSON_NAME] và In" at bounding box center [985, 469] width 109 height 17
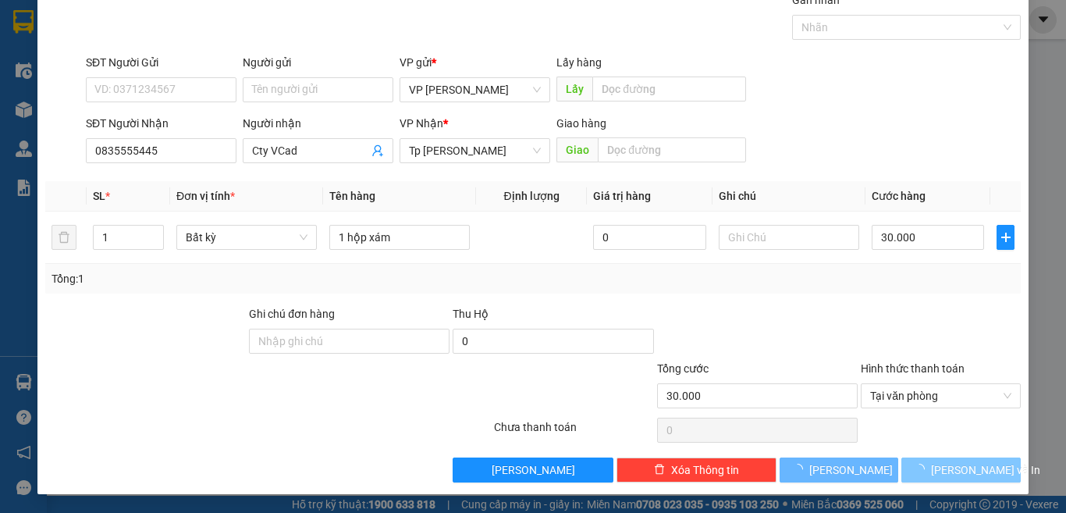
scroll to position [23, 0]
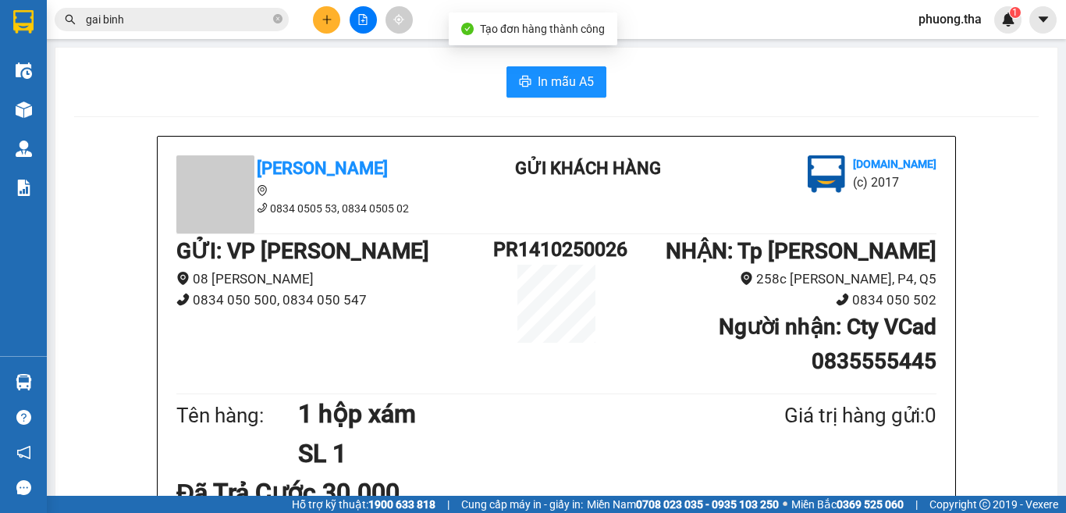
click at [492, 80] on div "In mẫu A5" at bounding box center [556, 81] width 964 height 31
click at [520, 80] on icon "printer" at bounding box center [526, 81] width 12 height 11
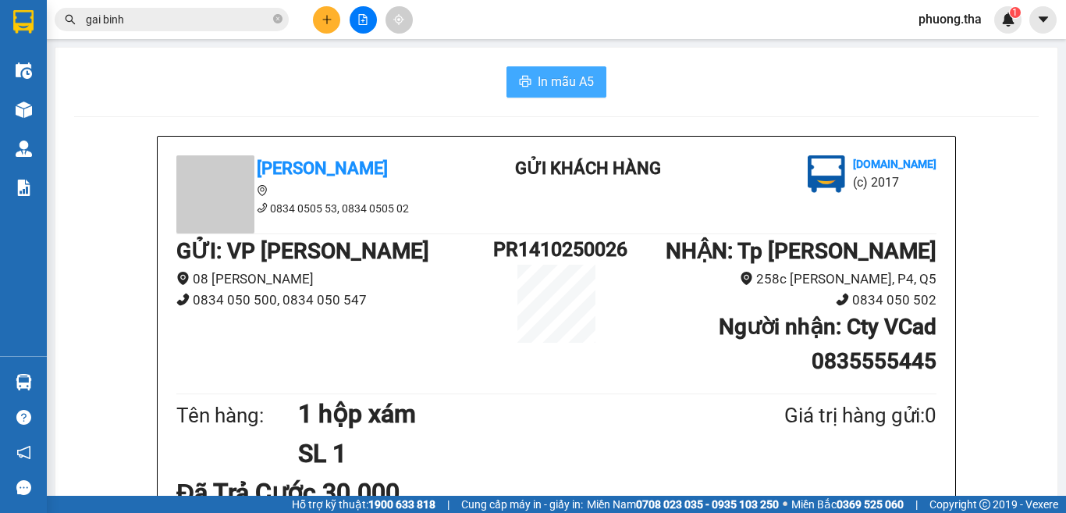
click at [322, 13] on button at bounding box center [326, 19] width 27 height 27
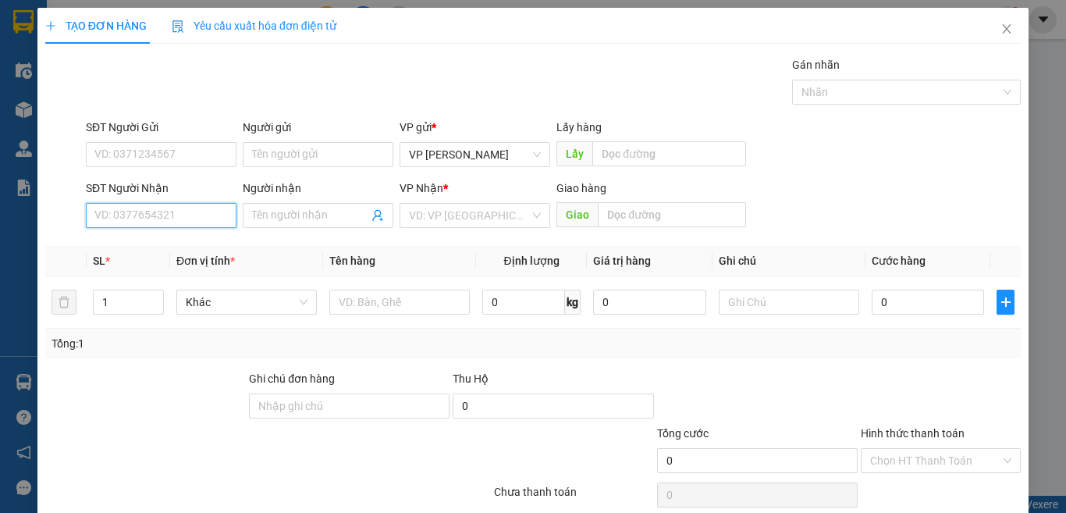
click at [184, 210] on input "SĐT Người Nhận" at bounding box center [161, 215] width 151 height 25
click at [197, 219] on input "3219" at bounding box center [161, 215] width 151 height 25
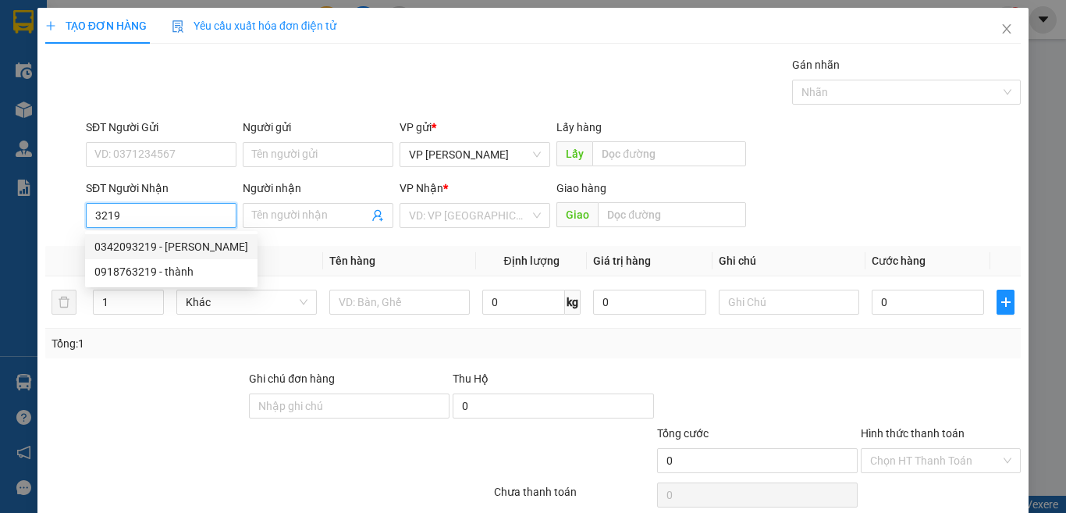
click at [197, 243] on div "0342093219 - [PERSON_NAME]" at bounding box center [171, 246] width 154 height 17
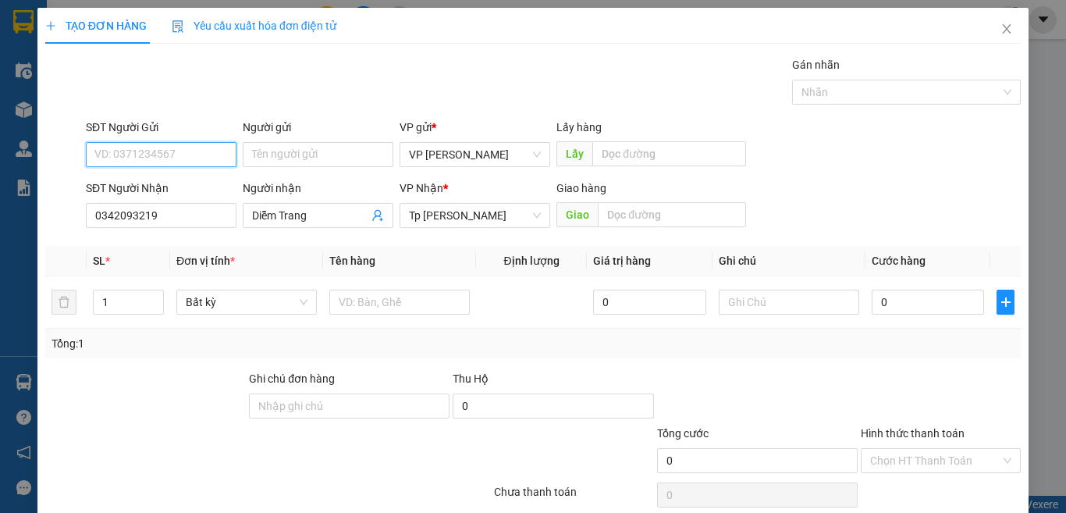
click at [177, 158] on input "SĐT Người Gửi" at bounding box center [161, 154] width 151 height 25
click at [139, 186] on div "0393950332 - An" at bounding box center [159, 185] width 130 height 17
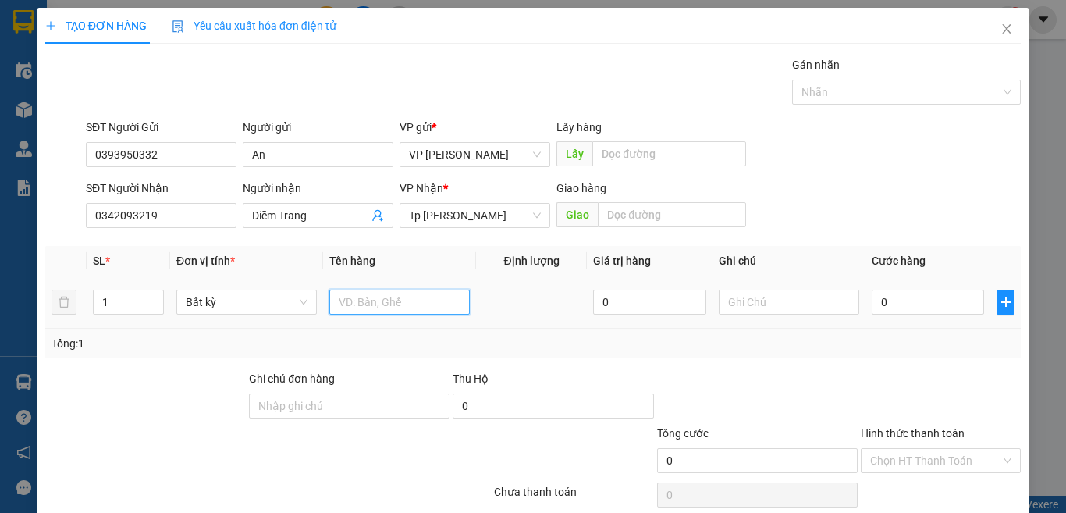
click at [364, 308] on input "text" at bounding box center [399, 301] width 140 height 25
paste input "óp"
paste input "ốp"
paste input "án"
paste input "ắng"
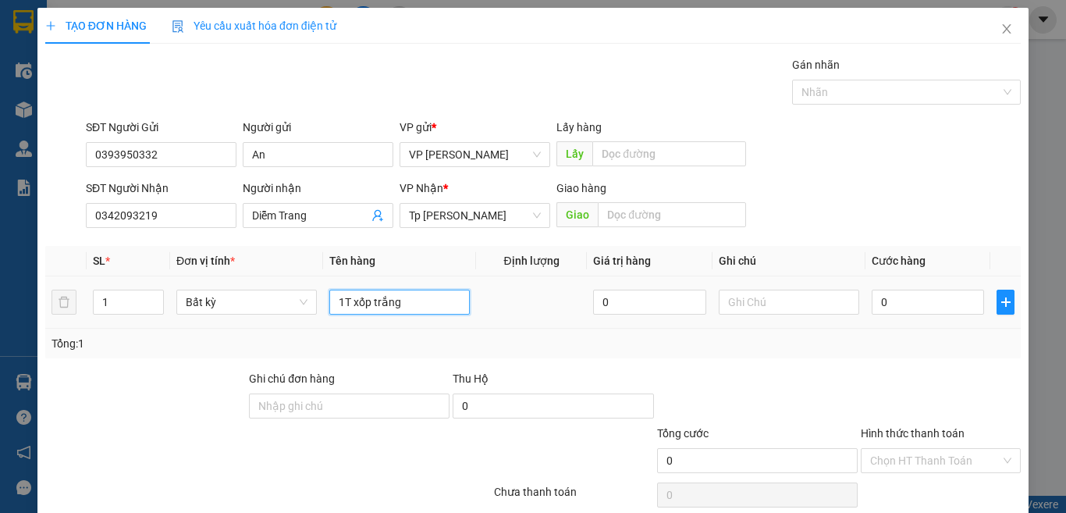
paste input "đ"
paste input "ò"
paste input "ồ"
paste input "ă"
click at [939, 301] on input "0" at bounding box center [928, 301] width 112 height 25
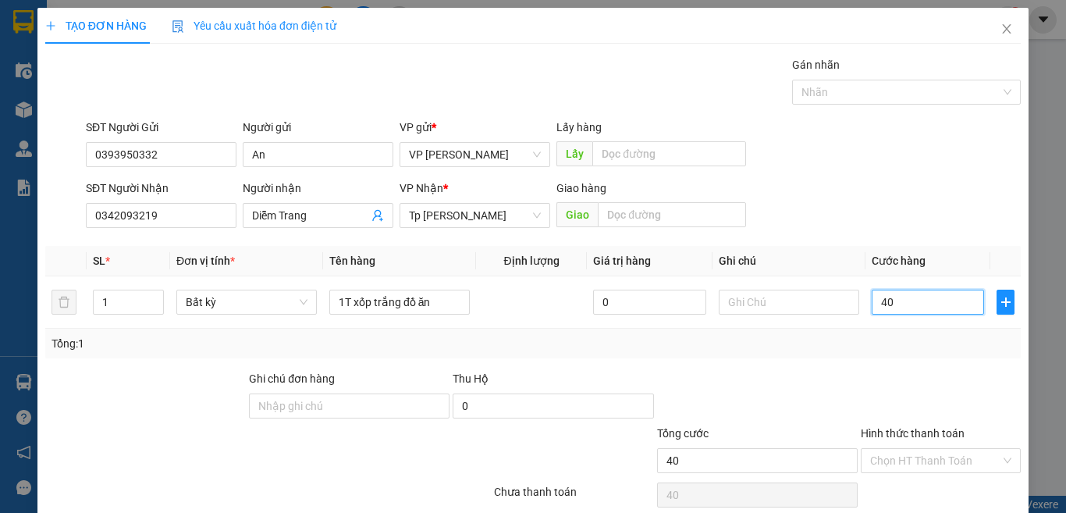
scroll to position [65, 0]
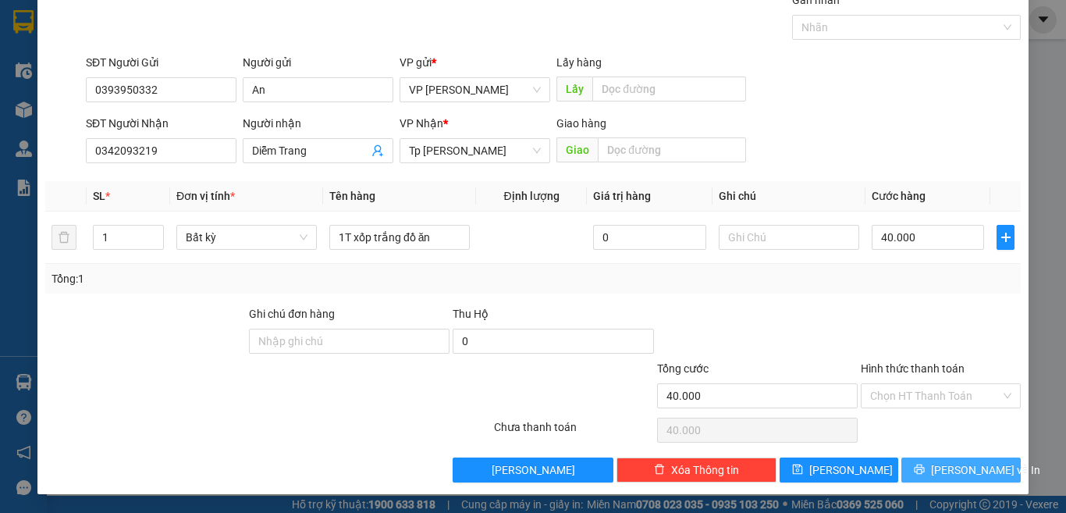
click at [967, 461] on span "[PERSON_NAME] và In" at bounding box center [985, 469] width 109 height 17
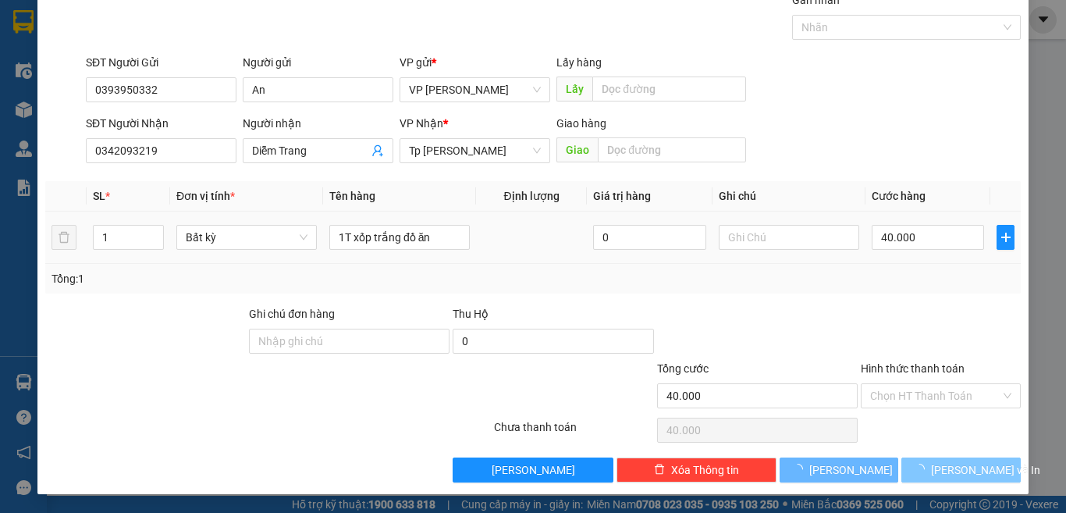
scroll to position [0, 0]
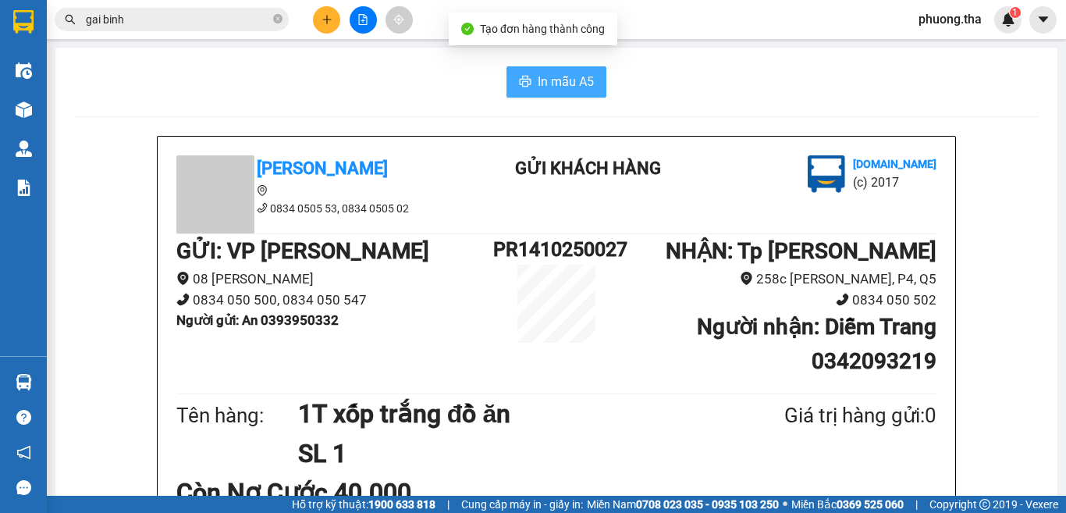
click at [559, 91] on span "In mẫu A5" at bounding box center [566, 82] width 56 height 20
click at [329, 11] on button at bounding box center [326, 19] width 27 height 27
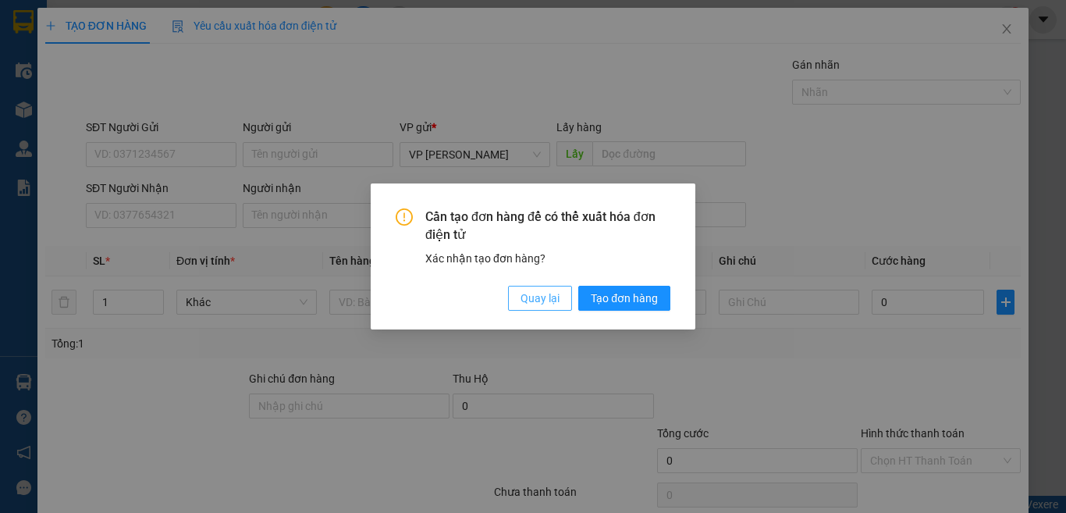
drag, startPoint x: 556, startPoint y: 297, endPoint x: 516, endPoint y: 297, distance: 39.8
click at [553, 297] on span "Quay lại" at bounding box center [539, 297] width 39 height 17
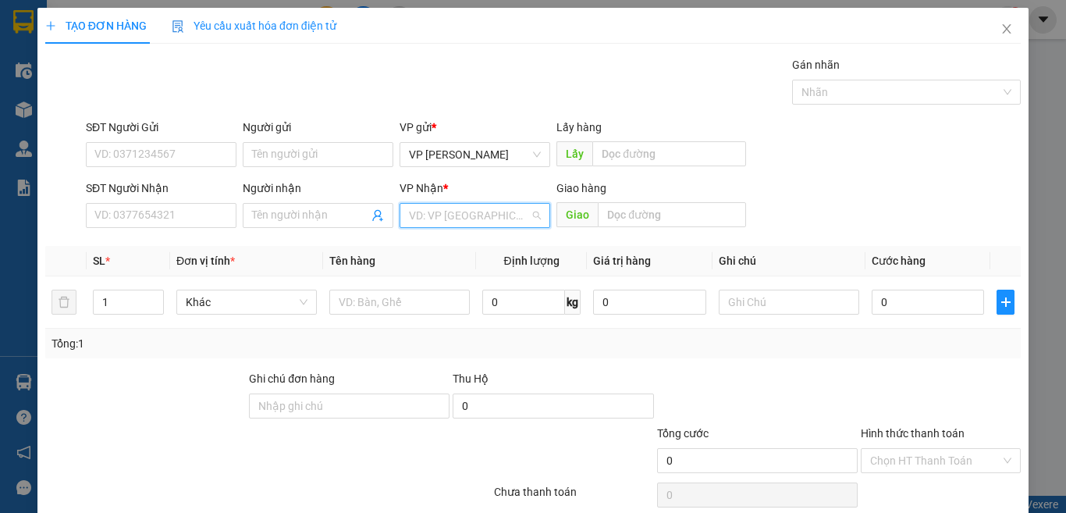
click at [453, 211] on input "search" at bounding box center [469, 215] width 121 height 23
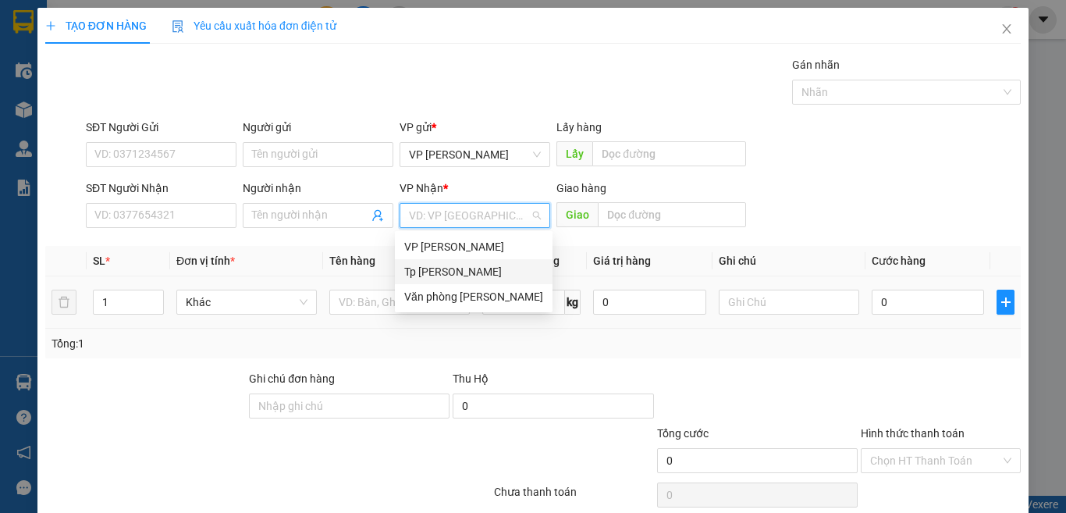
click at [456, 265] on div "Tp [PERSON_NAME]" at bounding box center [473, 271] width 139 height 17
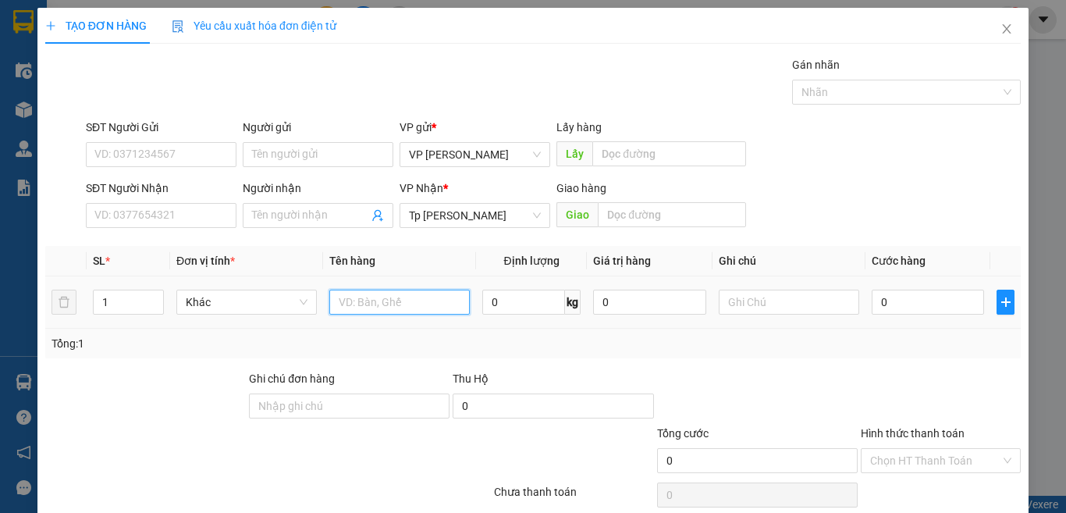
click at [379, 298] on input "text" at bounding box center [399, 301] width 140 height 25
paste input "ục"
paste input "ắng"
paste input "đ"
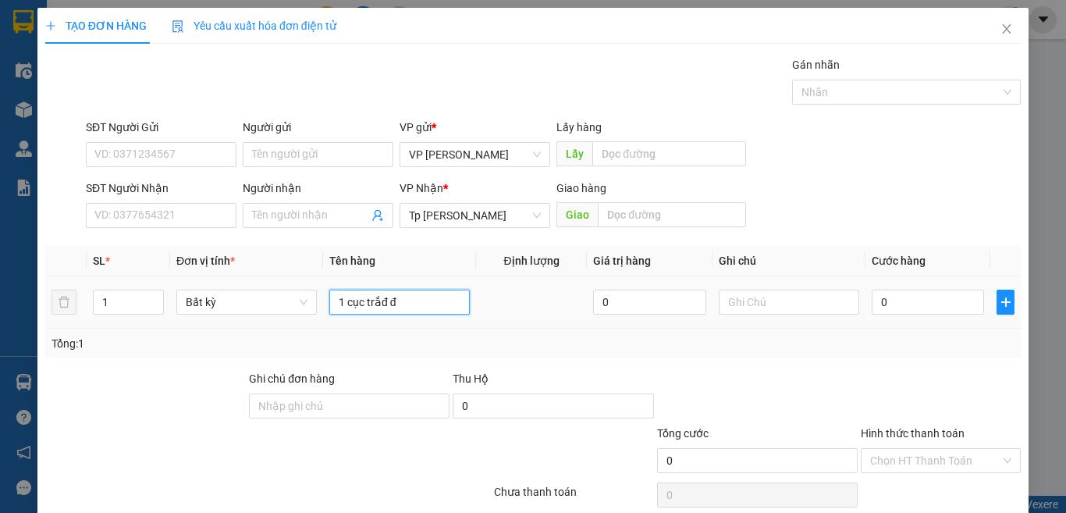
paste input "âu"
paste input "ậu"
paste input "ồ"
paste input "ám"
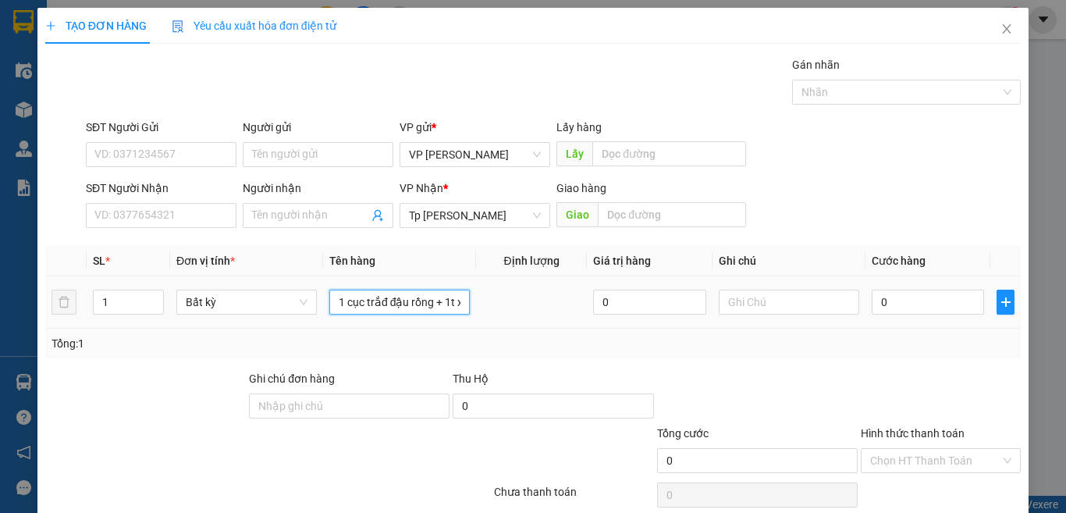
scroll to position [0, 24]
paste input "đ"
paste input "âu"
paste input "ậu"
paste input "áp"
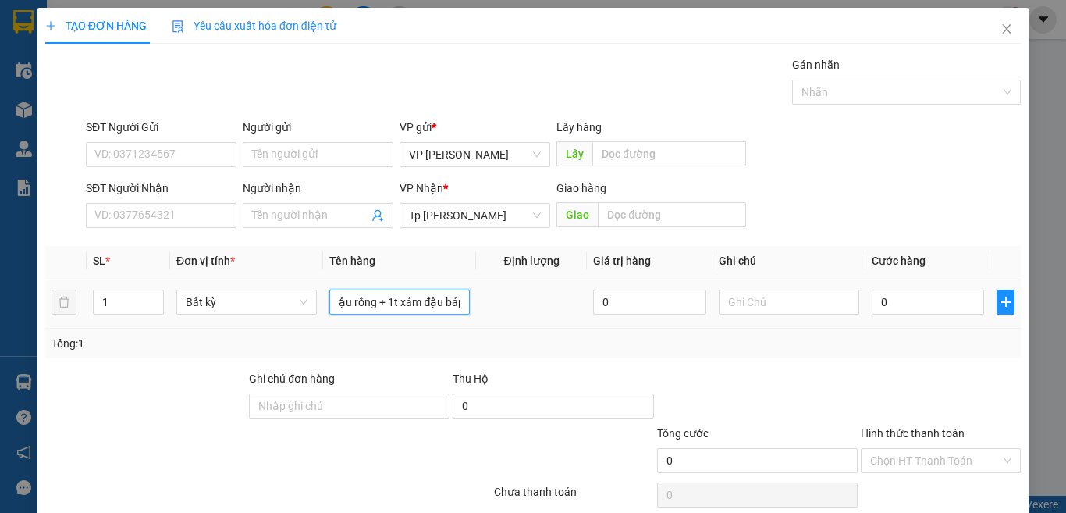
scroll to position [0, 64]
paste input "ắp"
click at [902, 299] on input "0" at bounding box center [928, 301] width 112 height 25
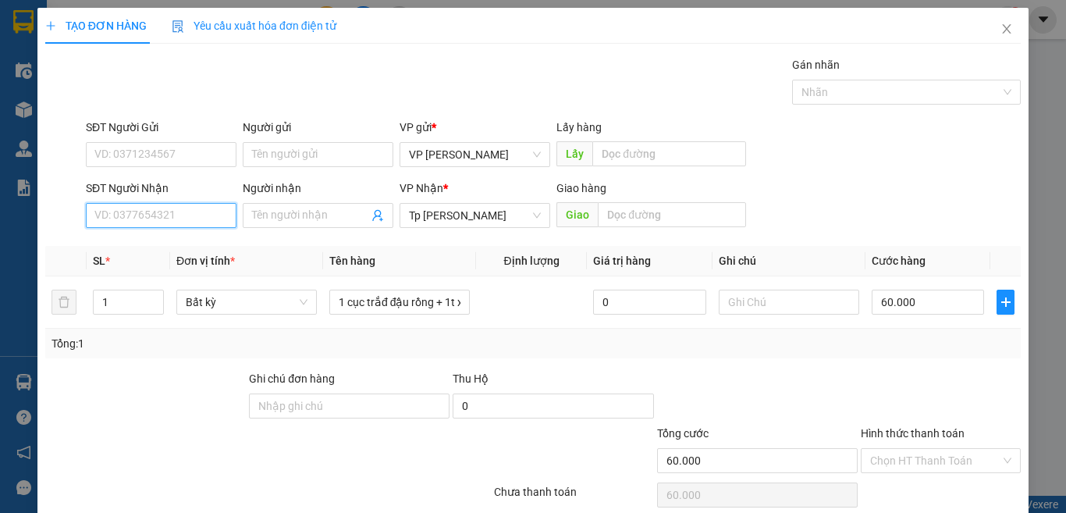
click at [211, 221] on input "SĐT Người Nhận" at bounding box center [161, 215] width 151 height 25
click at [183, 248] on div "0932322370 - LOAN" at bounding box center [159, 246] width 130 height 17
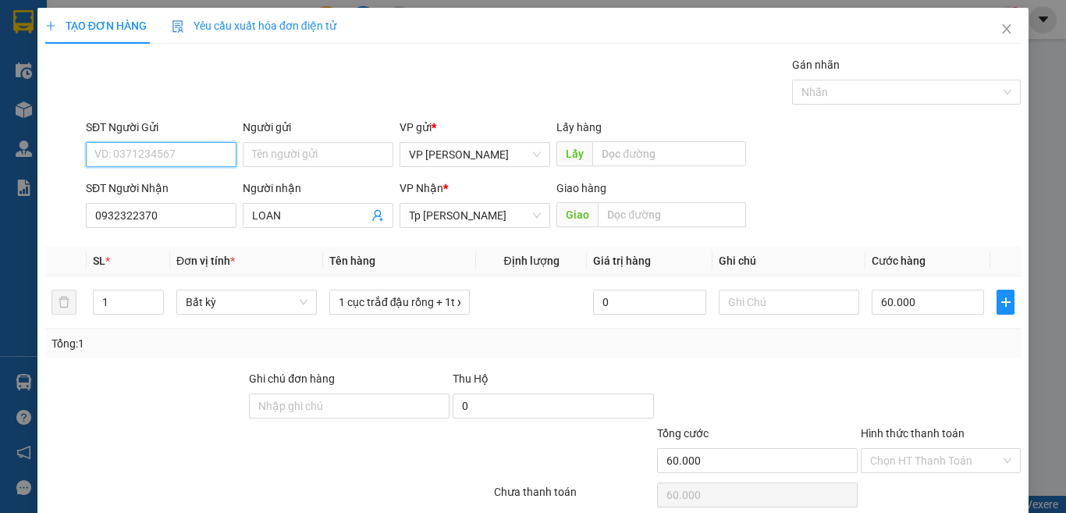
click at [182, 147] on input "SĐT Người Gửi" at bounding box center [161, 154] width 151 height 25
click at [181, 144] on input "SĐT Người Gửi" at bounding box center [161, 154] width 151 height 25
click at [345, 142] on input "Người gửi" at bounding box center [318, 154] width 151 height 25
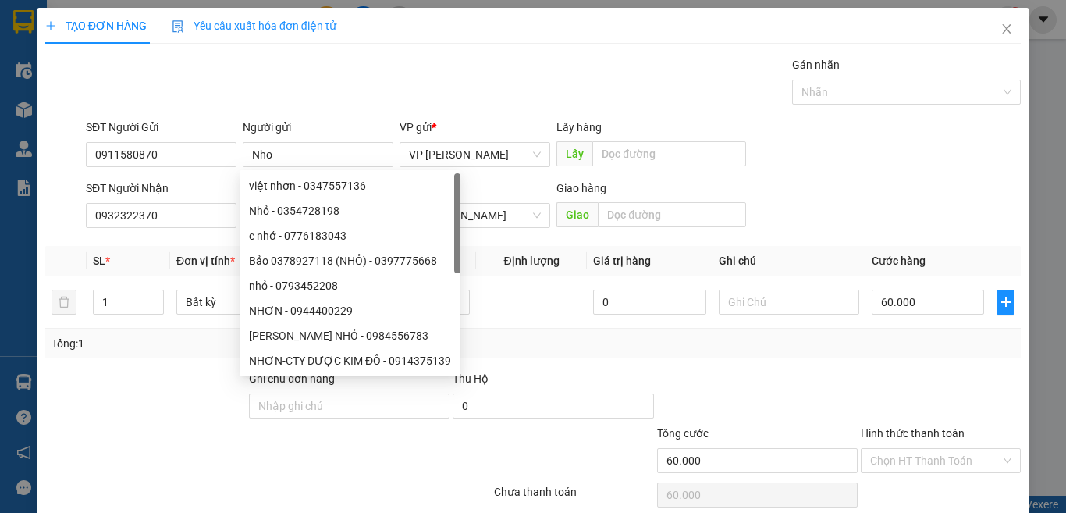
drag, startPoint x: 840, startPoint y: 176, endPoint x: 854, endPoint y: 175, distance: 14.1
click at [841, 176] on form "SĐT Người Gửi 0911580870 Người gửi Nho VP gửi * VP [PERSON_NAME] Lấy hàng Lấy S…" at bounding box center [532, 176] width 975 height 115
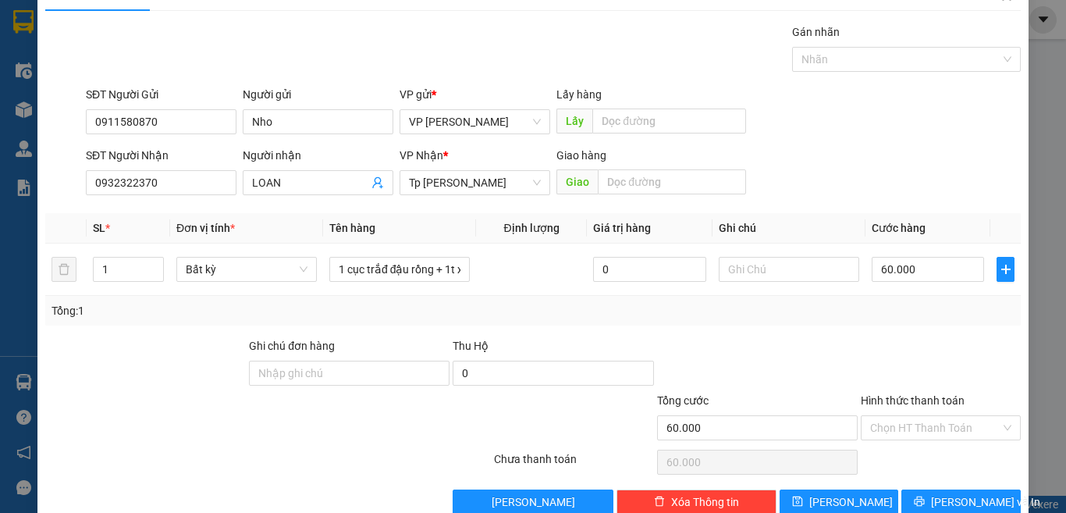
scroll to position [65, 0]
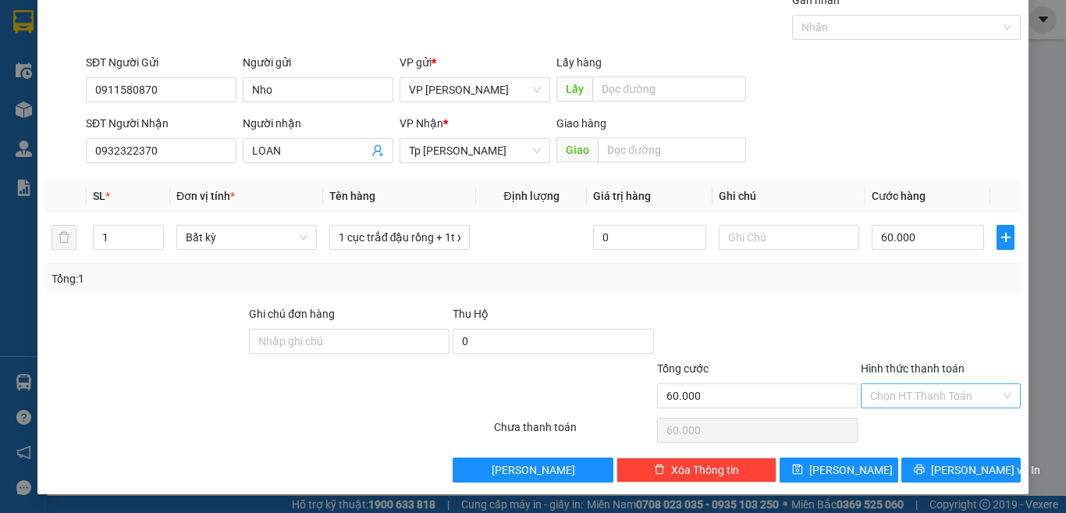
click at [904, 384] on input "Hình thức thanh toán" at bounding box center [935, 395] width 130 height 23
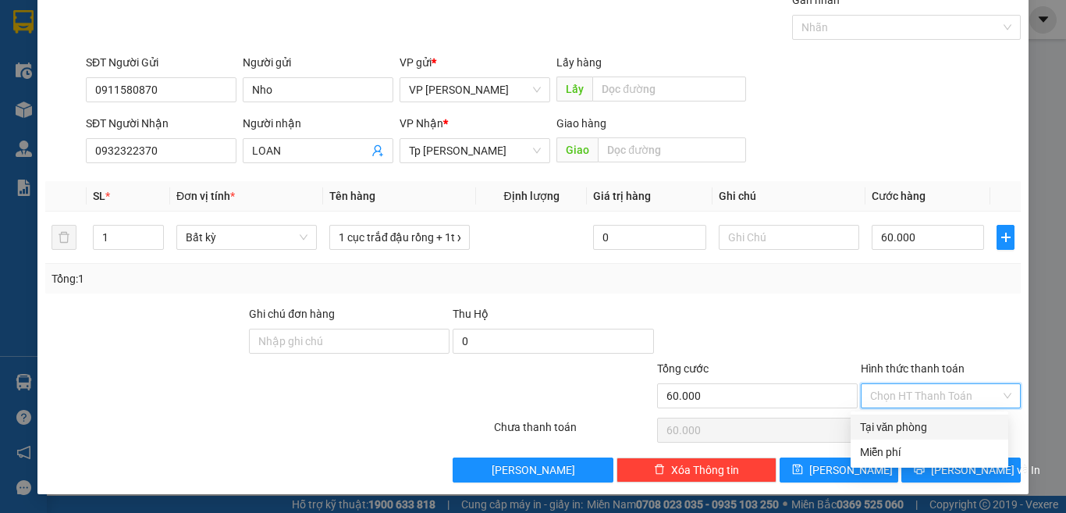
click at [911, 310] on div at bounding box center [940, 332] width 163 height 55
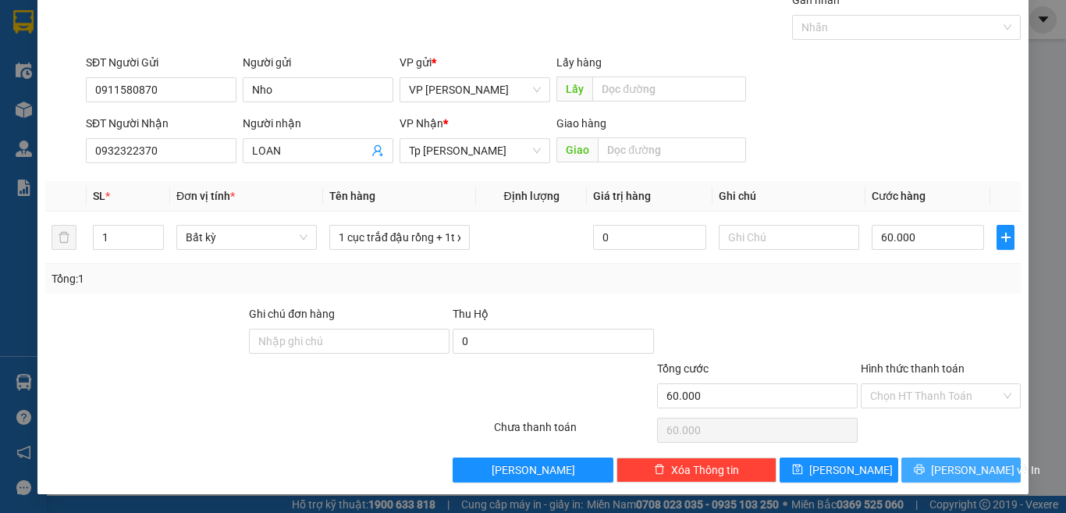
click at [972, 464] on span "[PERSON_NAME] và In" at bounding box center [985, 469] width 109 height 17
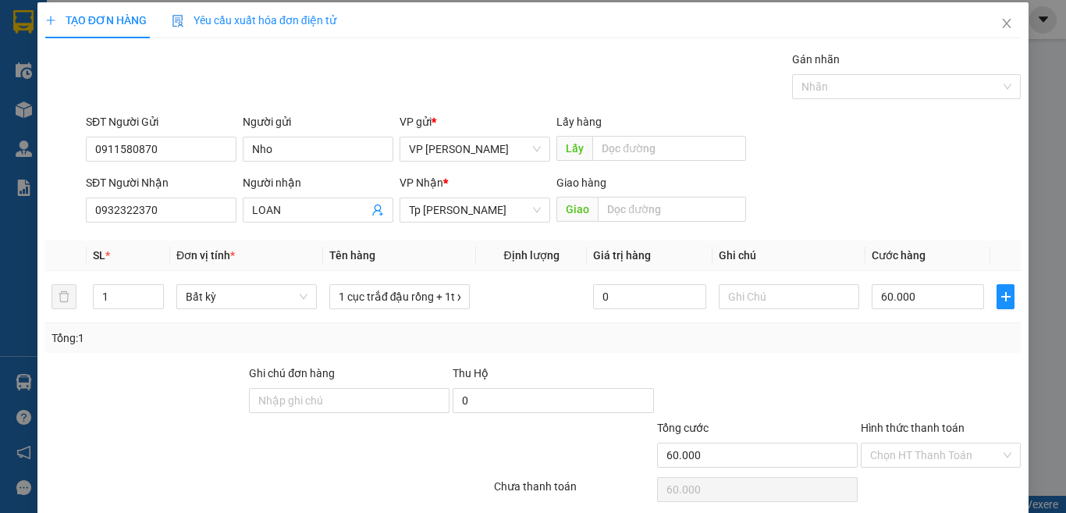
scroll to position [0, 0]
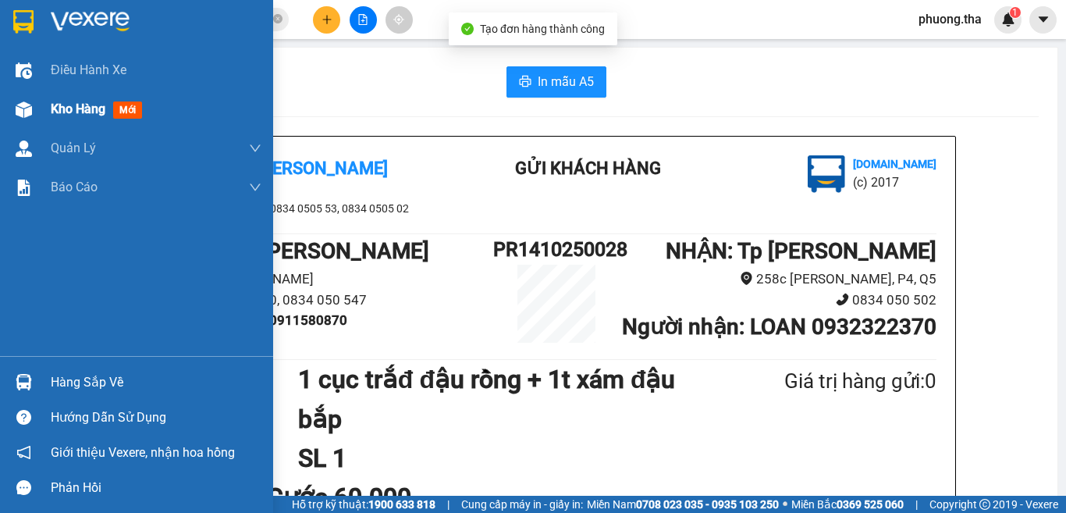
click at [69, 111] on span "Kho hàng" at bounding box center [78, 108] width 55 height 15
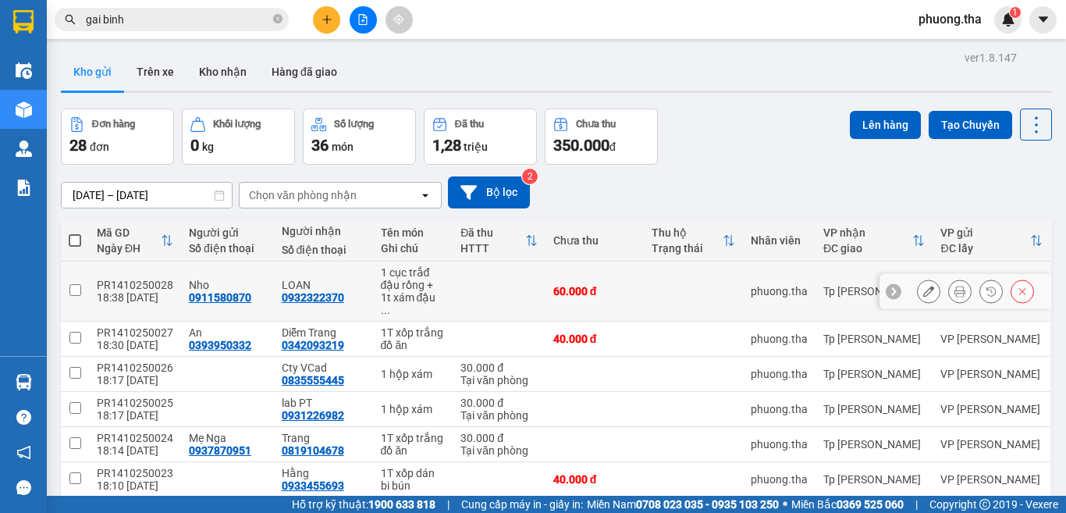
click at [923, 286] on icon at bounding box center [928, 291] width 11 height 11
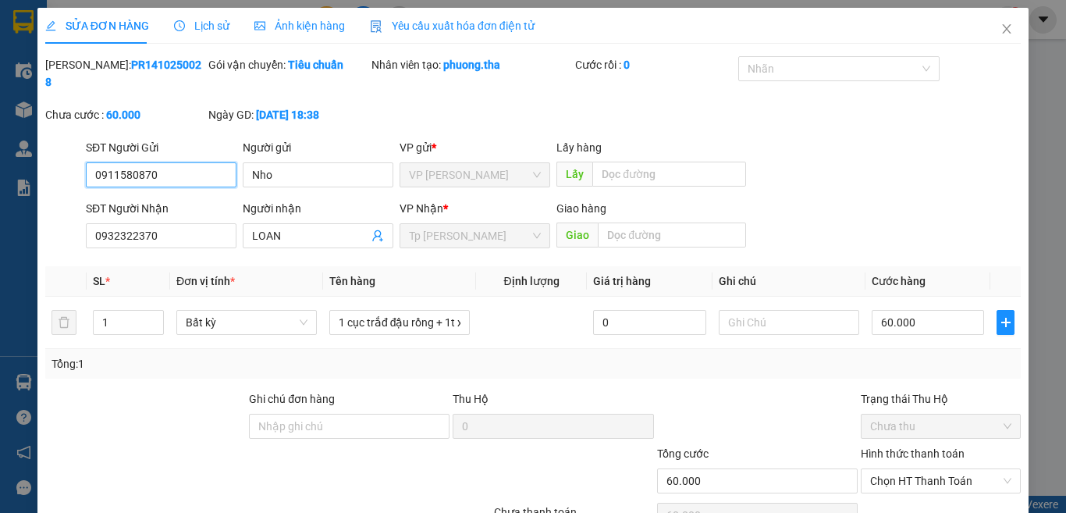
scroll to position [60, 0]
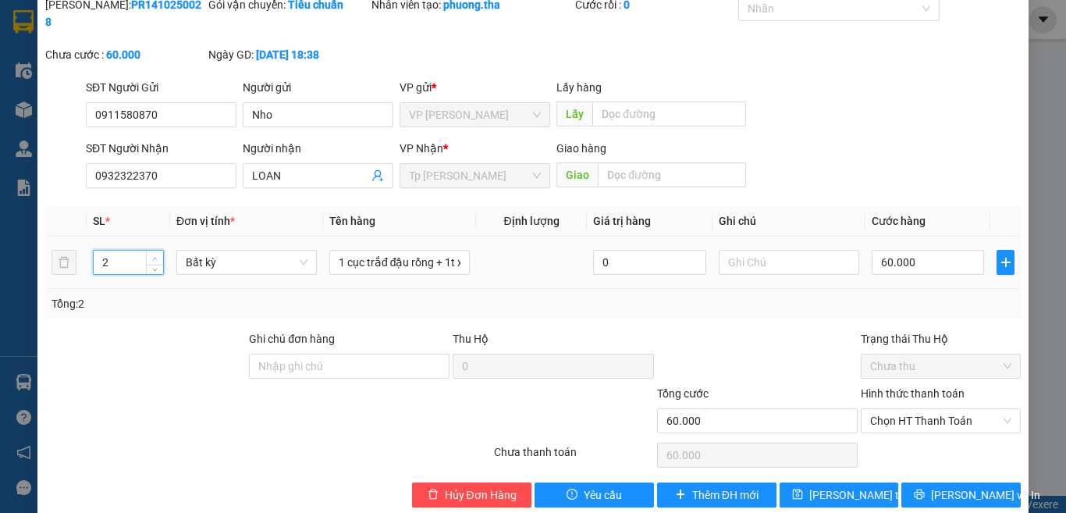
click at [155, 256] on icon "up" at bounding box center [154, 258] width 5 height 5
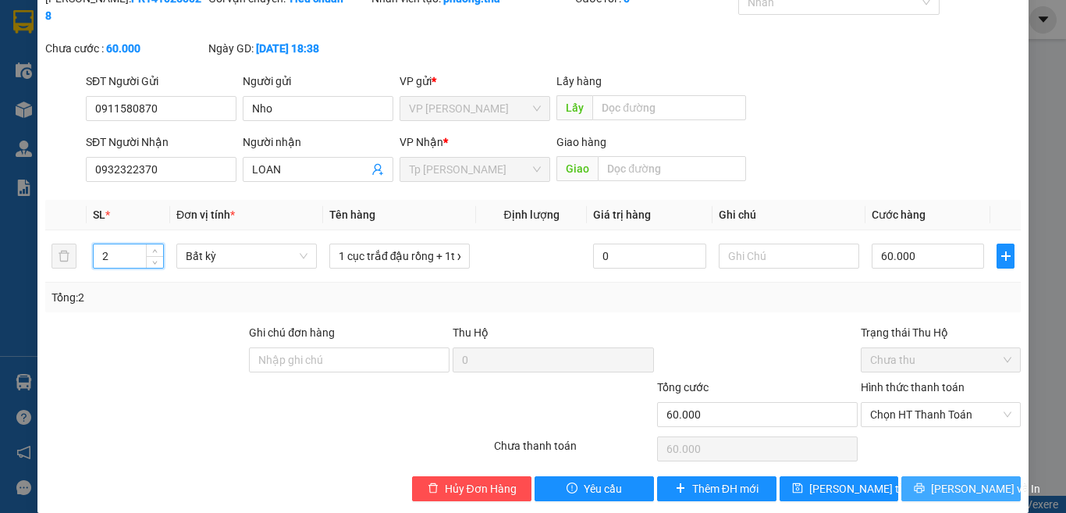
scroll to position [68, 0]
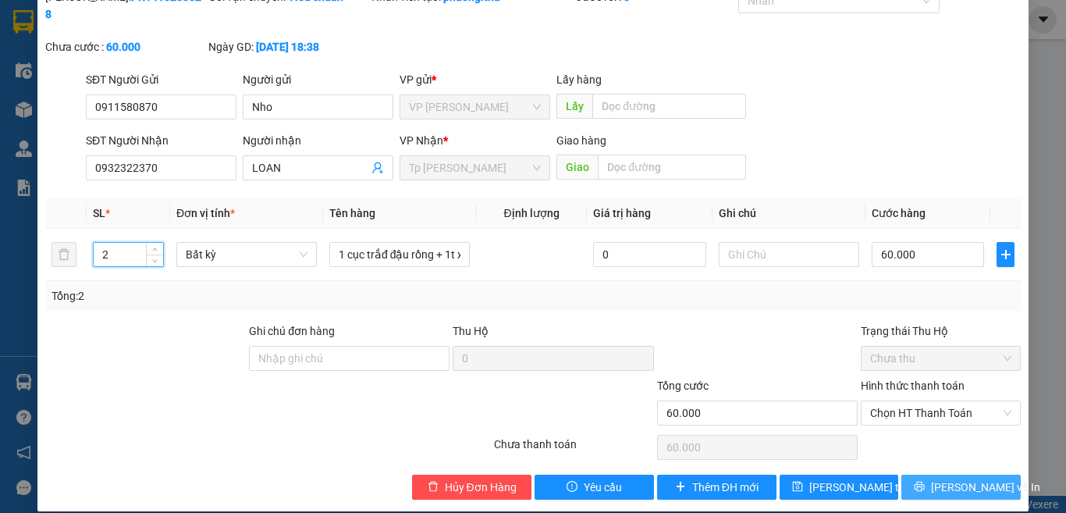
click at [935, 478] on span "[PERSON_NAME] và In" at bounding box center [985, 486] width 109 height 17
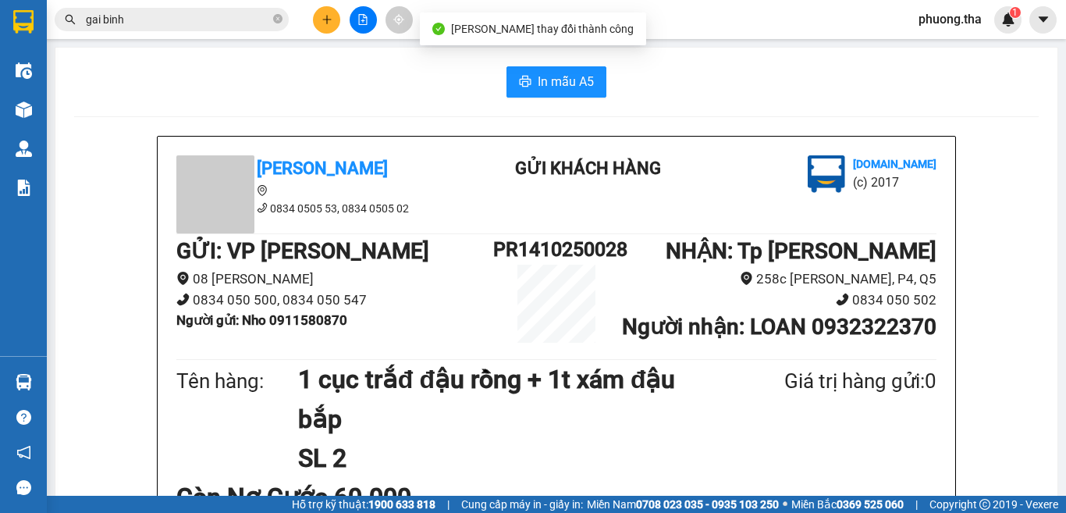
click at [570, 83] on span "In mẫu A5" at bounding box center [566, 82] width 56 height 20
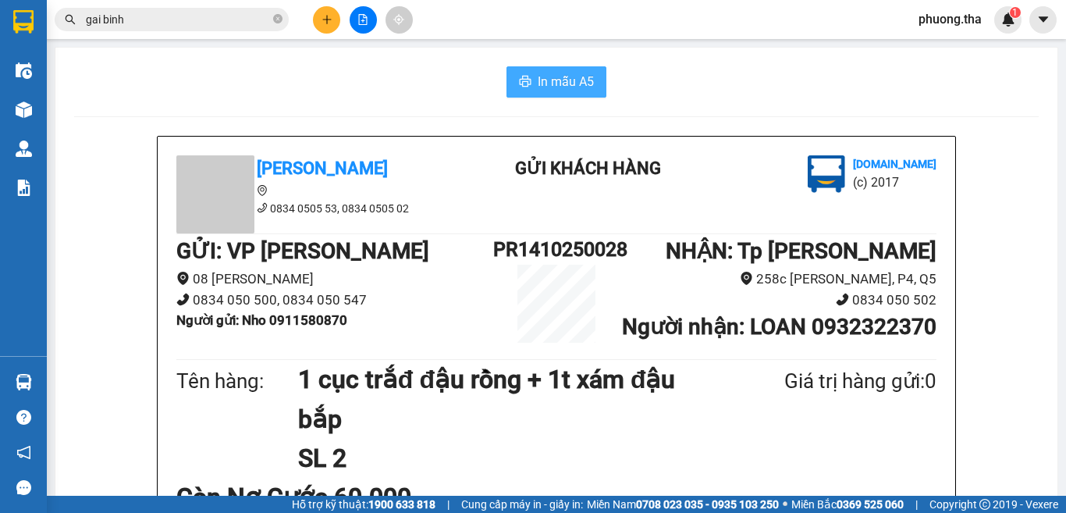
click at [538, 86] on span "In mẫu A5" at bounding box center [566, 82] width 56 height 20
click at [275, 19] on icon "close-circle" at bounding box center [277, 18] width 9 height 9
click at [230, 24] on input "text" at bounding box center [178, 19] width 184 height 17
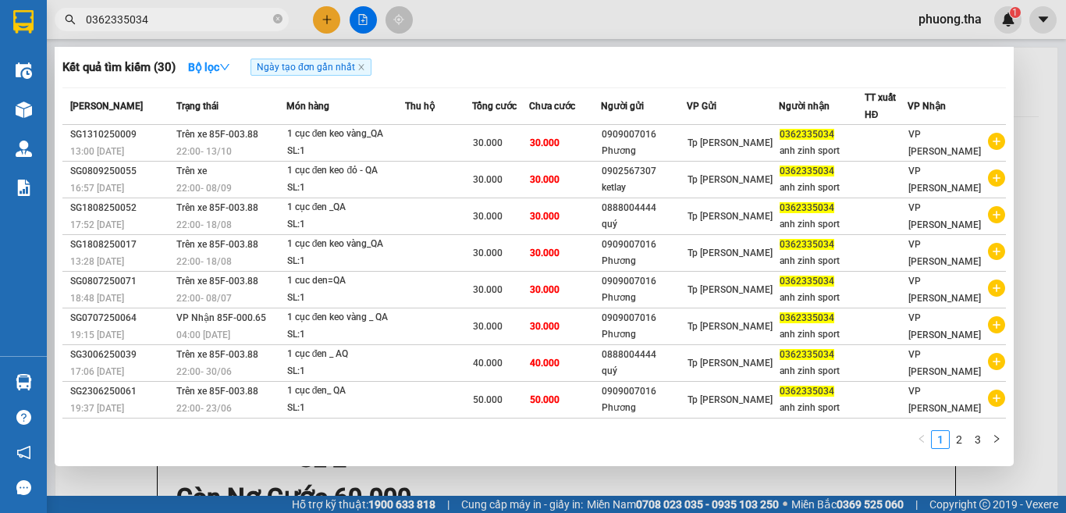
click at [323, 20] on div at bounding box center [533, 256] width 1066 height 513
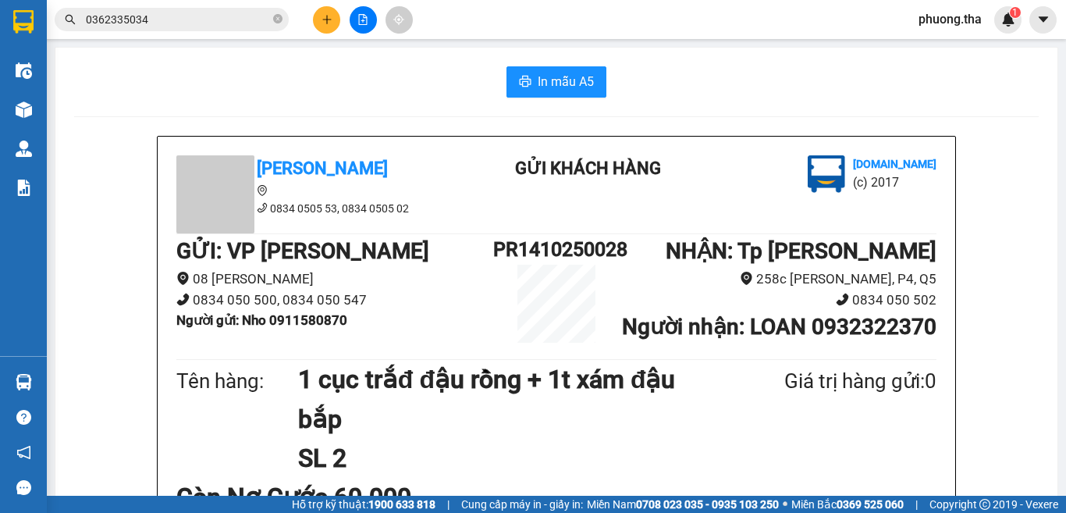
click at [323, 20] on icon "plus" at bounding box center [326, 19] width 11 height 11
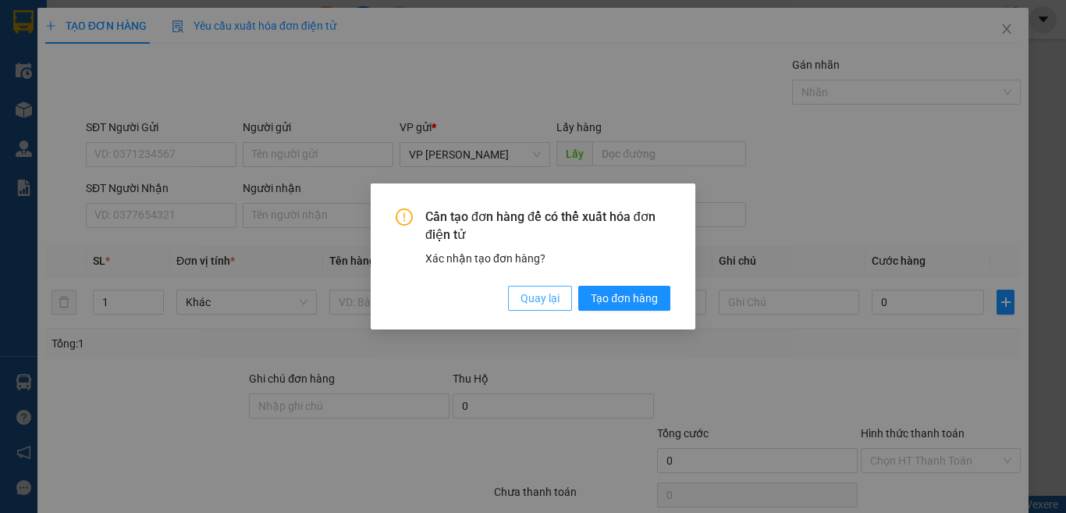
click at [556, 295] on span "Quay lại" at bounding box center [539, 297] width 39 height 17
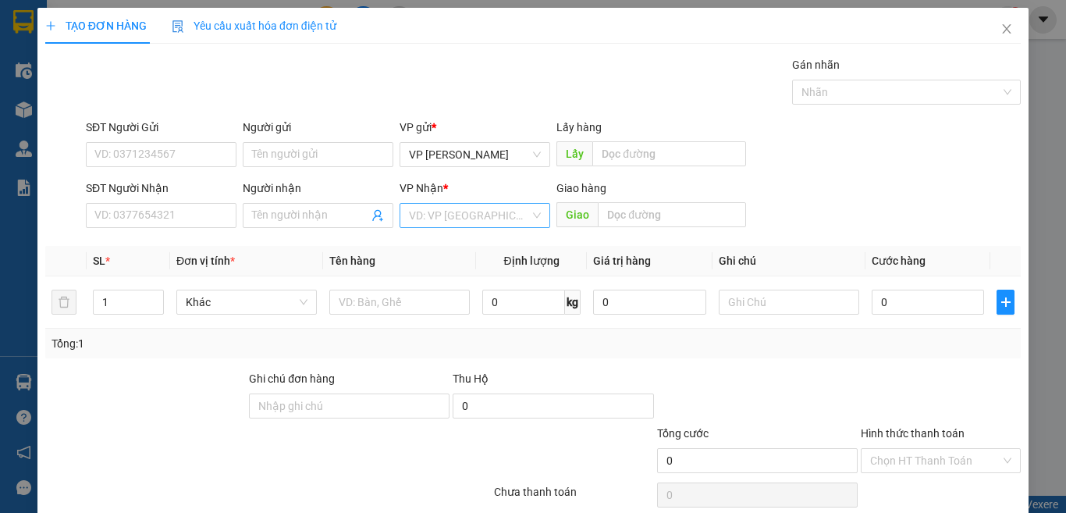
click at [448, 208] on input "search" at bounding box center [469, 215] width 121 height 23
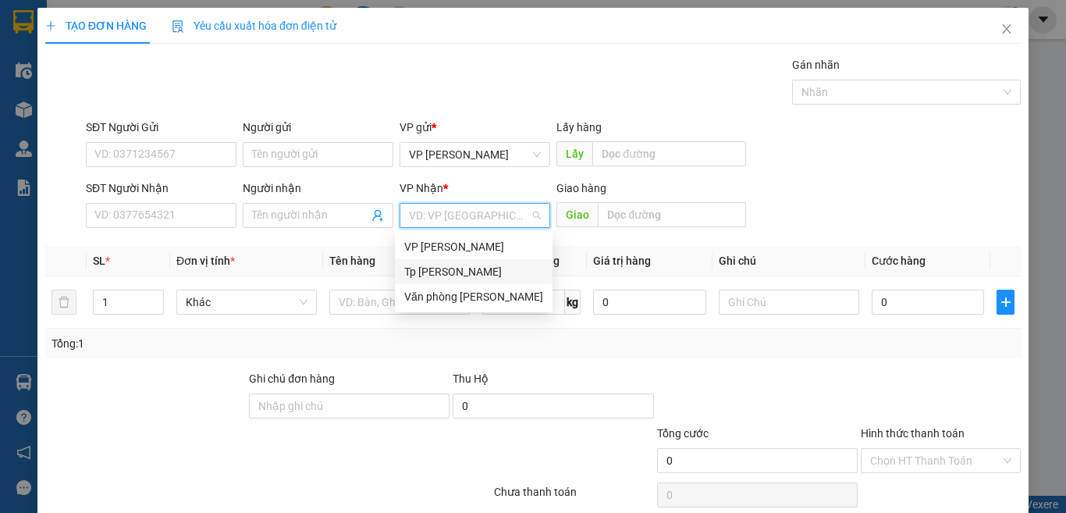
click at [452, 265] on div "Tp [PERSON_NAME]" at bounding box center [473, 271] width 139 height 17
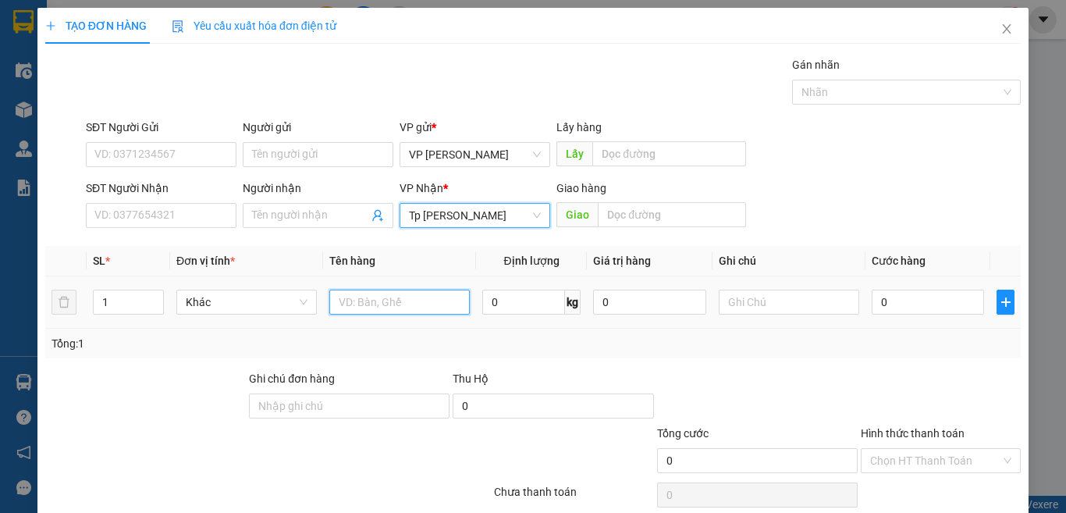
click at [363, 304] on input "text" at bounding box center [399, 301] width 140 height 25
paste input "á"
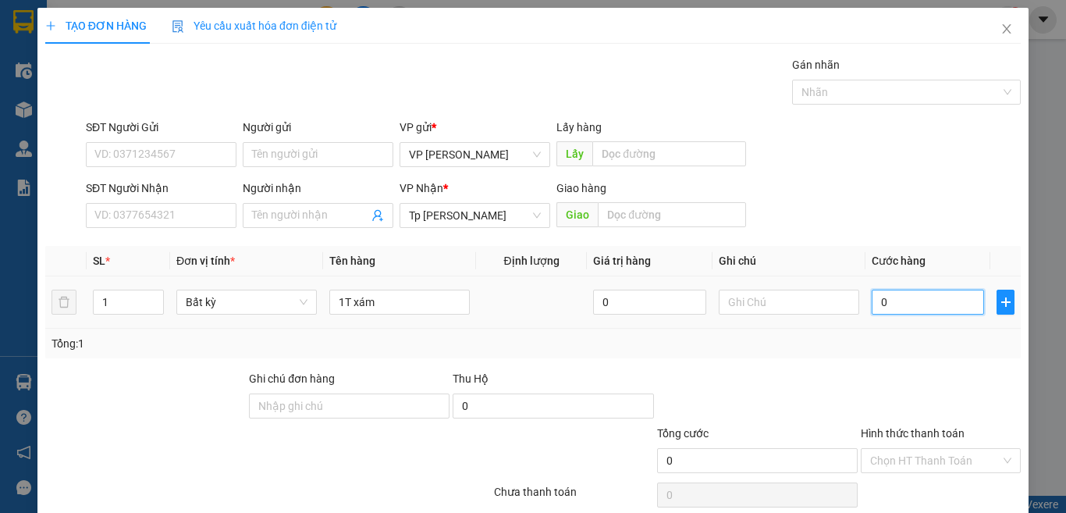
click at [897, 307] on input "0" at bounding box center [928, 301] width 112 height 25
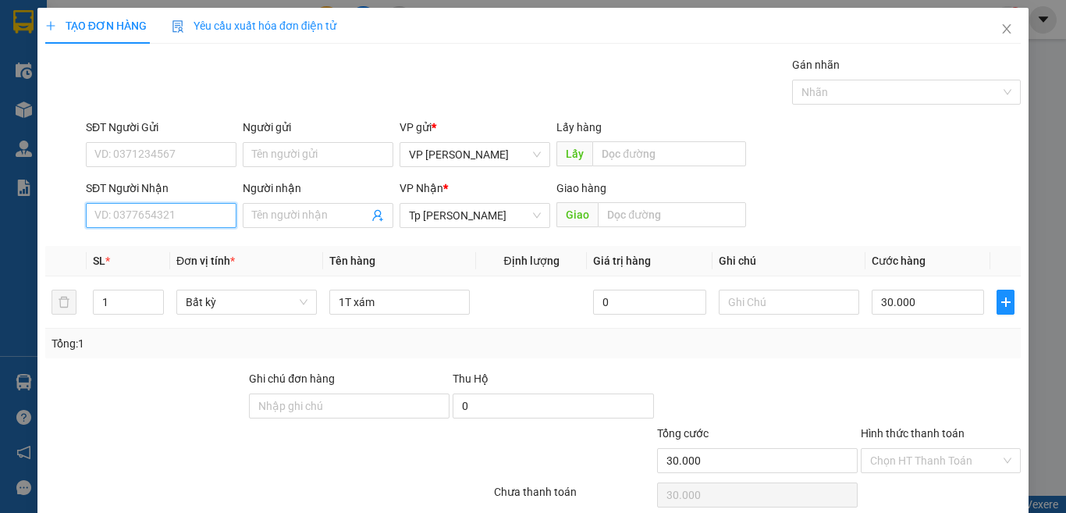
click at [187, 206] on input "SĐT Người Nhận" at bounding box center [161, 215] width 151 height 25
click at [187, 211] on input "516" at bounding box center [161, 215] width 151 height 25
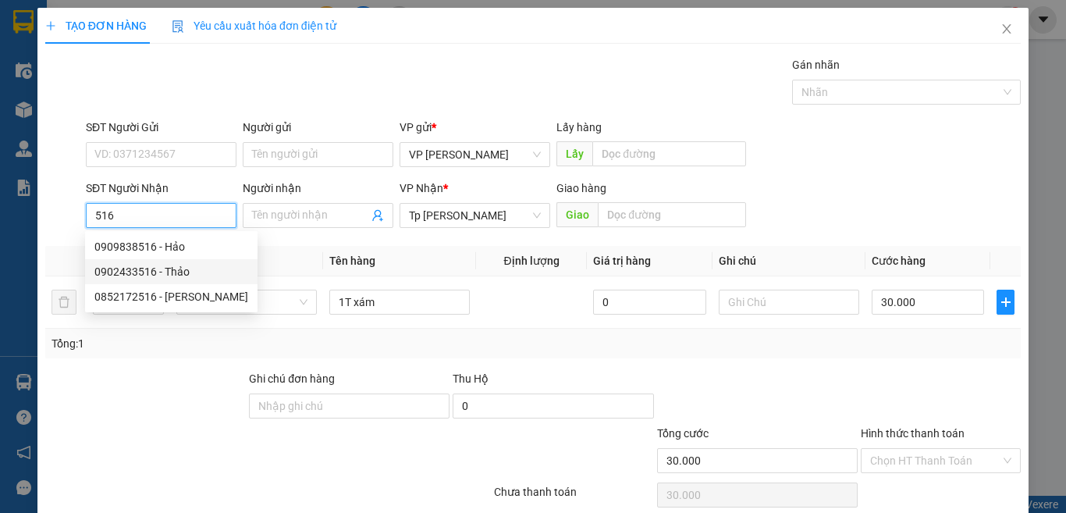
click at [174, 266] on div "0902433516 - Thảo" at bounding box center [171, 271] width 154 height 17
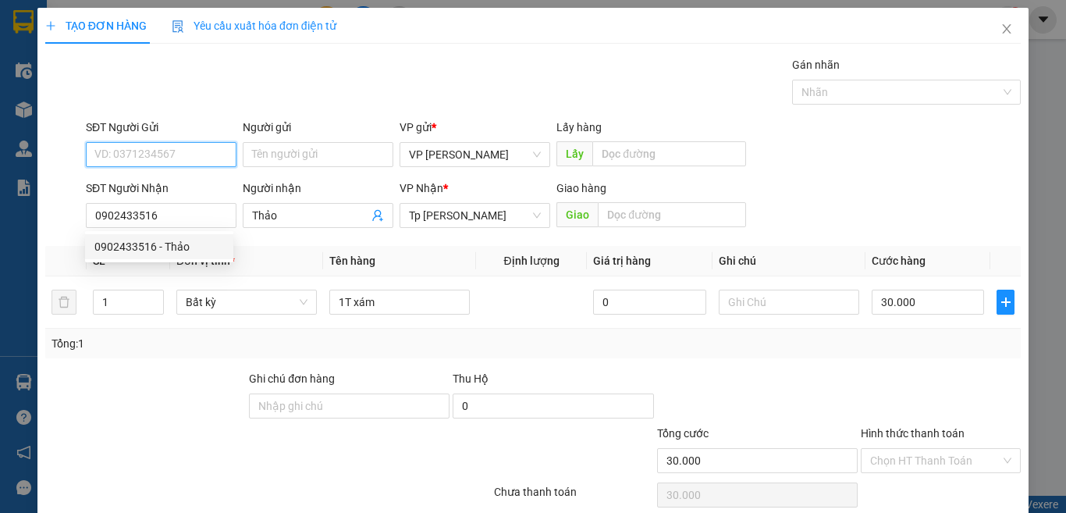
click at [199, 144] on input "SĐT Người Gửi" at bounding box center [161, 154] width 151 height 25
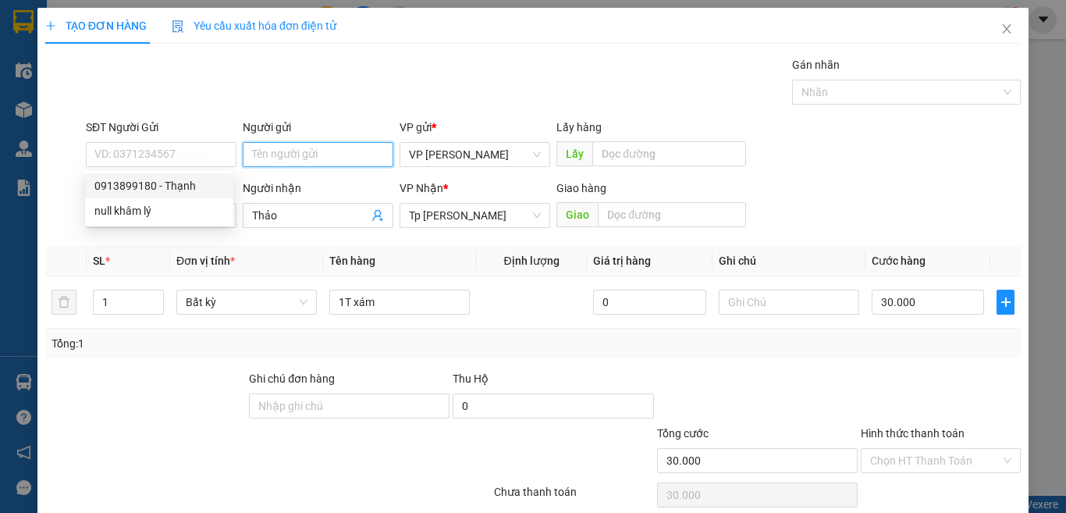
click at [285, 147] on input "Người gửi" at bounding box center [318, 154] width 151 height 25
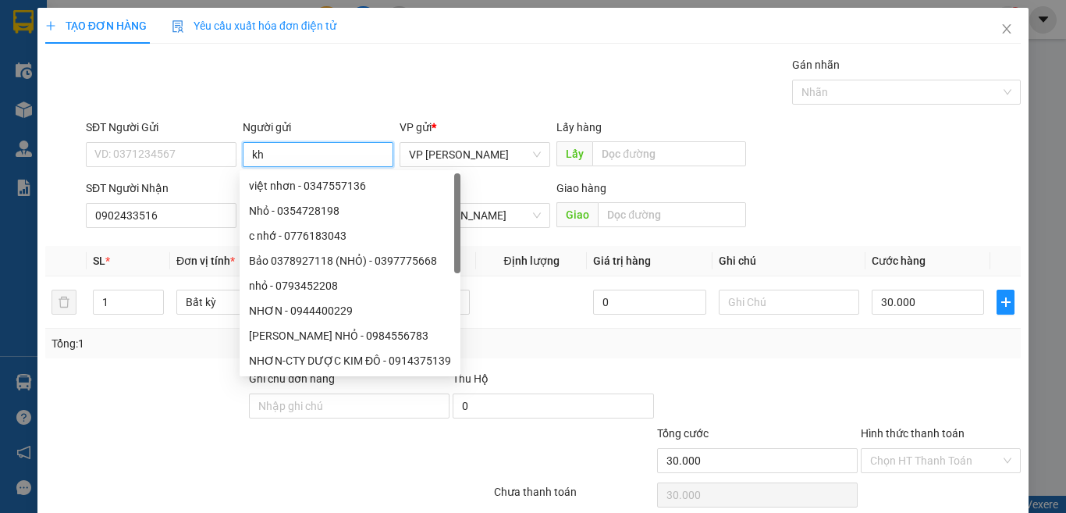
paste
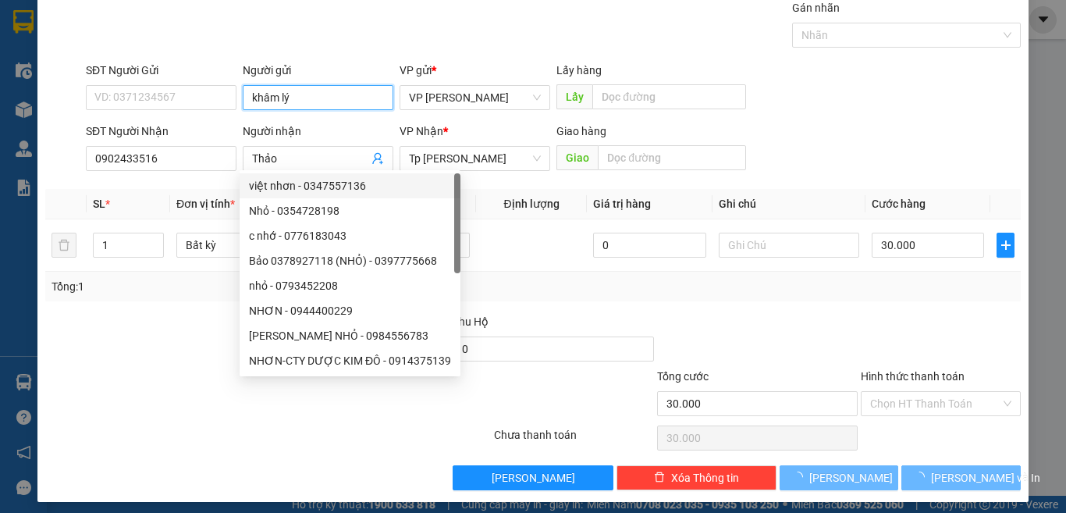
scroll to position [65, 0]
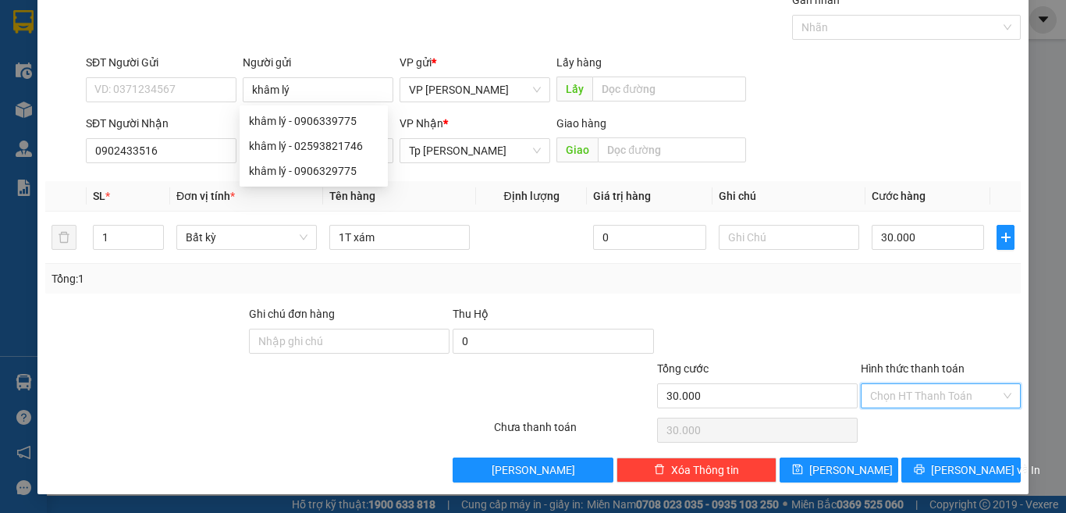
click at [897, 403] on input "Hình thức thanh toán" at bounding box center [935, 395] width 130 height 23
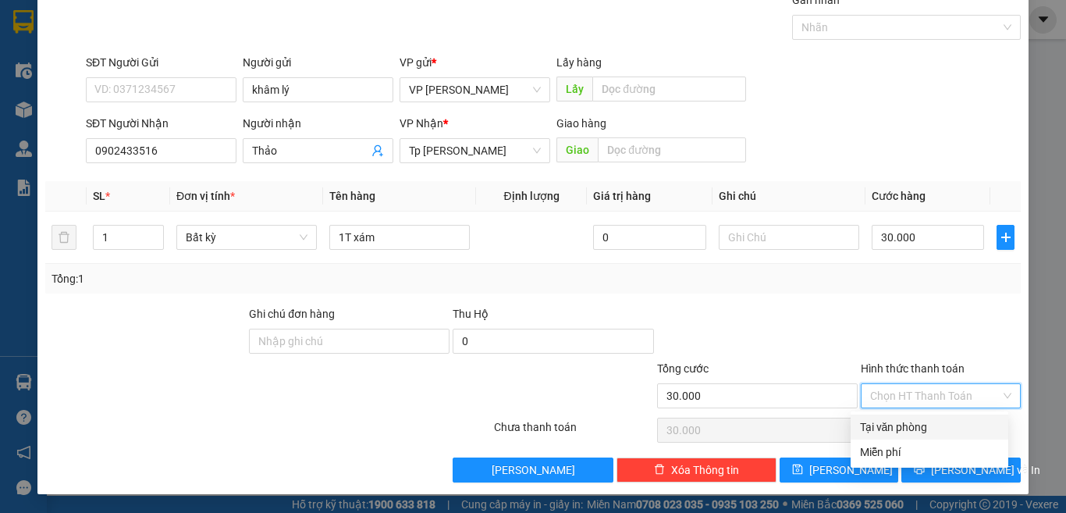
drag, startPoint x: 897, startPoint y: 430, endPoint x: 847, endPoint y: 388, distance: 65.3
click at [896, 430] on div "Tại văn phòng" at bounding box center [929, 426] width 139 height 17
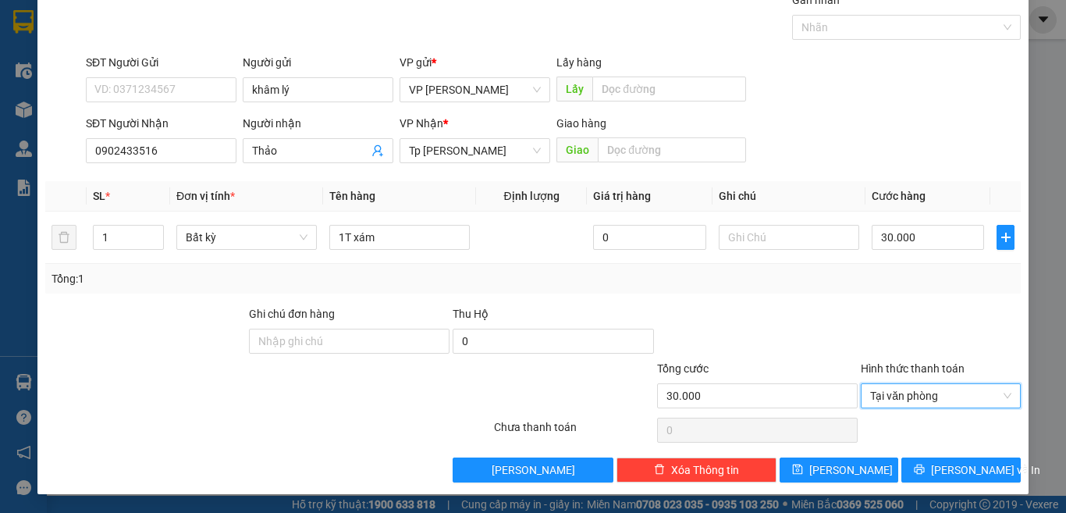
click at [826, 328] on div at bounding box center [757, 332] width 204 height 55
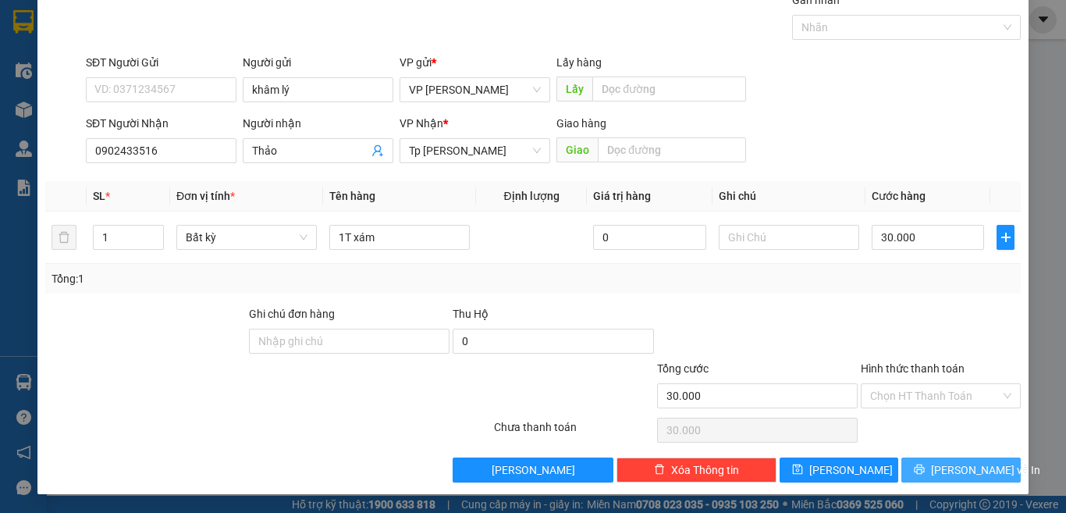
click at [946, 465] on span "[PERSON_NAME] và In" at bounding box center [985, 469] width 109 height 17
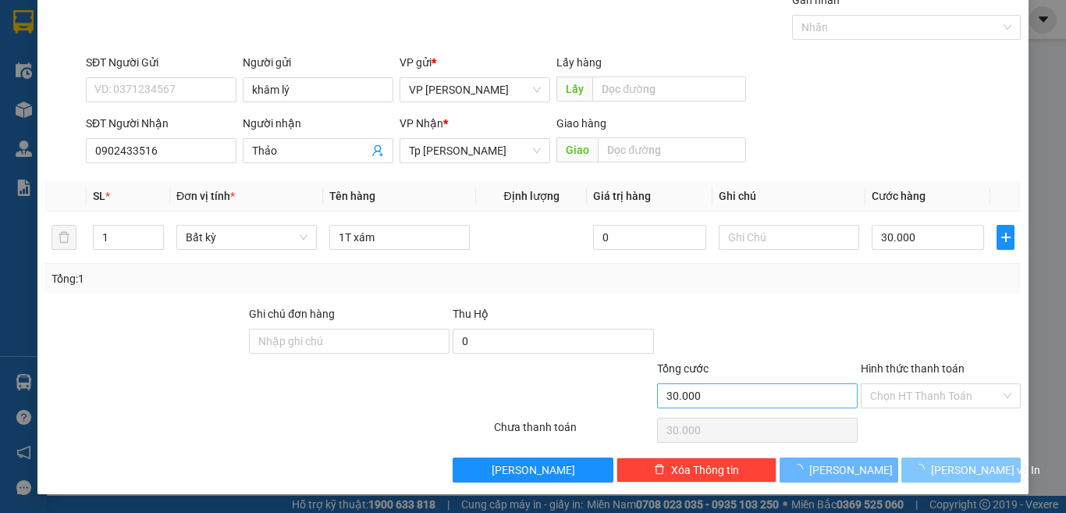
scroll to position [23, 0]
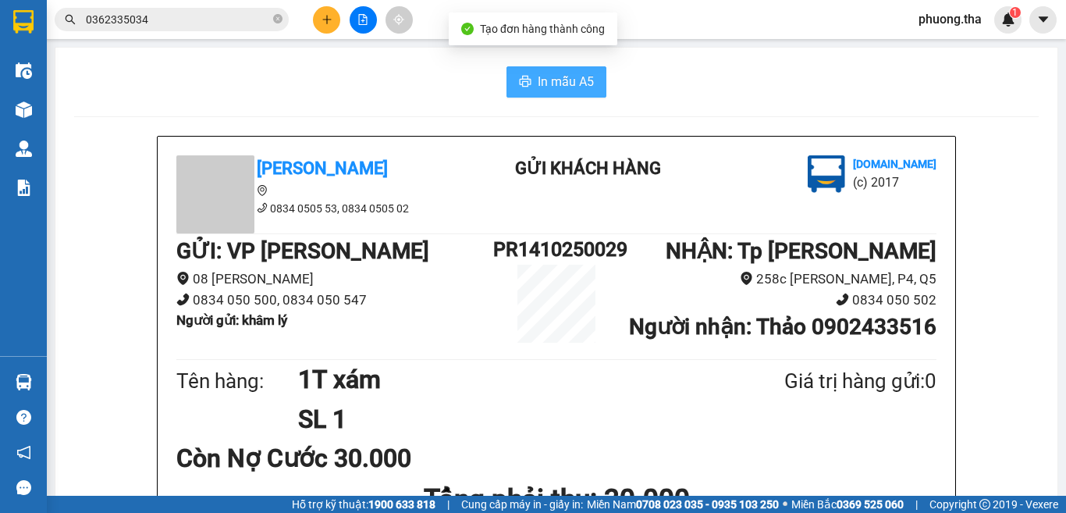
click at [559, 90] on span "In mẫu A5" at bounding box center [566, 82] width 56 height 20
click at [568, 87] on span "In mẫu A5" at bounding box center [566, 82] width 56 height 20
drag, startPoint x: 559, startPoint y: 90, endPoint x: 568, endPoint y: 87, distance: 9.9
click at [568, 87] on span "In mẫu A5" at bounding box center [566, 82] width 56 height 20
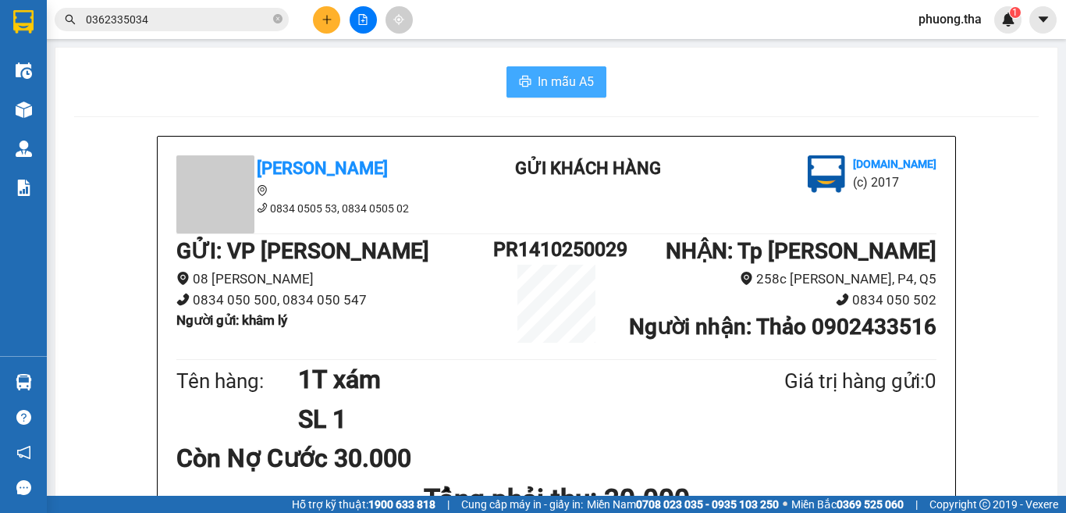
click at [568, 87] on span "In mẫu A5" at bounding box center [566, 82] width 56 height 20
click at [450, 72] on div "In mẫu A5" at bounding box center [556, 81] width 964 height 31
click at [328, 16] on icon "plus" at bounding box center [326, 19] width 11 height 11
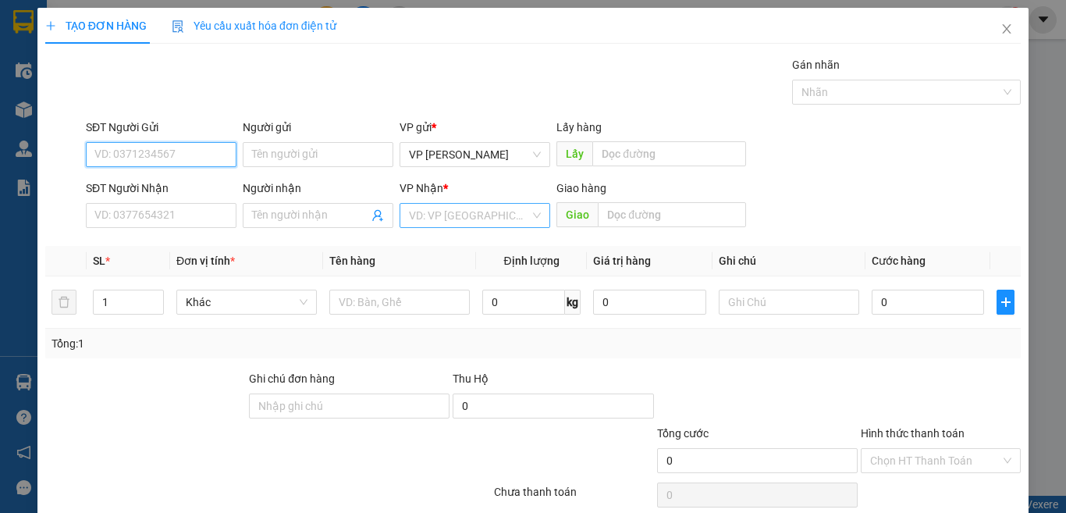
click at [524, 208] on div "VD: VP [GEOGRAPHIC_DATA]" at bounding box center [474, 215] width 151 height 25
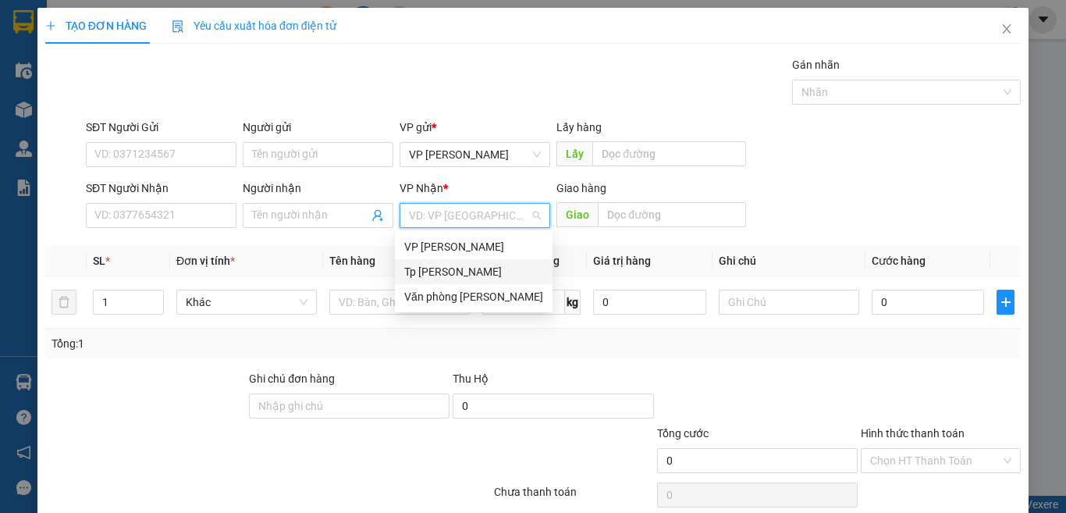
click at [459, 264] on div "Tp [PERSON_NAME]" at bounding box center [473, 271] width 139 height 17
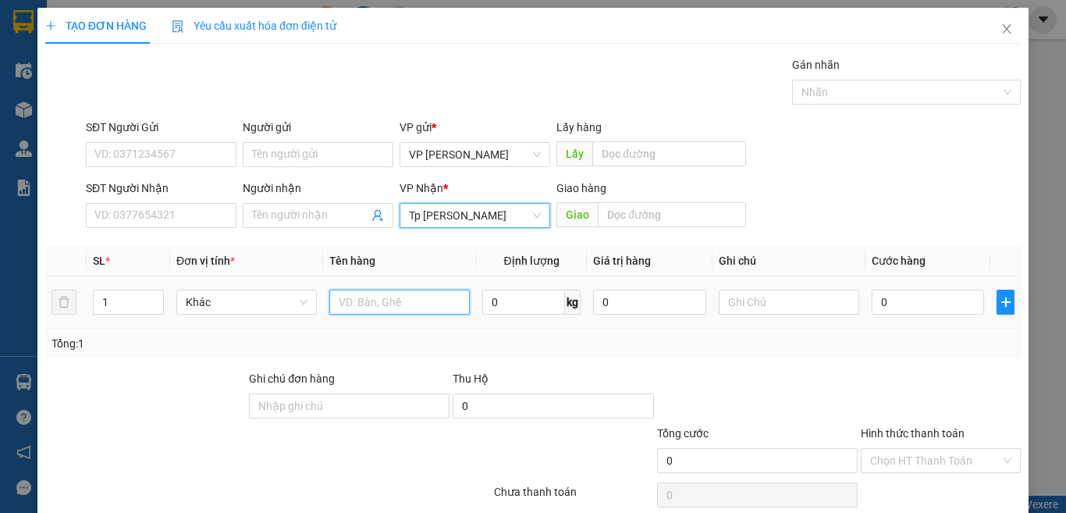
drag, startPoint x: 393, startPoint y: 292, endPoint x: 368, endPoint y: 304, distance: 27.6
click at [392, 294] on input "text" at bounding box center [399, 301] width 140 height 25
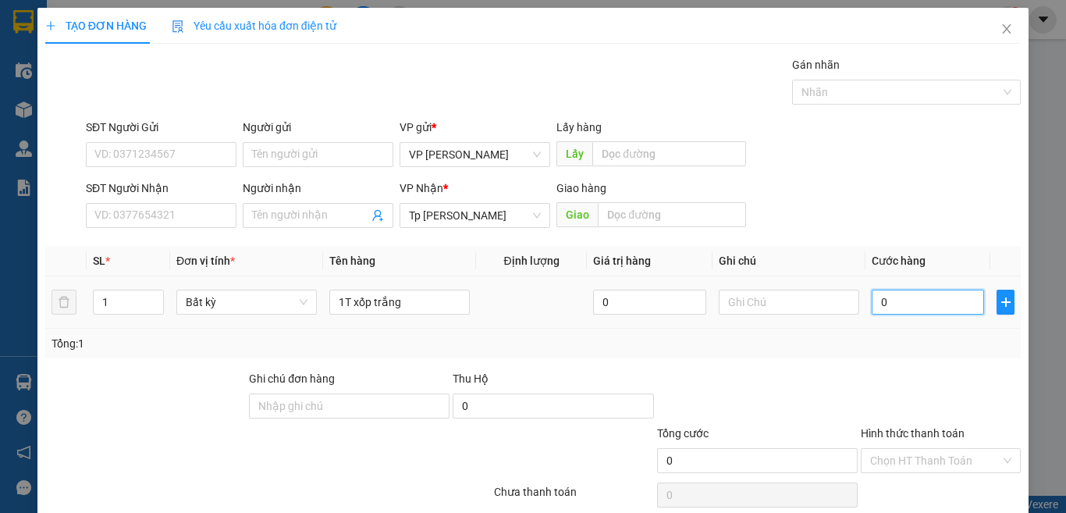
click at [889, 311] on input "0" at bounding box center [928, 301] width 112 height 25
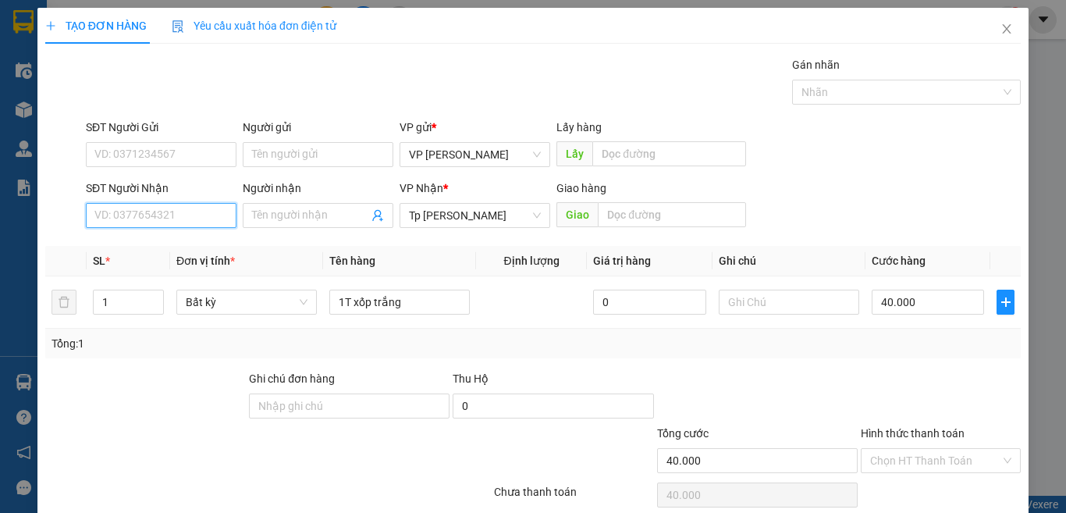
click at [206, 218] on input "SĐT Người Nhận" at bounding box center [161, 215] width 151 height 25
click at [188, 161] on input "SĐT Người Gửi" at bounding box center [161, 154] width 151 height 25
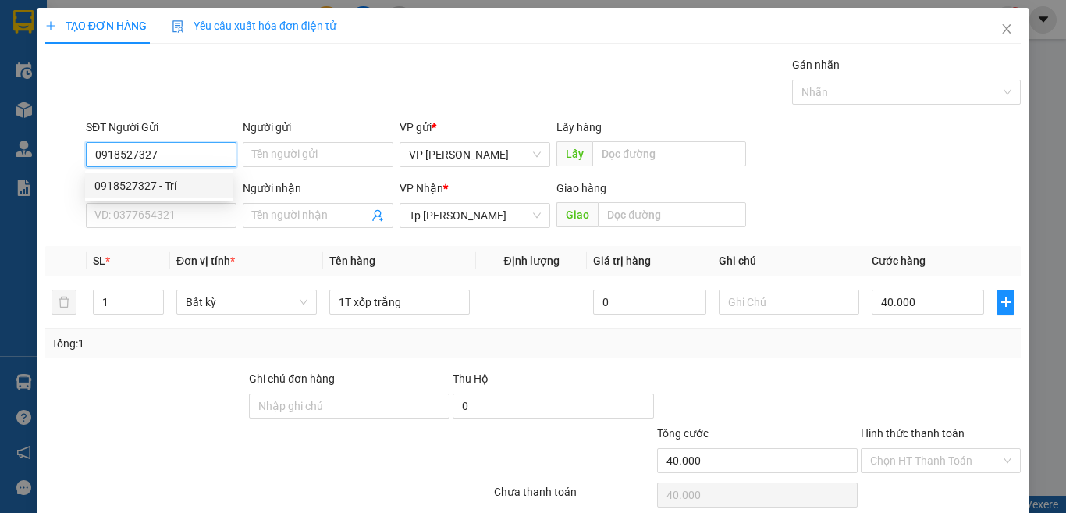
click at [178, 148] on input "0918527327" at bounding box center [161, 154] width 151 height 25
click at [165, 186] on div "0918527327 - Trí" at bounding box center [159, 185] width 130 height 17
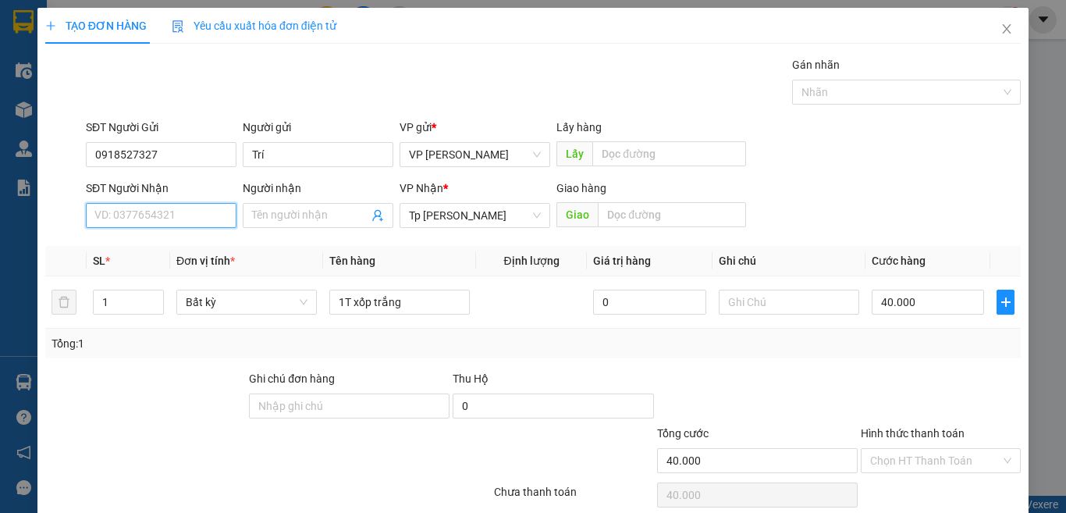
click at [187, 210] on input "SĐT Người Nhận" at bounding box center [161, 215] width 151 height 25
click at [191, 247] on div "0784545407 - Phúc" at bounding box center [159, 246] width 130 height 17
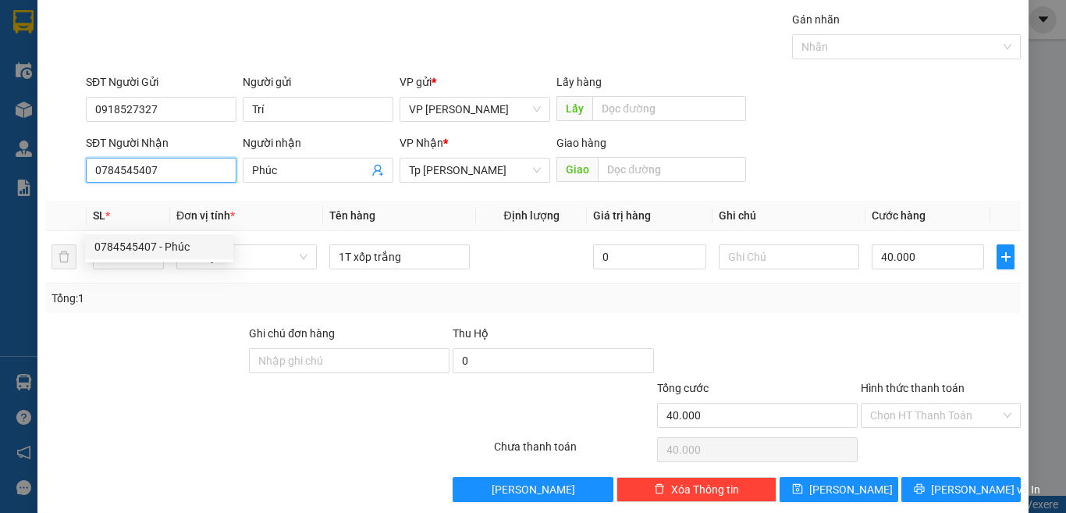
scroll to position [65, 0]
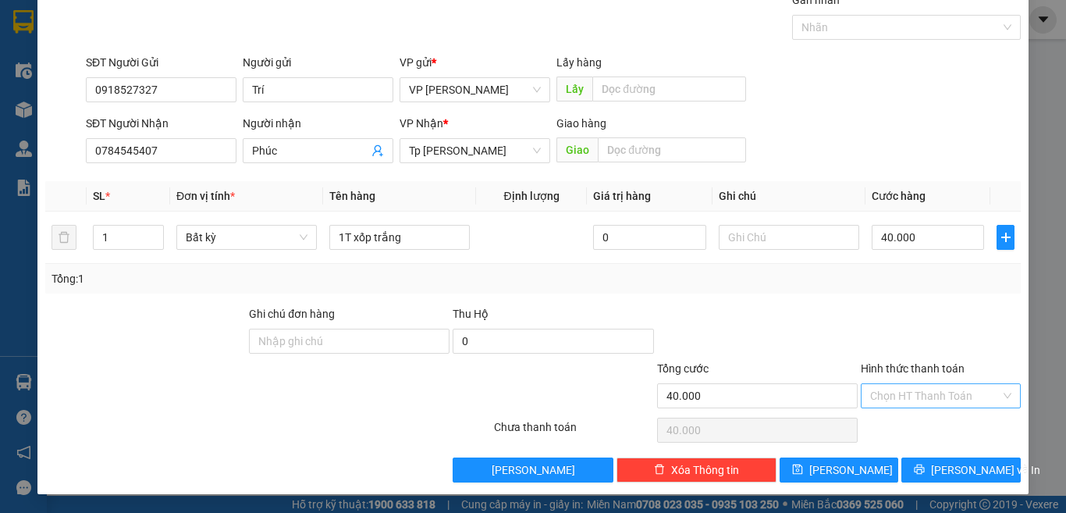
click at [904, 385] on input "Hình thức thanh toán" at bounding box center [935, 395] width 130 height 23
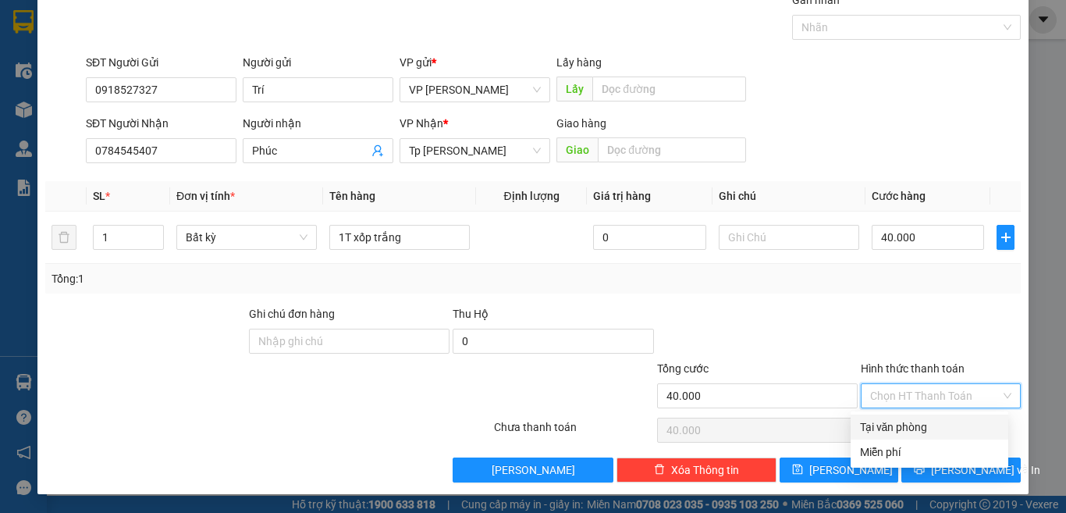
click at [907, 430] on div "Tại văn phòng" at bounding box center [929, 426] width 139 height 17
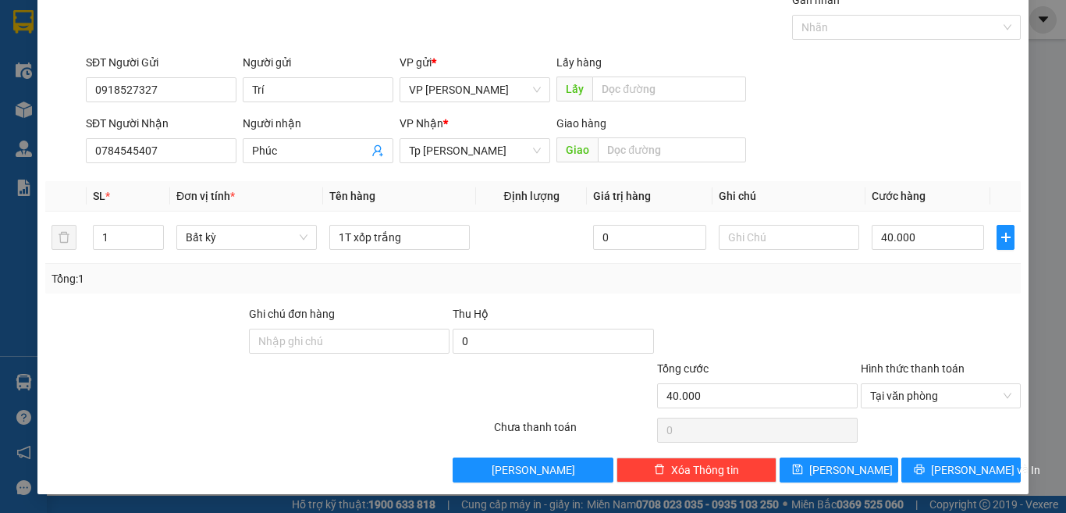
click at [872, 321] on div at bounding box center [940, 332] width 163 height 55
click at [938, 467] on span "[PERSON_NAME] và In" at bounding box center [985, 469] width 109 height 17
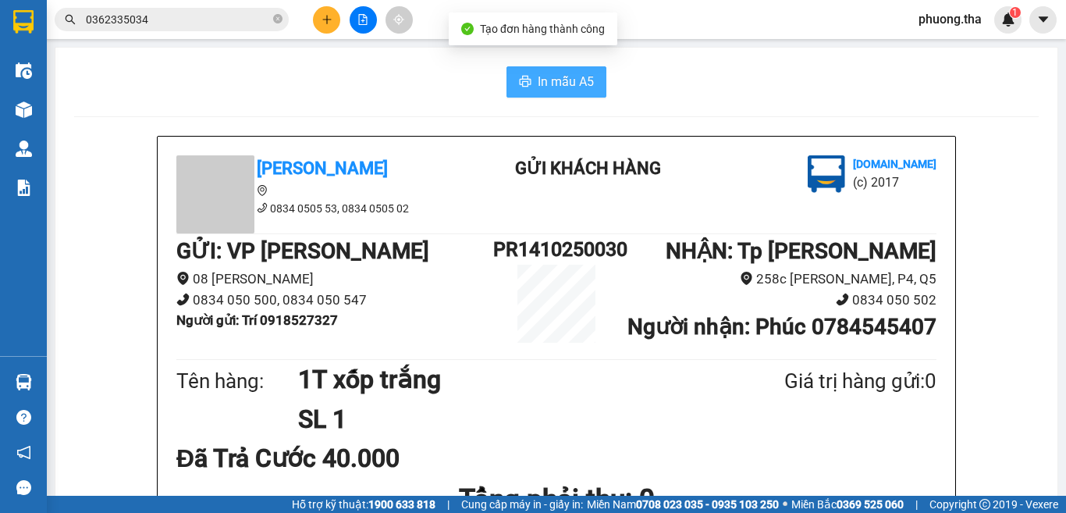
click at [561, 81] on span "In mẫu A5" at bounding box center [566, 82] width 56 height 20
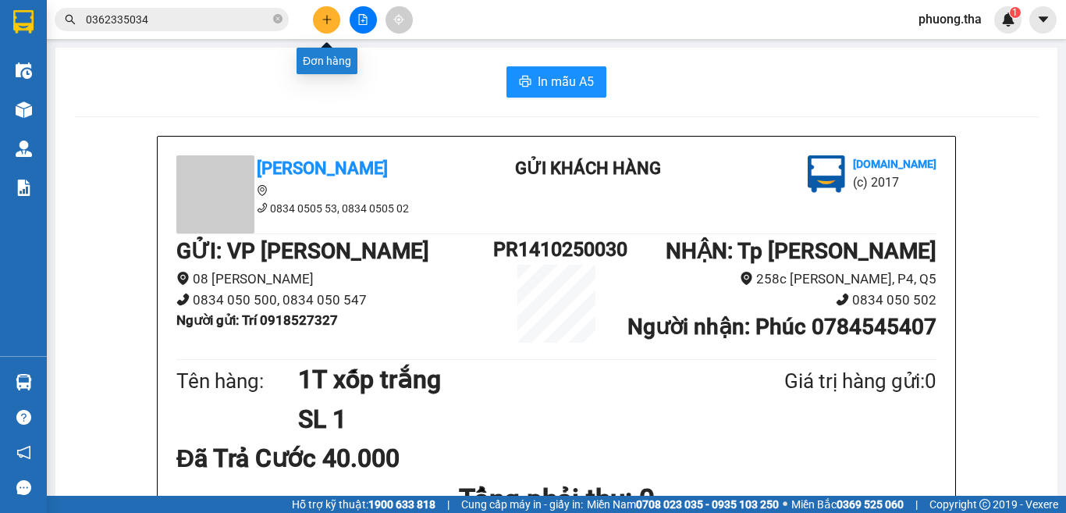
click at [329, 23] on button at bounding box center [326, 19] width 27 height 27
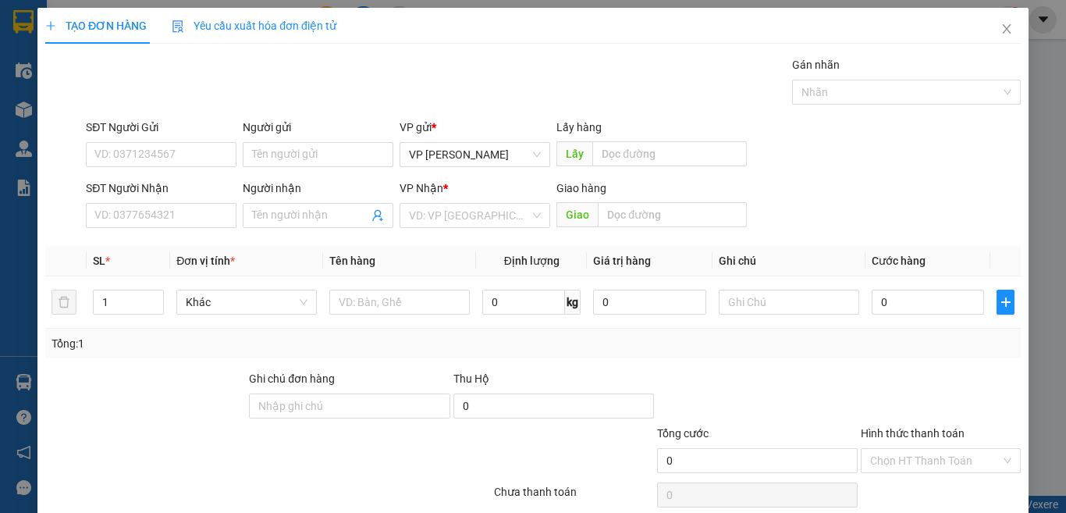
click at [326, 23] on div "TẠO ĐƠN HÀNG Yêu cầu xuất hóa đơn điện tử Transit Pickup Surcharge Ids Transit …" at bounding box center [532, 277] width 975 height 539
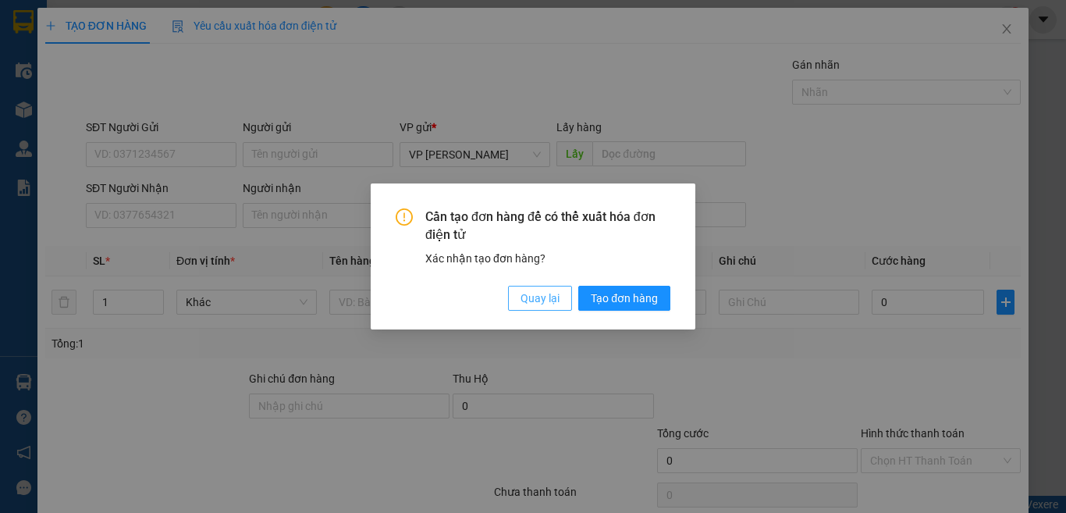
click at [556, 298] on span "Quay lại" at bounding box center [539, 297] width 39 height 17
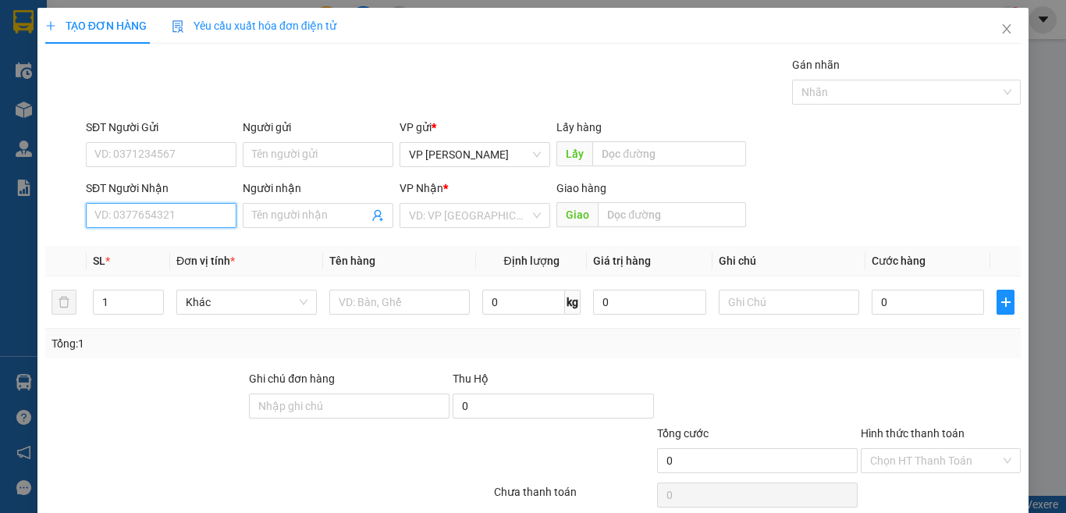
click at [176, 218] on input "SĐT Người Nhận" at bounding box center [161, 215] width 151 height 25
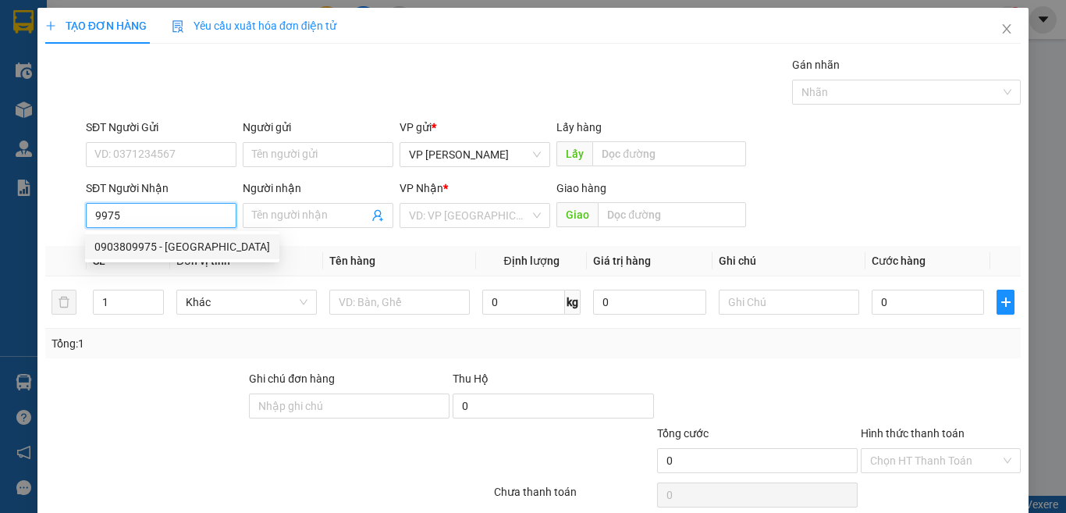
click at [185, 254] on div "0903809975 - [GEOGRAPHIC_DATA]" at bounding box center [182, 246] width 176 height 17
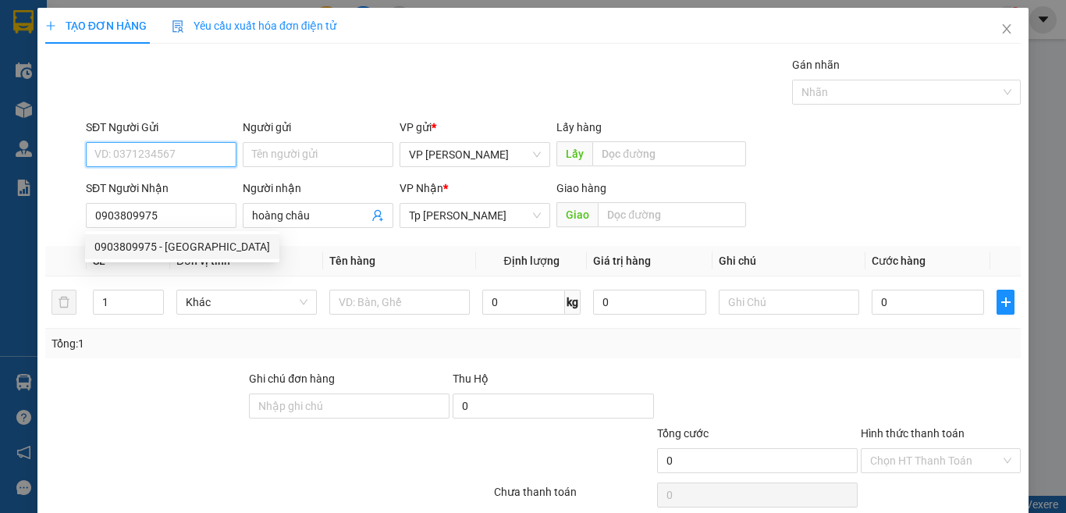
click at [185, 164] on input "SĐT Người Gửi" at bounding box center [161, 154] width 151 height 25
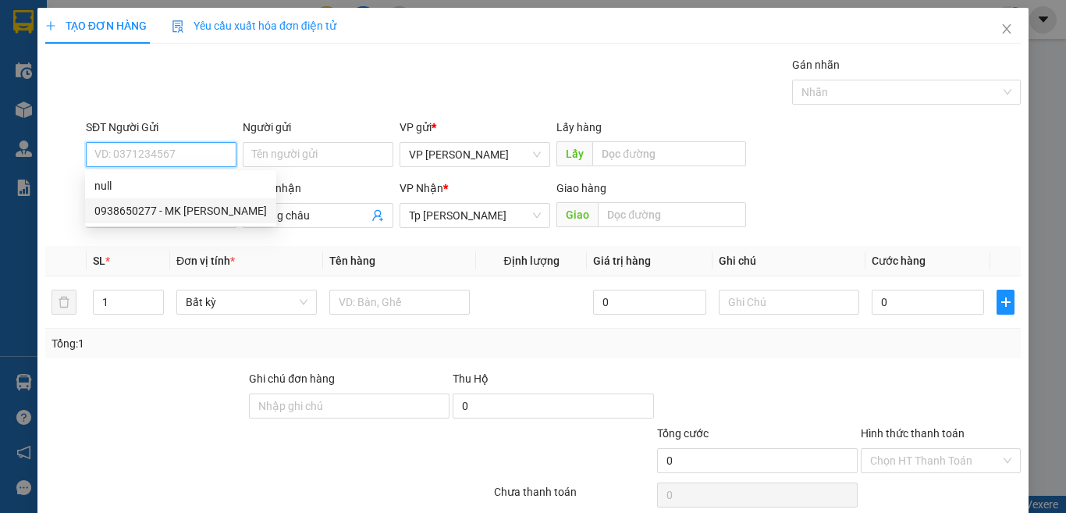
click at [189, 213] on div "0938650277 - MK [PERSON_NAME]" at bounding box center [180, 210] width 172 height 17
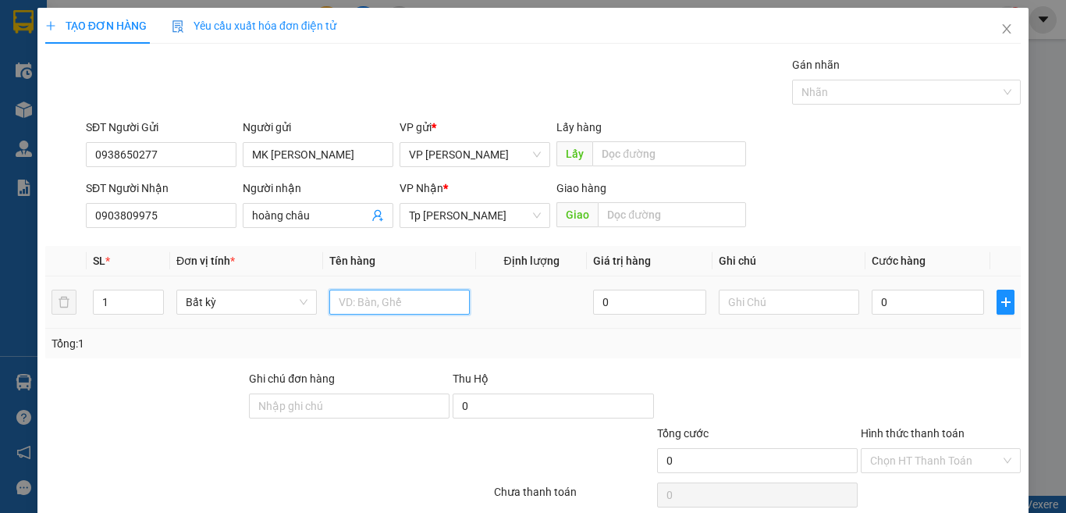
click at [350, 293] on input "text" at bounding box center [399, 301] width 140 height 25
click at [872, 308] on input "0" at bounding box center [928, 301] width 112 height 25
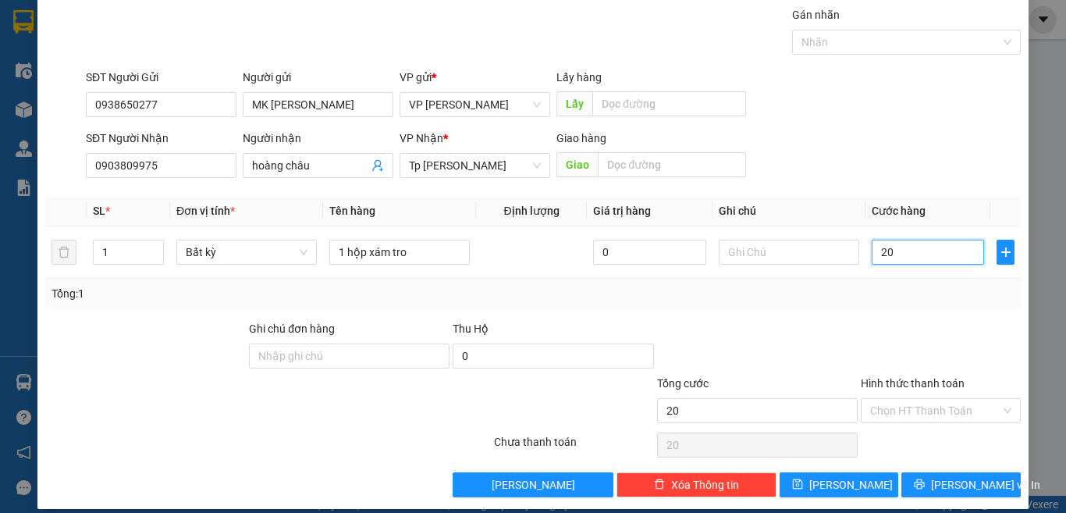
scroll to position [65, 0]
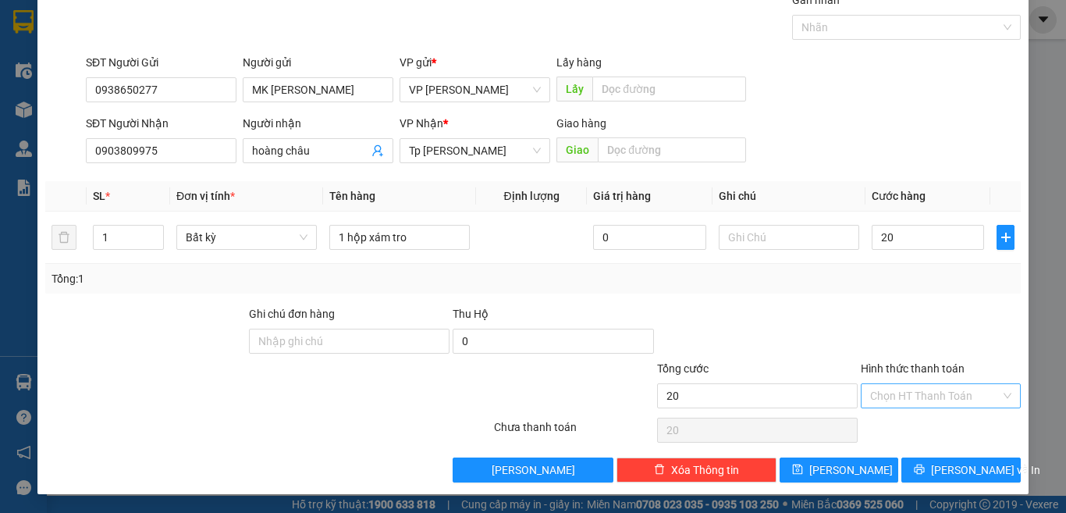
click at [879, 391] on input "Hình thức thanh toán" at bounding box center [935, 395] width 130 height 23
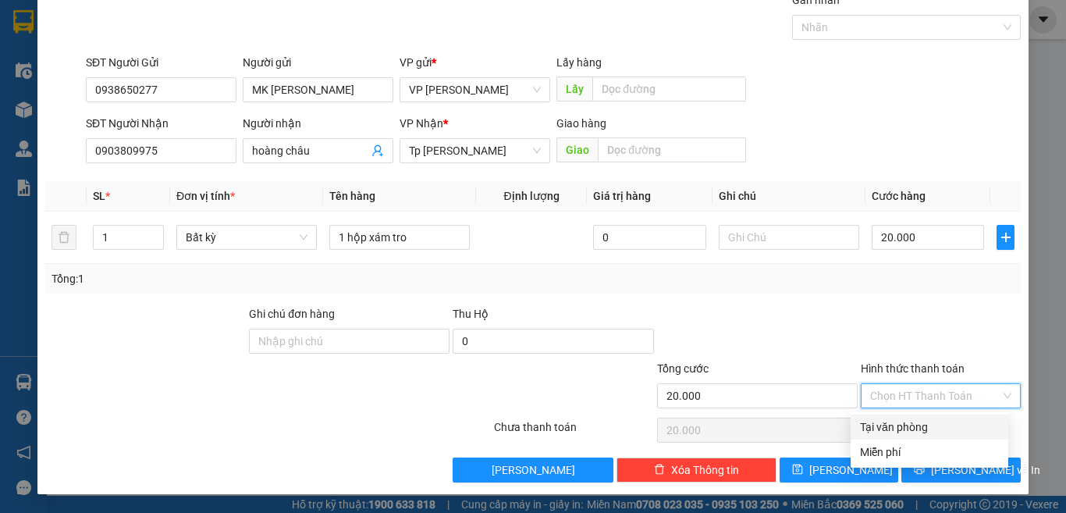
drag, startPoint x: 882, startPoint y: 423, endPoint x: 885, endPoint y: 437, distance: 14.2
click at [880, 424] on div "Tại văn phòng" at bounding box center [929, 426] width 139 height 17
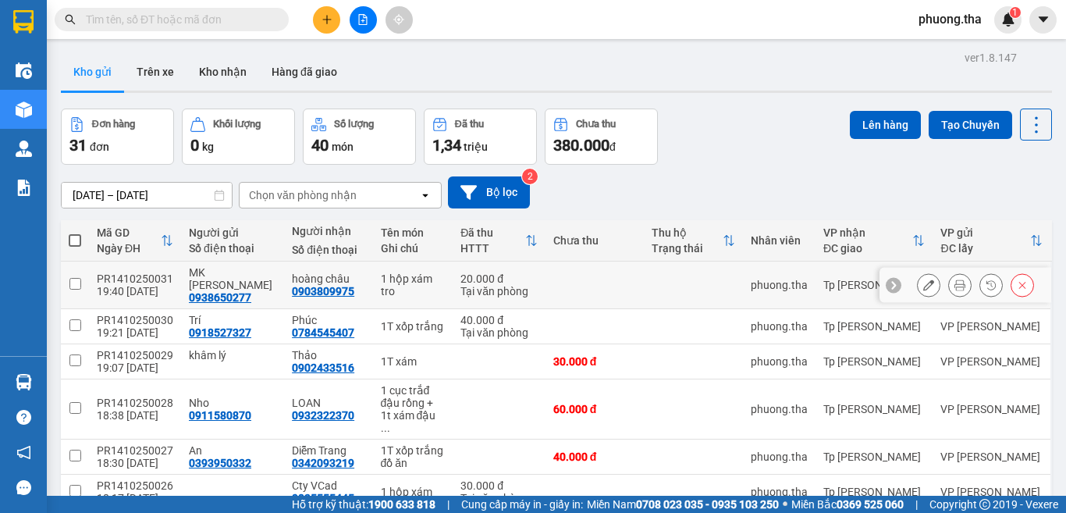
click at [954, 282] on icon at bounding box center [959, 284] width 11 height 11
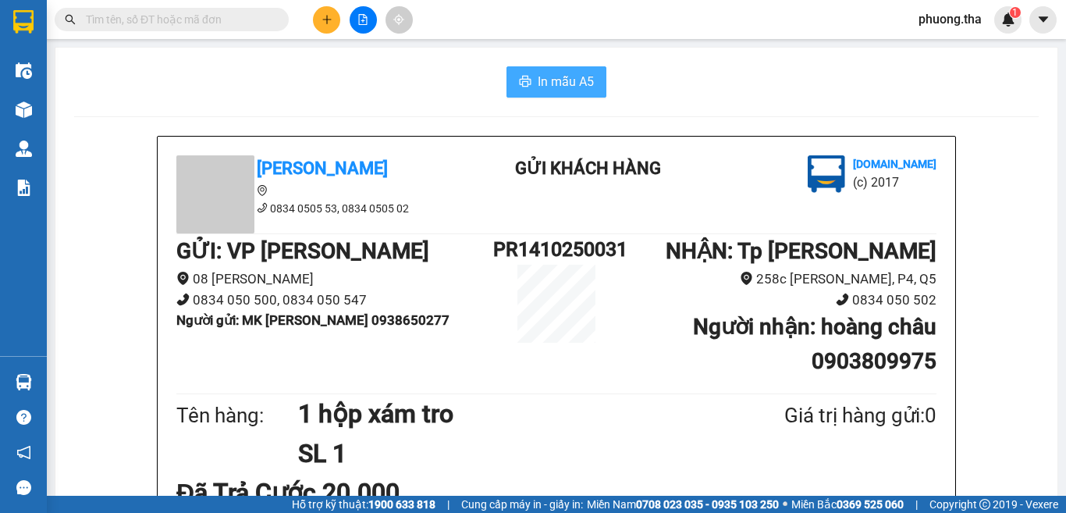
click at [552, 71] on button "In mẫu A5" at bounding box center [556, 81] width 100 height 31
click at [331, 20] on icon "plus" at bounding box center [326, 19] width 11 height 11
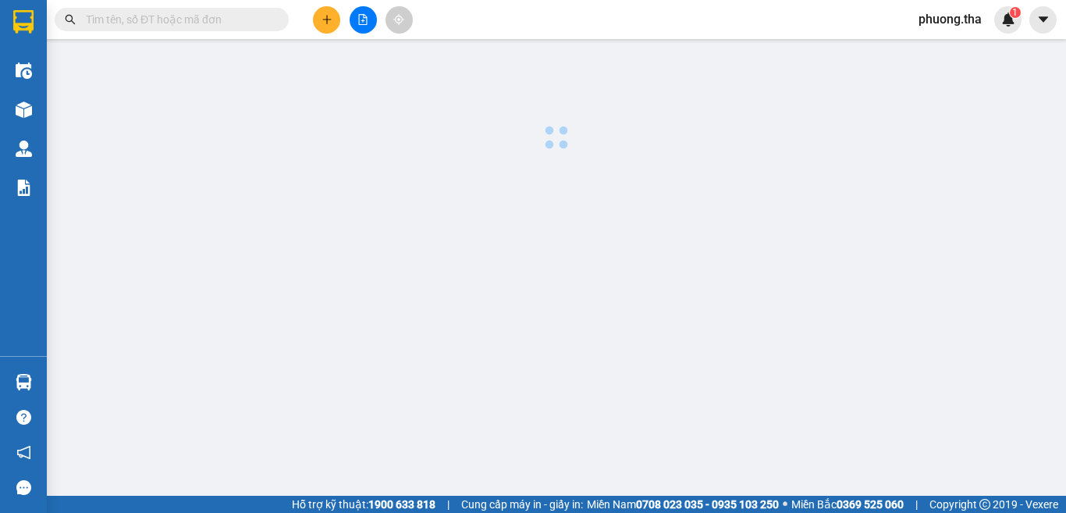
click at [331, 20] on body "Kết quả tìm kiếm ( 0 ) Bộ lọc Ngày tạo đơn gần nhất No Data phuong.tha 1 Điều h…" at bounding box center [533, 256] width 1066 height 513
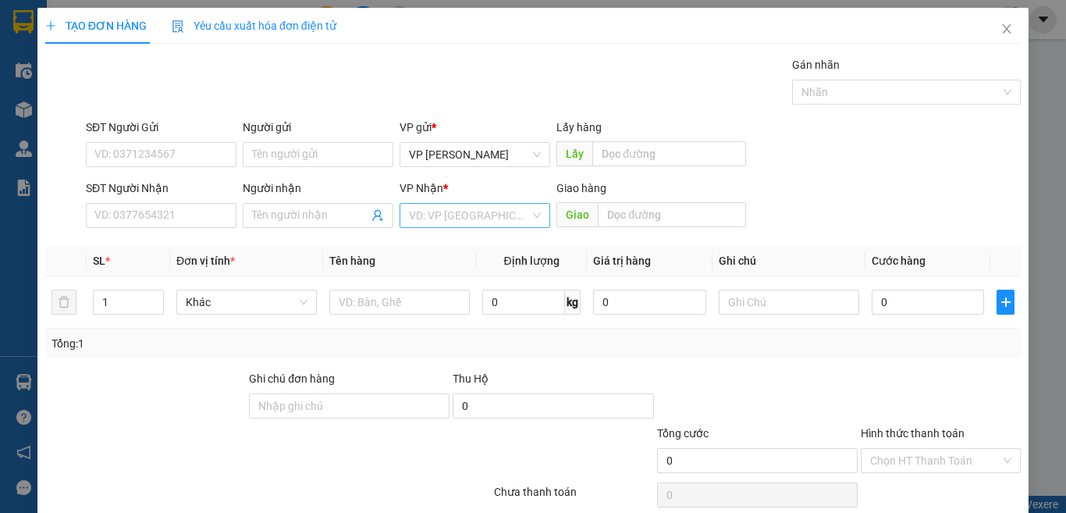
click at [471, 203] on div "VP Nhận * VD: VP Sài Gòn" at bounding box center [474, 206] width 151 height 55
click at [444, 212] on input "search" at bounding box center [469, 215] width 121 height 23
click at [504, 218] on input "search" at bounding box center [469, 215] width 121 height 23
click at [509, 207] on input "search" at bounding box center [469, 215] width 121 height 23
click at [512, 215] on input "search" at bounding box center [469, 215] width 121 height 23
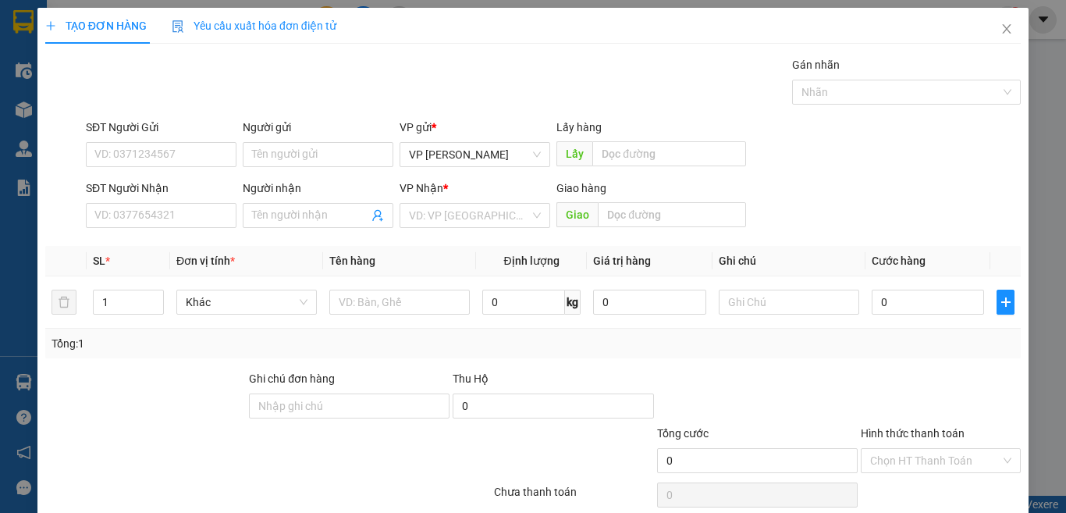
click at [882, 182] on div "SĐT Người Nhận VD: 0377654321 Người nhận Tên người nhận VP Nhận * VD: VP Sài Gò…" at bounding box center [553, 206] width 941 height 55
click at [201, 216] on input "SĐT Người Nhận" at bounding box center [161, 215] width 151 height 25
type input "0823444024"
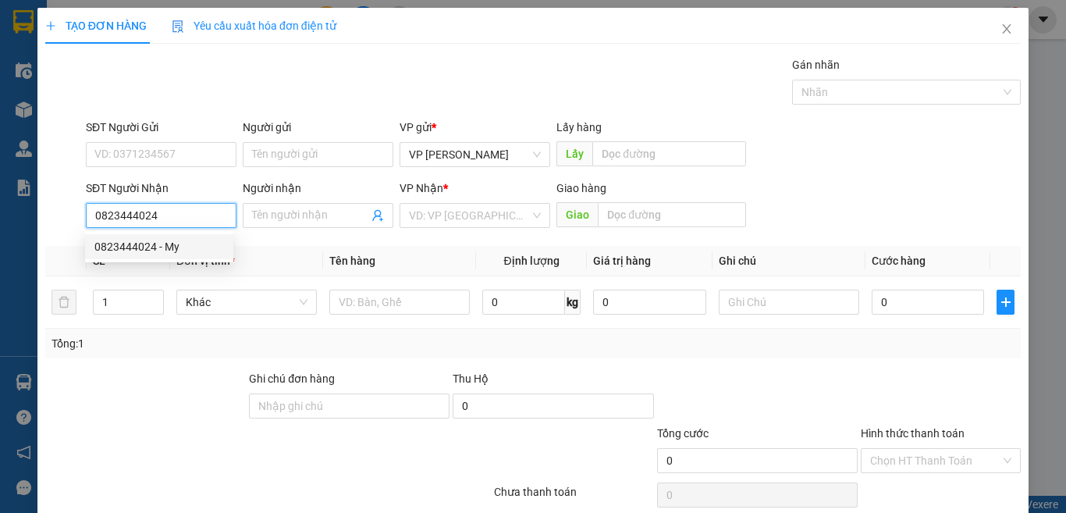
drag, startPoint x: 210, startPoint y: 252, endPoint x: 208, endPoint y: 218, distance: 34.4
click at [210, 243] on div "0823444024 - My" at bounding box center [159, 246] width 130 height 17
type input "My"
type input "0823444024"
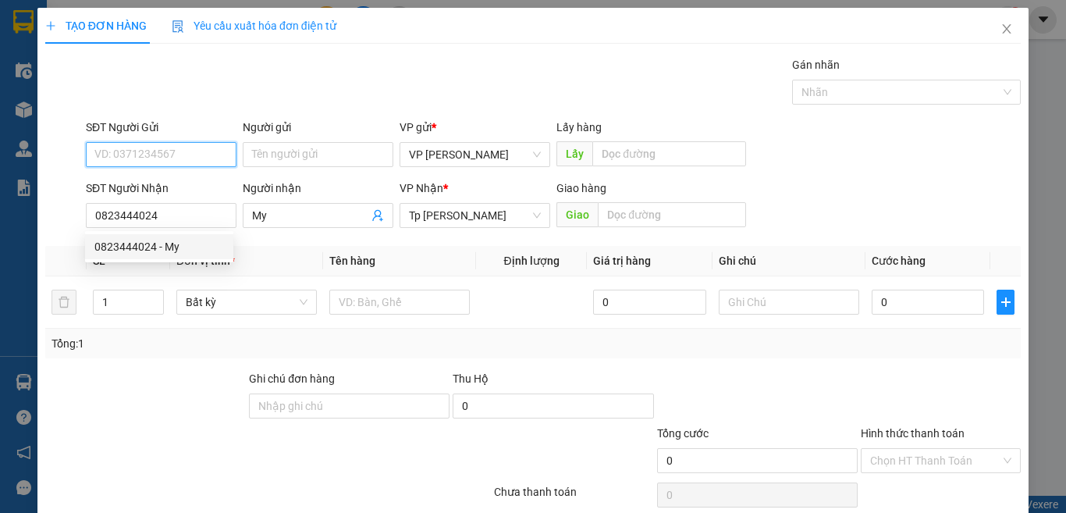
click at [201, 160] on input "SĐT Người Gửi" at bounding box center [161, 154] width 151 height 25
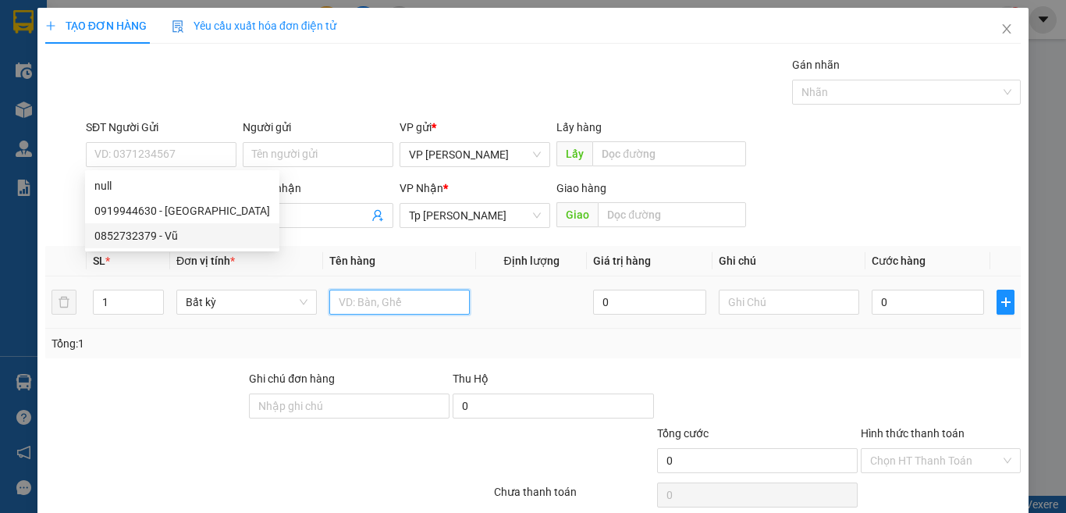
click at [400, 309] on input "text" at bounding box center [399, 301] width 140 height 25
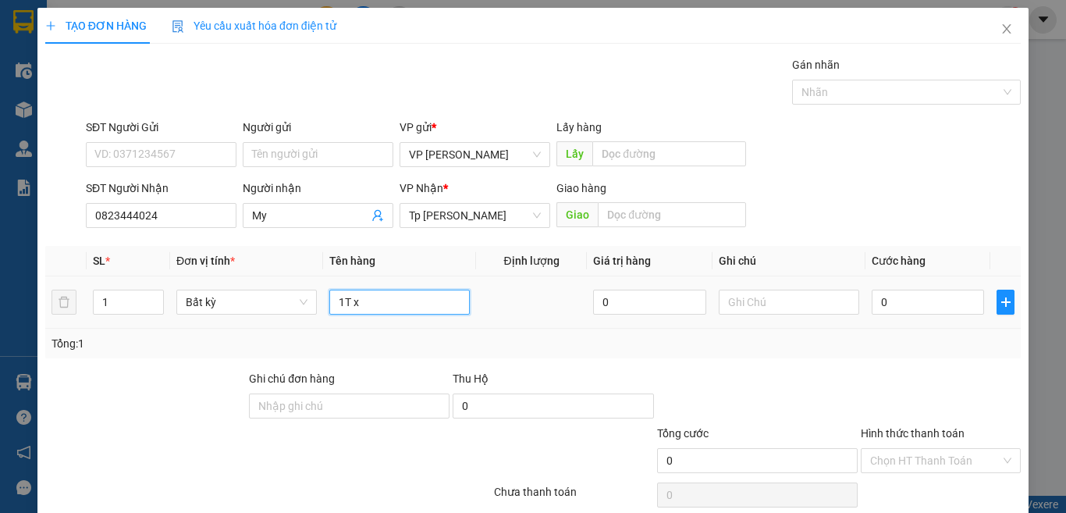
paste input "á"
type input "1T xám"
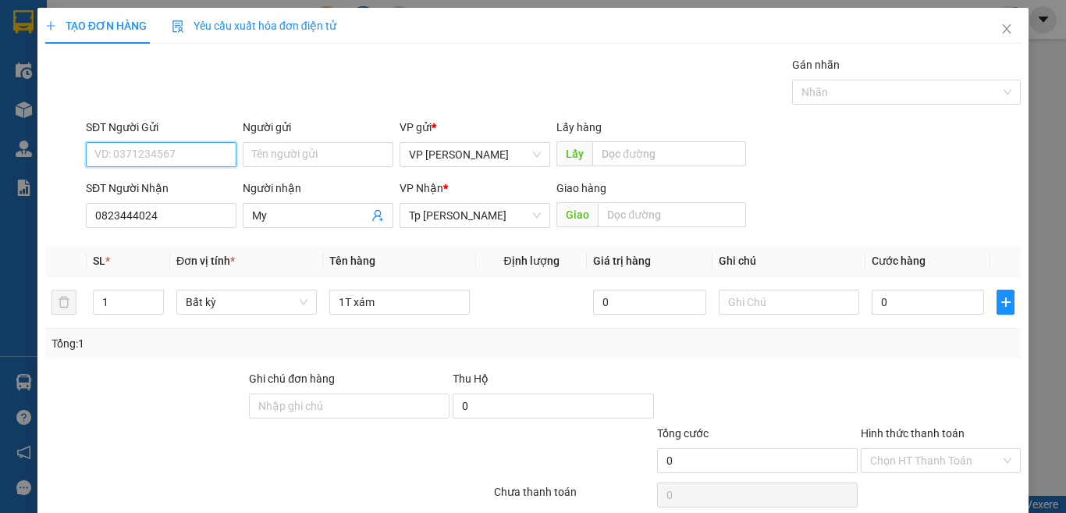
click at [162, 158] on input "SĐT Người Gửi" at bounding box center [161, 154] width 151 height 25
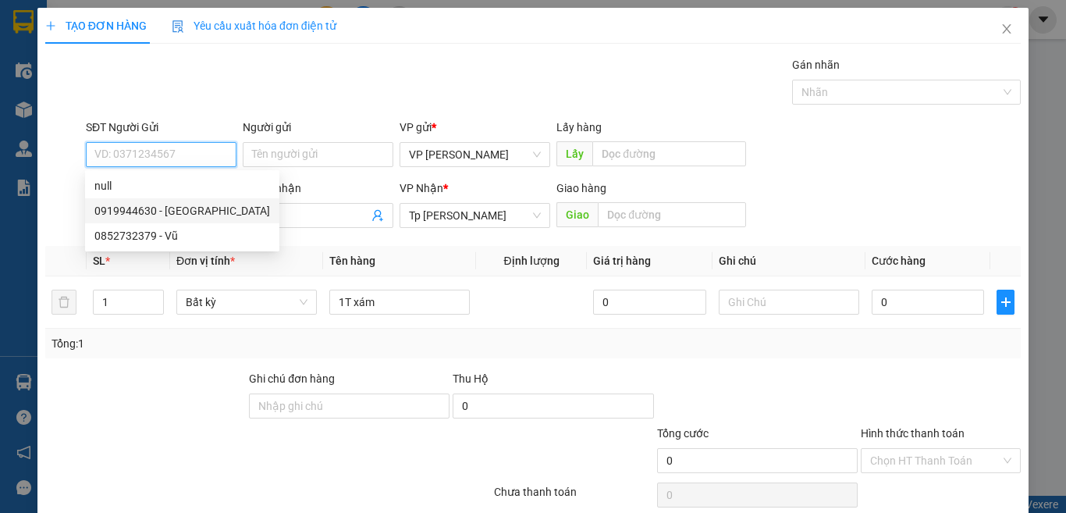
click at [169, 204] on div "0919944630 - Cô Dung" at bounding box center [182, 210] width 176 height 17
type input "0919944630"
type input "Cô Dung"
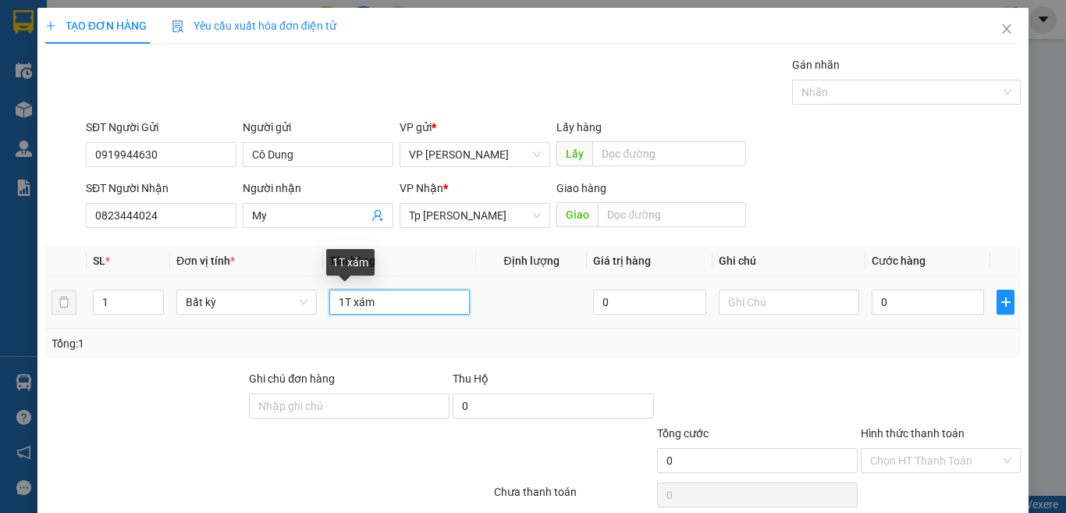
click at [421, 303] on input "1T xám" at bounding box center [399, 301] width 140 height 25
paste input "đ"
paste input "ò"
paste input "ồ"
paste input "ỏ"
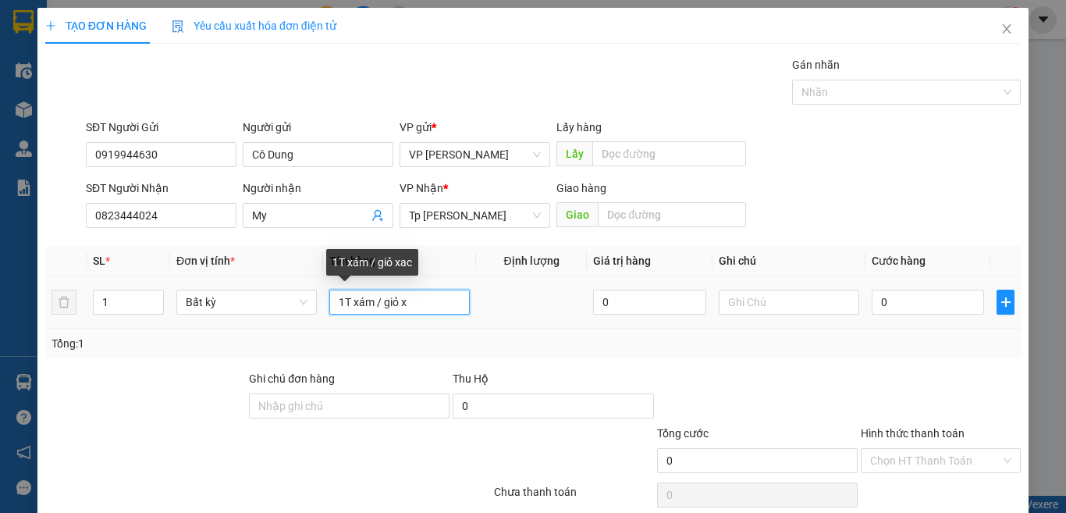
paste input "ách"
type input "1T xám / giỏ xách"
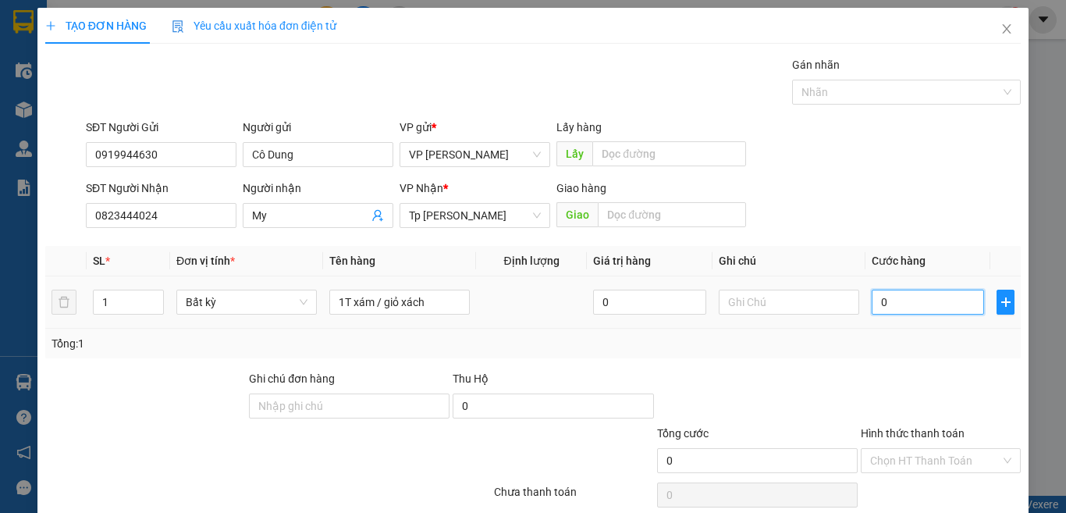
click at [885, 305] on input "0" at bounding box center [928, 301] width 112 height 25
type input "3"
type input "30"
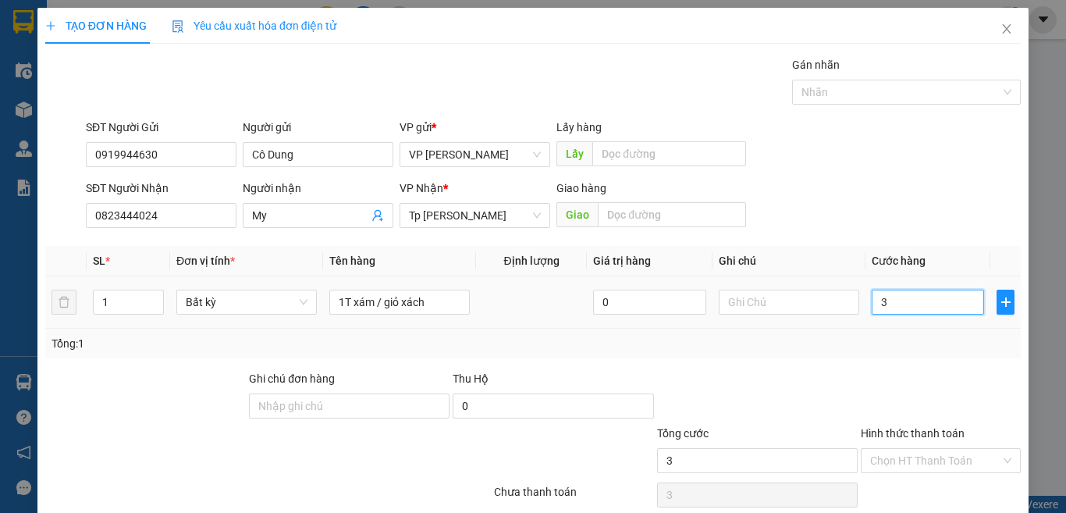
type input "30"
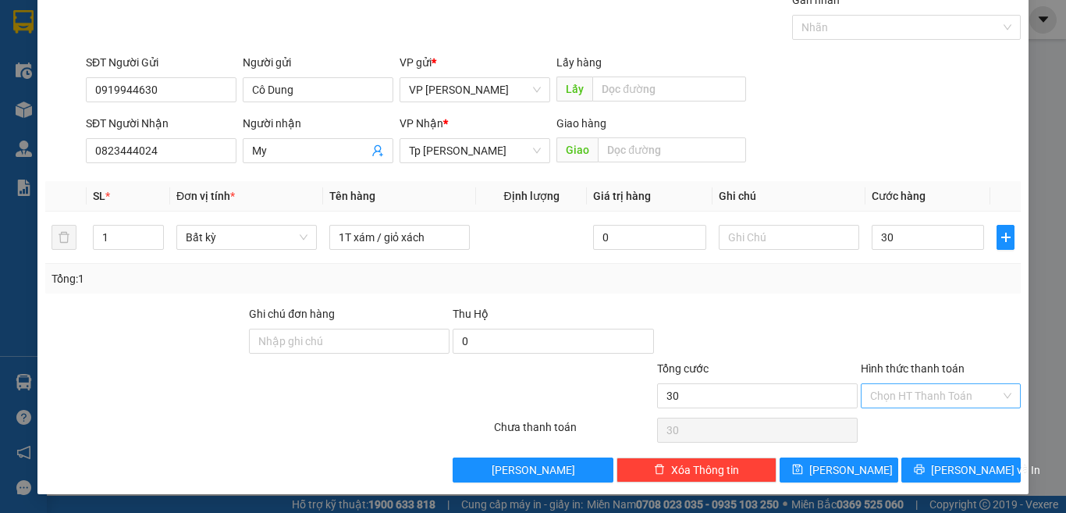
type input "30.000"
click at [906, 398] on input "Hình thức thanh toán" at bounding box center [935, 395] width 130 height 23
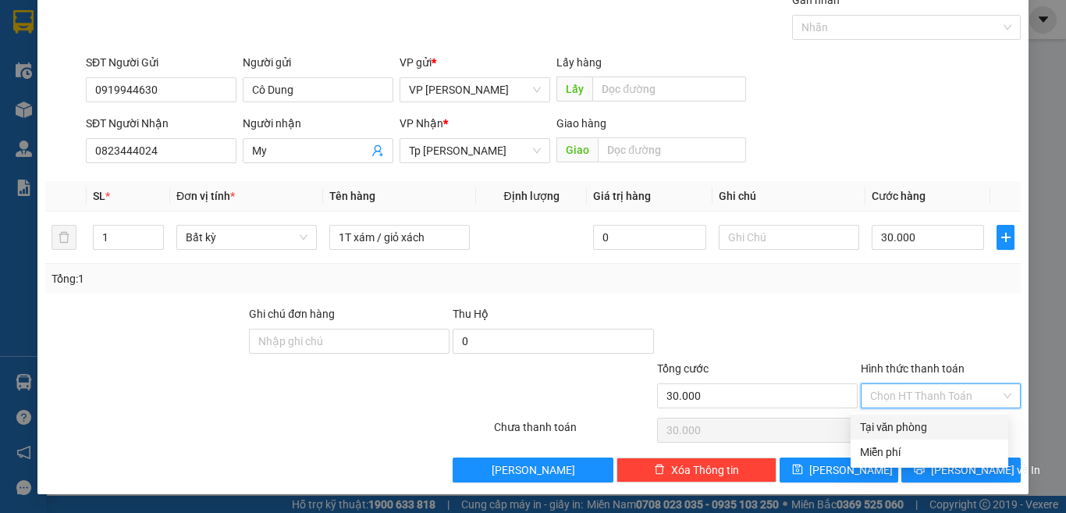
click at [917, 428] on div "Tại văn phòng" at bounding box center [929, 426] width 139 height 17
type input "0"
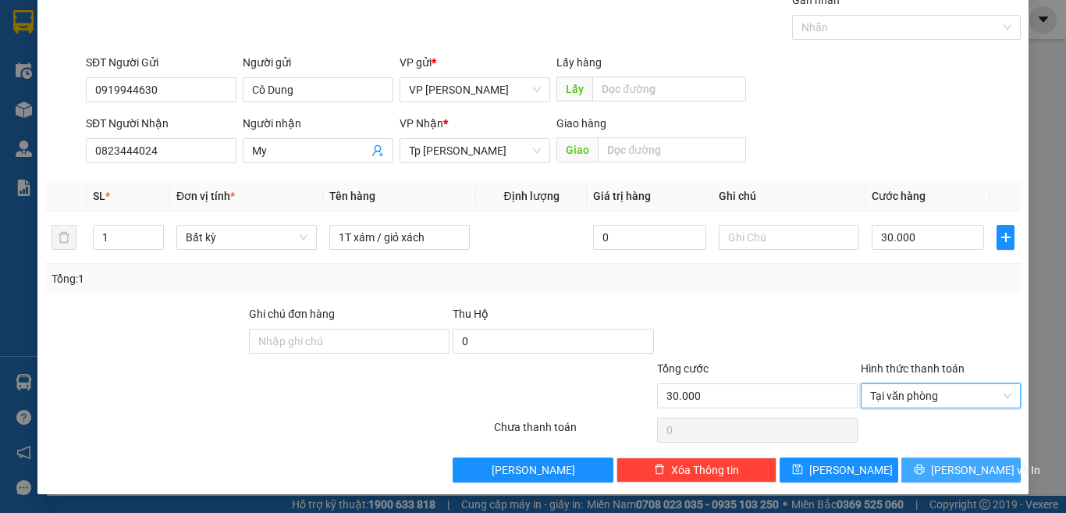
click at [925, 471] on icon "printer" at bounding box center [919, 468] width 11 height 11
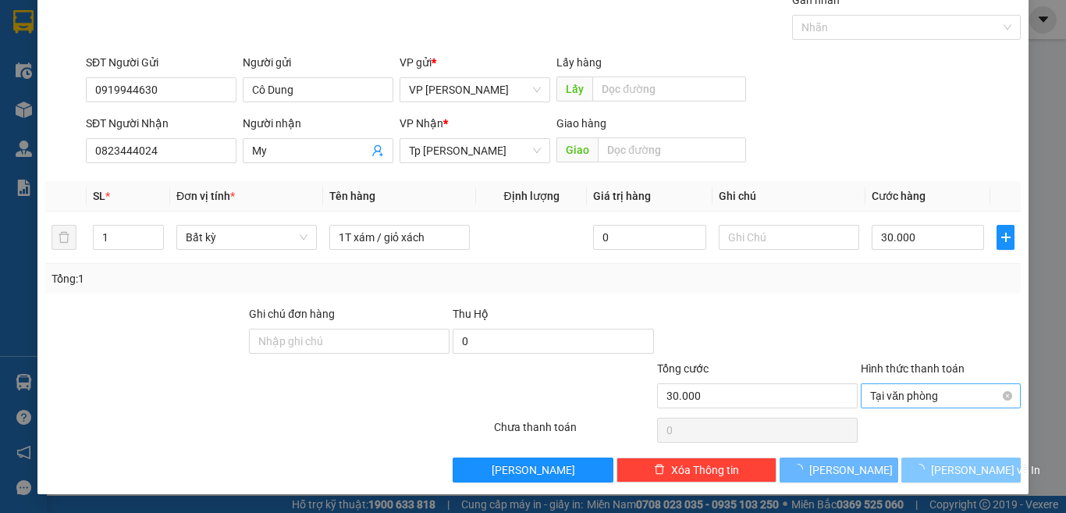
scroll to position [15, 0]
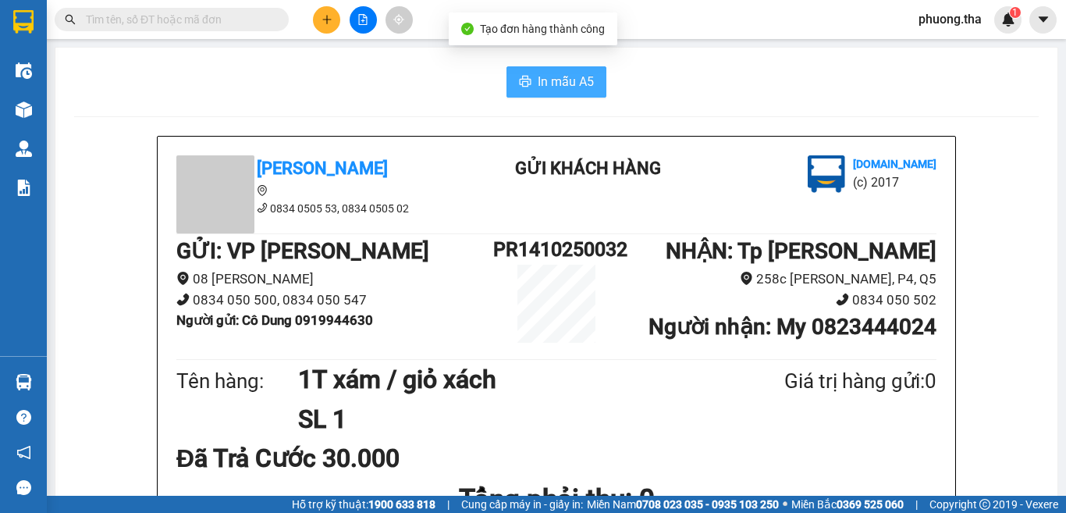
click at [511, 76] on button "In mẫu A5" at bounding box center [556, 81] width 100 height 31
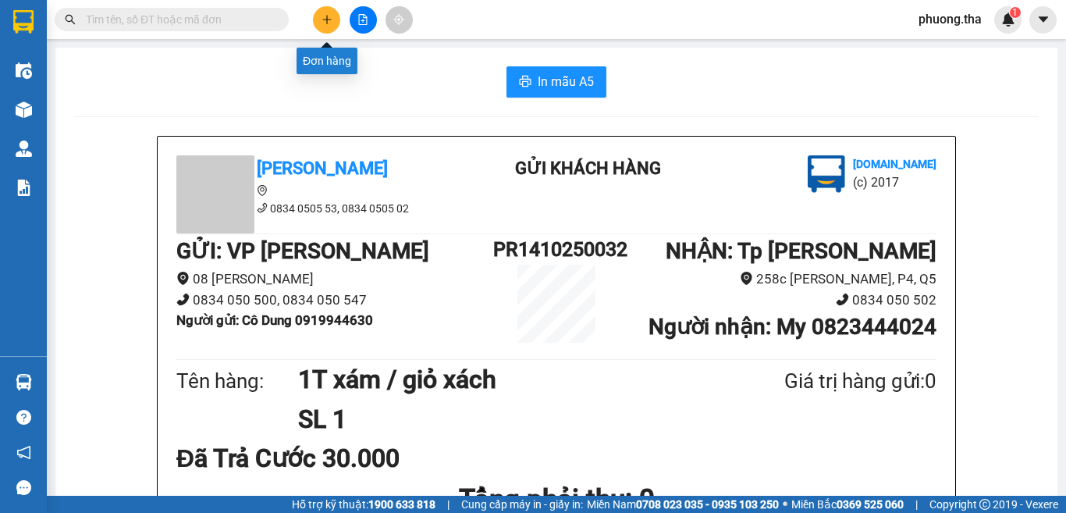
click at [327, 27] on button at bounding box center [326, 19] width 27 height 27
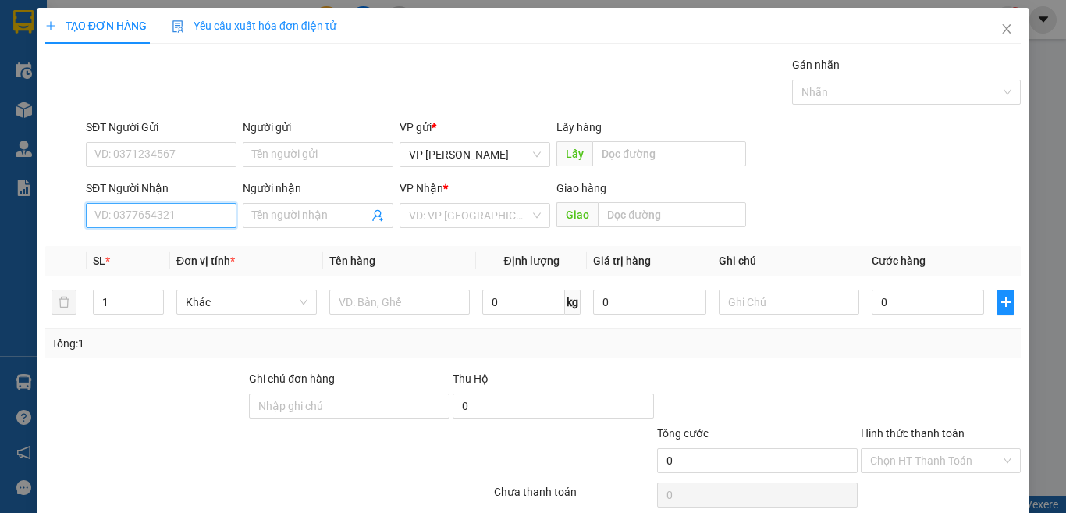
click at [219, 218] on input "SĐT Người Nhận" at bounding box center [161, 215] width 151 height 25
click at [211, 240] on div "0979974448 - HUỆ" at bounding box center [159, 246] width 130 height 17
type input "0979974448"
type input "HUỆ"
type input "0979974448"
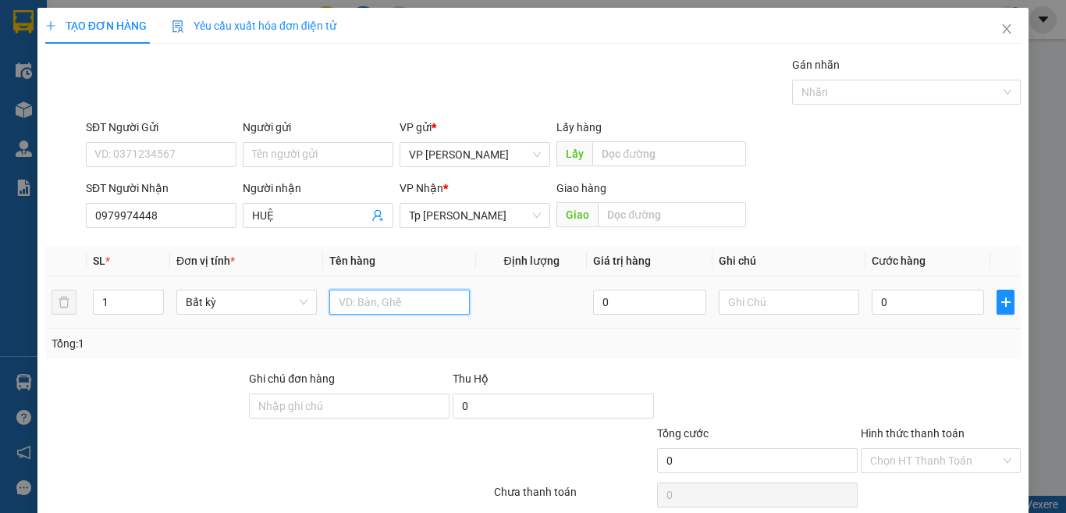
click at [402, 295] on input "text" at bounding box center [399, 301] width 140 height 25
type input "1t xop thit de"
click at [914, 302] on input "0" at bounding box center [928, 301] width 112 height 25
click at [912, 307] on input "0" at bounding box center [928, 301] width 112 height 25
type input "01"
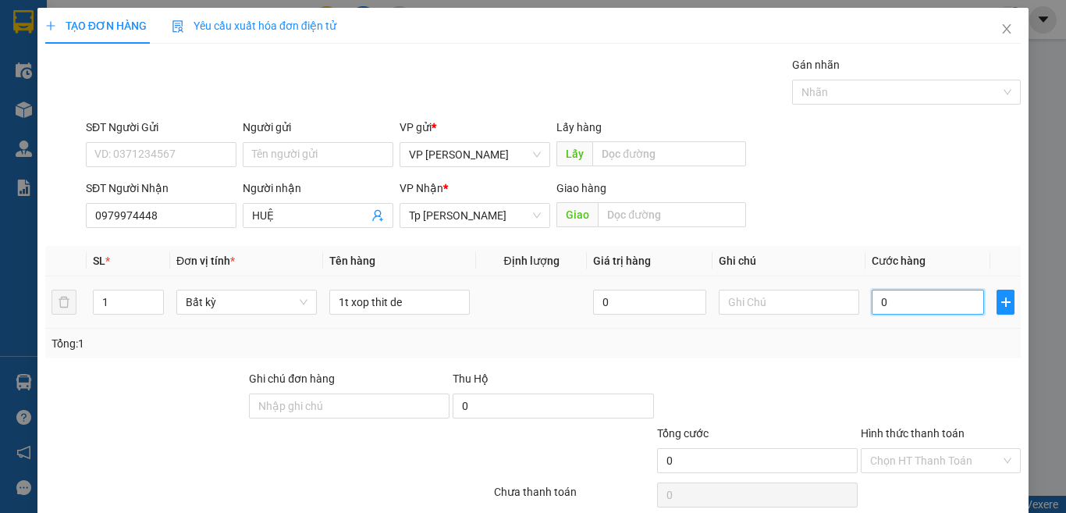
type input "1"
type input "015"
type input "15"
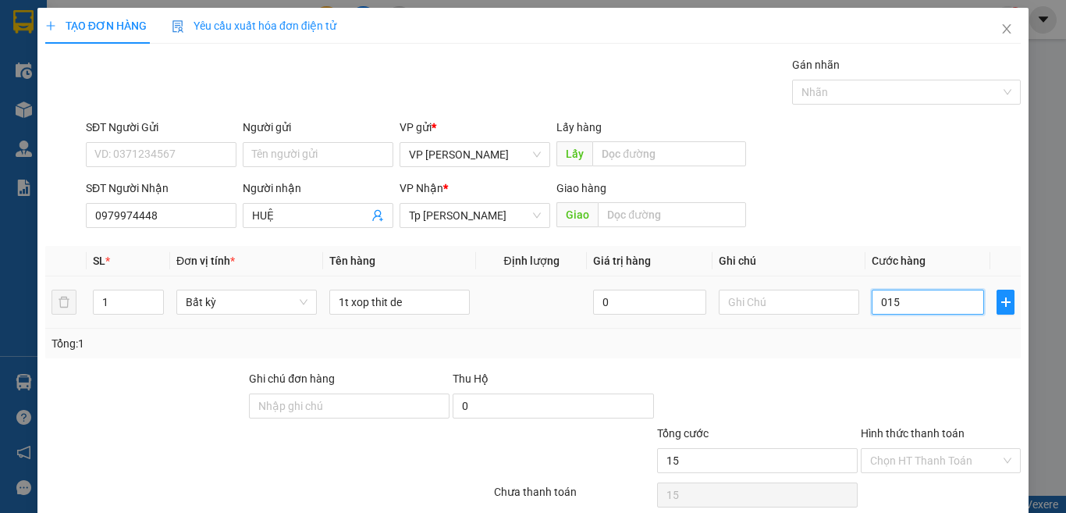
type input "0.150"
type input "150"
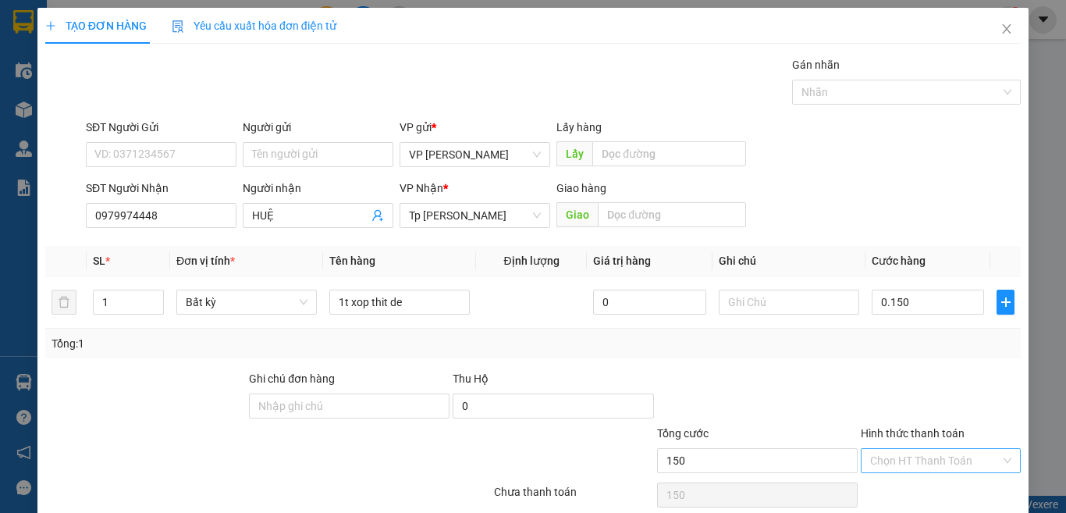
type input "150.000"
click at [922, 460] on input "Hình thức thanh toán" at bounding box center [935, 460] width 130 height 23
click at [912, 404] on div "Tại văn phòng" at bounding box center [929, 404] width 139 height 17
type input "0"
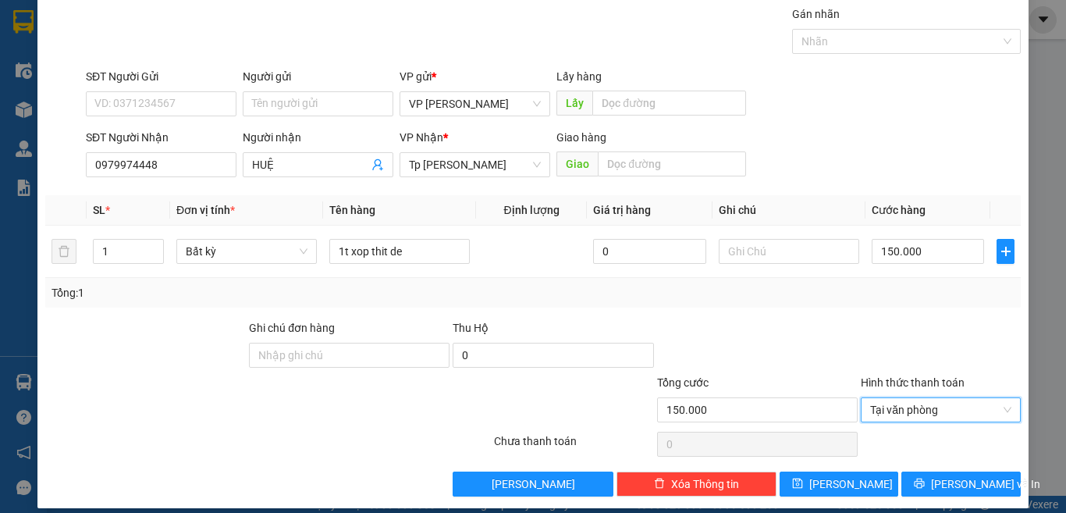
scroll to position [65, 0]
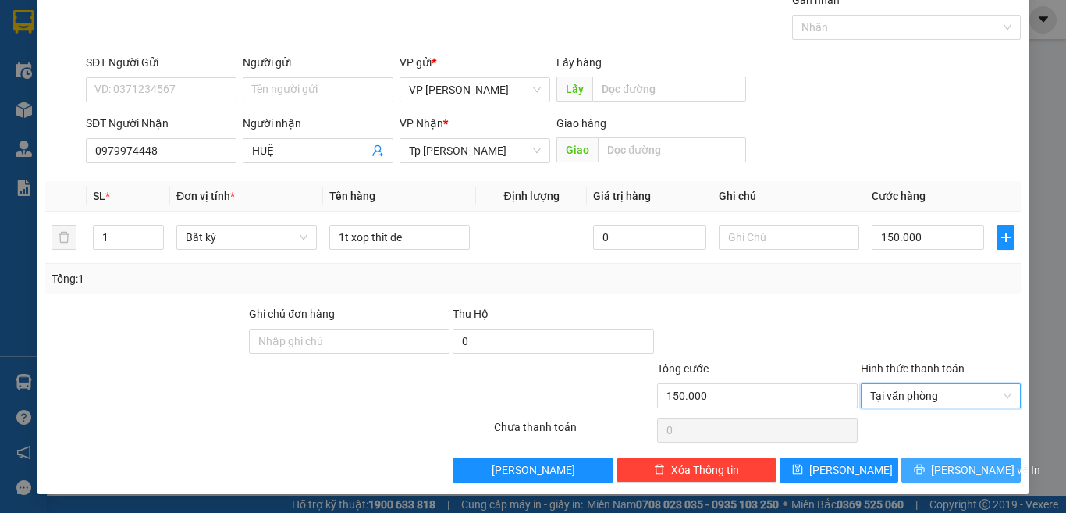
click at [950, 473] on span "[PERSON_NAME] và In" at bounding box center [985, 469] width 109 height 17
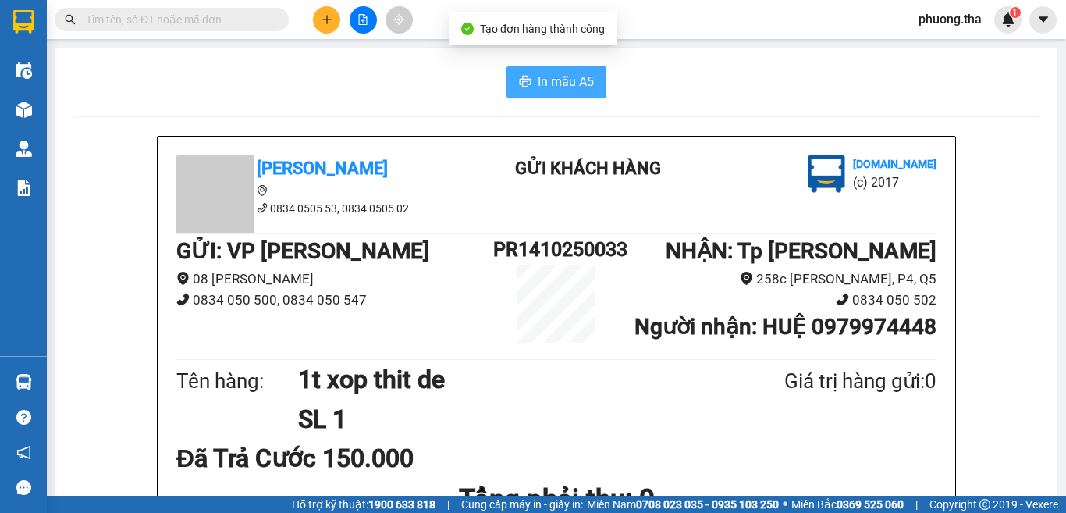
click at [553, 85] on span "In mẫu A5" at bounding box center [566, 82] width 56 height 20
click at [303, 16] on div at bounding box center [152, 19] width 304 height 23
click at [318, 25] on button at bounding box center [326, 19] width 27 height 27
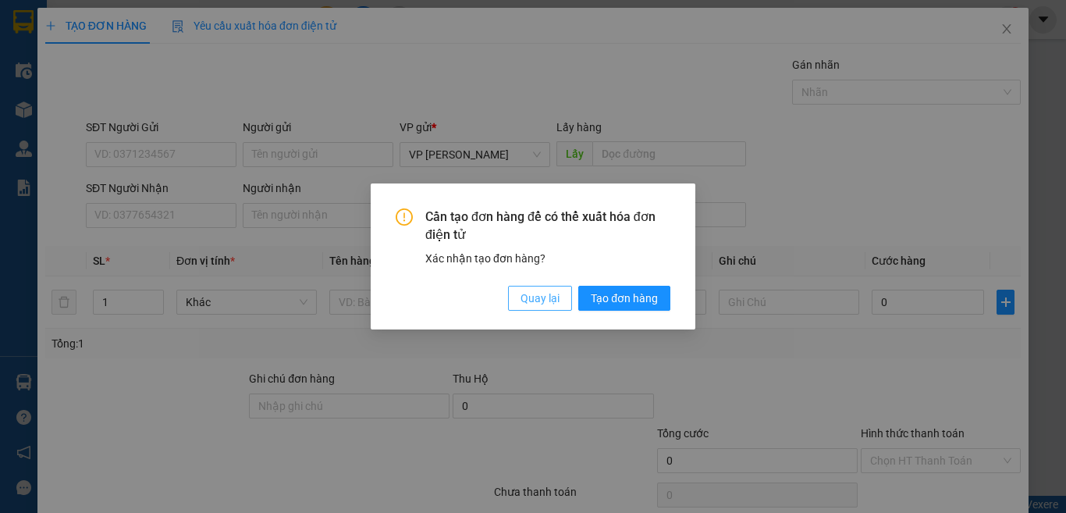
click at [536, 298] on span "Quay lại" at bounding box center [539, 297] width 39 height 17
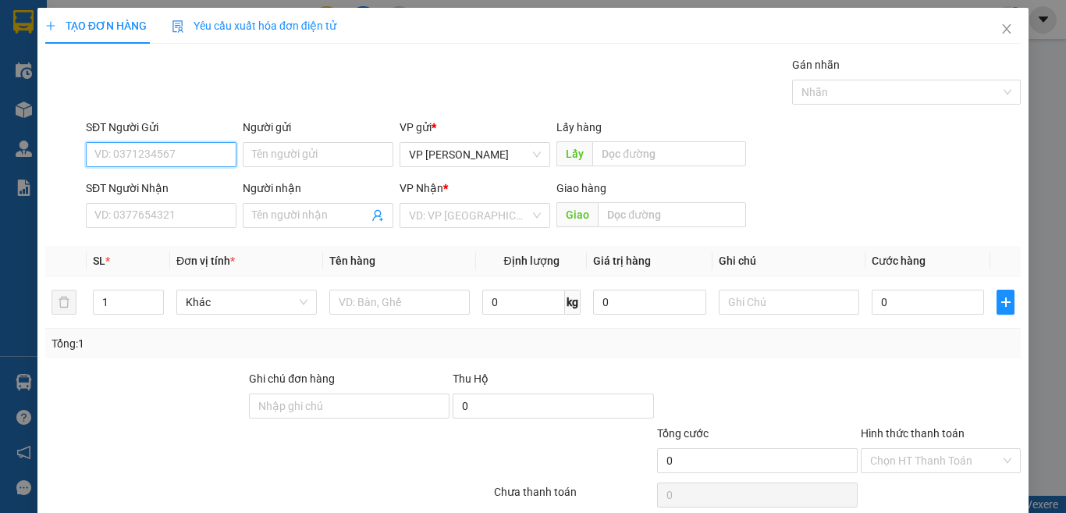
click at [175, 147] on input "SĐT Người Gửi" at bounding box center [161, 154] width 151 height 25
type input "0834050547"
click at [185, 147] on input "0834050547" at bounding box center [161, 154] width 151 height 25
drag, startPoint x: 187, startPoint y: 183, endPoint x: 366, endPoint y: 273, distance: 200.3
click at [187, 184] on div "0834050547 - Hàng Tc cước R" at bounding box center [167, 185] width 147 height 17
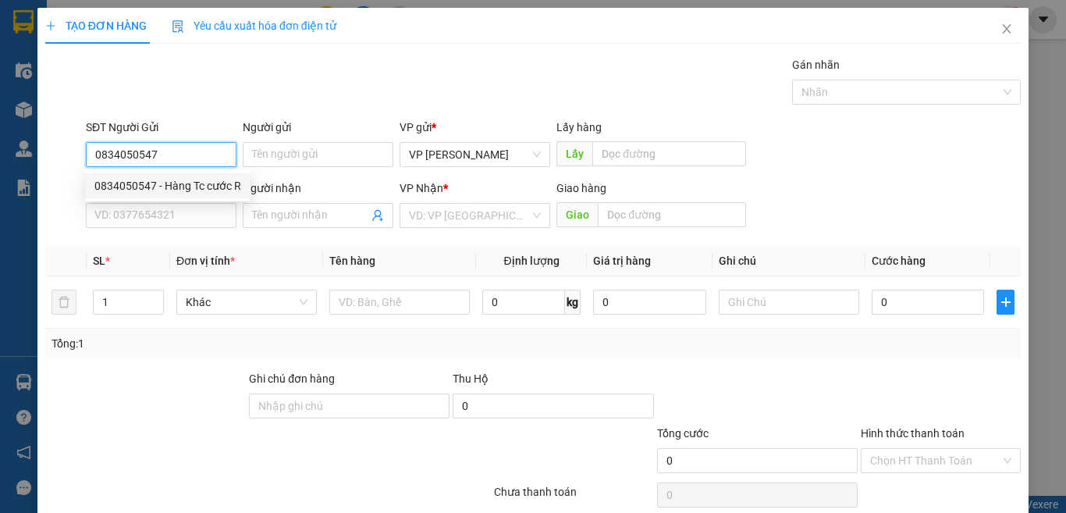
type input "Hàng Tc cước R"
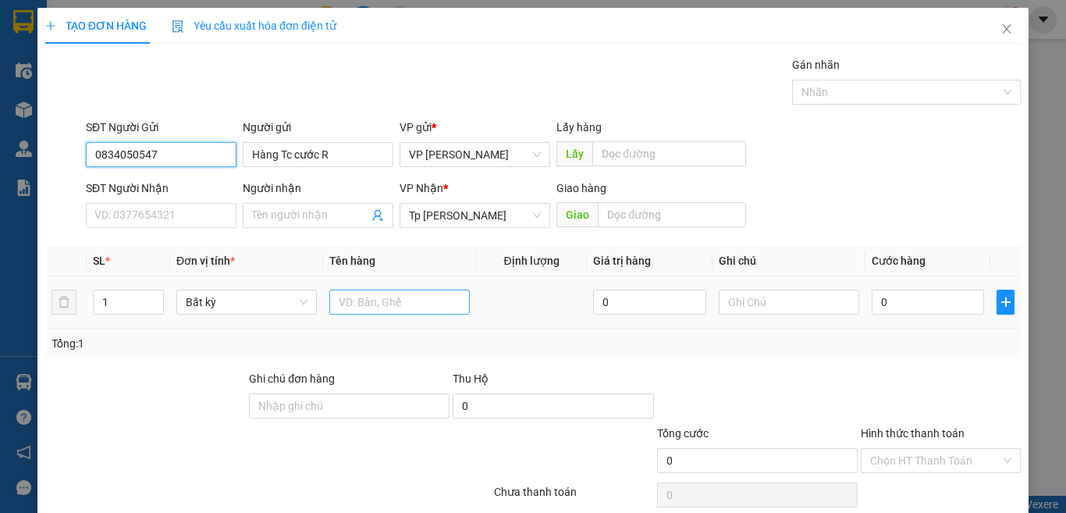
type input "0834050547"
click at [375, 301] on input "text" at bounding box center [399, 301] width 140 height 25
paste input "àn"
paste input "úo"
paste input "ướ"
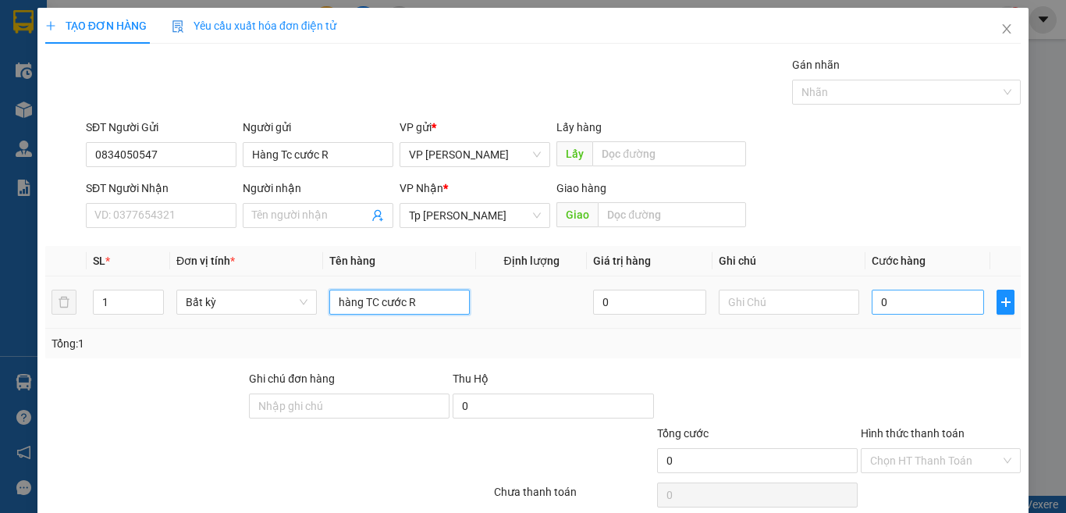
type input "hàng TC cước R"
click at [877, 305] on input "0" at bounding box center [928, 301] width 112 height 25
type input "2"
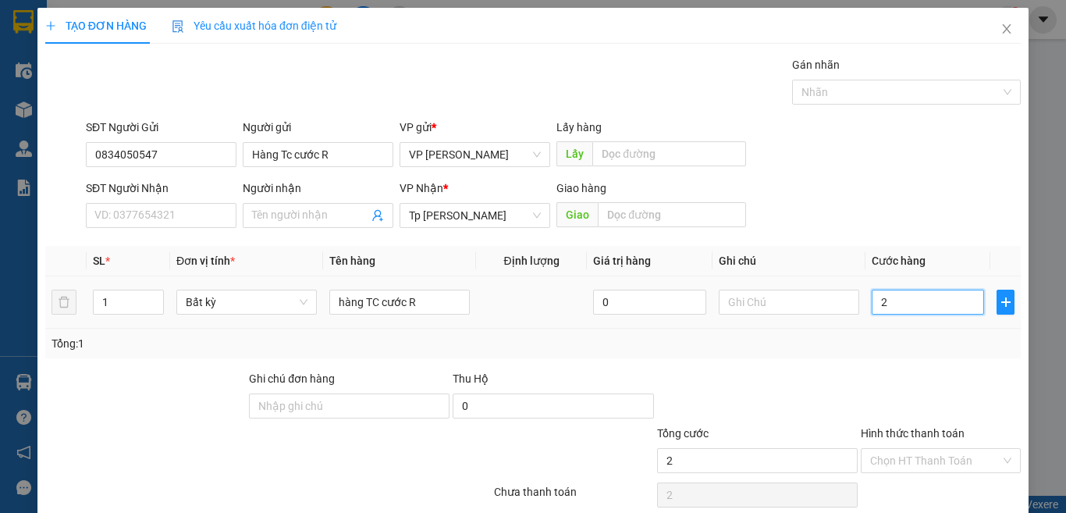
type input "28"
type input "280"
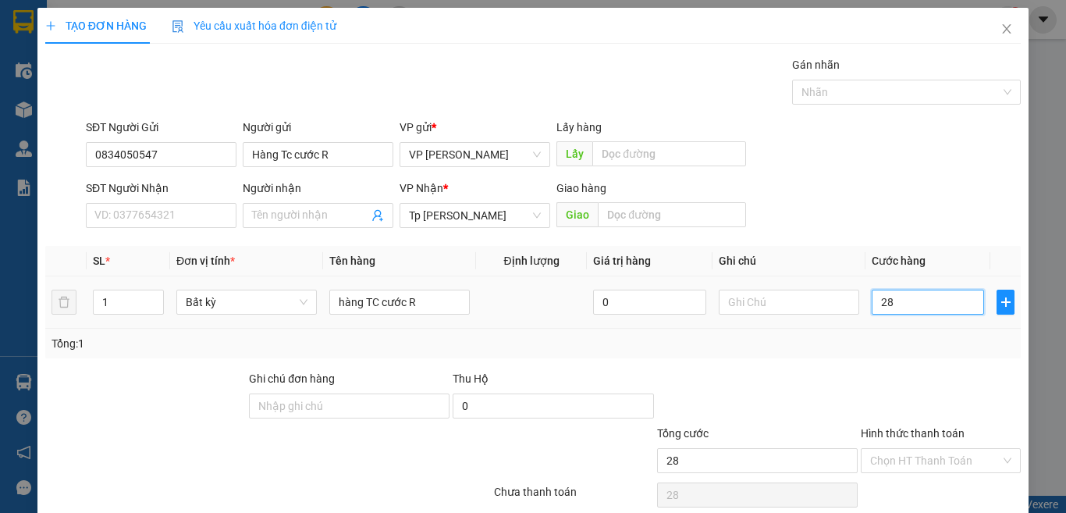
type input "280"
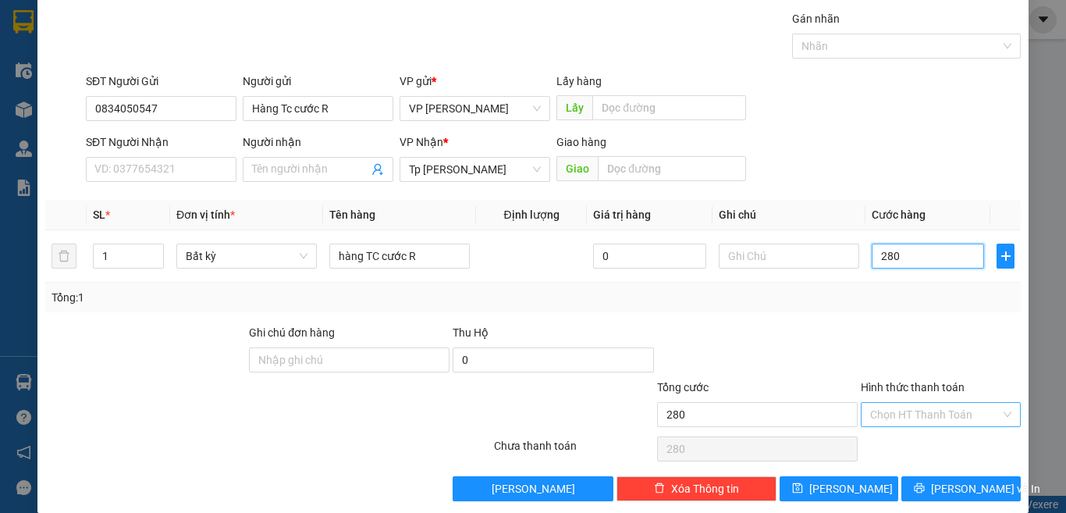
scroll to position [65, 0]
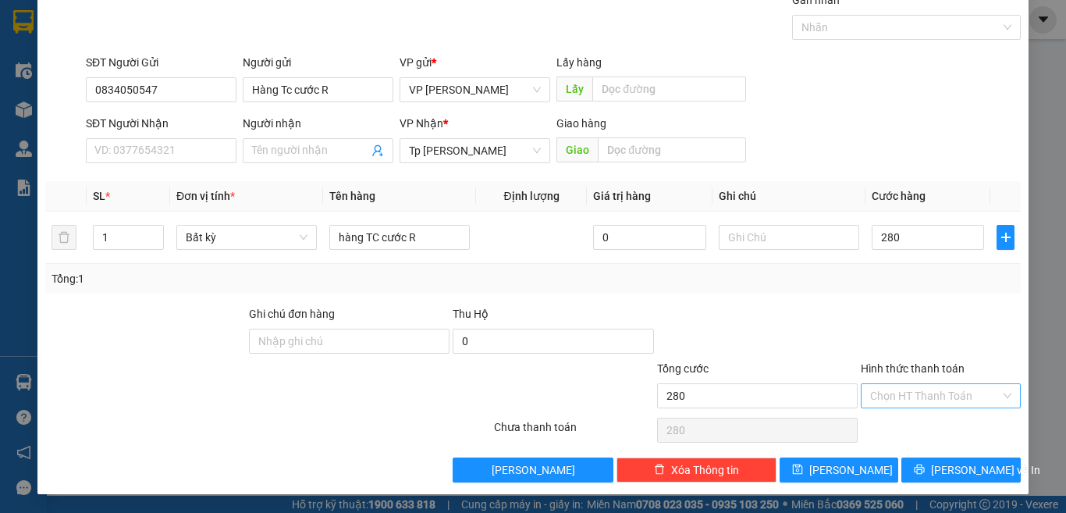
type input "280.000"
click at [894, 387] on input "Hình thức thanh toán" at bounding box center [935, 395] width 130 height 23
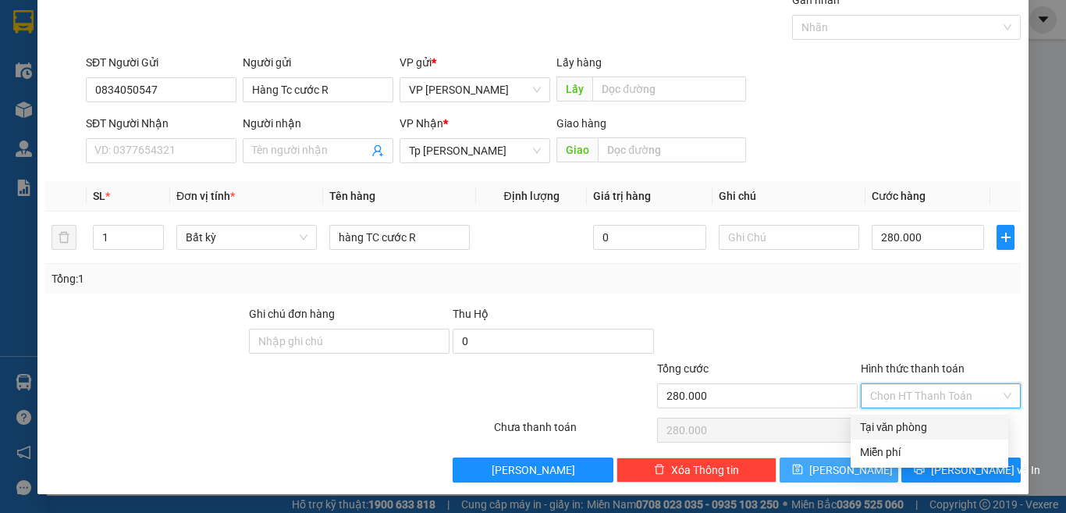
drag, startPoint x: 887, startPoint y: 426, endPoint x: 830, endPoint y: 459, distance: 65.7
click at [886, 426] on div "Tại văn phòng" at bounding box center [929, 426] width 139 height 17
type input "0"
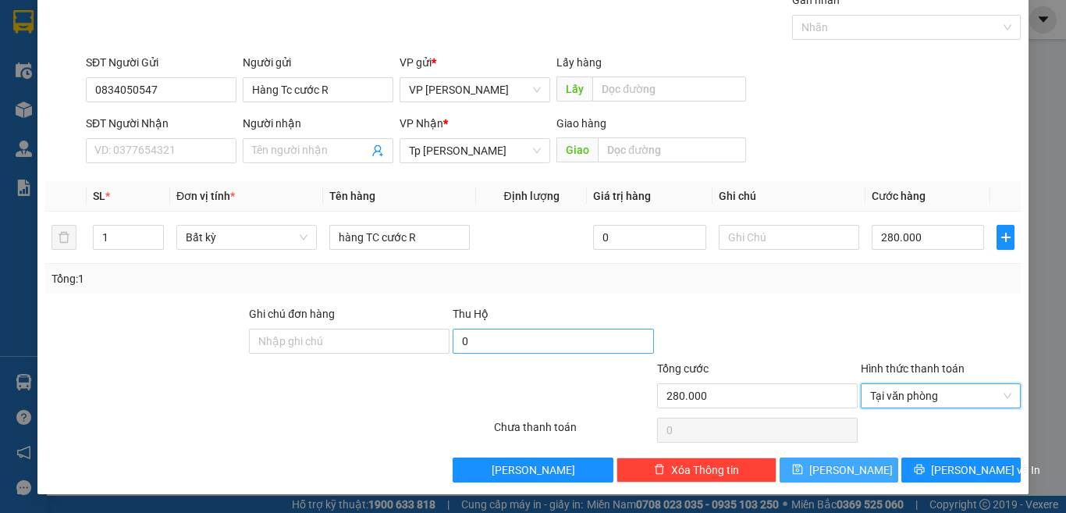
drag, startPoint x: 819, startPoint y: 466, endPoint x: 470, endPoint y: 346, distance: 369.4
click at [803, 466] on icon "save" at bounding box center [797, 468] width 11 height 11
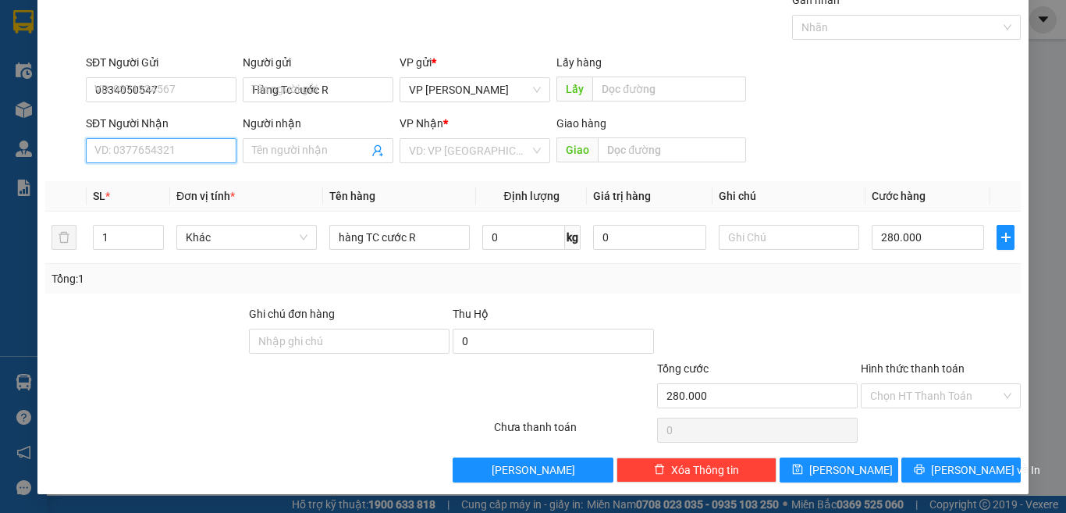
type input "0"
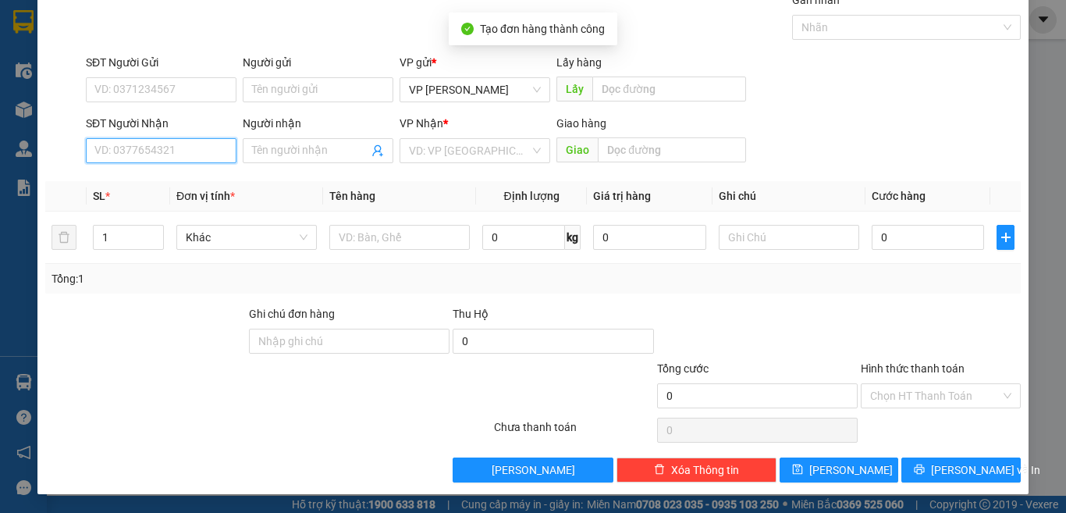
click at [190, 147] on input "SĐT Người Nhận" at bounding box center [161, 150] width 151 height 25
type input "0834050578"
click at [185, 155] on input "0834050578" at bounding box center [161, 150] width 151 height 25
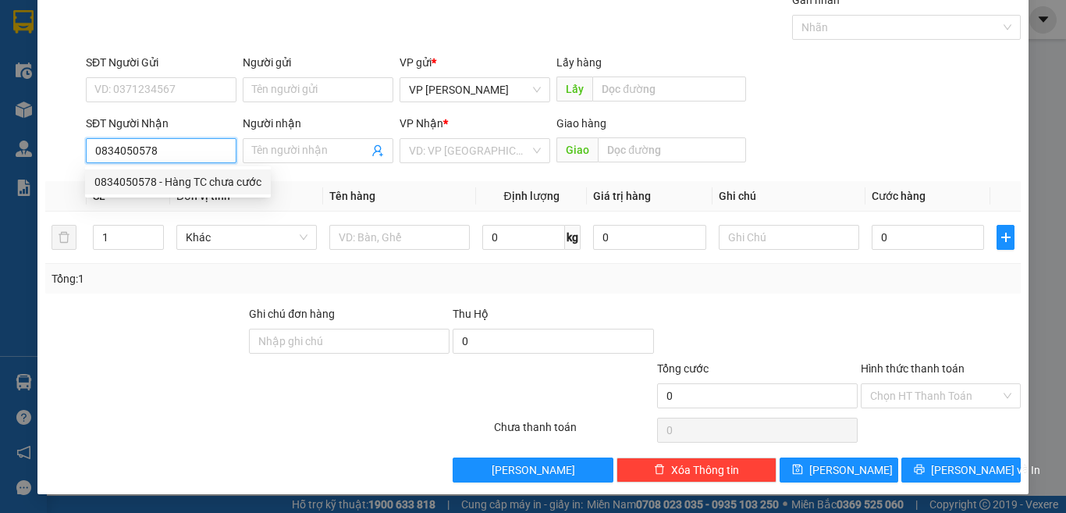
click at [189, 179] on div "0834050578 - Hàng TC chưa cước" at bounding box center [177, 181] width 167 height 17
type input "Hàng TC chưa cước"
type input "0834050578"
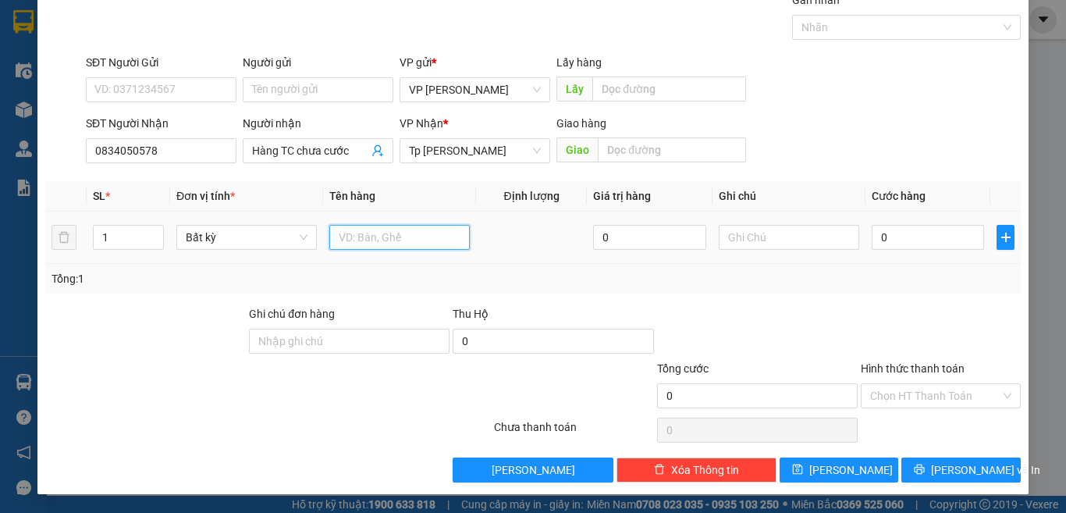
click at [428, 248] on input "text" at bounding box center [399, 237] width 140 height 25
paste input "àn"
paste input "ư"
paste input "úo"
paste input "ướ"
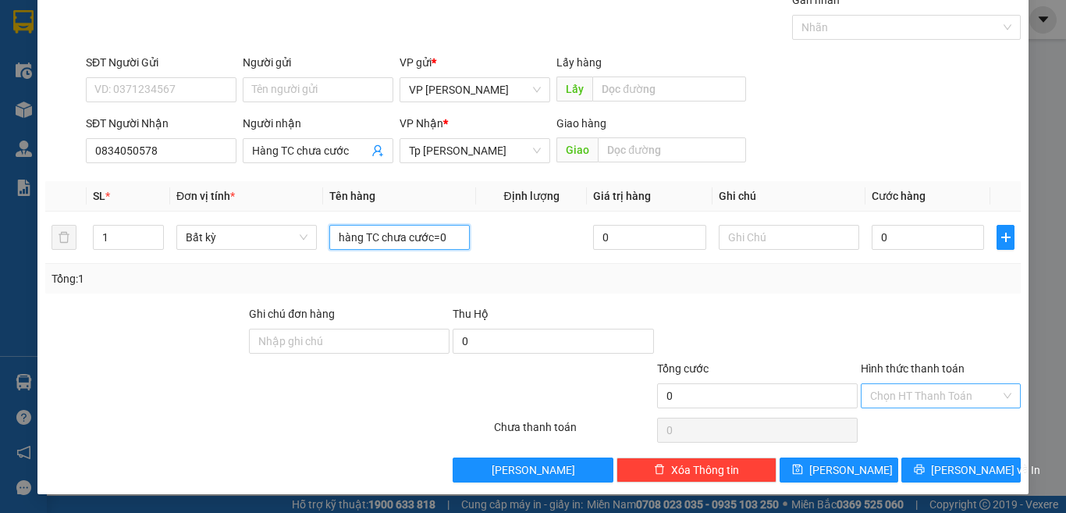
type input "hàng TC chưa cước=0"
click at [928, 393] on input "Hình thức thanh toán" at bounding box center [935, 395] width 130 height 23
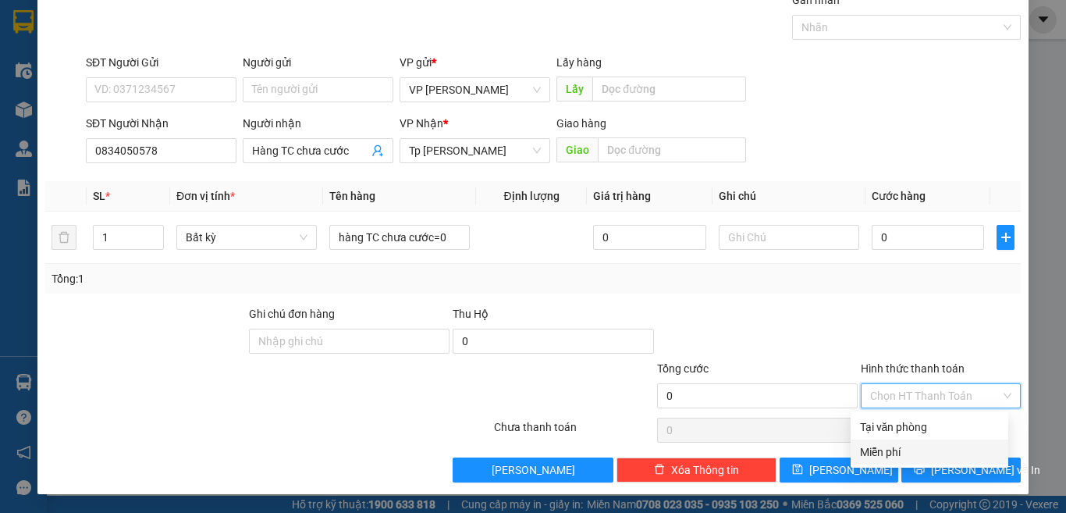
click at [887, 454] on div "Miễn phí" at bounding box center [929, 451] width 139 height 17
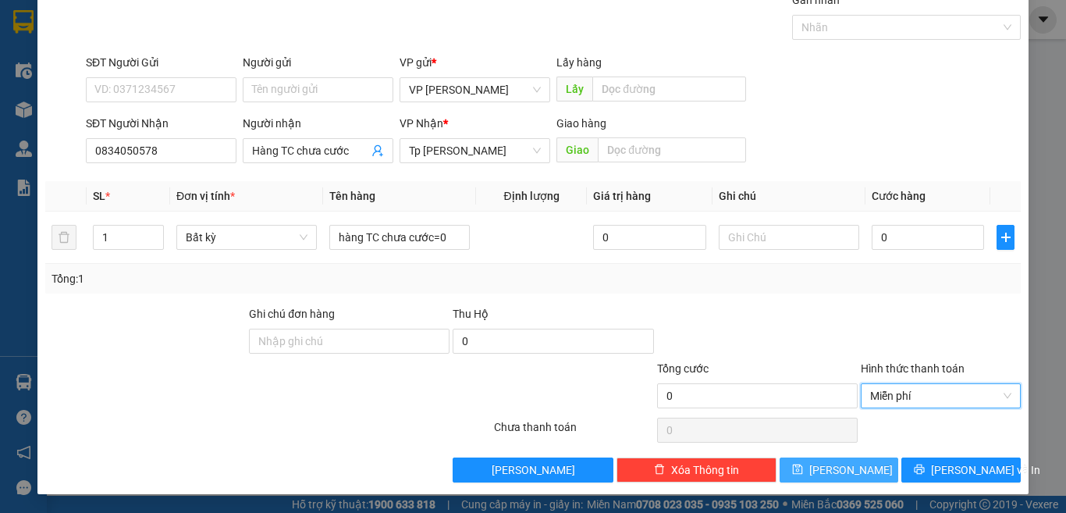
click at [803, 467] on icon "save" at bounding box center [797, 468] width 11 height 11
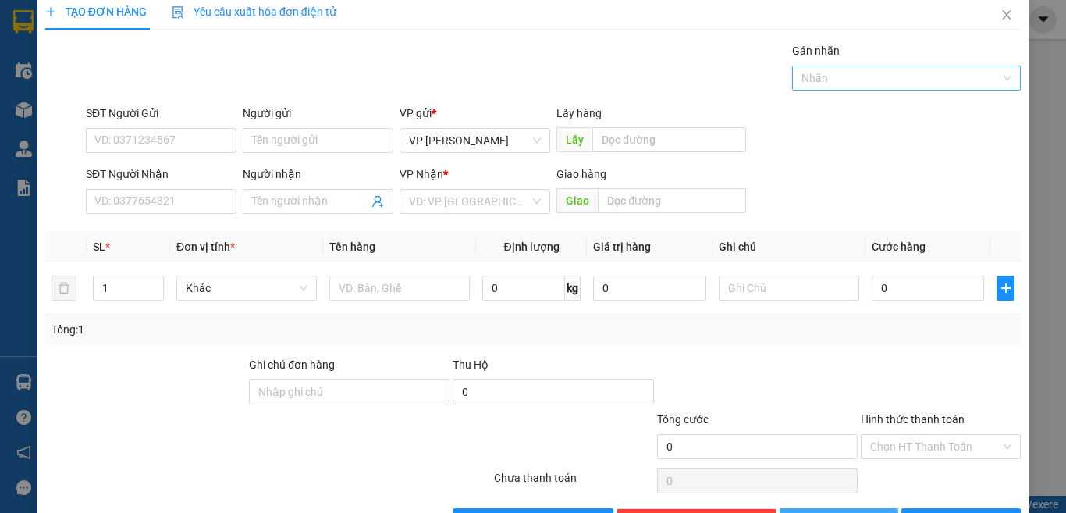
scroll to position [0, 0]
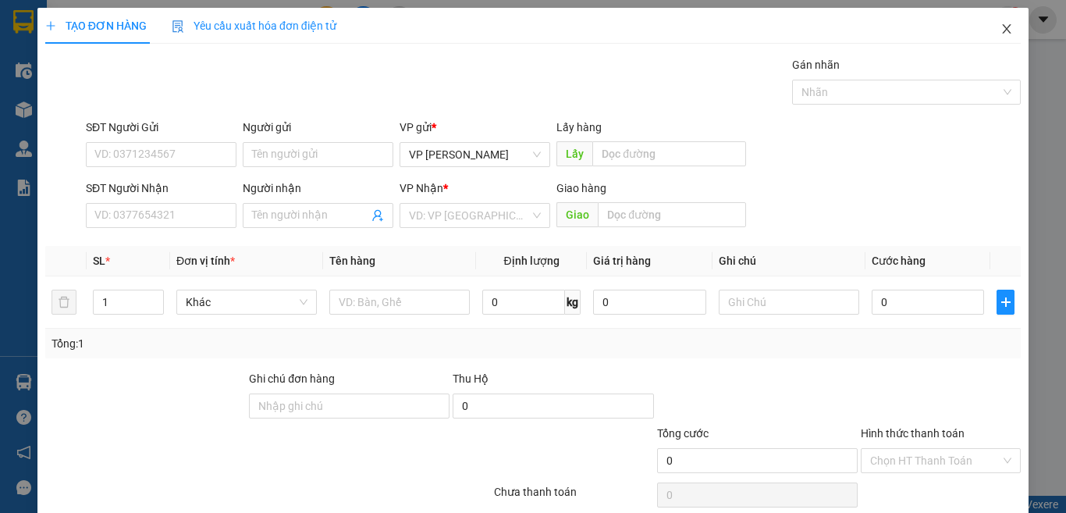
click at [1000, 33] on icon "close" at bounding box center [1006, 29] width 12 height 12
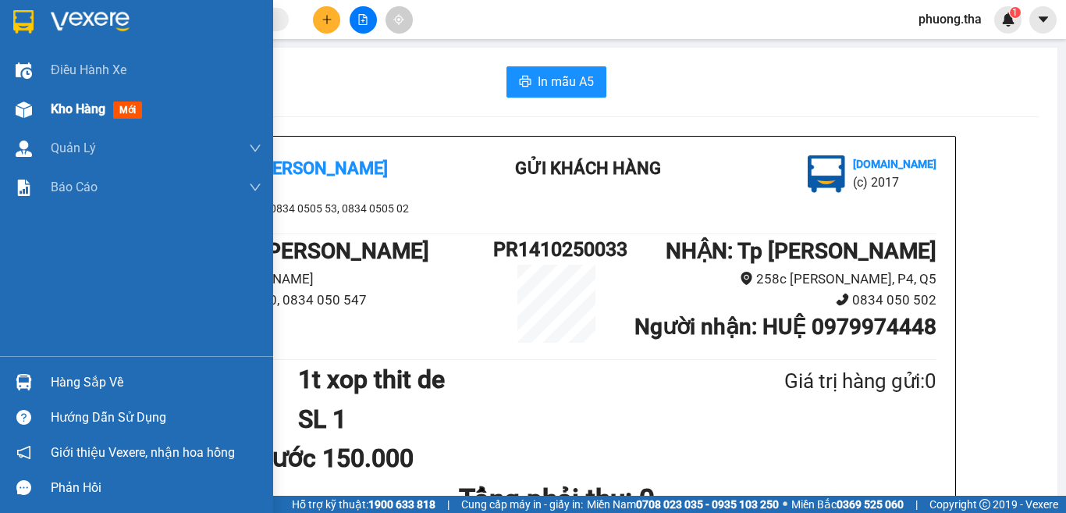
click at [23, 108] on img at bounding box center [24, 109] width 16 height 16
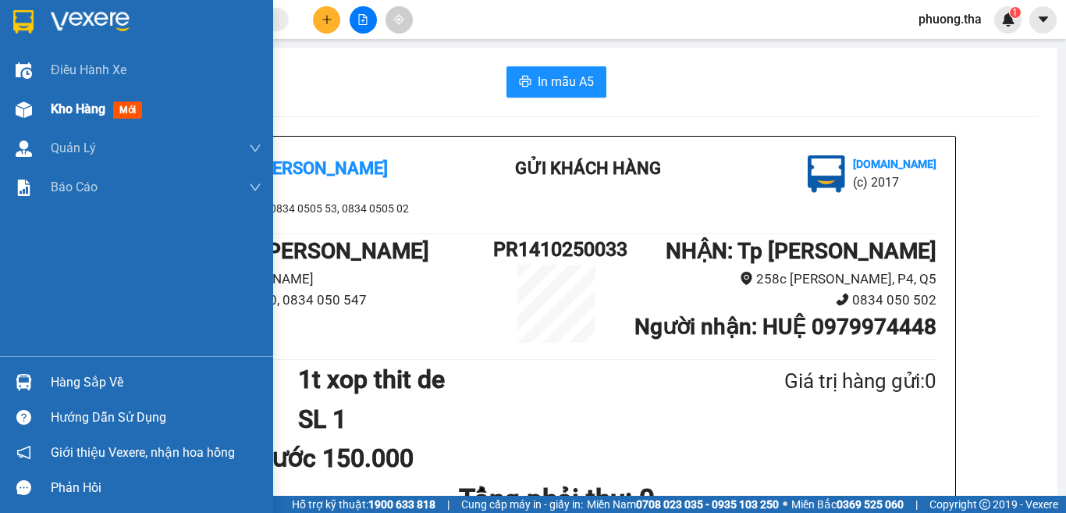
click at [23, 108] on img at bounding box center [24, 109] width 16 height 16
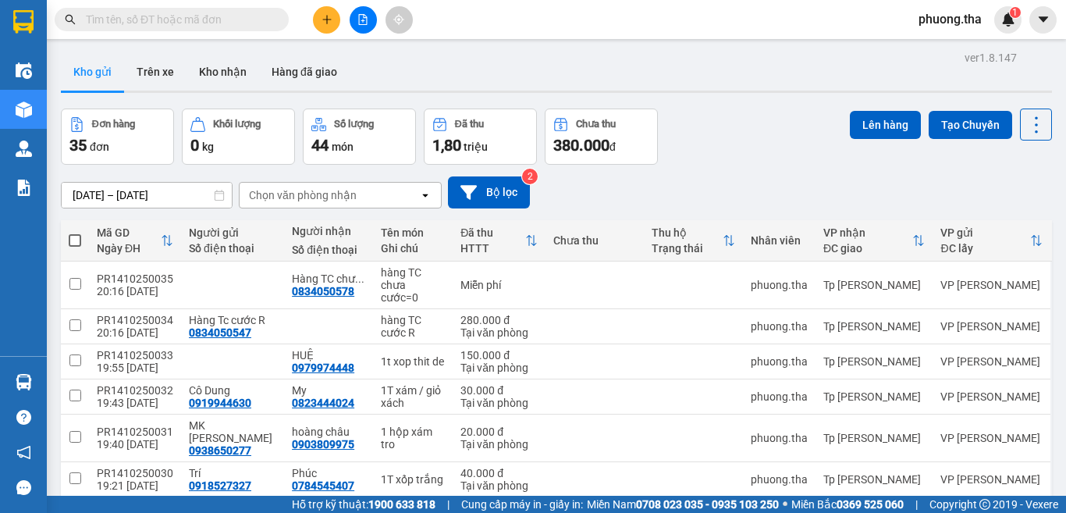
scroll to position [206, 0]
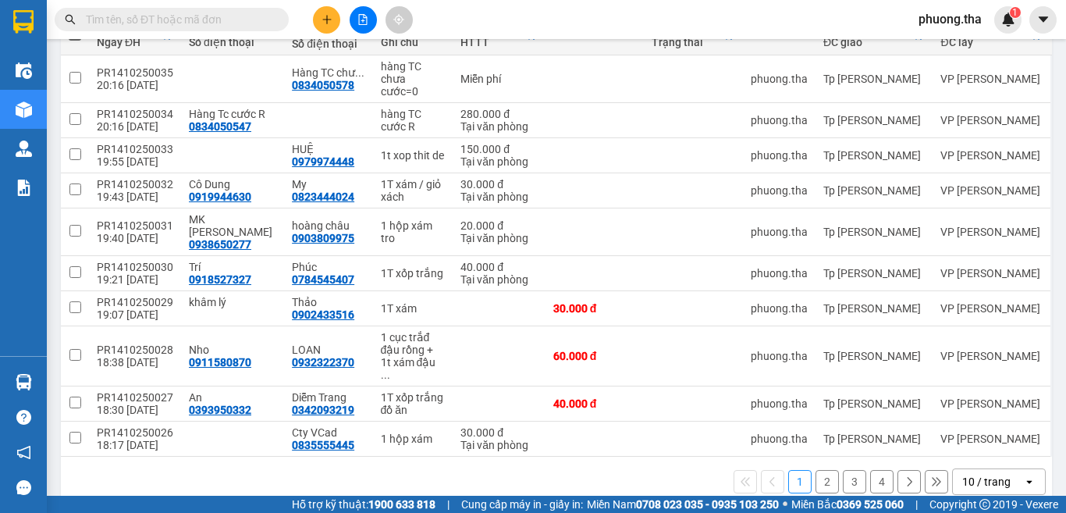
click at [970, 474] on div "10 / trang" at bounding box center [986, 482] width 48 height 16
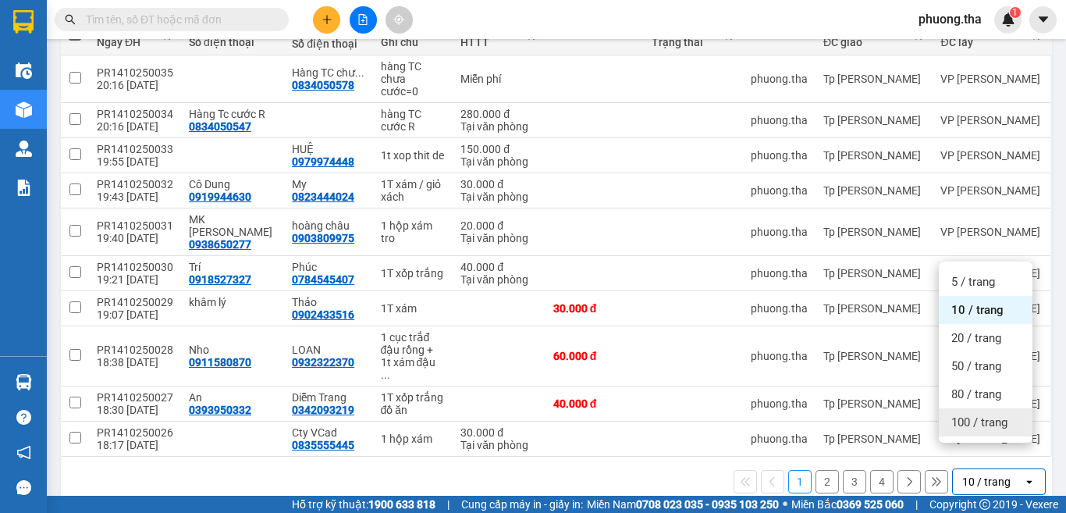
click at [974, 430] on div "100 / trang" at bounding box center [986, 422] width 94 height 28
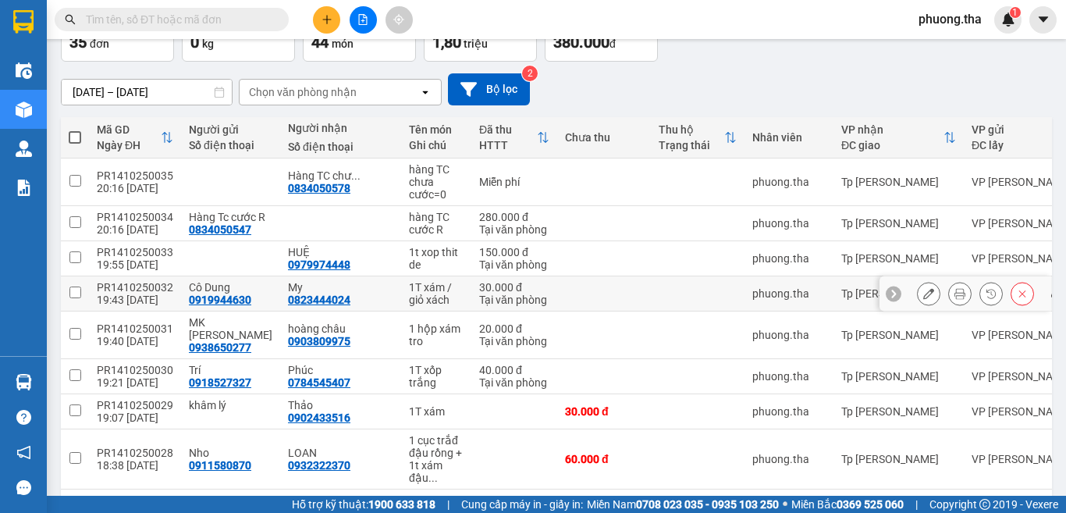
scroll to position [0, 0]
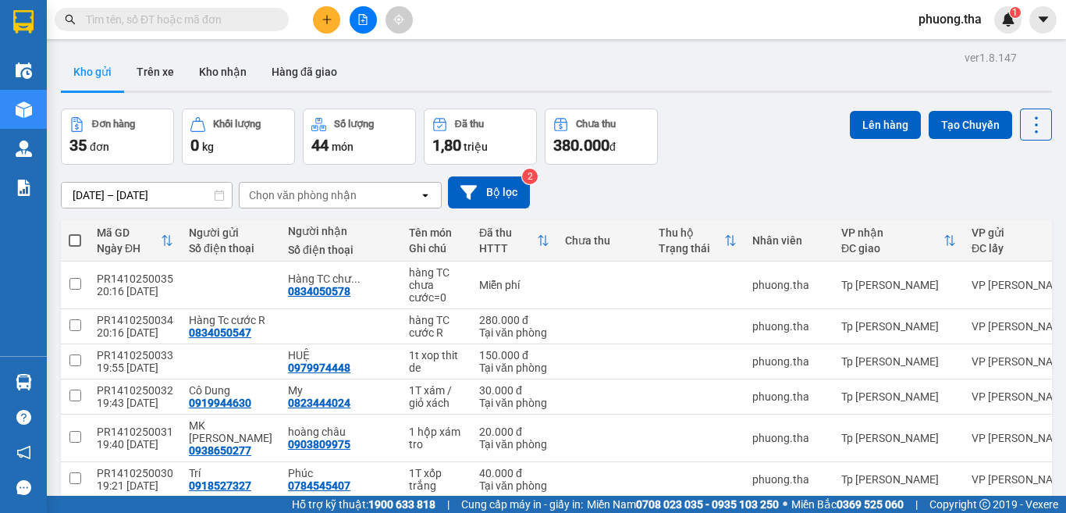
click at [76, 236] on span at bounding box center [75, 240] width 12 height 12
click at [75, 233] on input "checkbox" at bounding box center [75, 233] width 0 height 0
checkbox input "true"
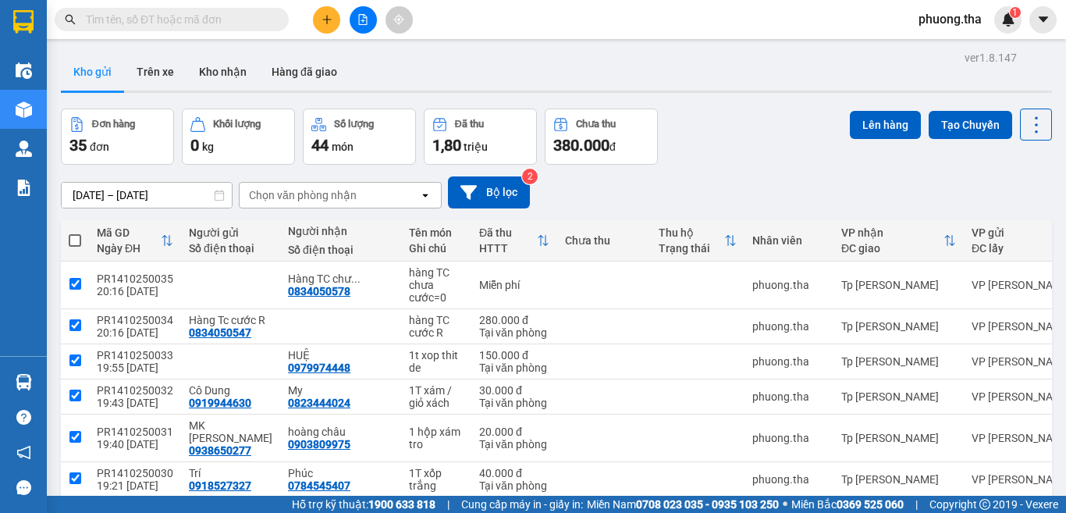
checkbox input "true"
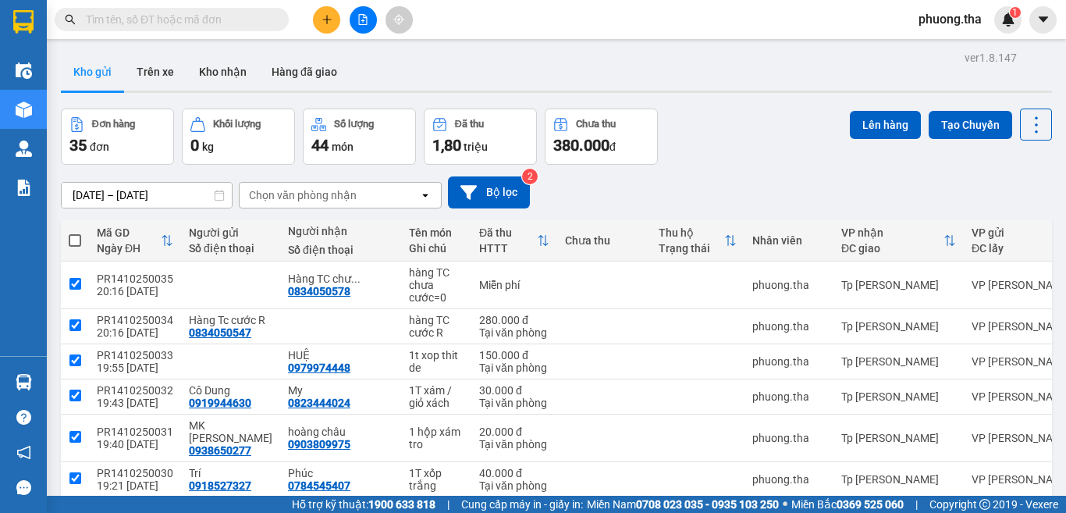
checkbox input "true"
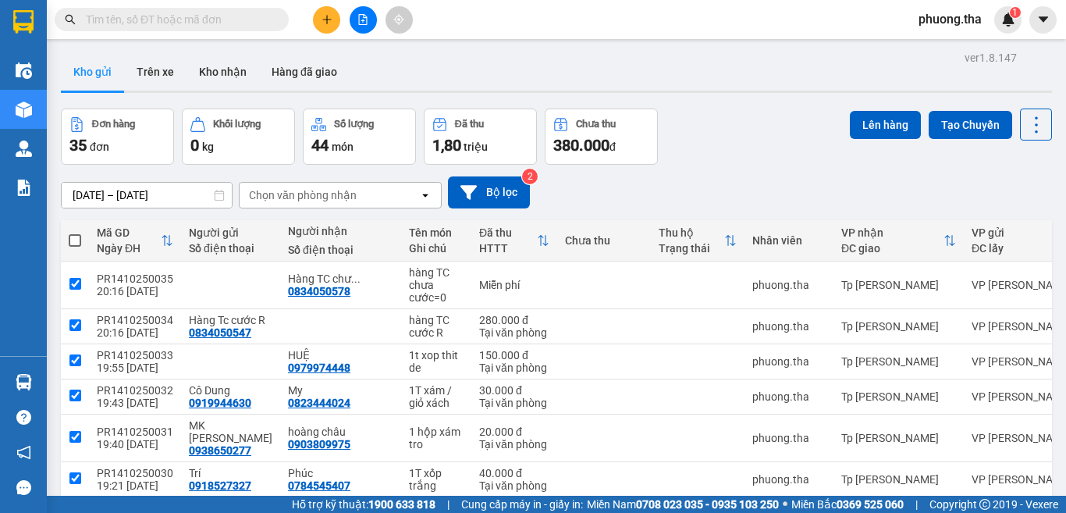
checkbox input "true"
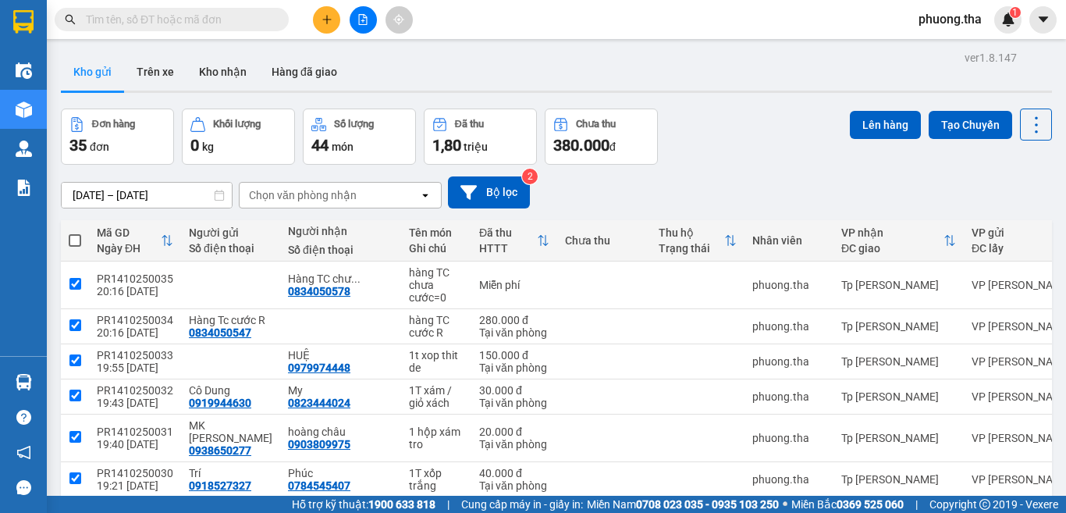
checkbox input "true"
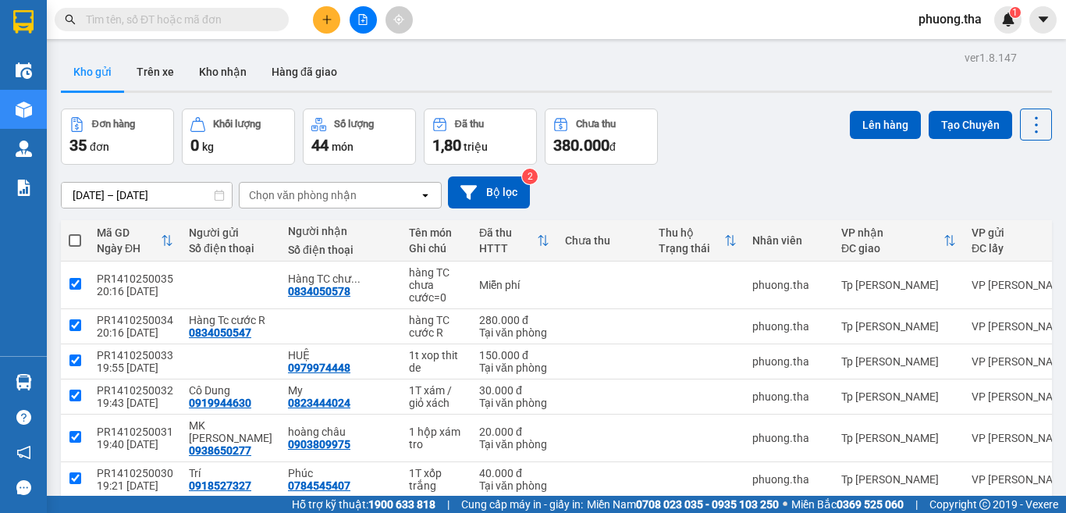
checkbox input "true"
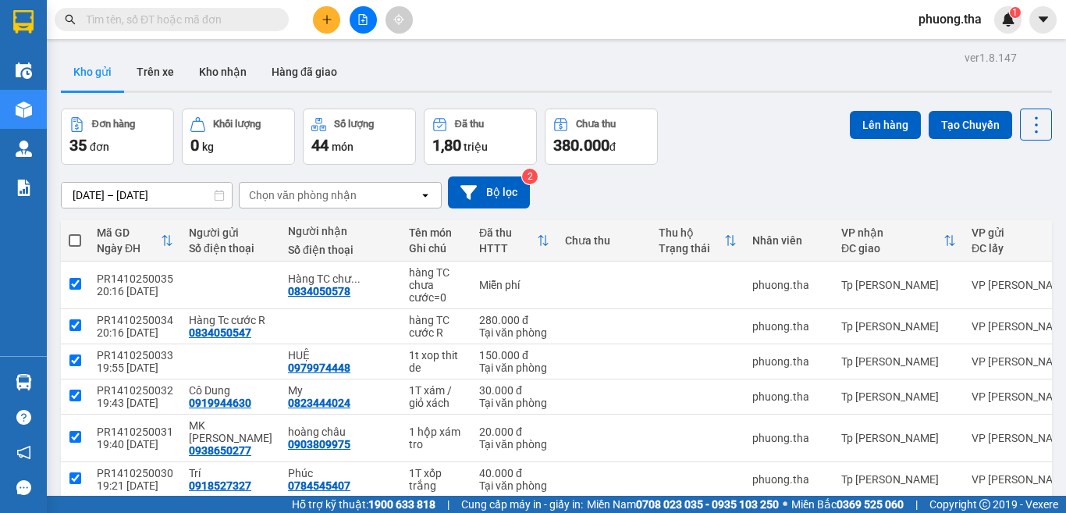
checkbox input "true"
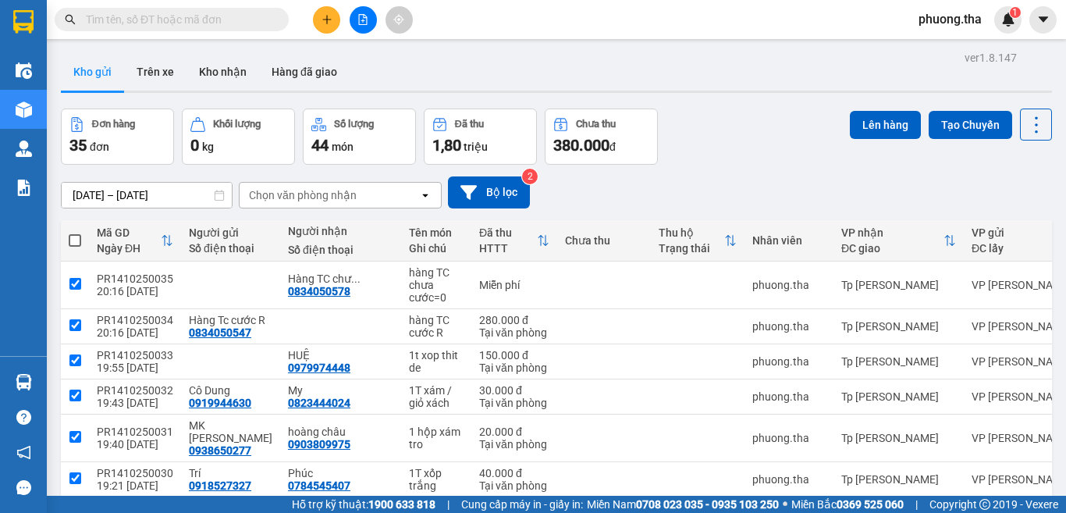
checkbox input "true"
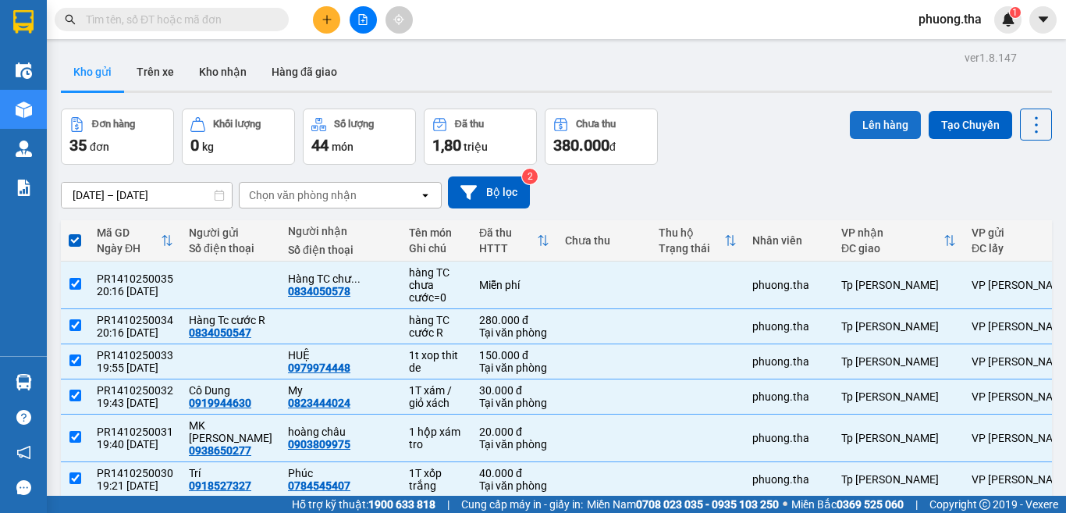
click at [864, 130] on button "Lên hàng" at bounding box center [885, 125] width 71 height 28
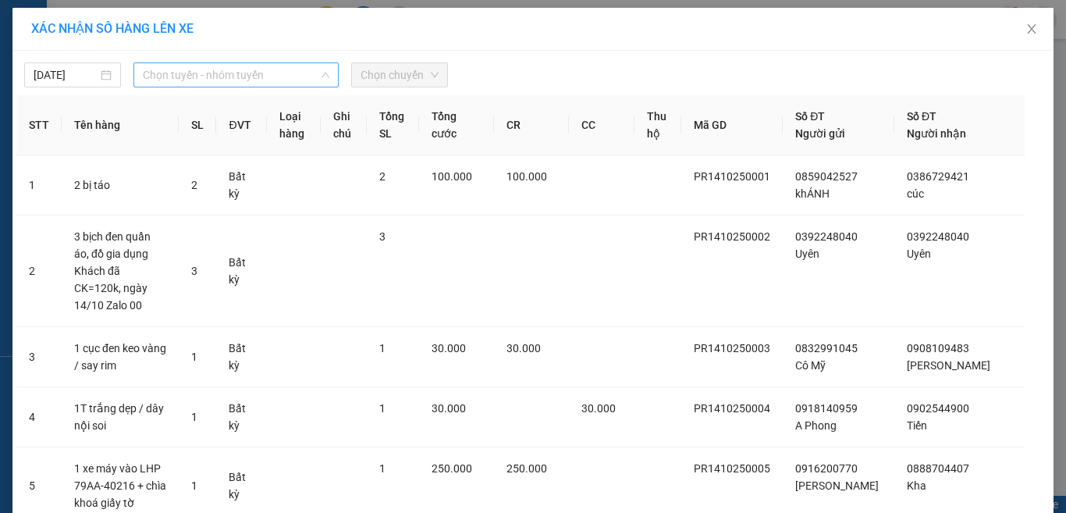
click at [201, 68] on span "Chọn tuyến - nhóm tuyến" at bounding box center [236, 74] width 186 height 23
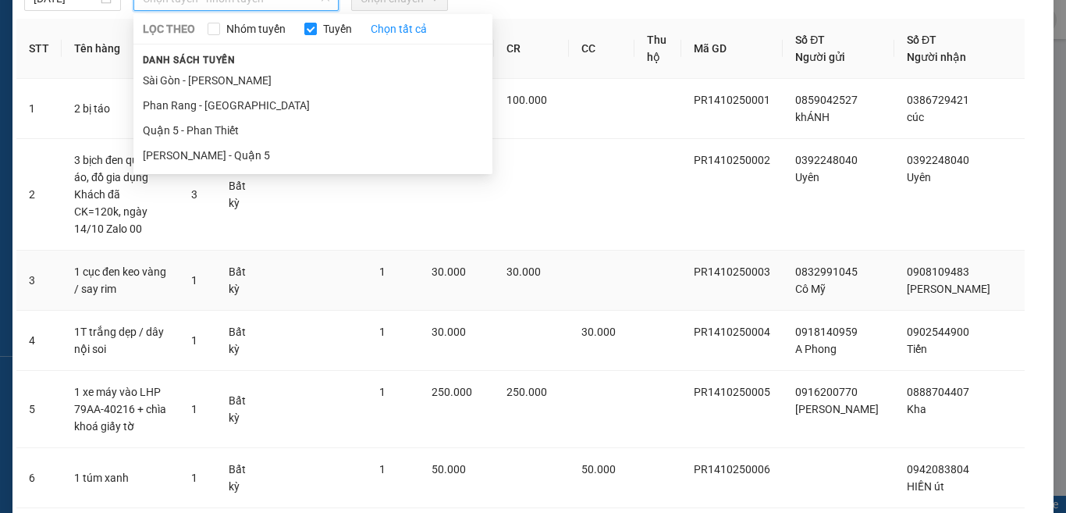
scroll to position [156, 0]
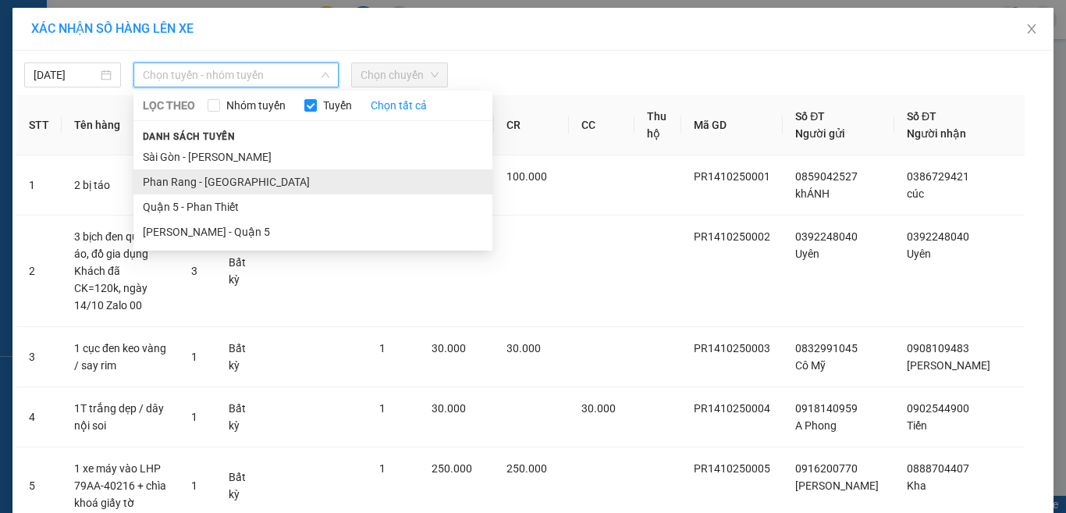
click at [157, 175] on li "Phan Rang - Sài Gòn" at bounding box center [312, 181] width 359 height 25
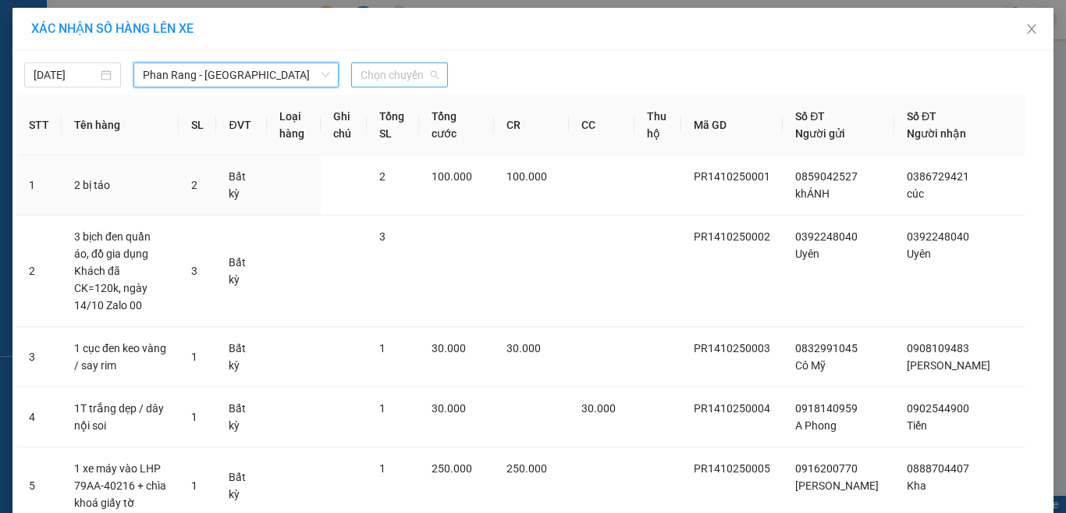
click at [383, 75] on span "Chọn chuyến" at bounding box center [399, 74] width 78 height 23
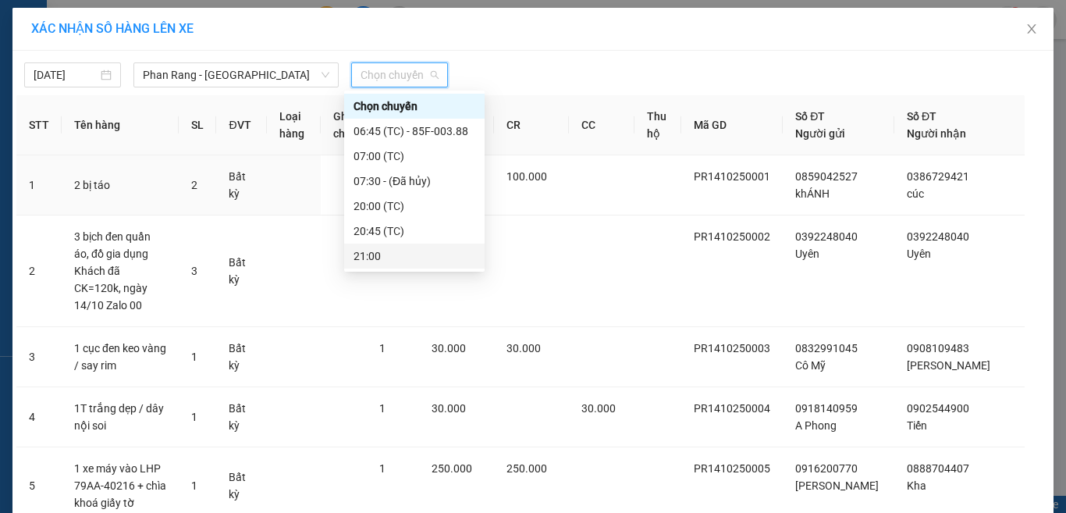
click at [379, 259] on div "21:00" at bounding box center [414, 255] width 122 height 17
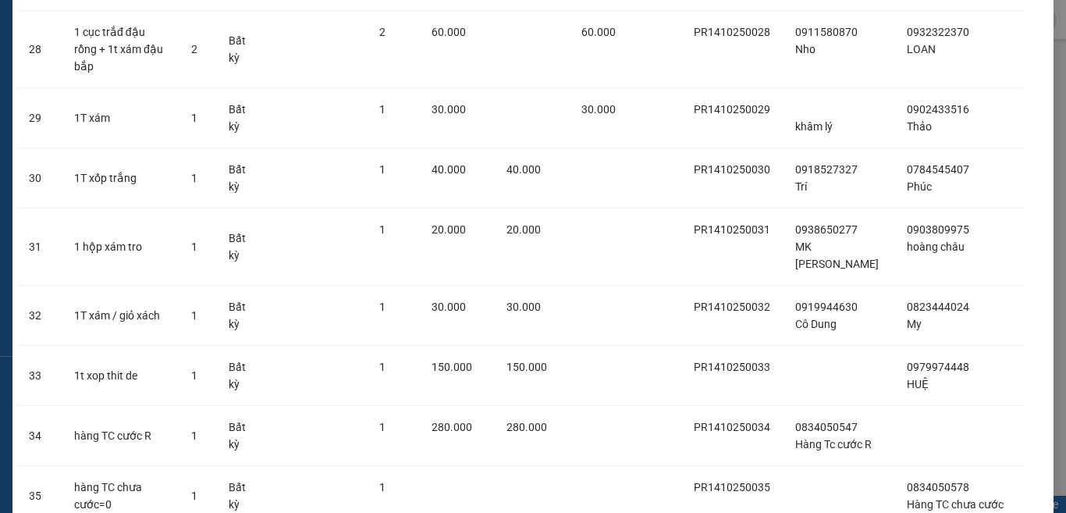
scroll to position [1954, 0]
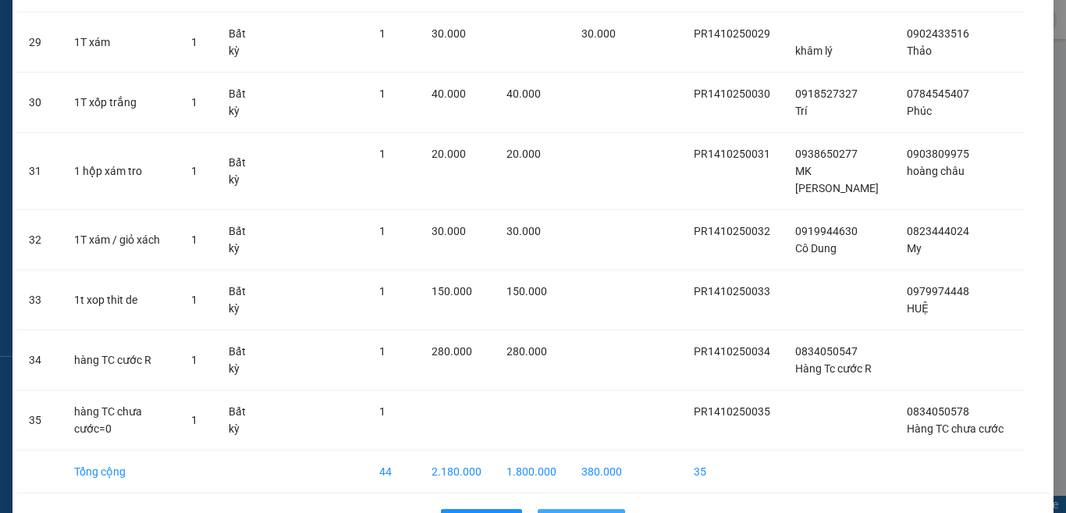
click at [587, 512] on span "Lên hàng" at bounding box center [589, 521] width 45 height 17
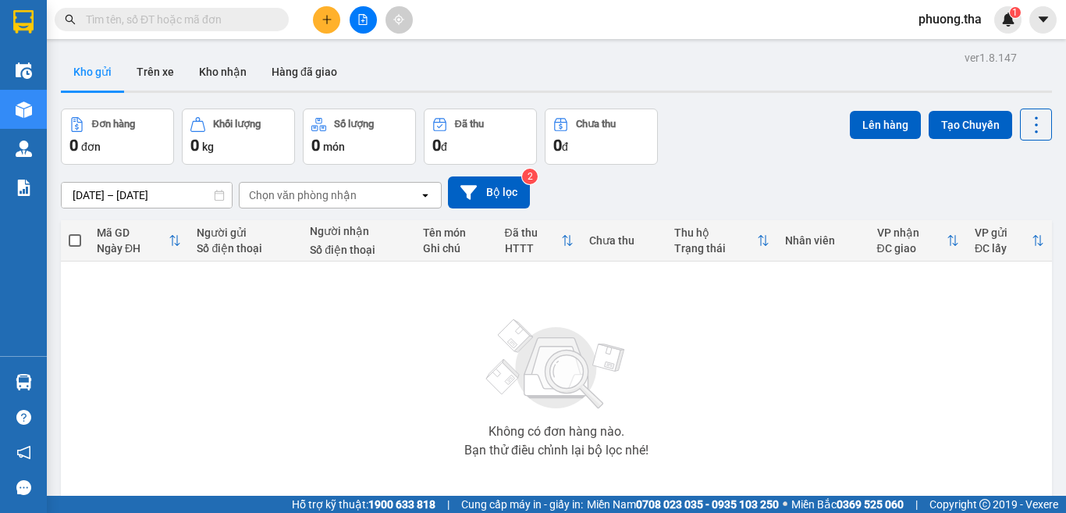
click at [359, 27] on button at bounding box center [363, 19] width 27 height 27
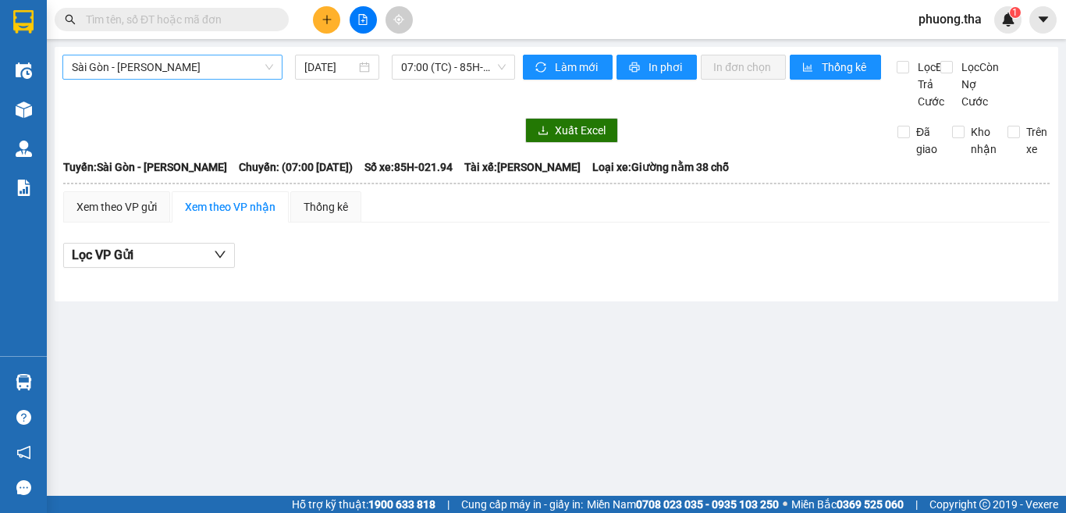
click at [152, 70] on span "Sài Gòn - Phan Rang" at bounding box center [172, 66] width 201 height 23
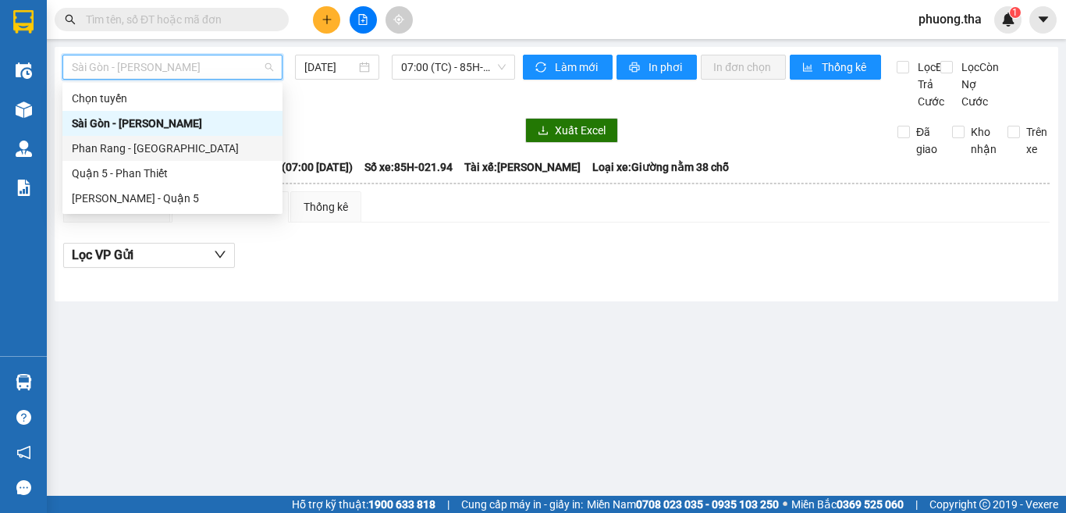
click at [133, 149] on div "Phan Rang - Sài Gòn" at bounding box center [172, 148] width 201 height 17
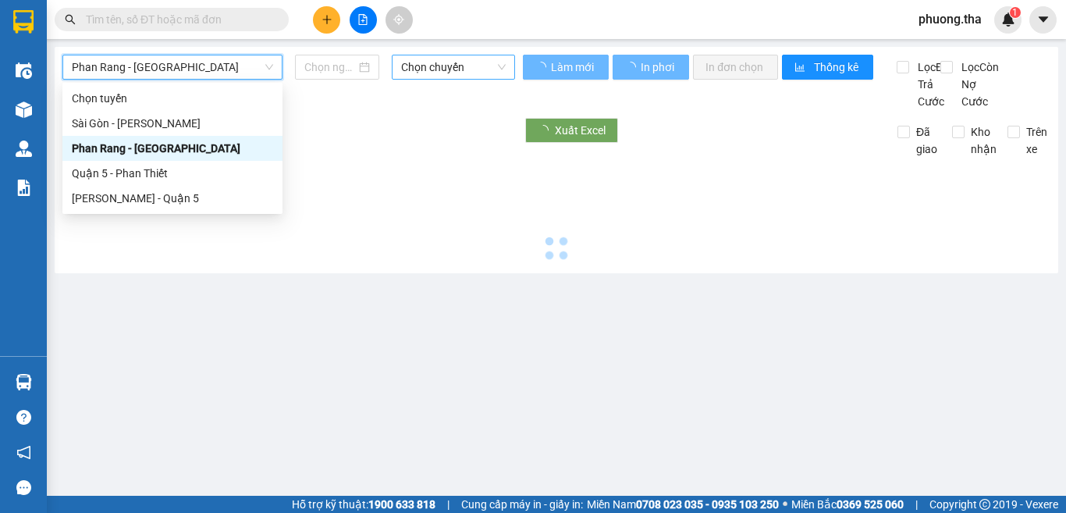
type input "14/10/2025"
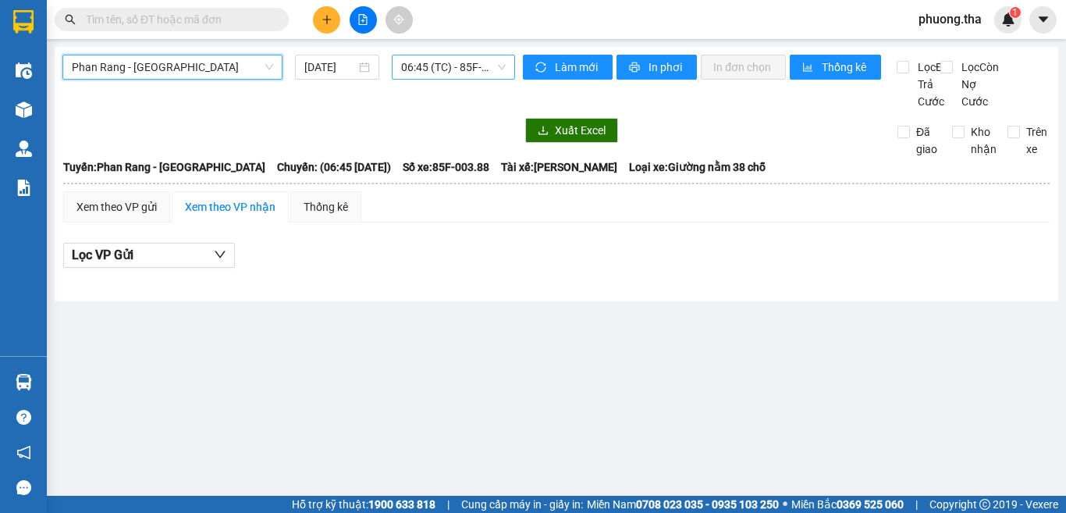
click at [440, 62] on span "06:45 (TC) - 85F-003.88" at bounding box center [453, 66] width 105 height 23
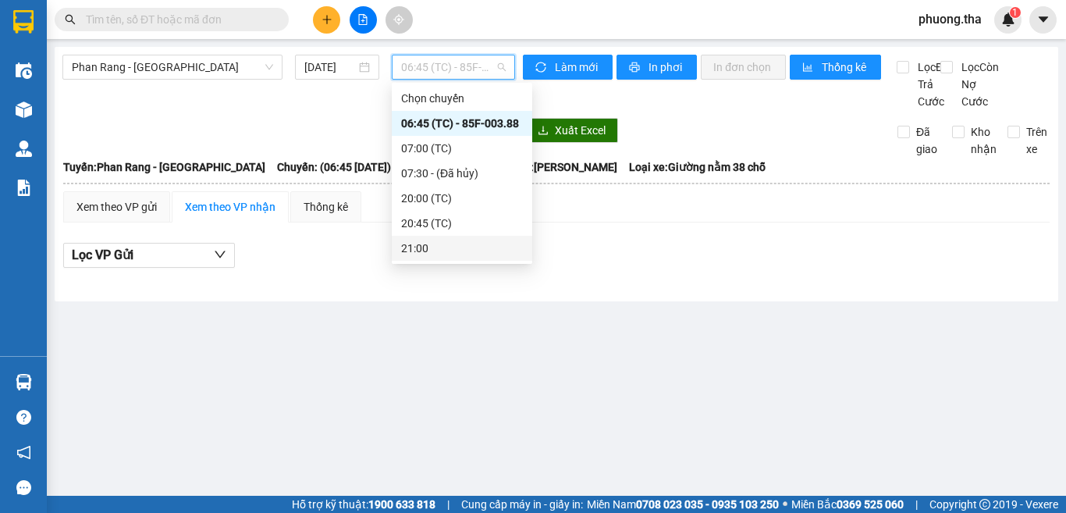
click at [430, 245] on div "21:00" at bounding box center [462, 248] width 122 height 17
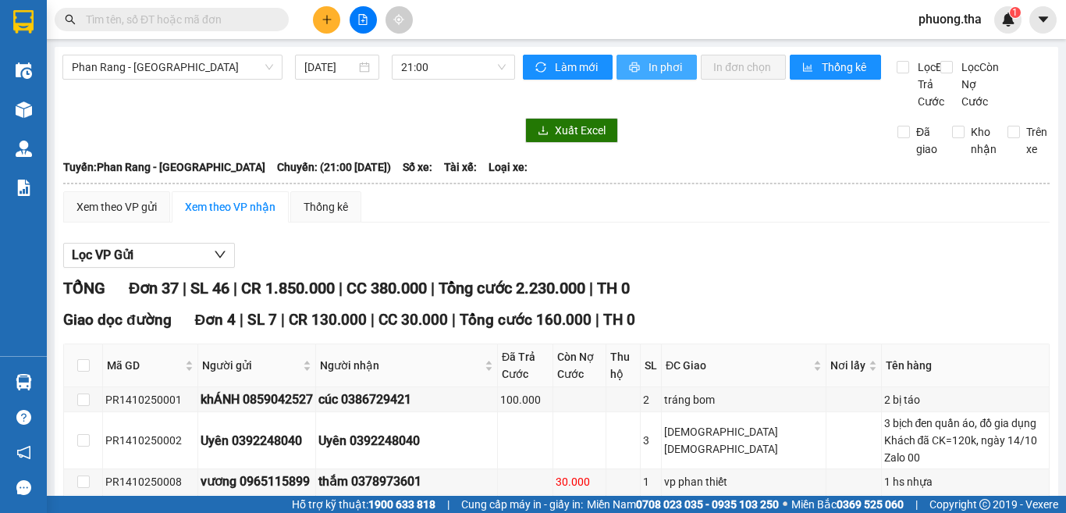
click at [656, 70] on span "In phơi" at bounding box center [666, 67] width 36 height 17
